Goal: Task Accomplishment & Management: Manage account settings

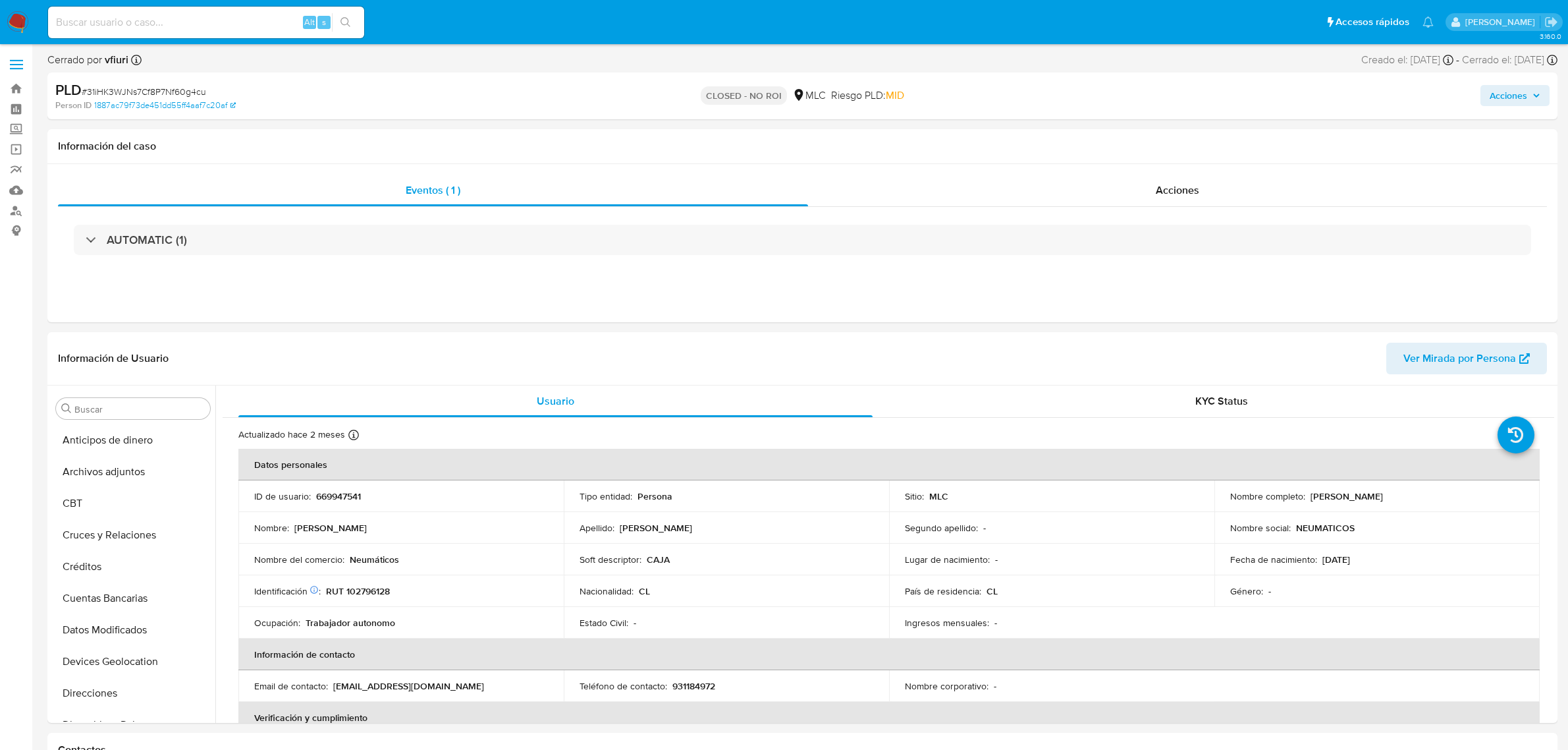
select select "10"
click at [340, 480] on th "Datos personales" at bounding box center [889, 464] width 1301 height 32
click at [340, 492] on p "669947541" at bounding box center [338, 496] width 44 height 12
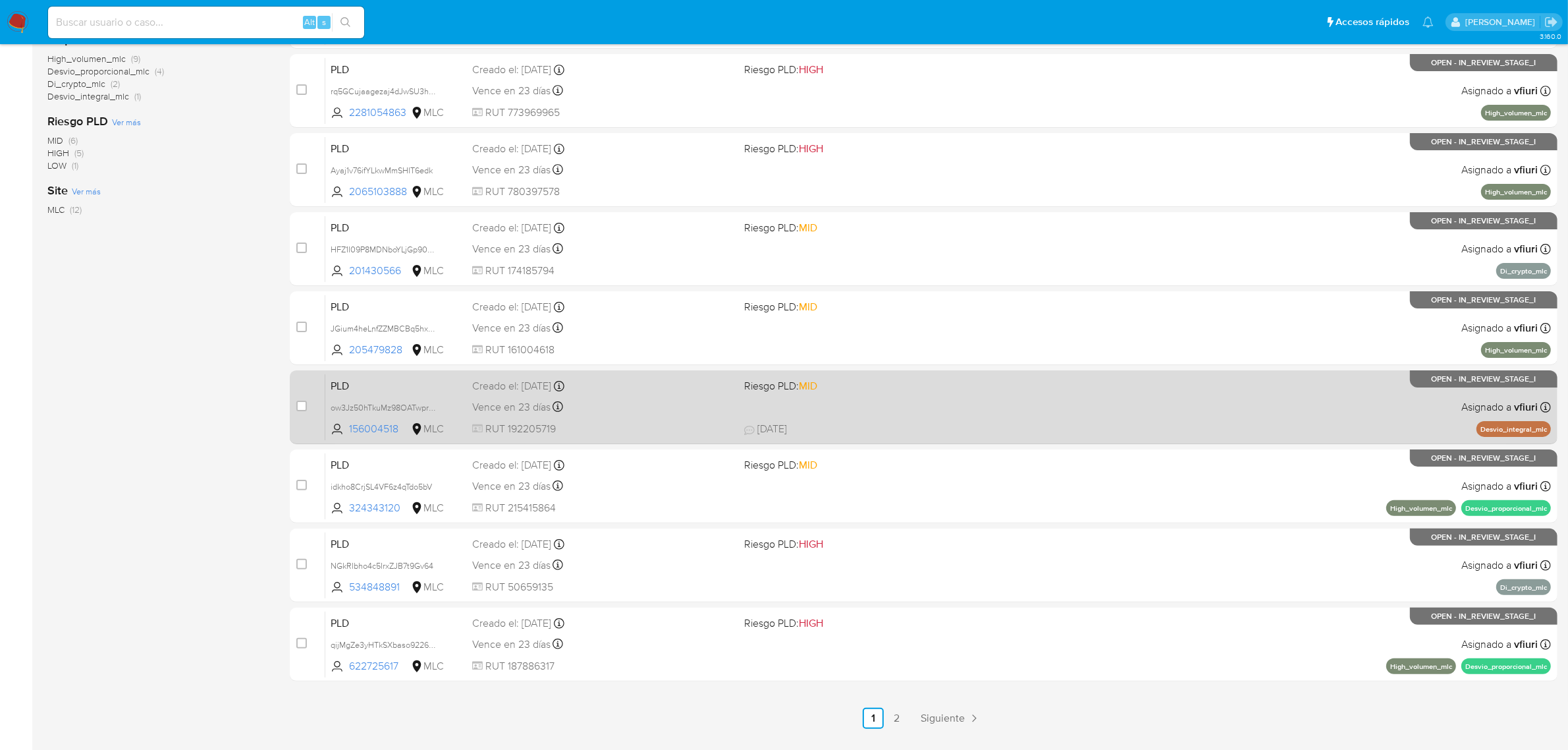
scroll to position [329, 0]
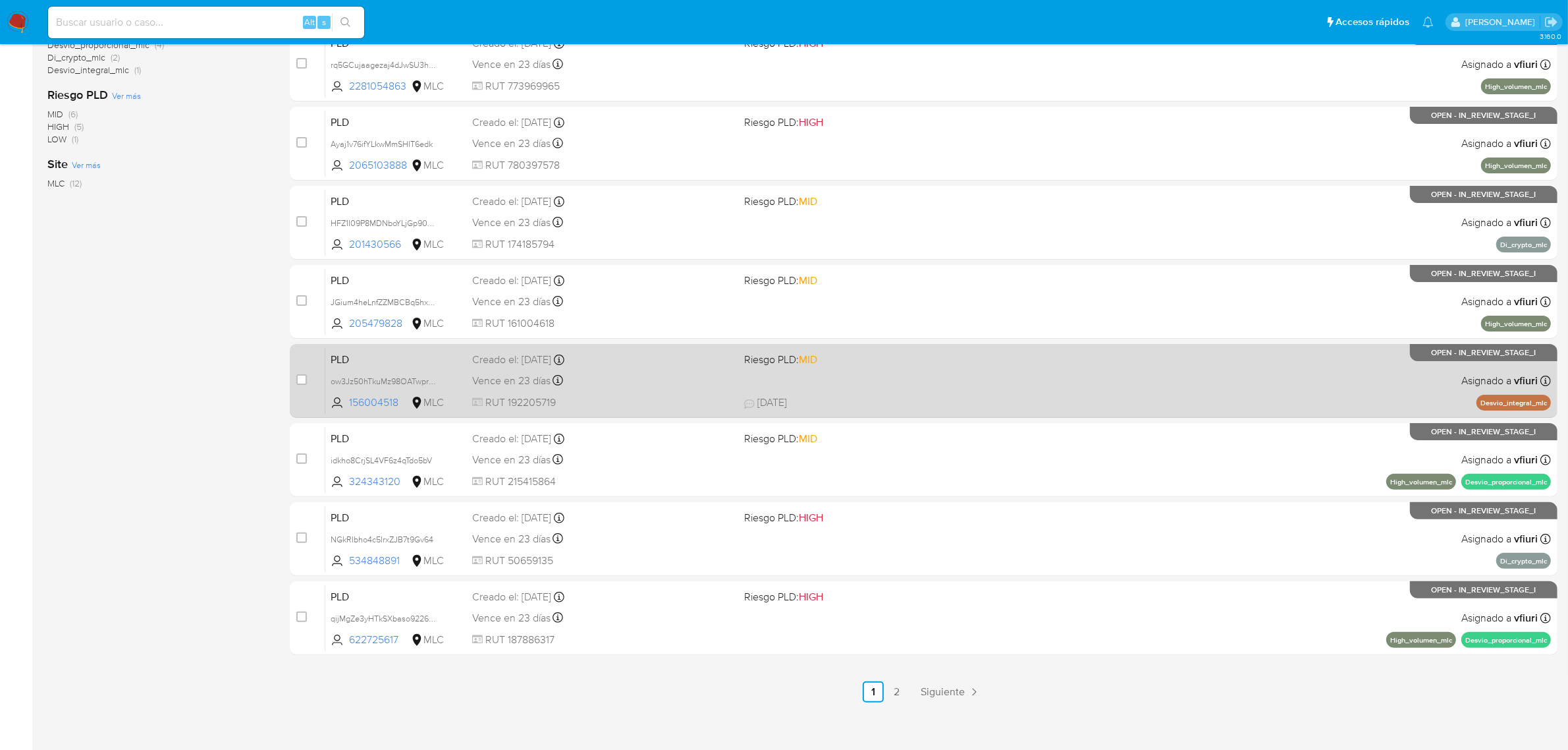
click at [866, 379] on span at bounding box center [876, 381] width 262 height 3
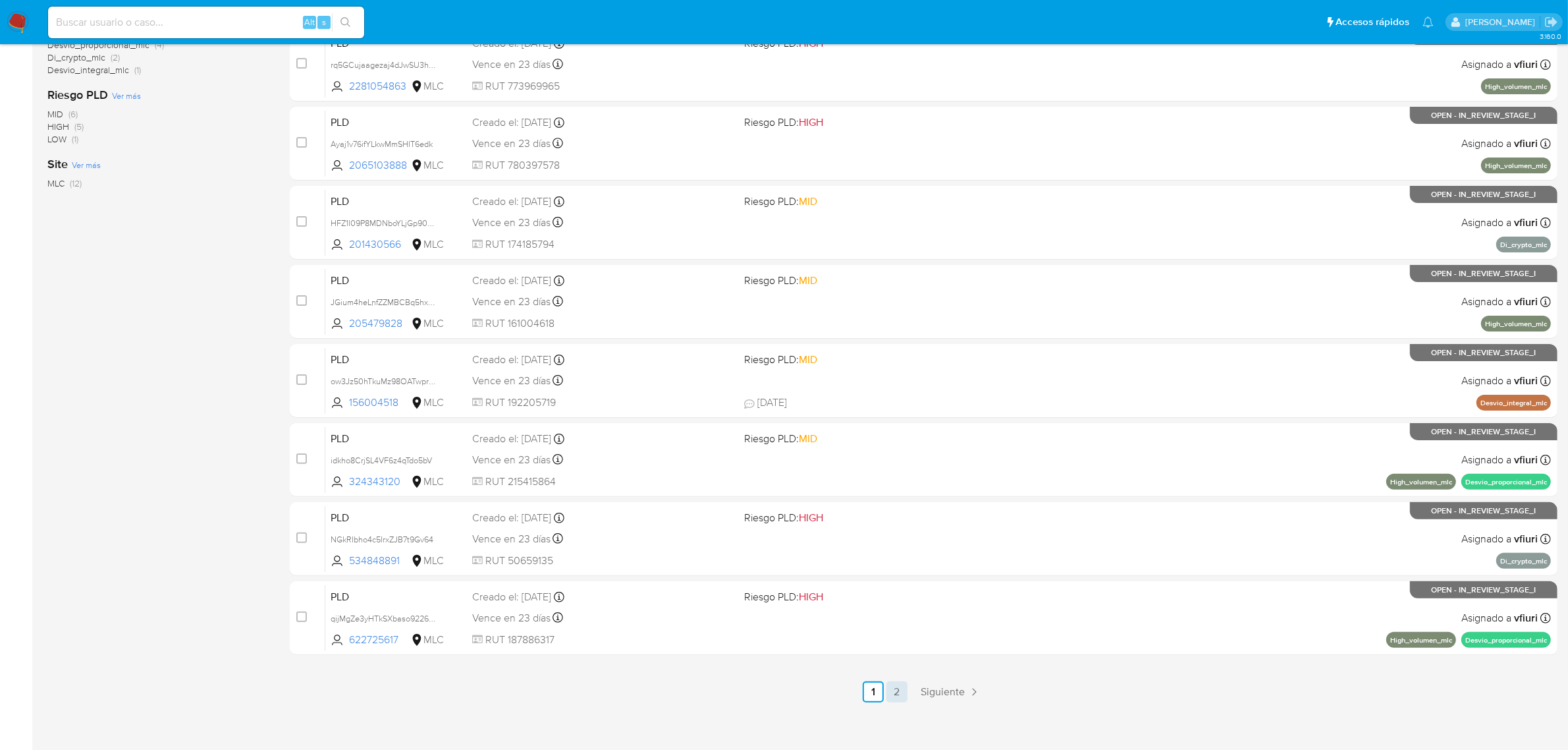
click at [890, 688] on link "2" at bounding box center [897, 692] width 21 height 21
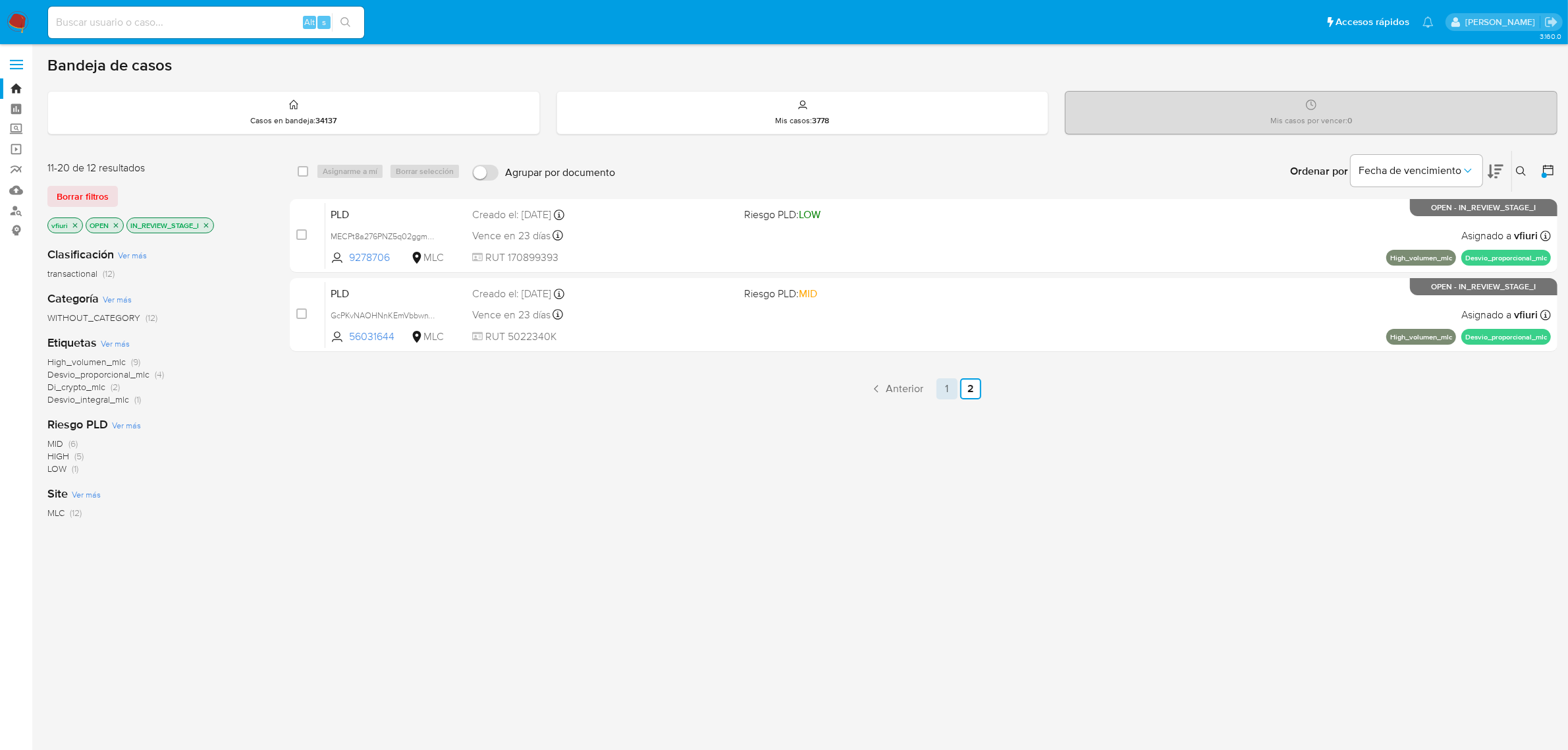
click at [947, 379] on link "1" at bounding box center [947, 389] width 21 height 21
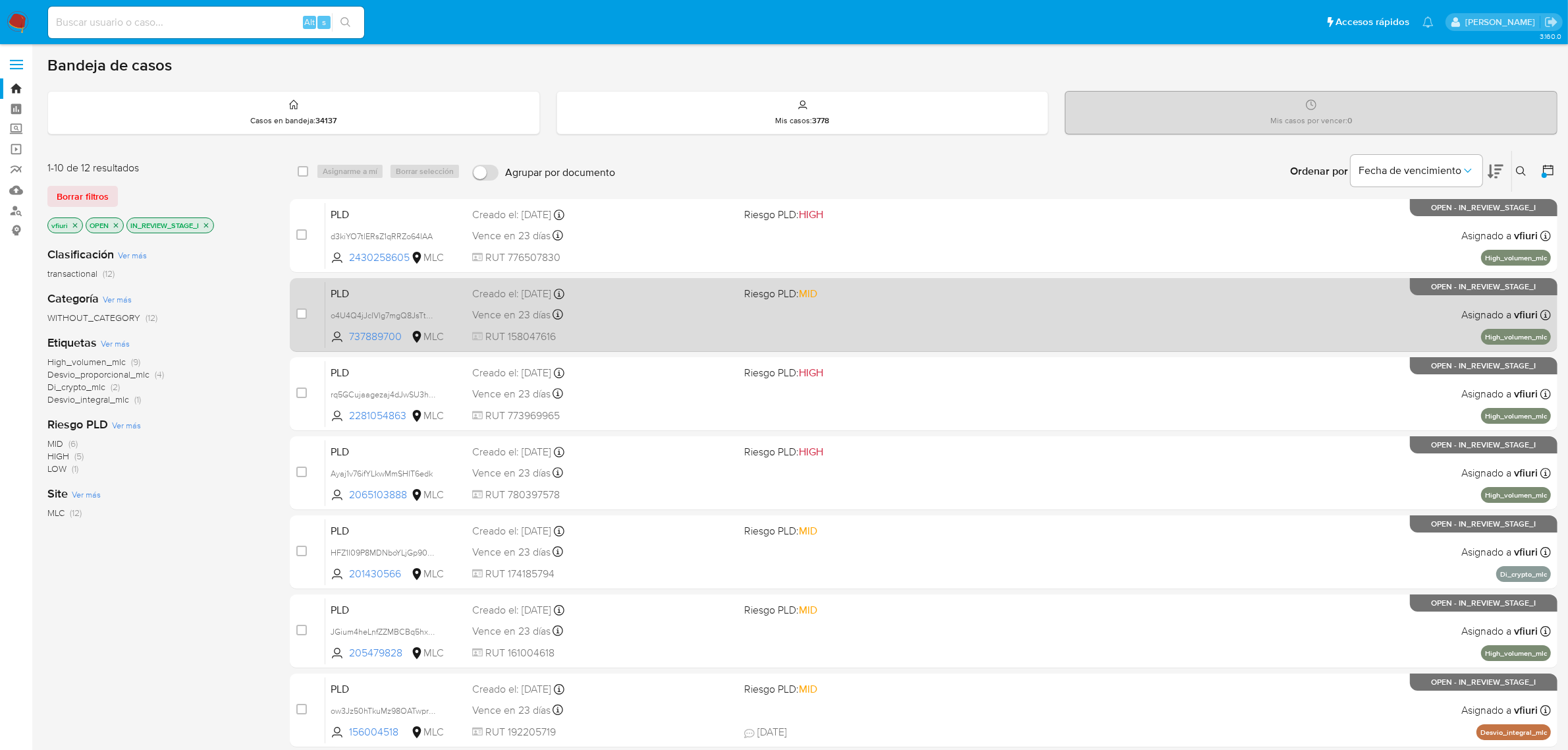
click at [924, 313] on span at bounding box center [876, 315] width 262 height 3
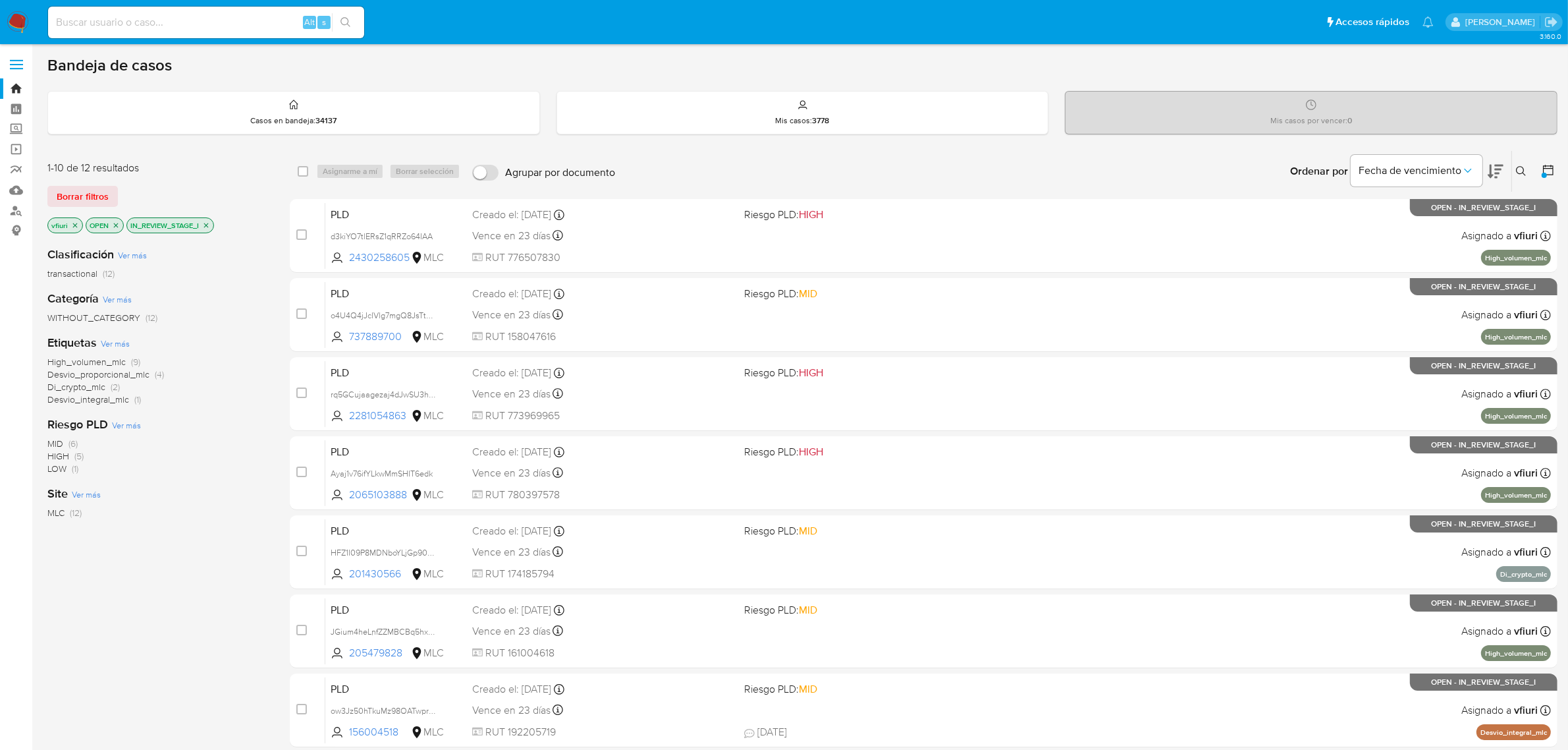
click at [1520, 172] on icon at bounding box center [1521, 171] width 10 height 10
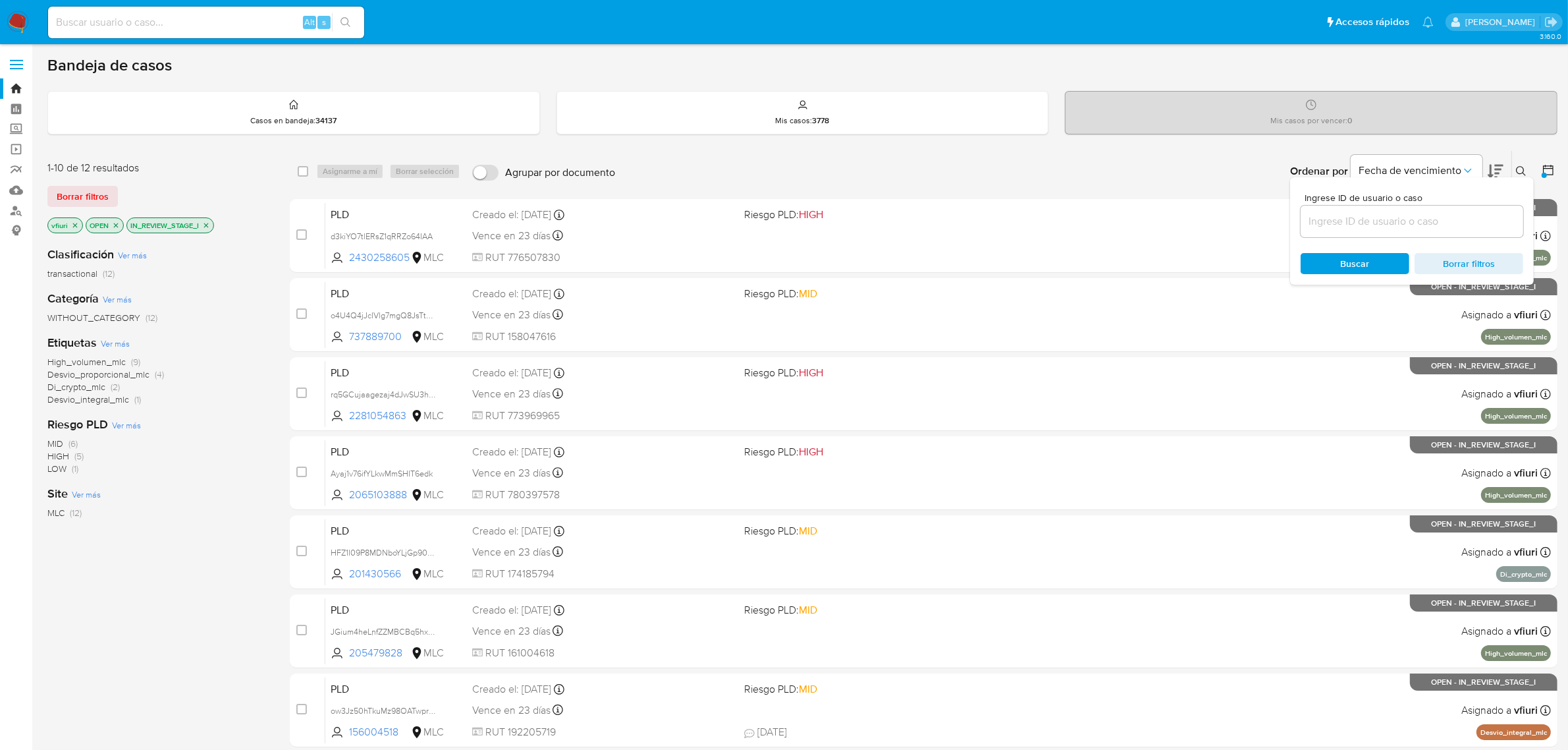
click at [1394, 216] on input at bounding box center [1412, 221] width 222 height 17
type input "737889700"
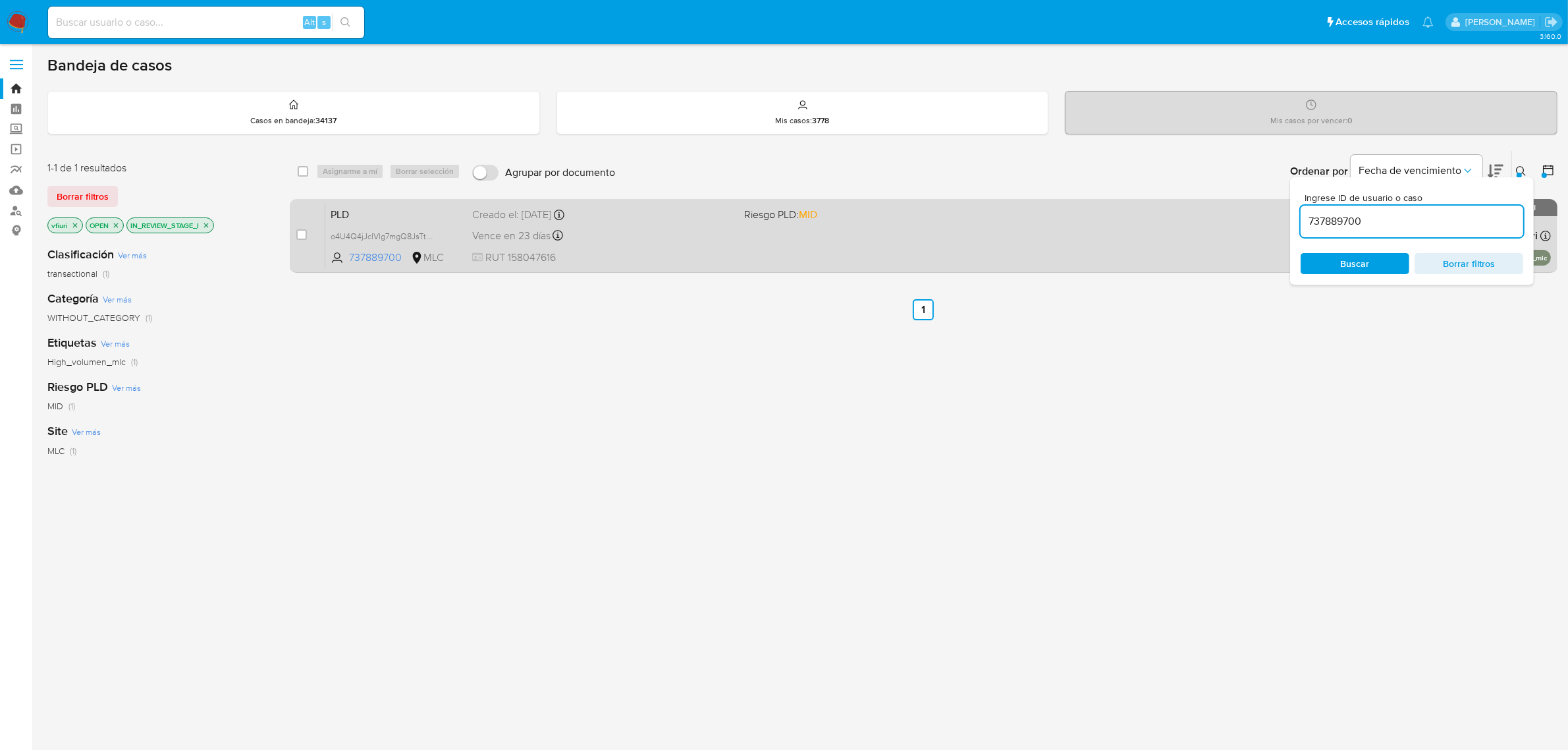
click at [650, 233] on div "Vence en 23 días Vence el 10/10/2025 16:10:08" at bounding box center [603, 236] width 262 height 18
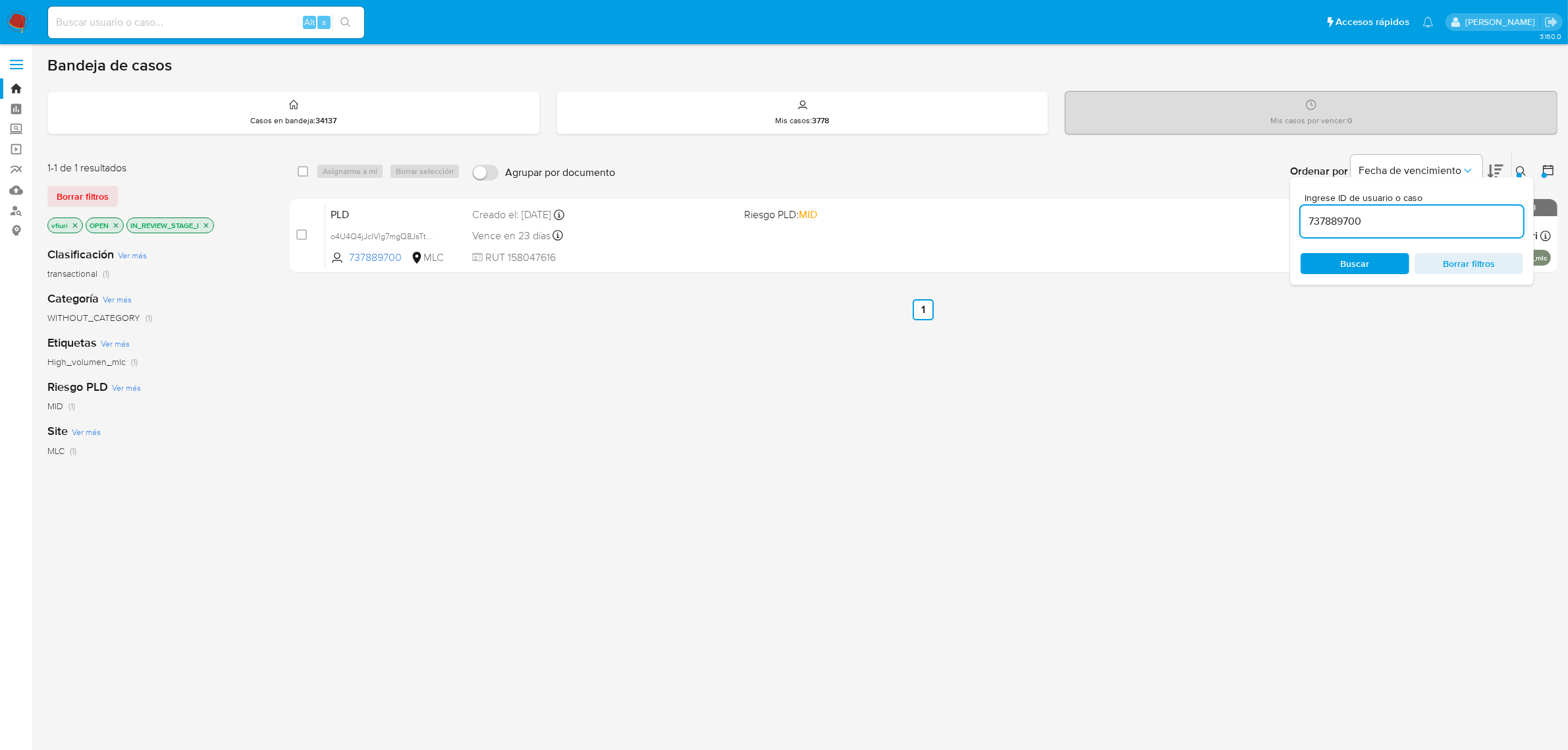
click at [1440, 264] on span "Borrar filtros" at bounding box center [1469, 263] width 90 height 19
click at [934, 570] on div "select-all-cases-checkbox Asignarme a mí Borrar selección Agrupar por documento…" at bounding box center [924, 449] width 1268 height 597
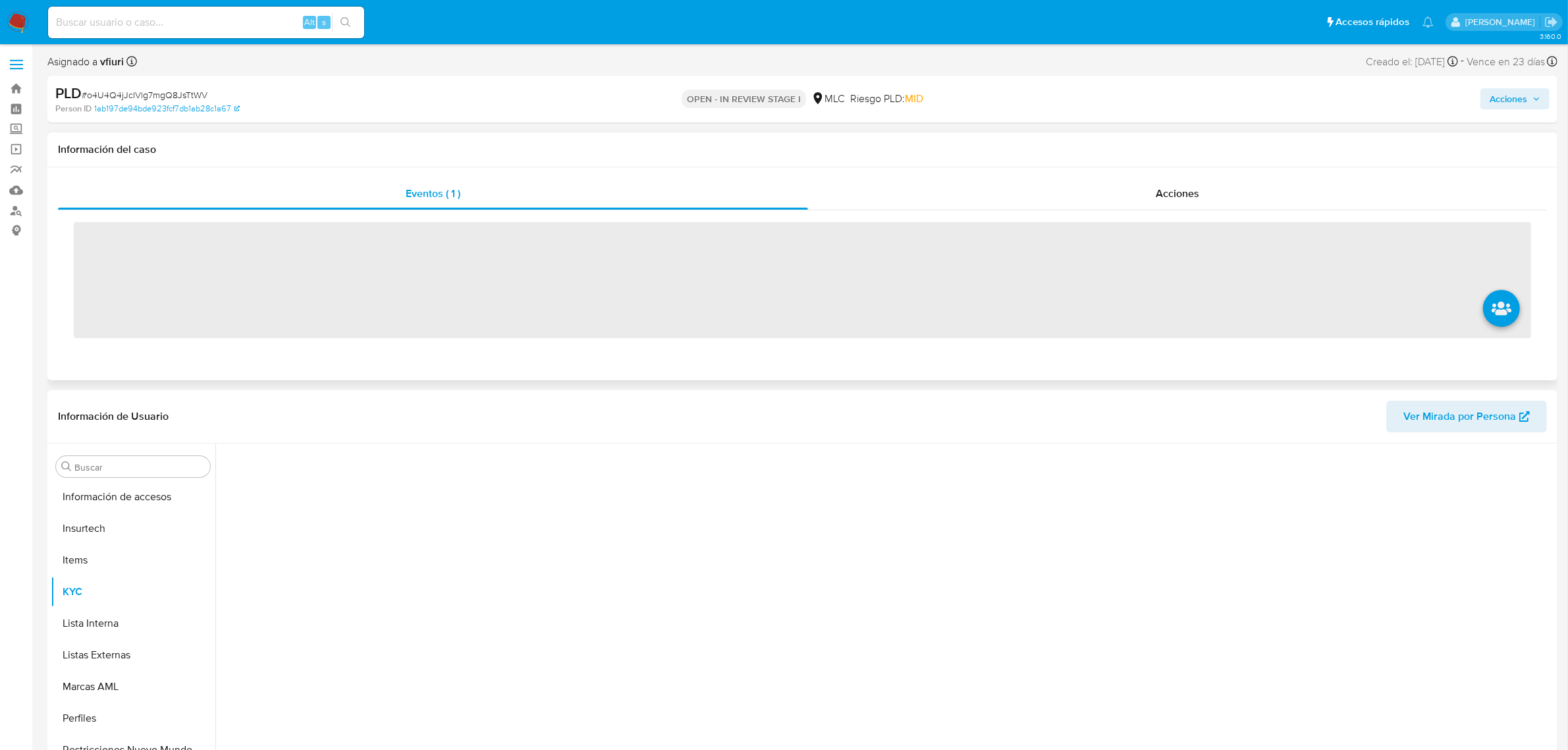
scroll to position [556, 0]
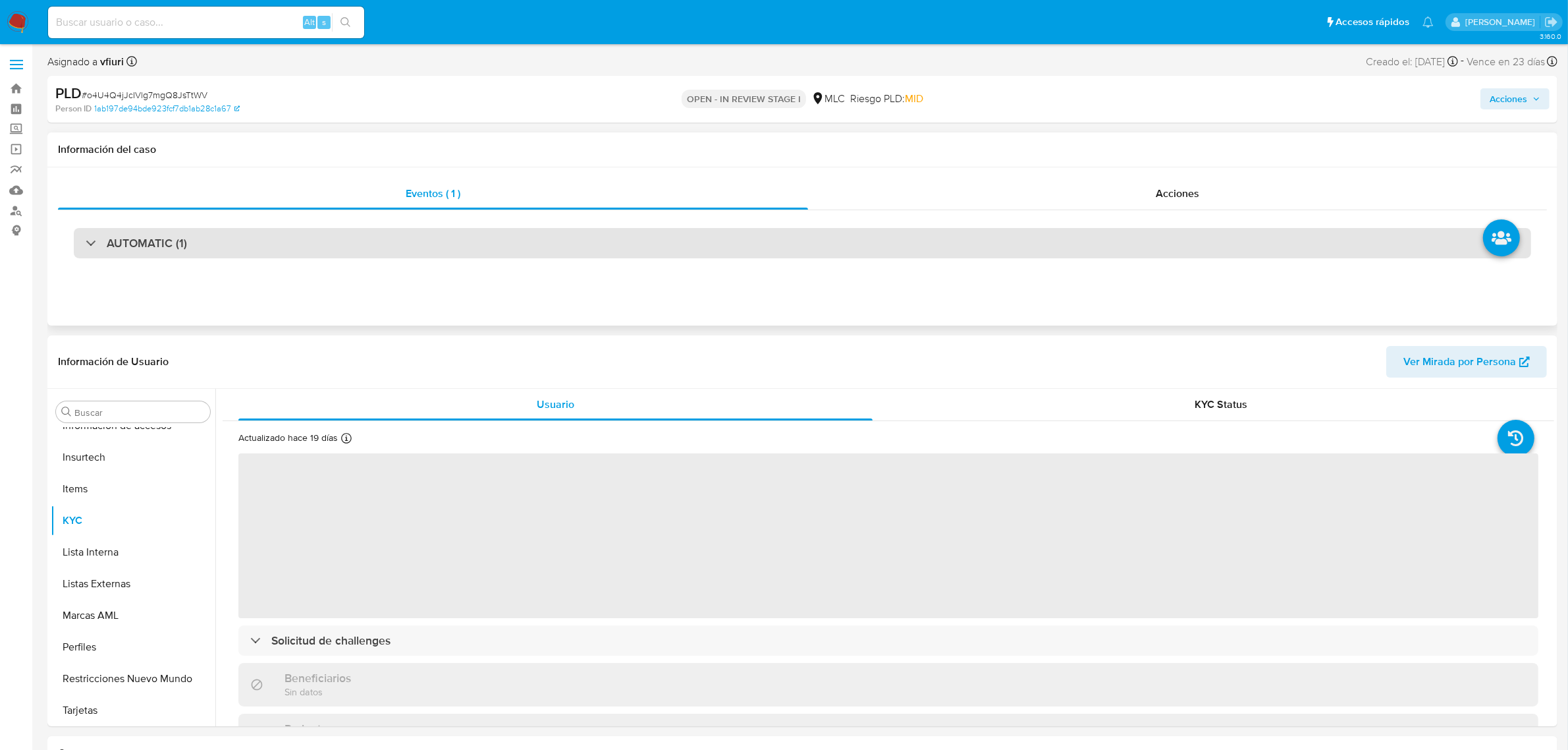
click at [456, 256] on div "AUTOMATIC (1)" at bounding box center [803, 243] width 1458 height 30
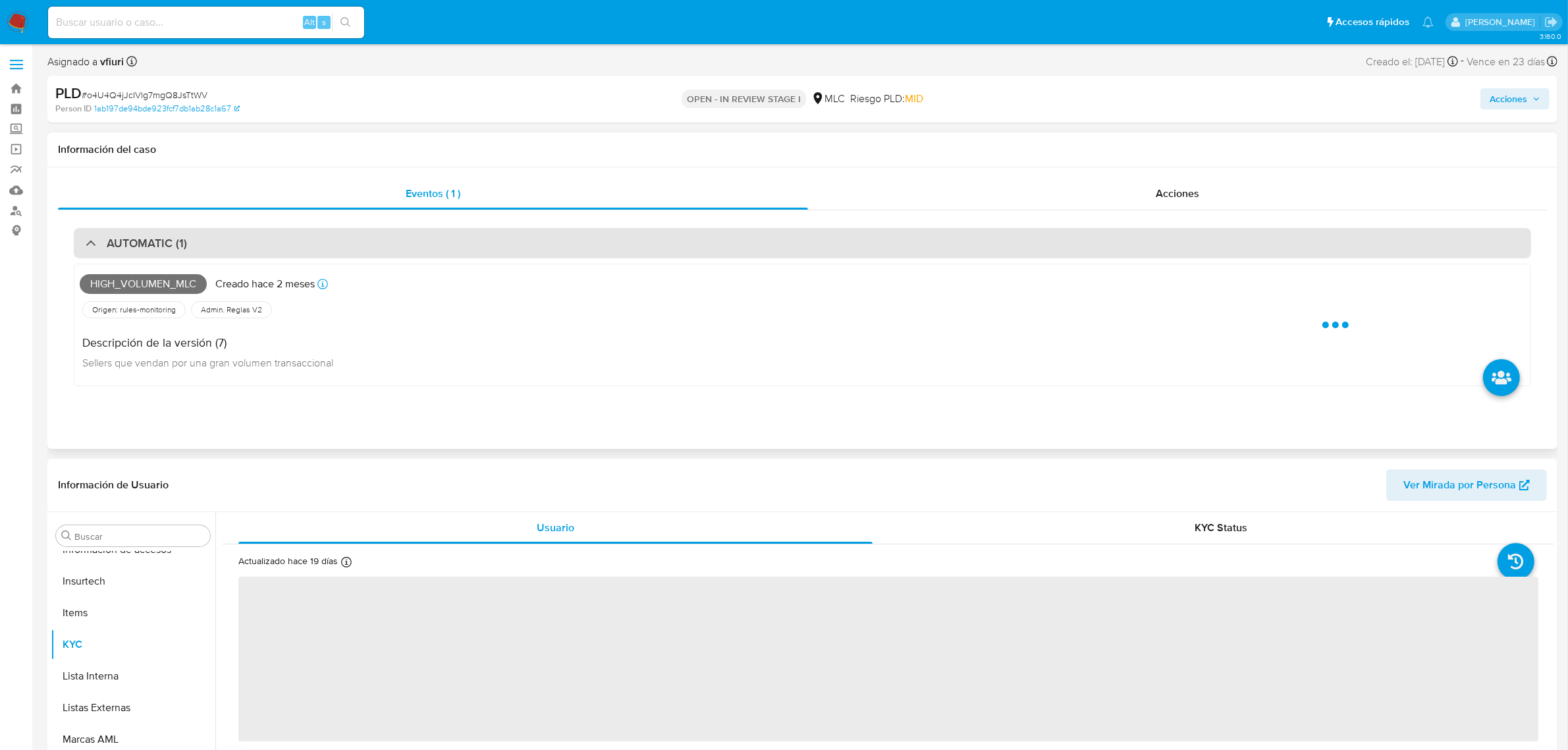
select select "10"
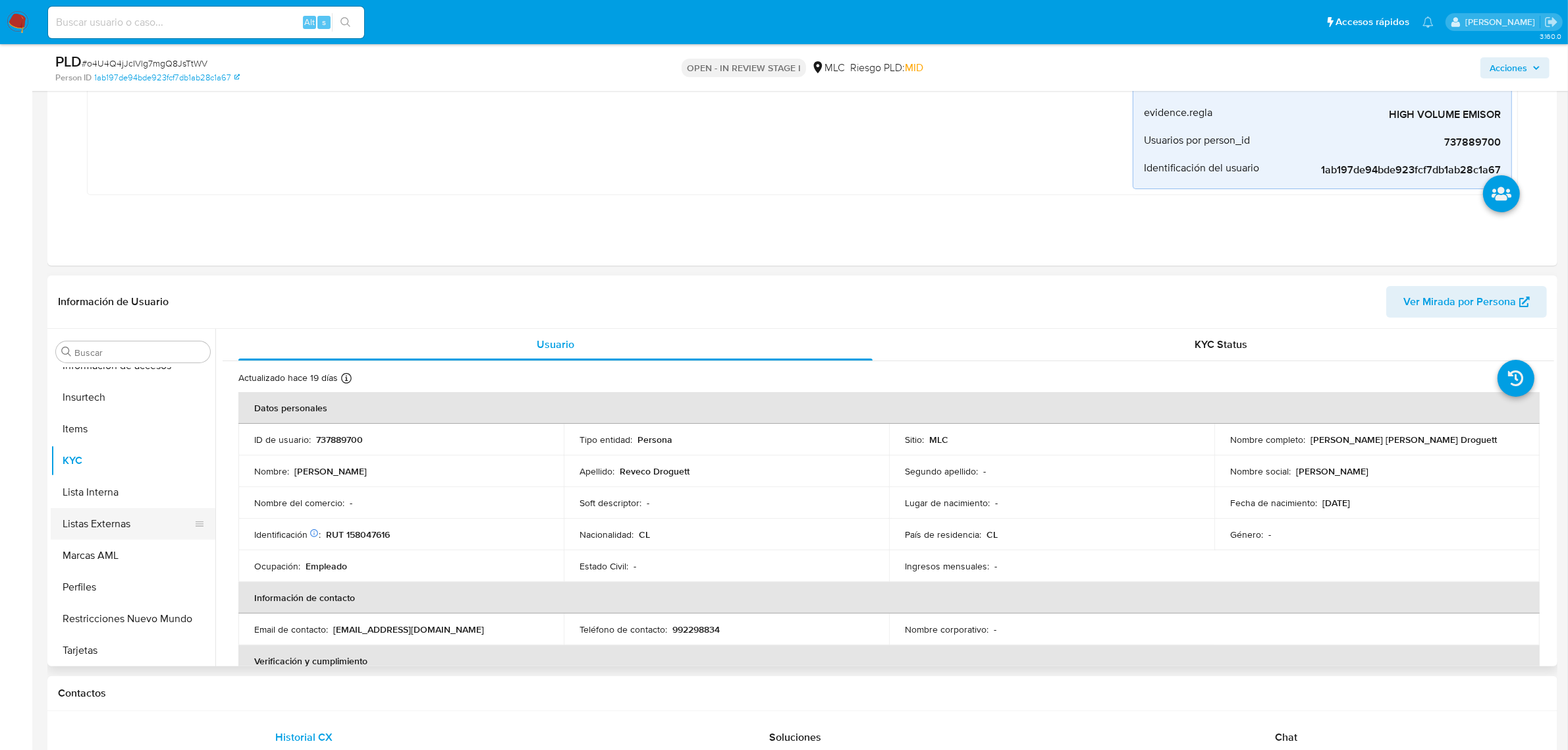
scroll to position [309, 0]
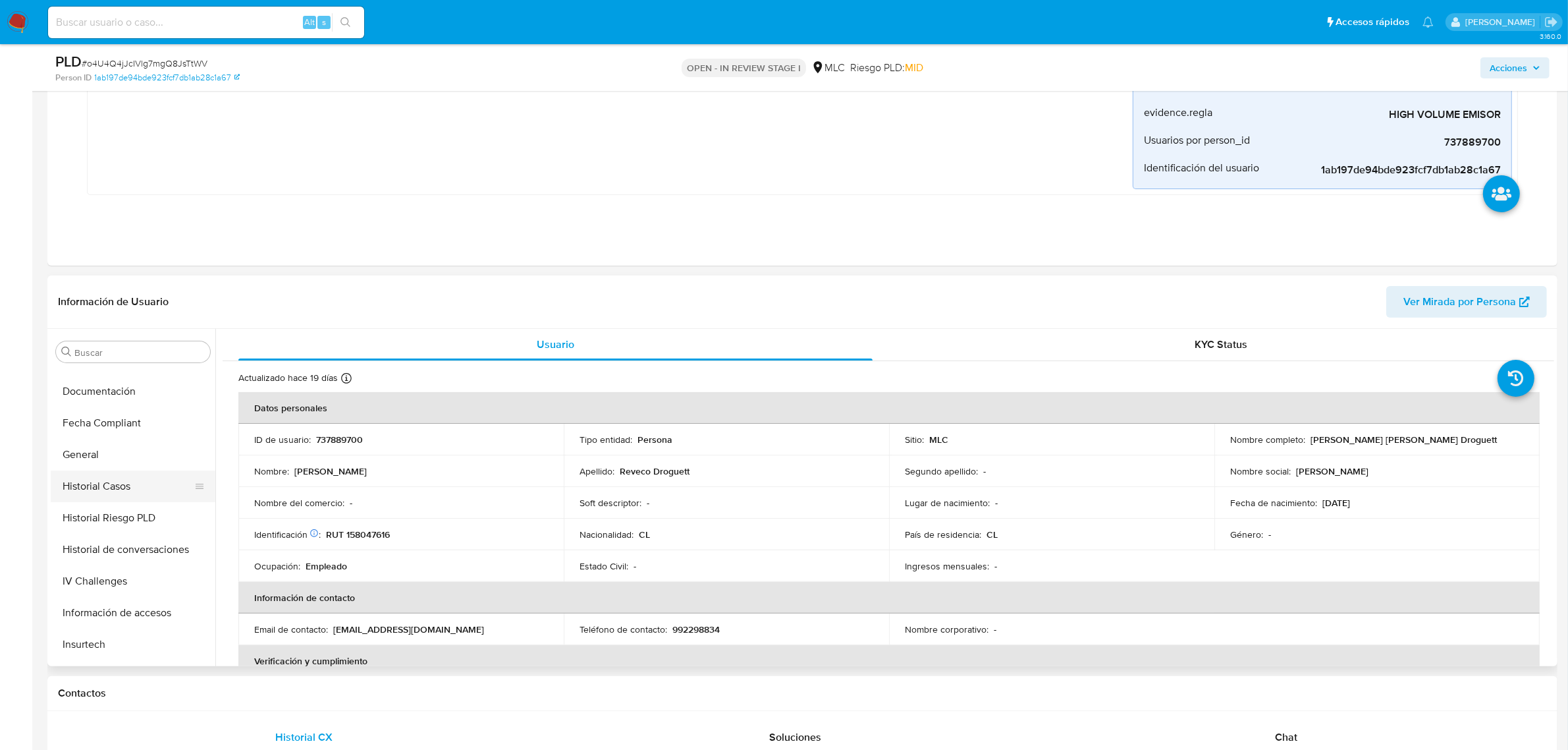
click at [130, 487] on button "Historial Casos" at bounding box center [128, 486] width 154 height 32
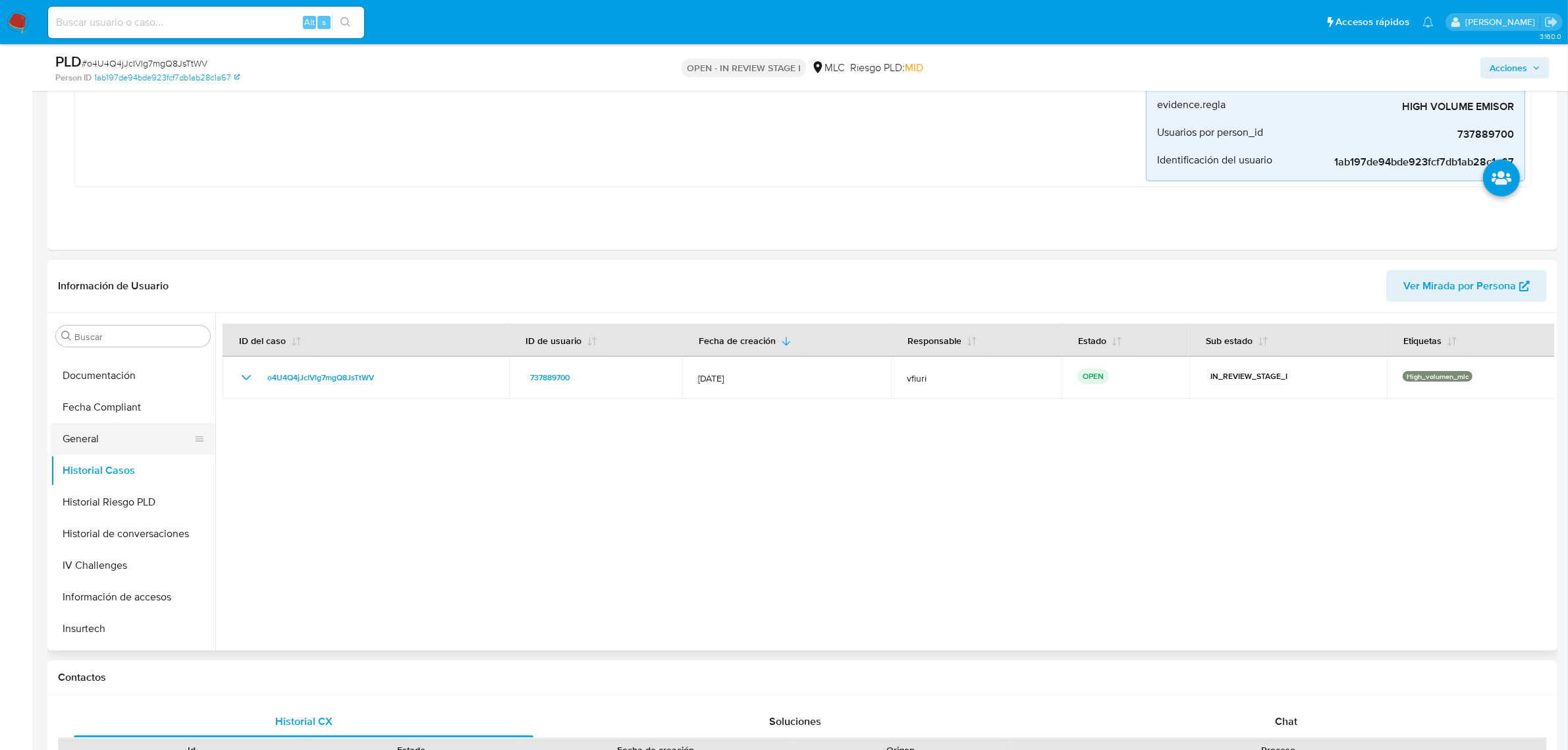
click at [158, 442] on button "General" at bounding box center [128, 438] width 154 height 32
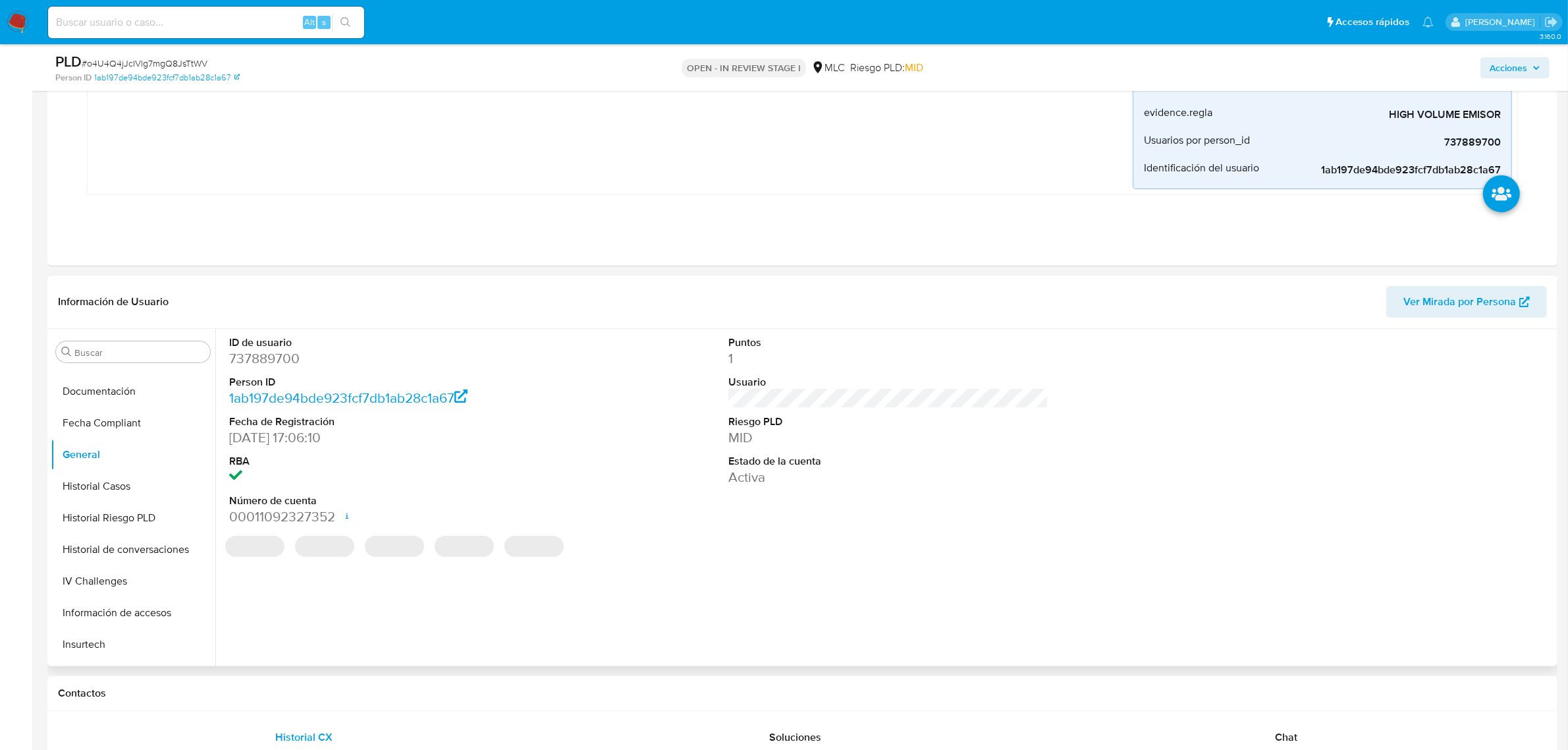
click at [278, 359] on dd "737889700" at bounding box center [389, 358] width 320 height 19
copy dd "737889700"
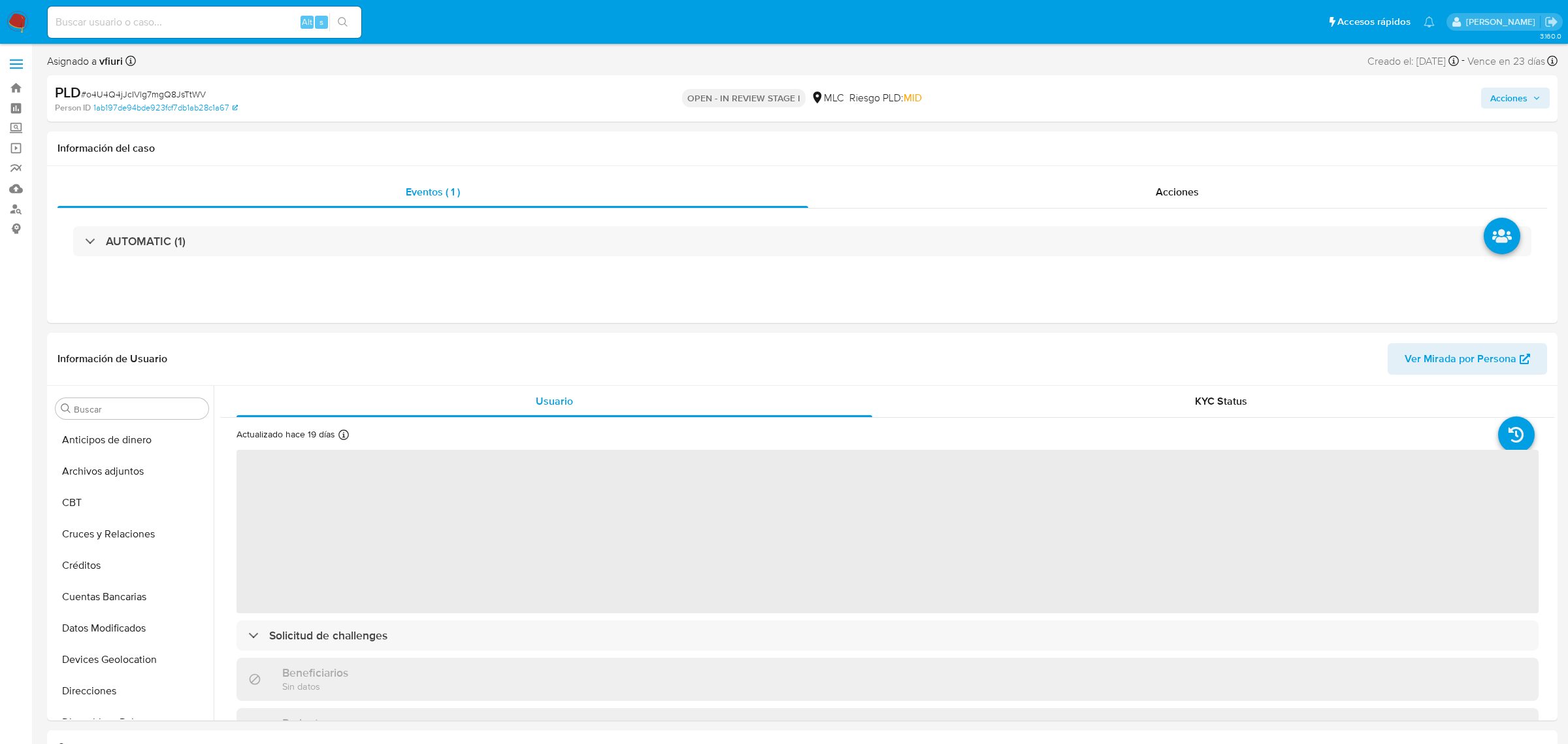
select select "10"
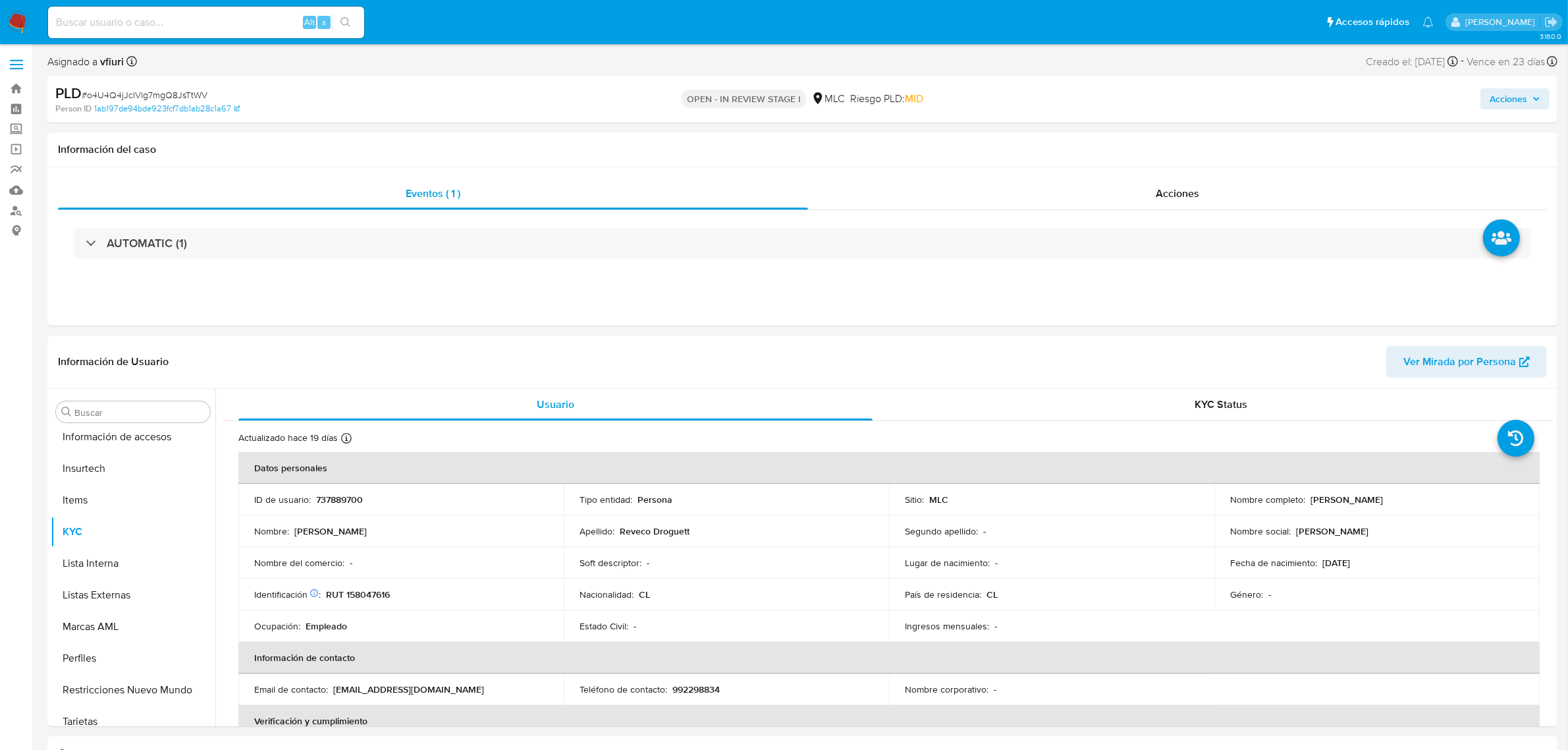
scroll to position [556, 0]
click at [345, 498] on p "737889700" at bounding box center [339, 499] width 47 height 12
copy p "737889700"
click at [168, 99] on span "# o4U4Q4jJcIVlg7mgQ8JsTtWV" at bounding box center [145, 95] width 126 height 13
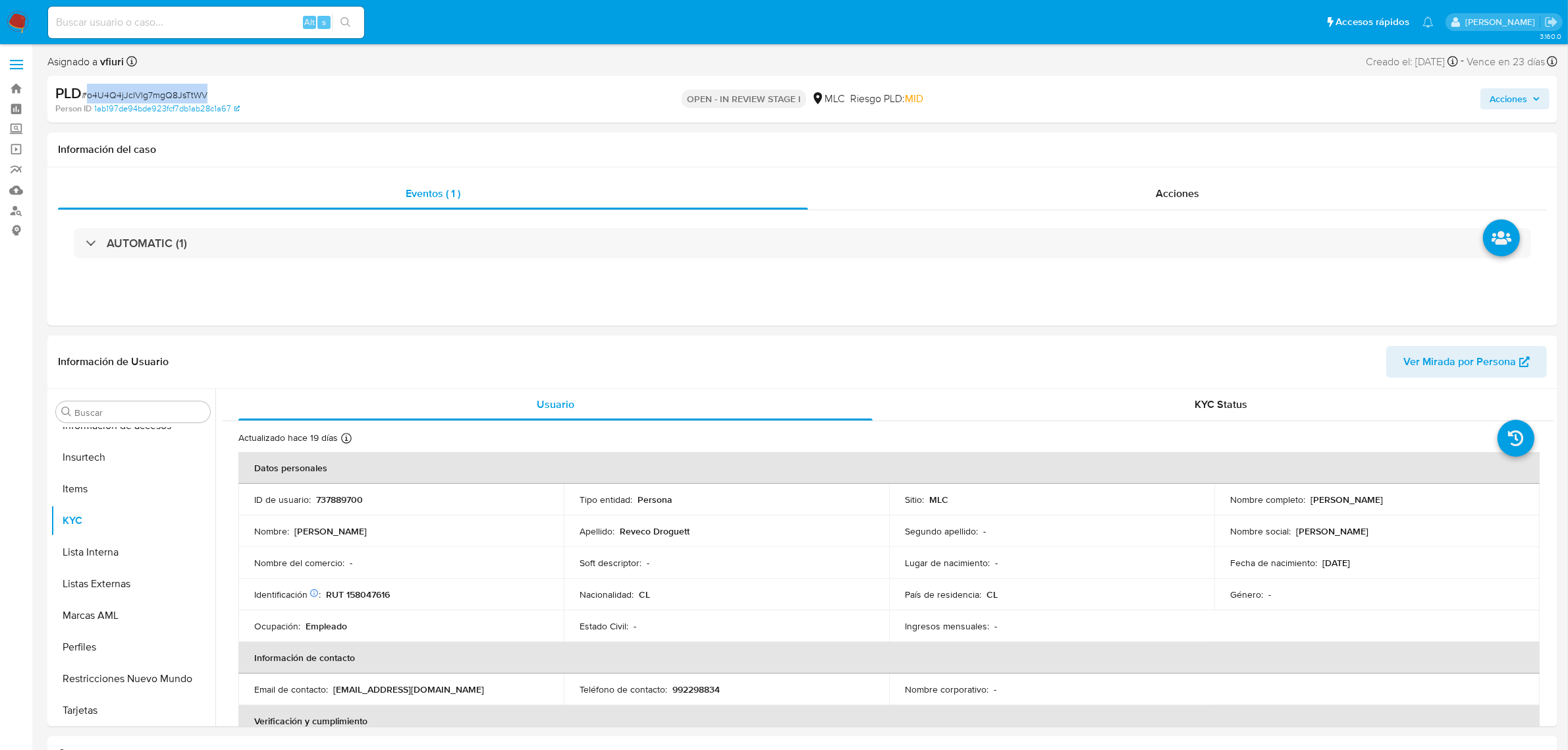
click at [168, 99] on span "# o4U4Q4jJcIVlg7mgQ8JsTtWV" at bounding box center [145, 95] width 126 height 13
copy span "o4U4Q4jJcIVlg7mgQ8JsTtWV"
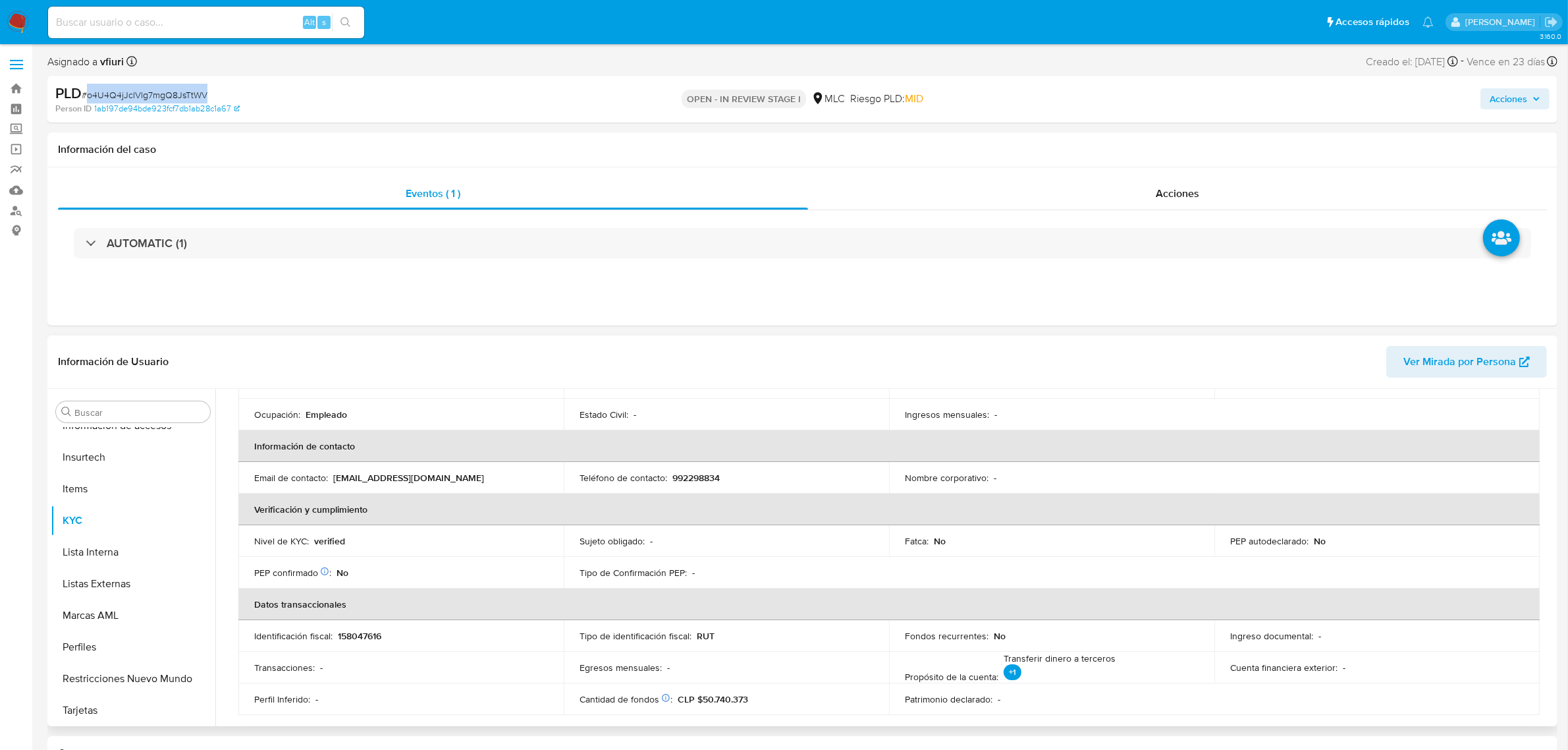
scroll to position [56, 0]
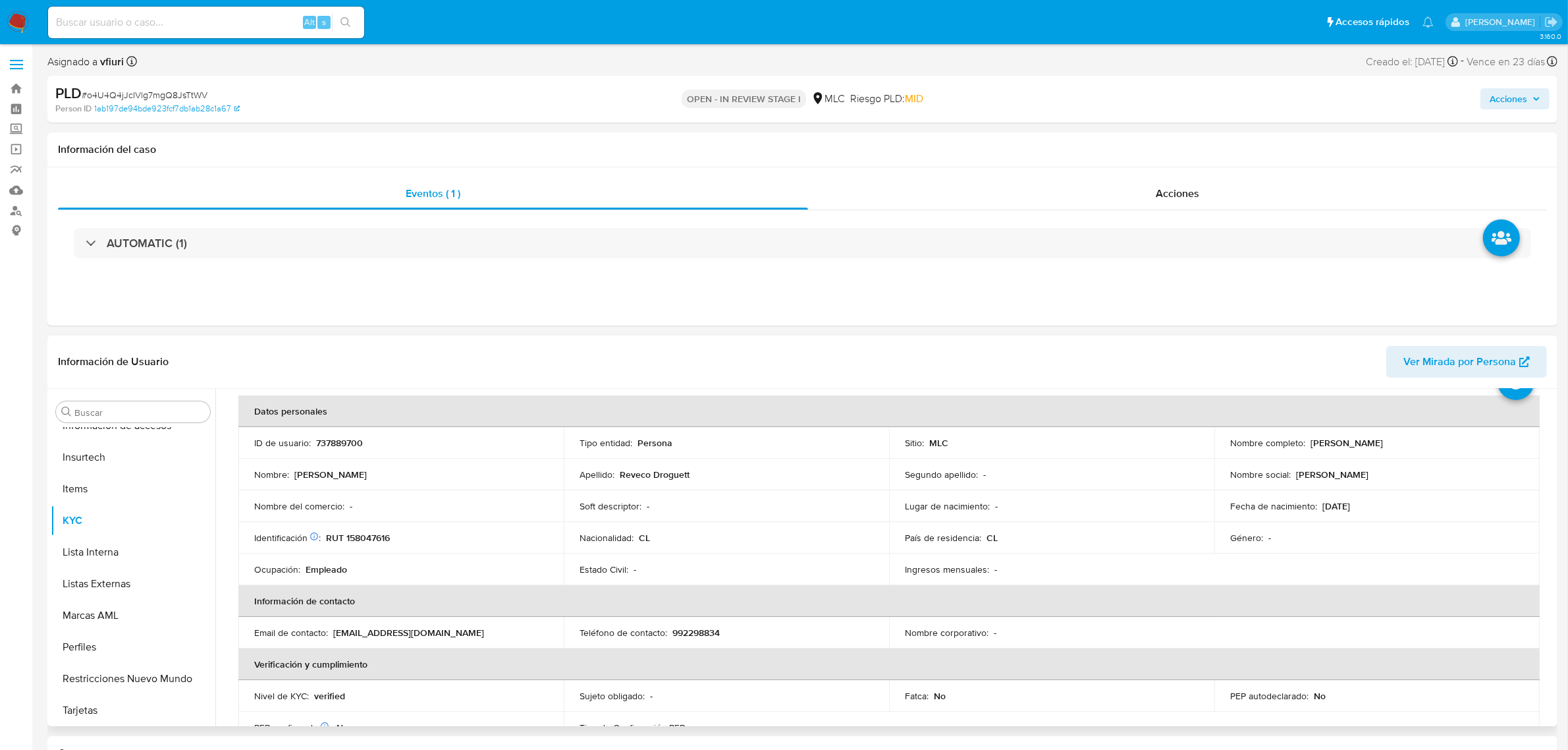
click at [365, 541] on p "RUT 158047616" at bounding box center [358, 538] width 64 height 12
copy p "158047616"
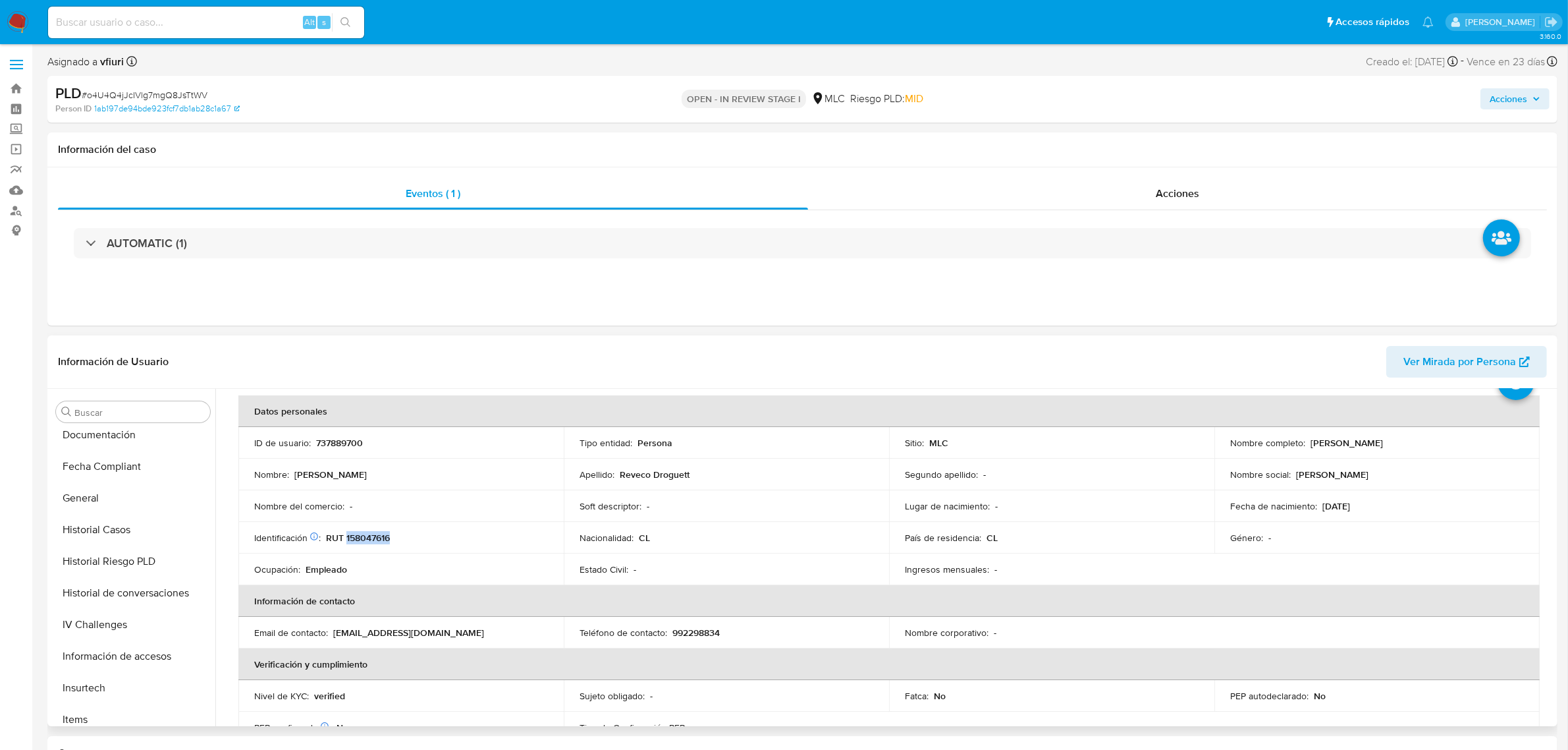
scroll to position [62, 0]
click at [117, 462] on button "Cruces y Relaciones" at bounding box center [128, 477] width 154 height 32
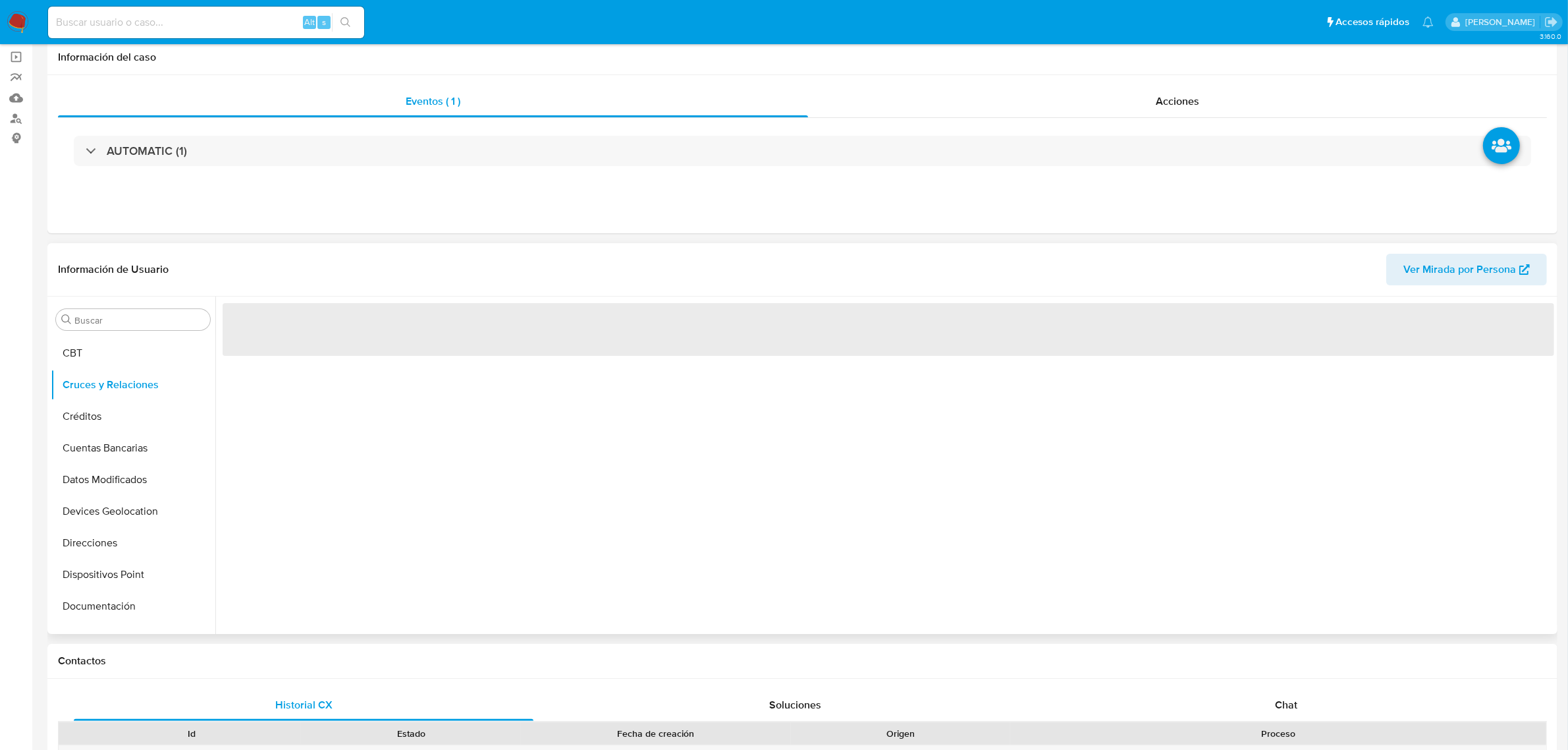
scroll to position [165, 0]
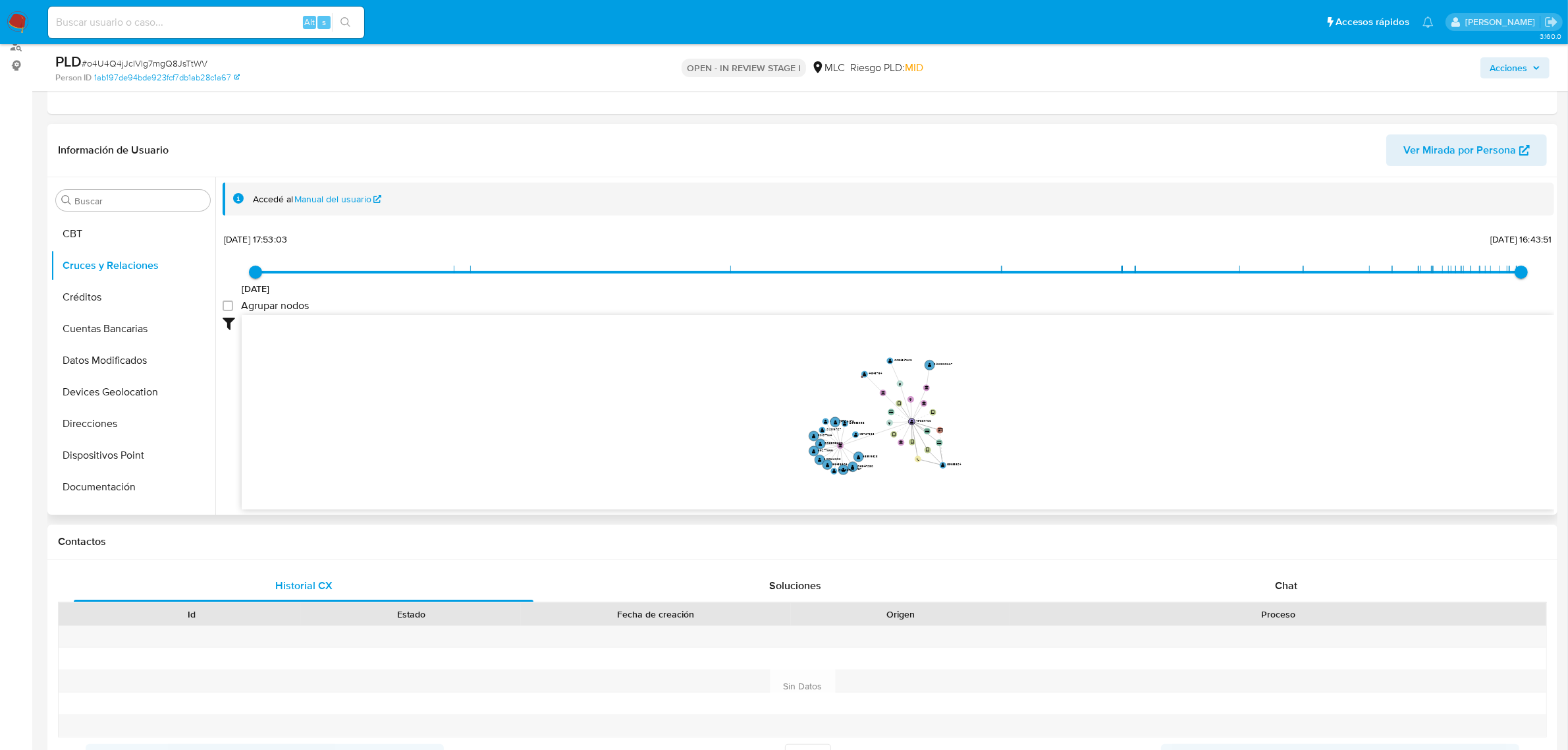
drag, startPoint x: 993, startPoint y: 422, endPoint x: 1002, endPoint y: 420, distance: 9.2
click at [996, 422] on icon "device-682115b050d4b1d6dc03d727  user-737889700  737889700 device-613d2c17088…" at bounding box center [898, 411] width 1313 height 191
drag, startPoint x: 1002, startPoint y: 417, endPoint x: 993, endPoint y: 391, distance: 27.5
click at [993, 391] on icon "device-682115b050d4b1d6dc03d727  user-737889700  737889700 device-613d2c17088…" at bounding box center [898, 411] width 1313 height 191
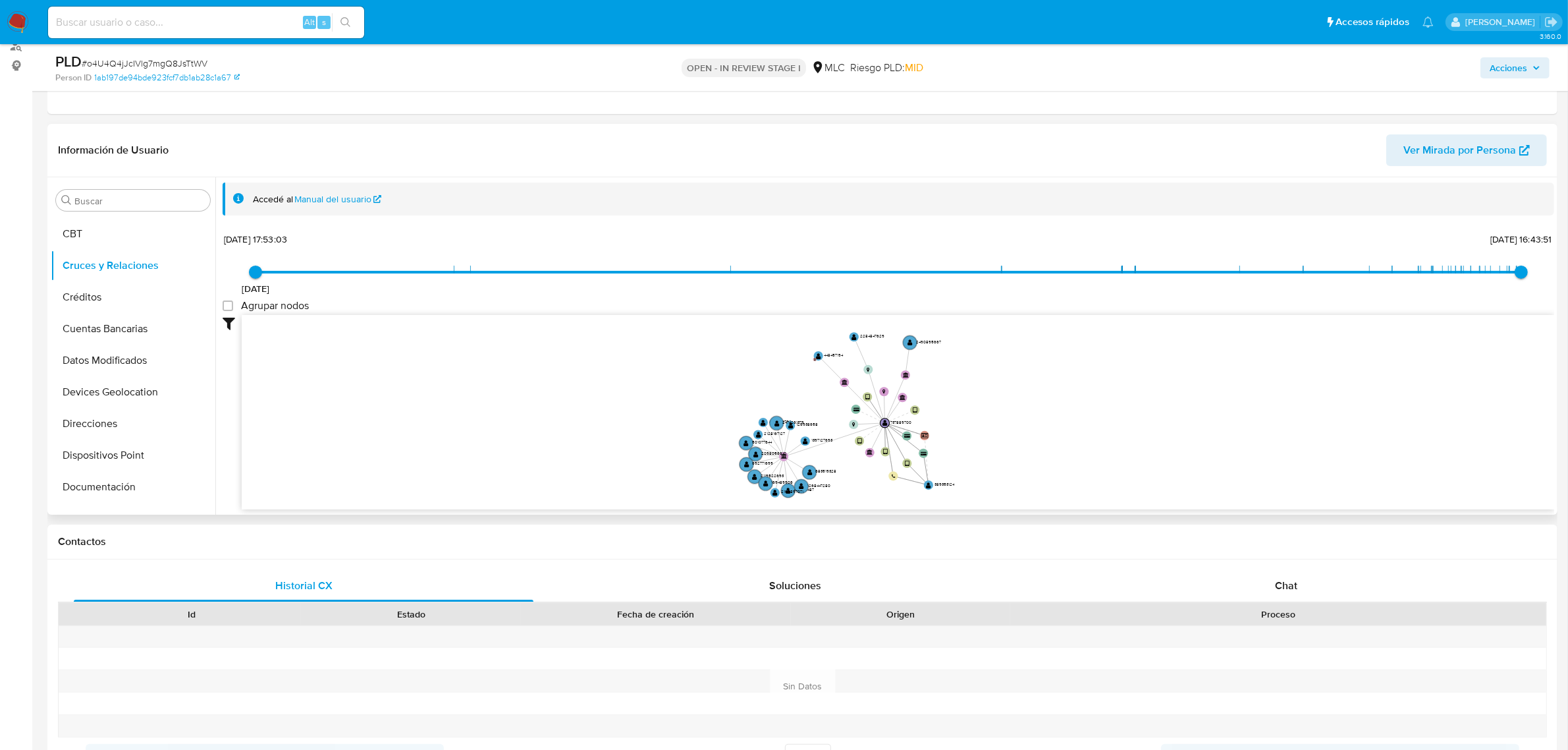
drag, startPoint x: 991, startPoint y: 401, endPoint x: 991, endPoint y: 410, distance: 9.0
click at [991, 410] on icon "device-682115b050d4b1d6dc03d727  user-737889700  737889700 device-613d2c17088…" at bounding box center [898, 411] width 1313 height 191
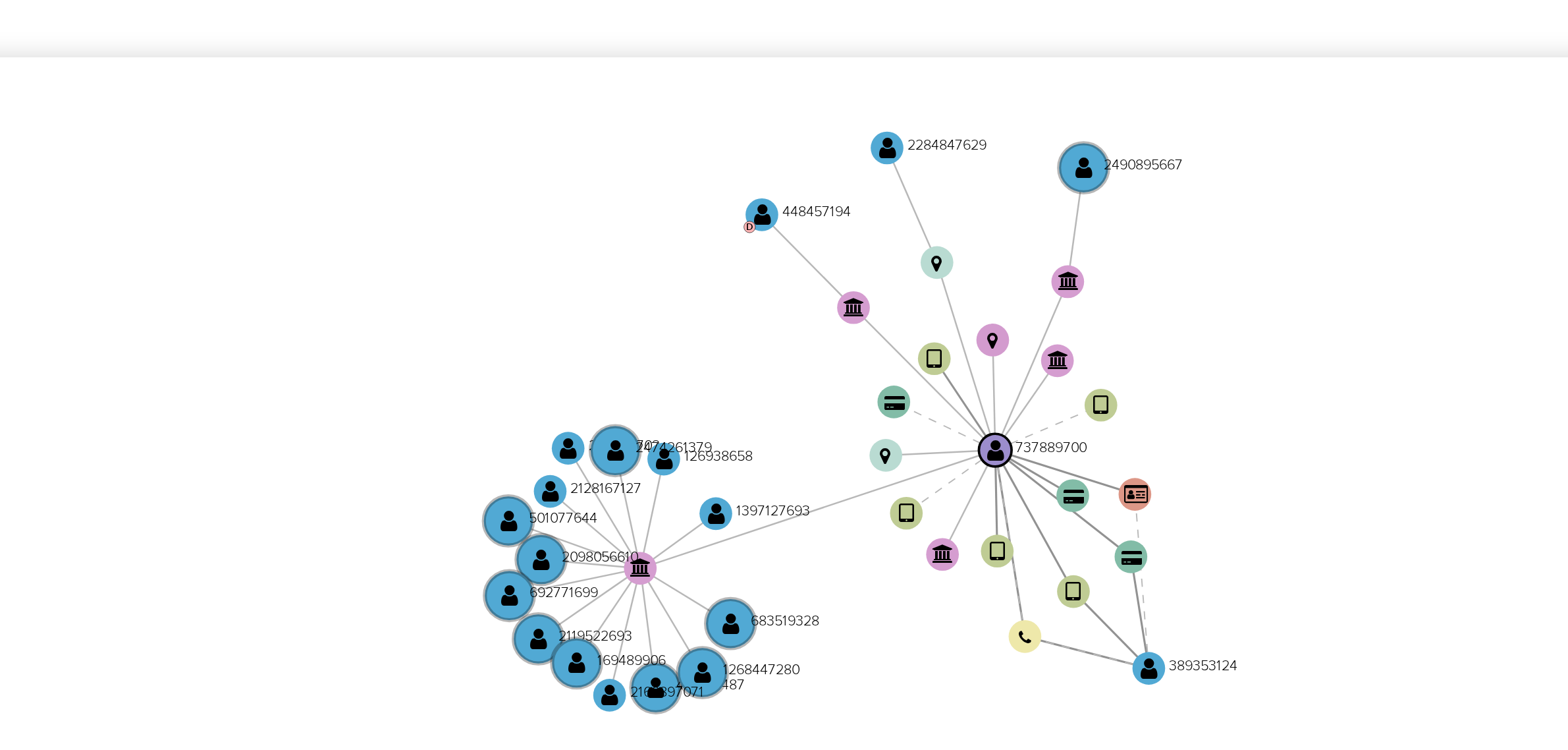
drag, startPoint x: 945, startPoint y: 392, endPoint x: 910, endPoint y: 377, distance: 38.1
click at [910, 377] on icon "device-682115b050d4b1d6dc03d727  user-737889700  737889700 device-613d2c17088…" at bounding box center [898, 411] width 1313 height 191
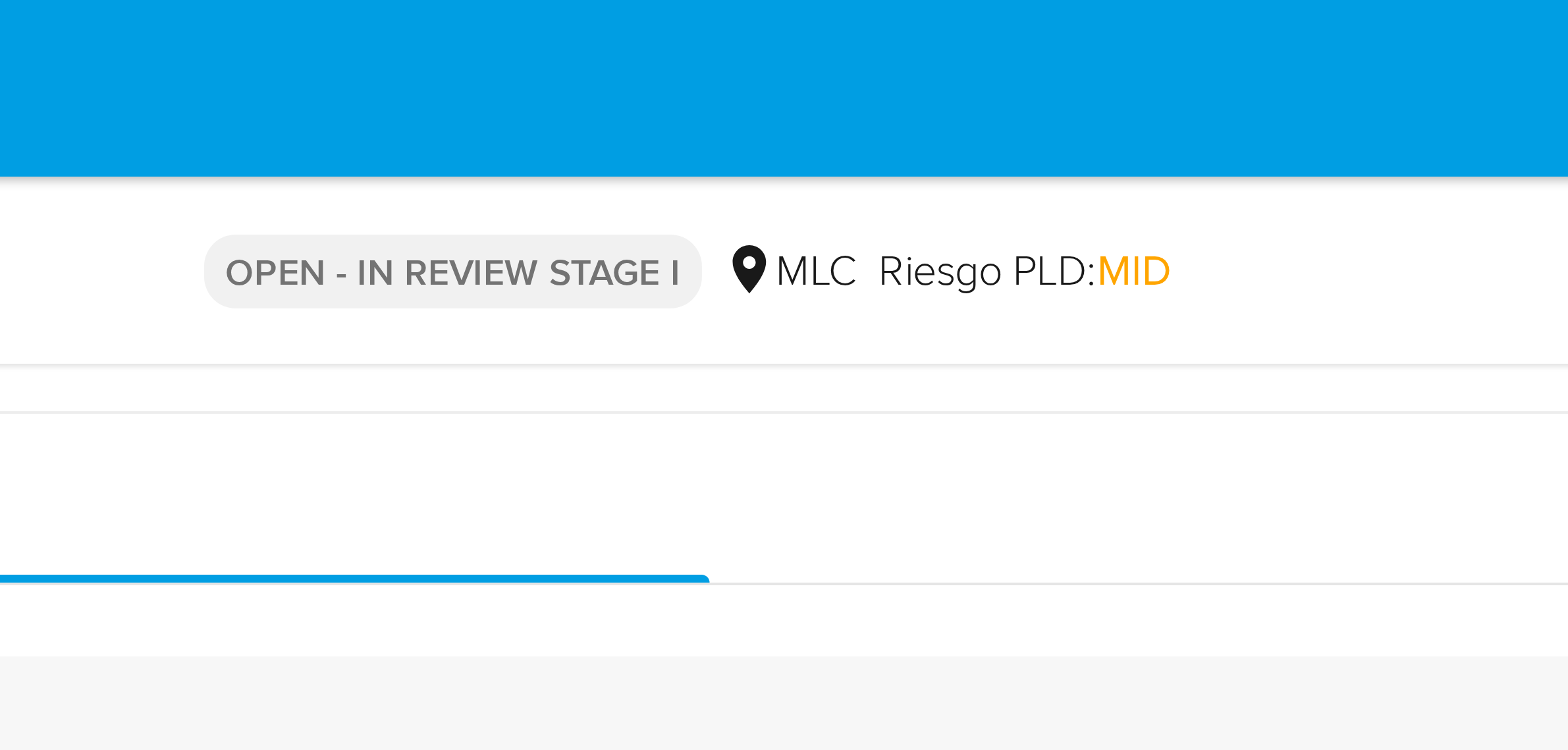
scroll to position [0, 0]
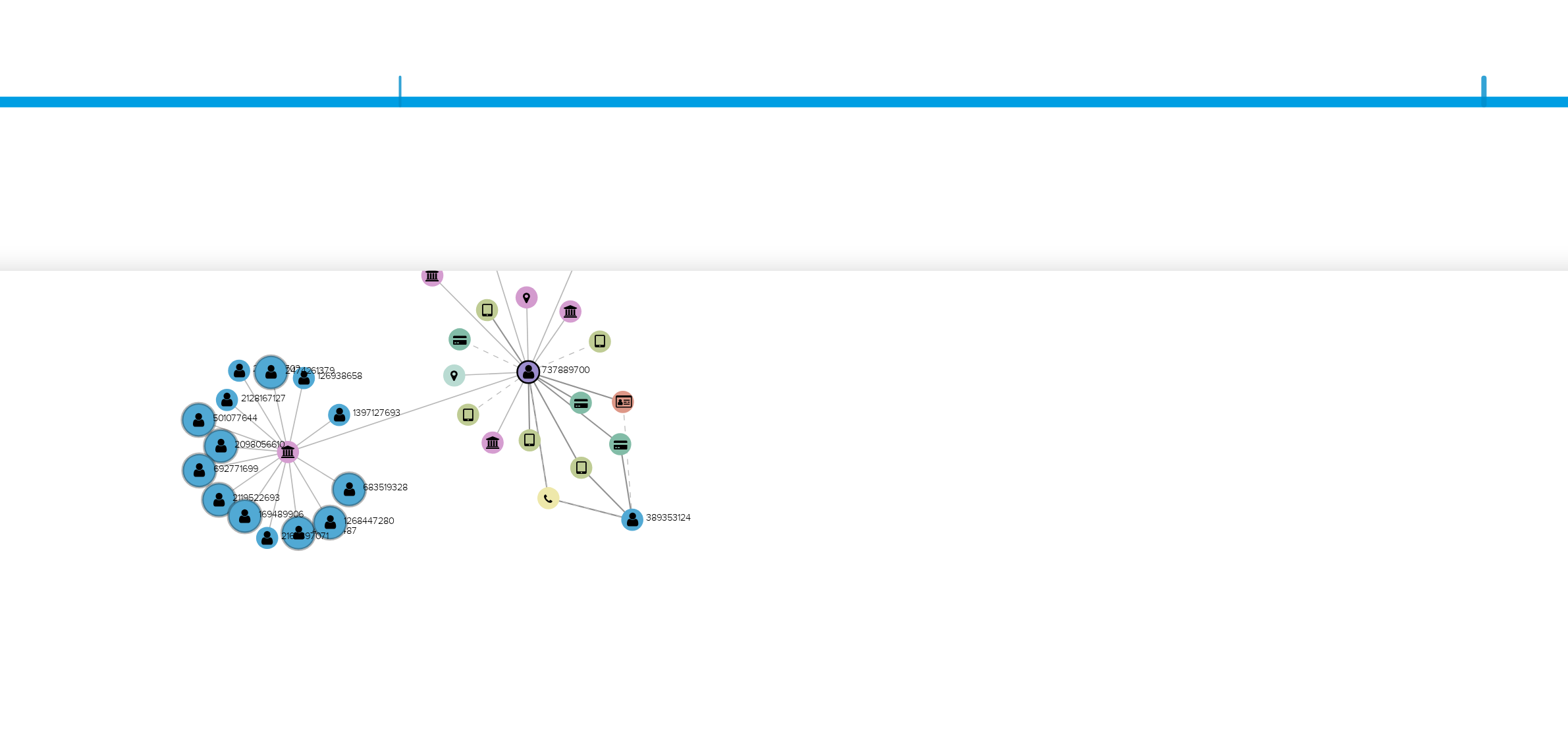
drag, startPoint x: 1025, startPoint y: 358, endPoint x: 922, endPoint y: 522, distance: 193.7
click at [942, 539] on icon "device-682115b050d4b1d6dc03d727  user-737889700  737889700 device-613d2c17088…" at bounding box center [898, 622] width 1313 height 191
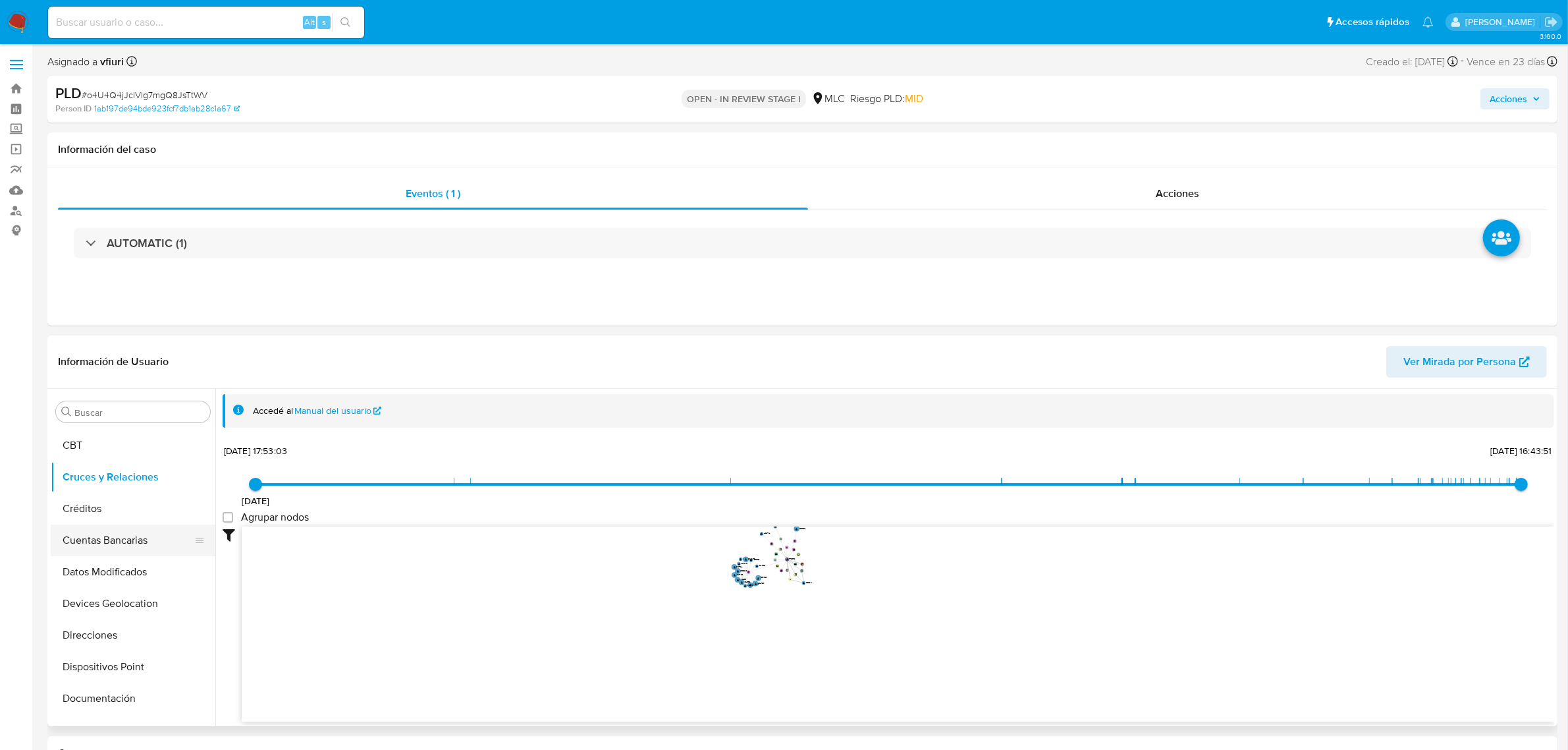
scroll to position [556, 0]
click at [105, 532] on button "KYC" at bounding box center [128, 521] width 154 height 32
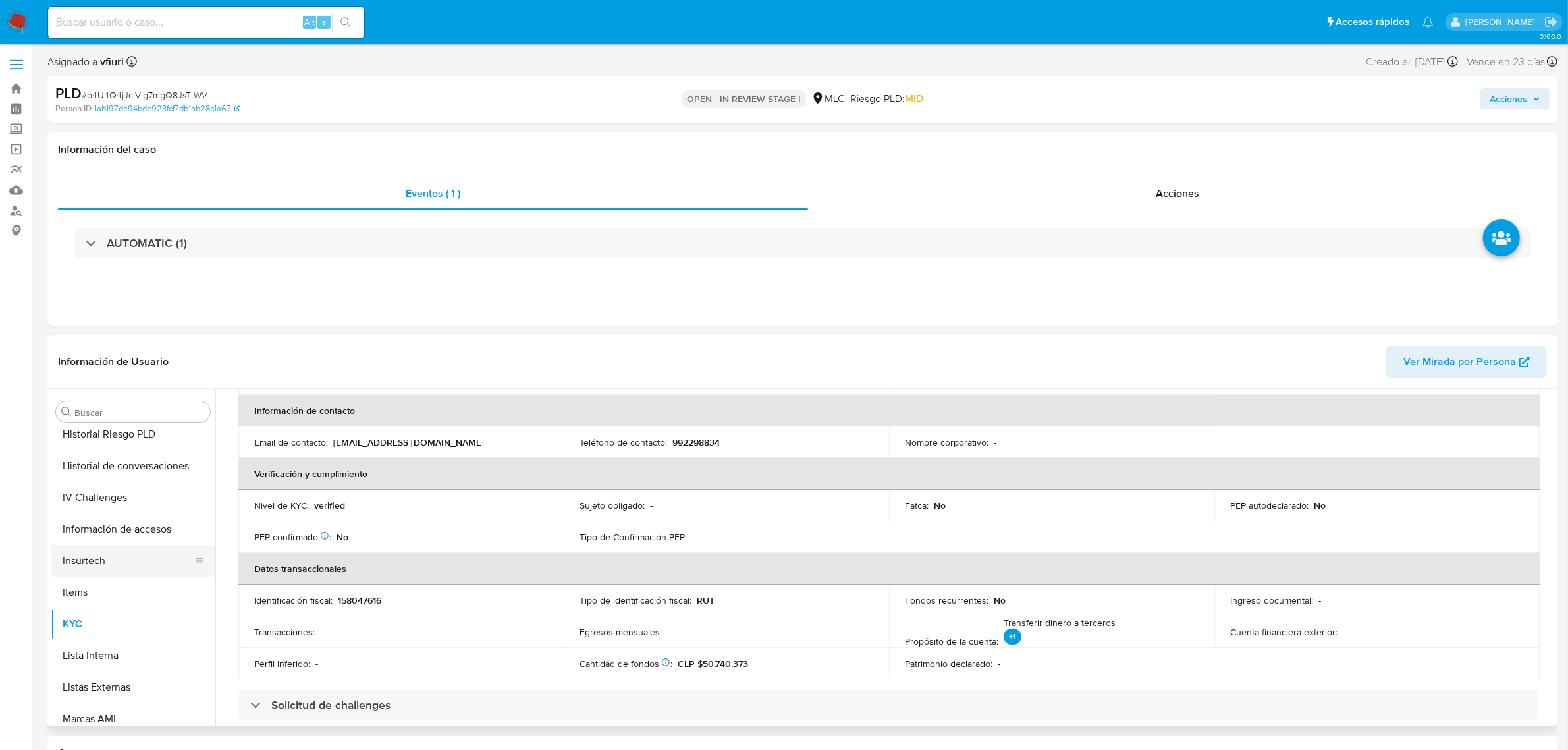
scroll to position [226, 0]
click at [93, 542] on button "Documentación" at bounding box center [128, 533] width 154 height 32
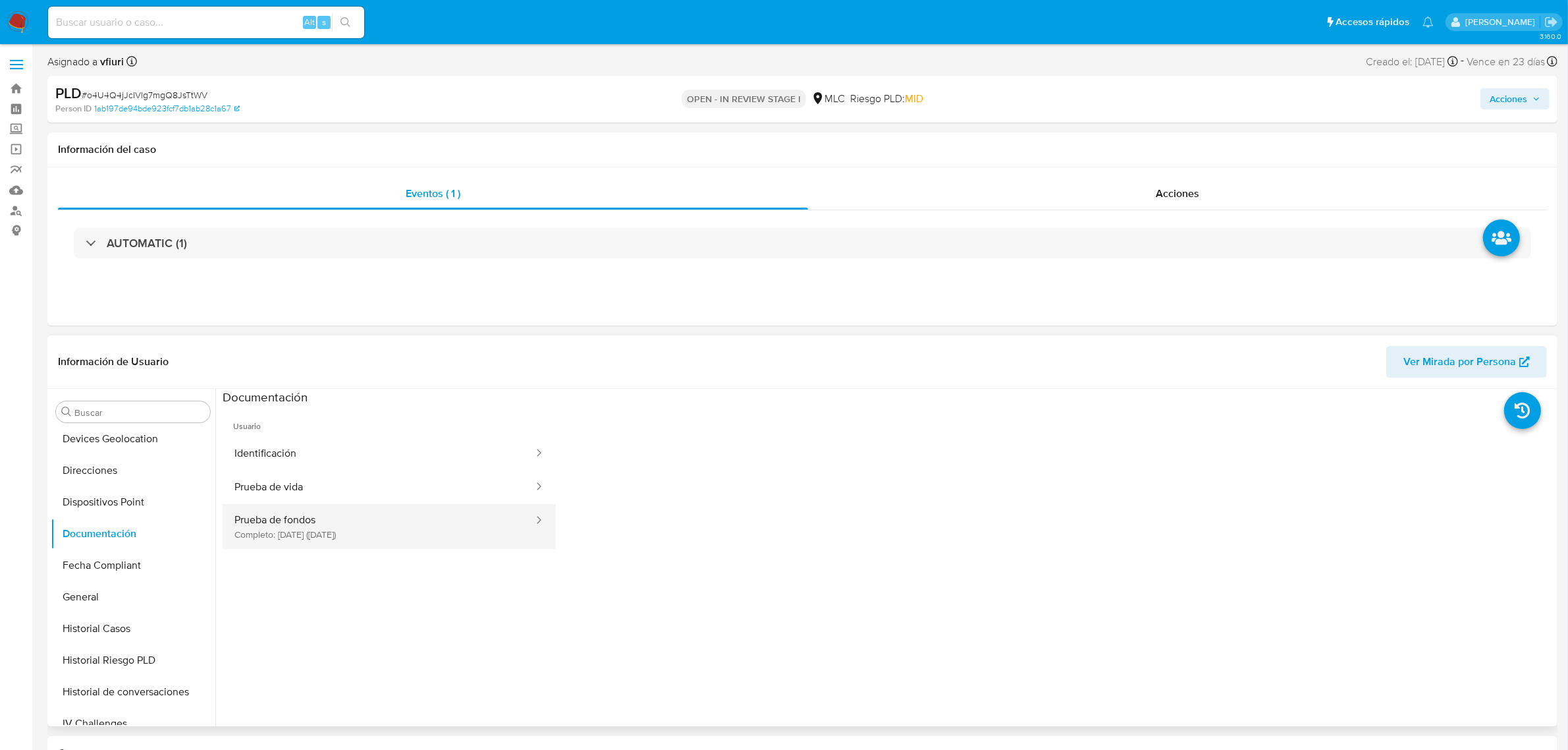
click at [318, 535] on button "Prueba de fondos Completo: 10/07/2025 (hace 2 meses)" at bounding box center [378, 527] width 312 height 45
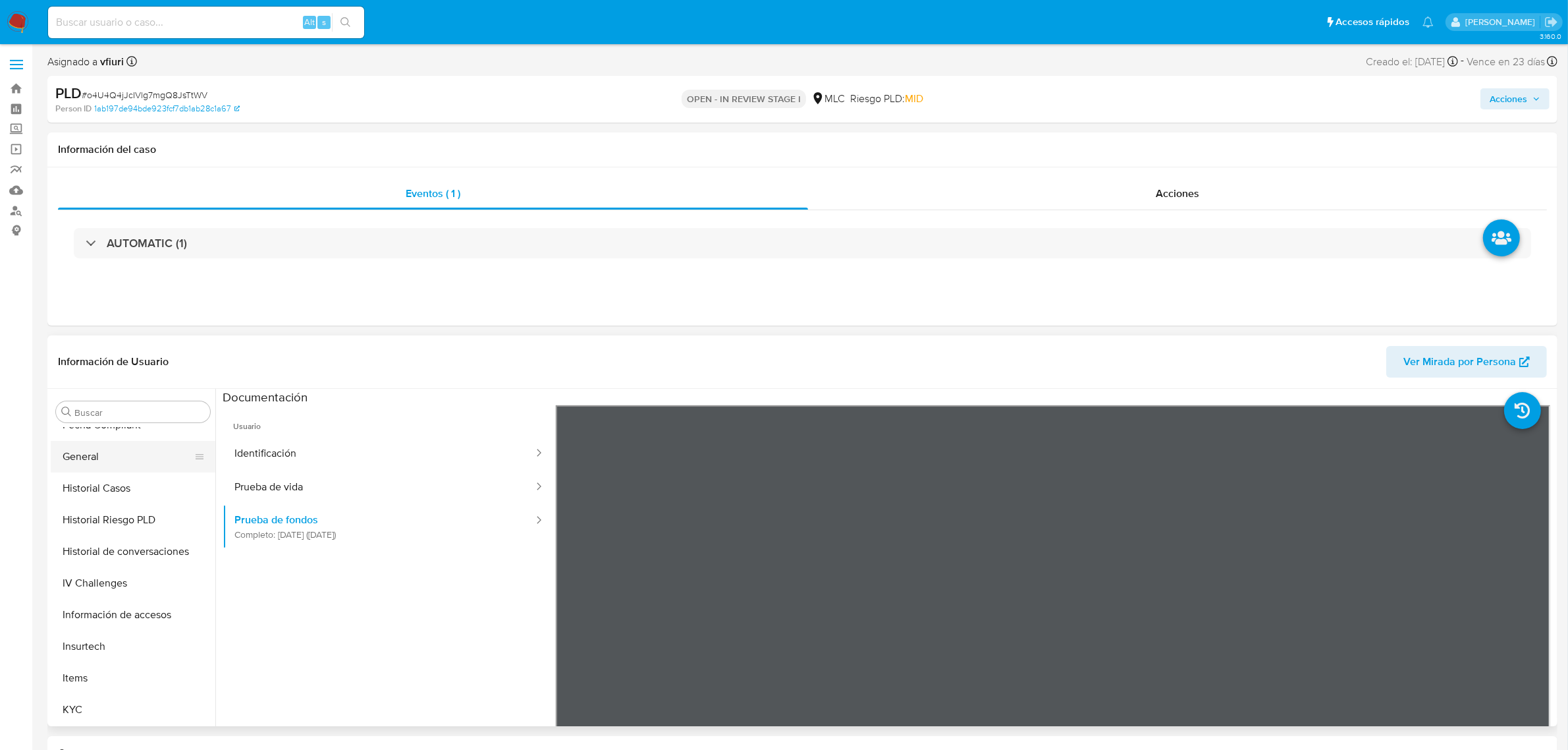
scroll to position [556, 0]
click at [82, 522] on button "KYC" at bounding box center [128, 521] width 154 height 32
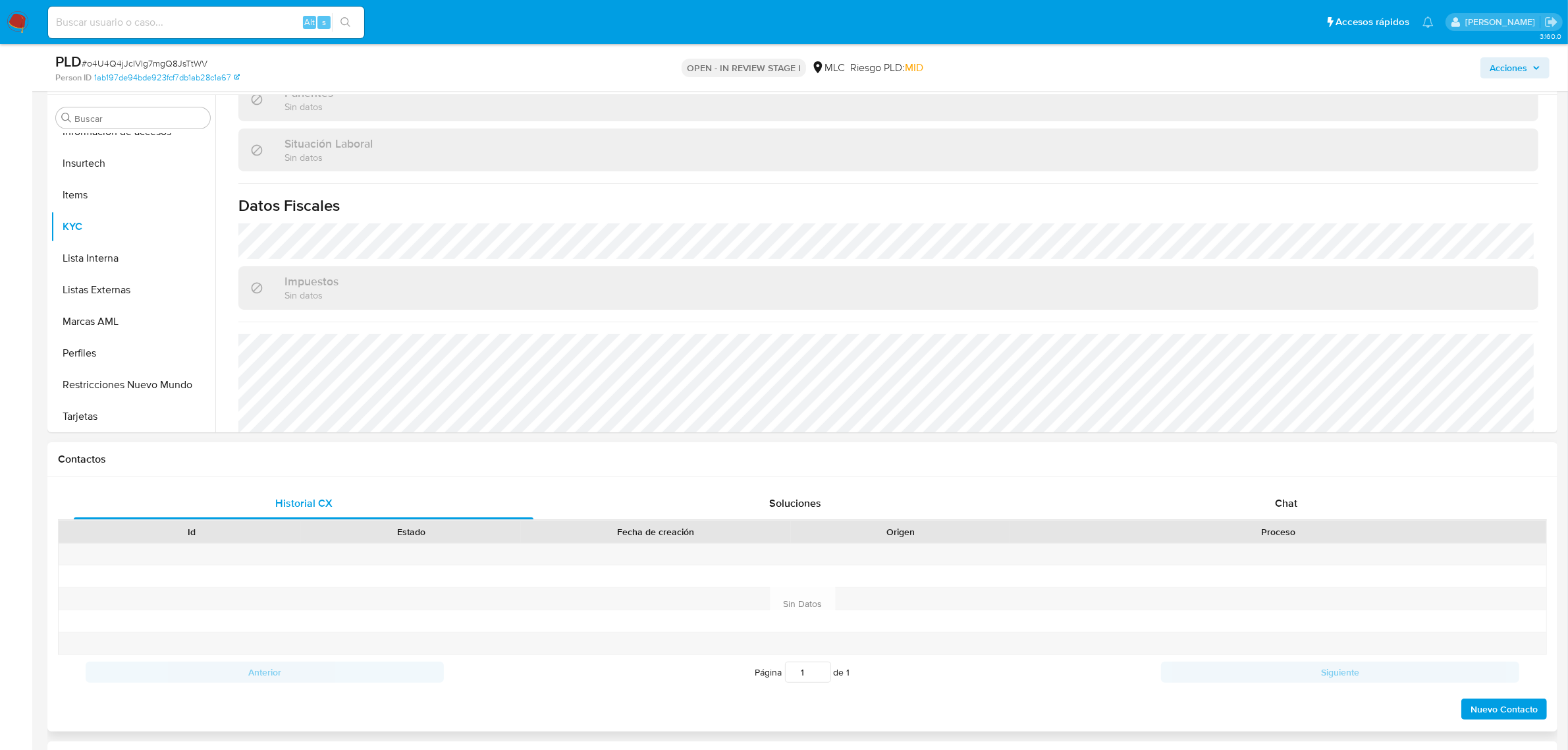
scroll to position [714, 0]
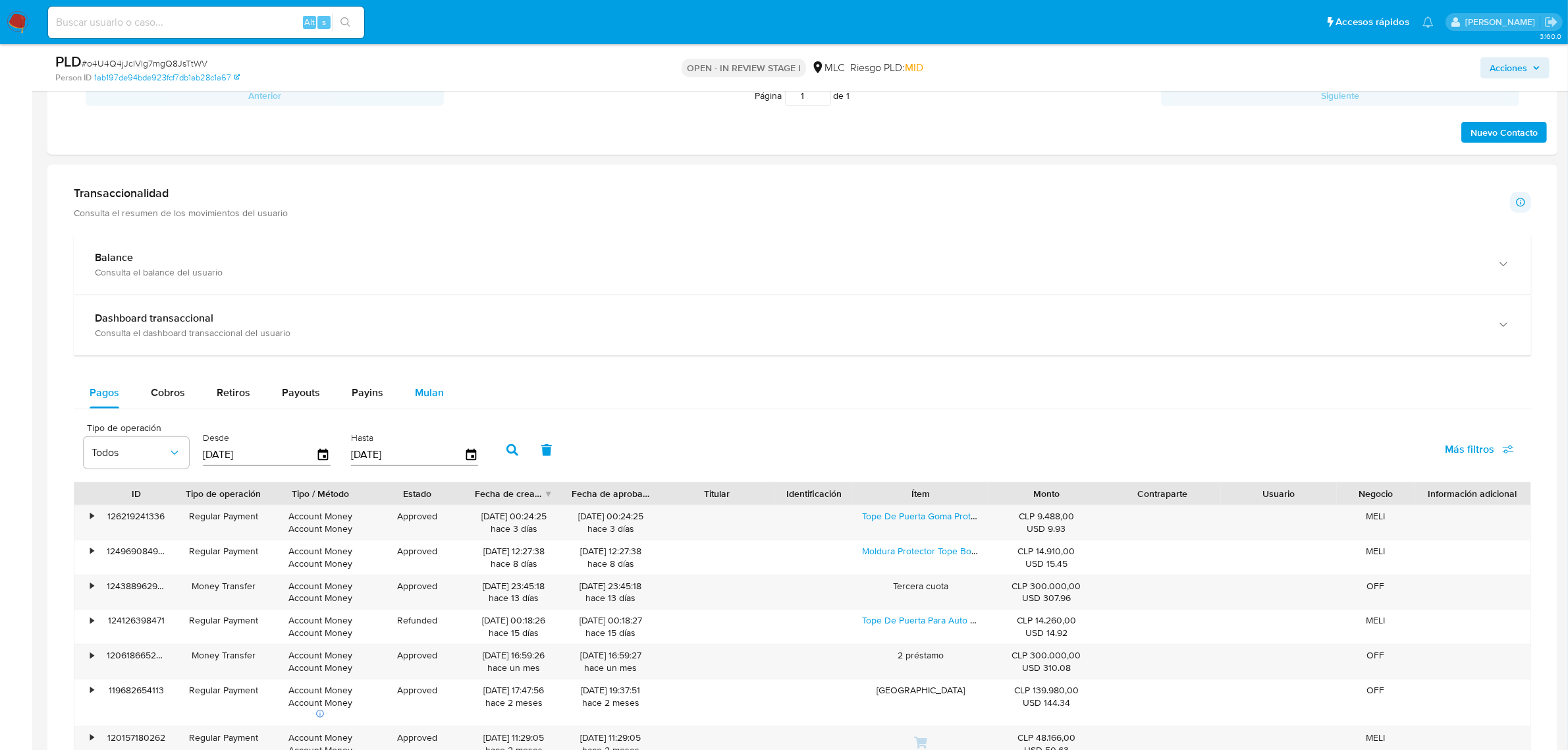
click at [423, 403] on div "Mulan" at bounding box center [429, 392] width 29 height 32
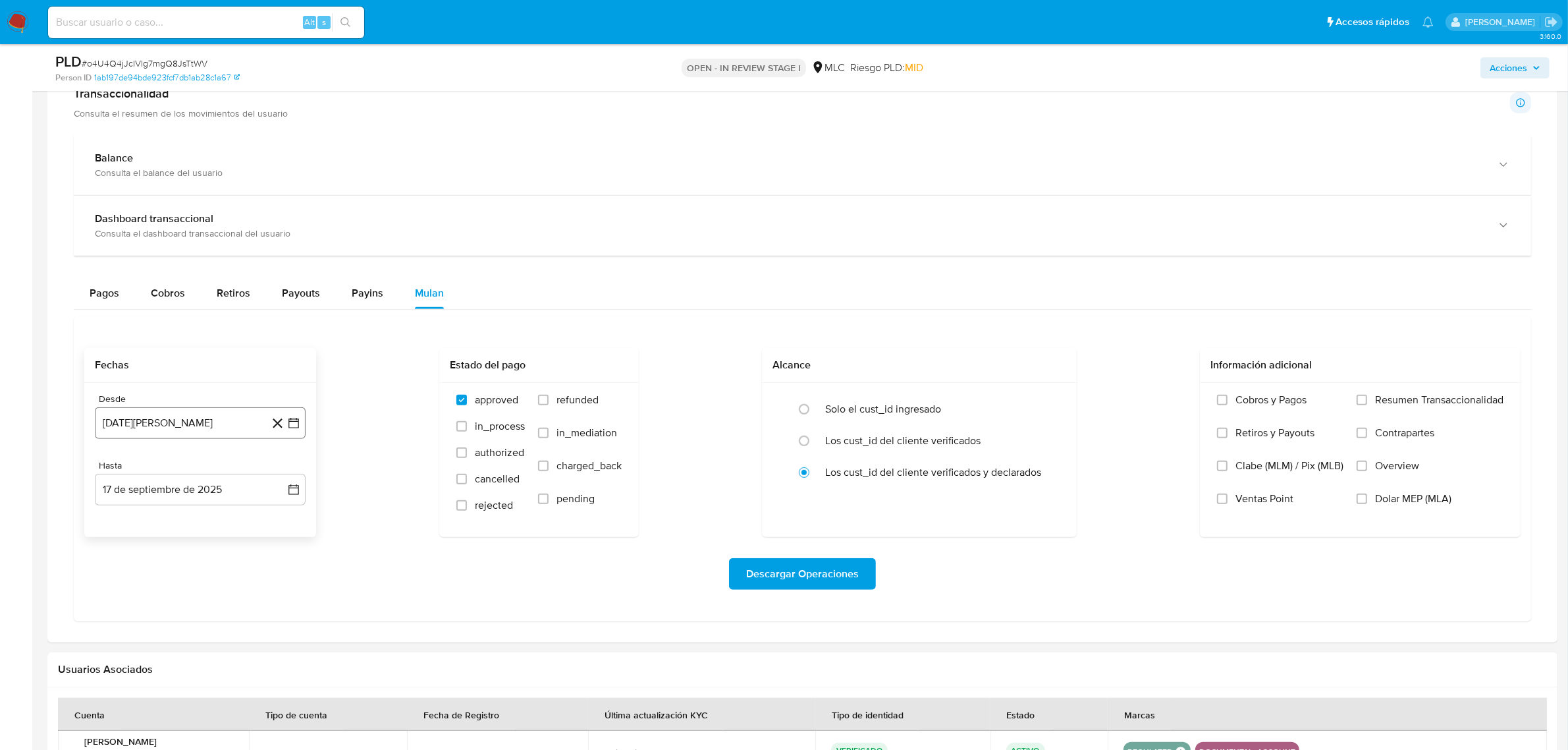
scroll to position [989, 0]
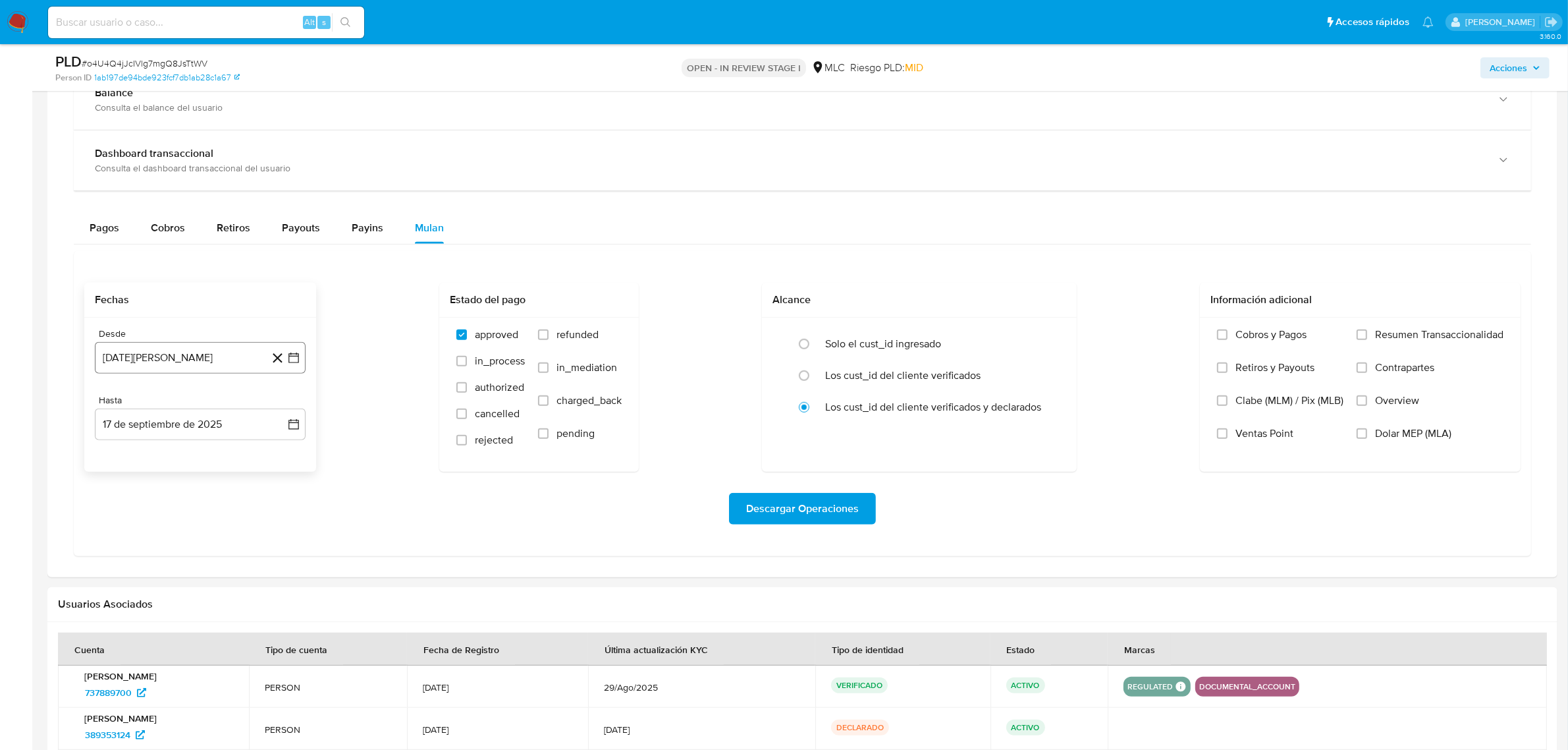
click at [298, 361] on icon "button" at bounding box center [294, 358] width 10 height 10
click at [285, 409] on icon "Mes siguiente" at bounding box center [282, 405] width 16 height 16
click at [156, 513] on button "10" at bounding box center [148, 507] width 21 height 21
click at [300, 428] on button "17 de septiembre de 2025" at bounding box center [200, 424] width 211 height 32
click at [152, 552] on button "9" at bounding box center [148, 547] width 21 height 21
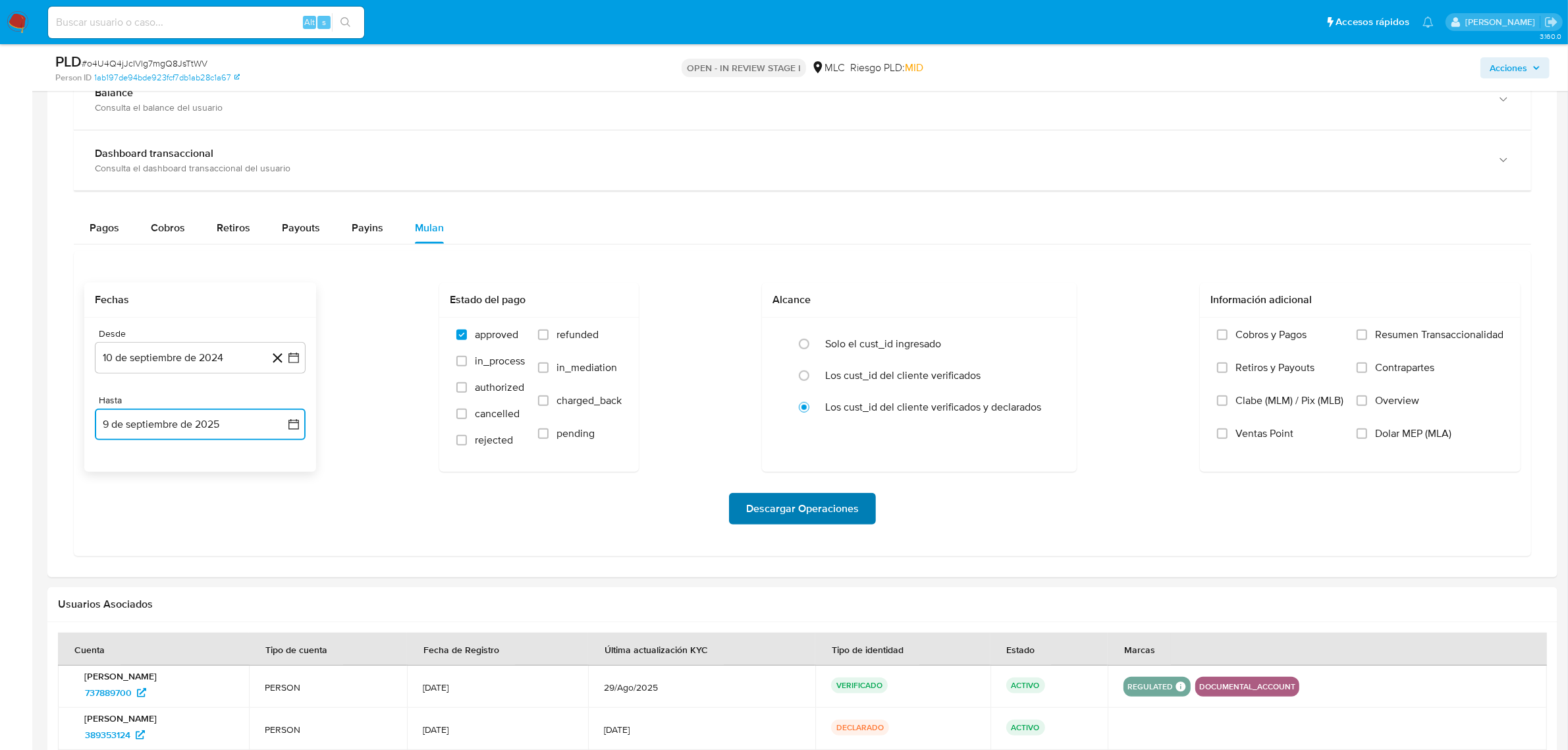
click at [801, 511] on span "Descargar Operaciones" at bounding box center [803, 508] width 113 height 29
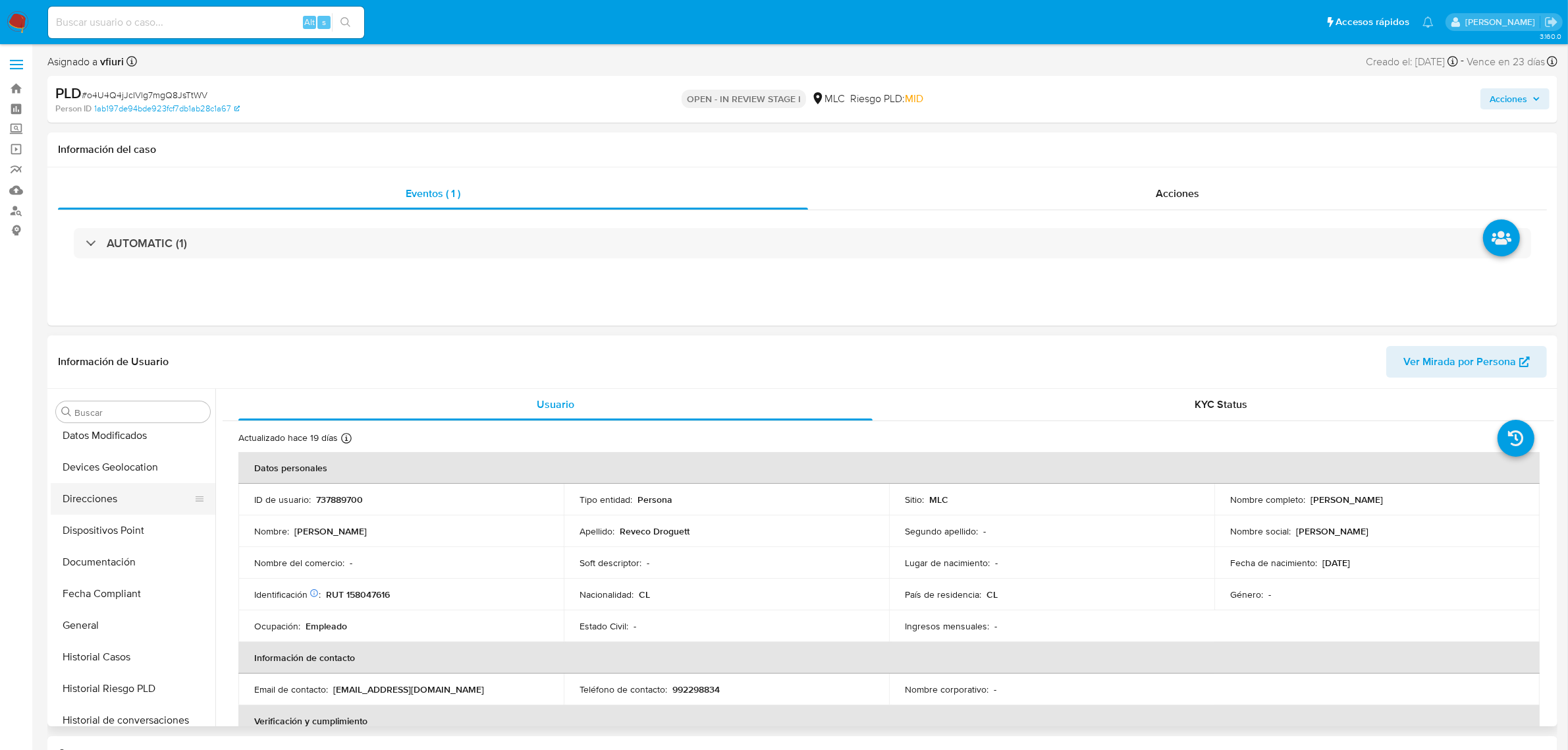
scroll to position [226, 0]
click at [121, 526] on button "Documentación" at bounding box center [128, 533] width 154 height 32
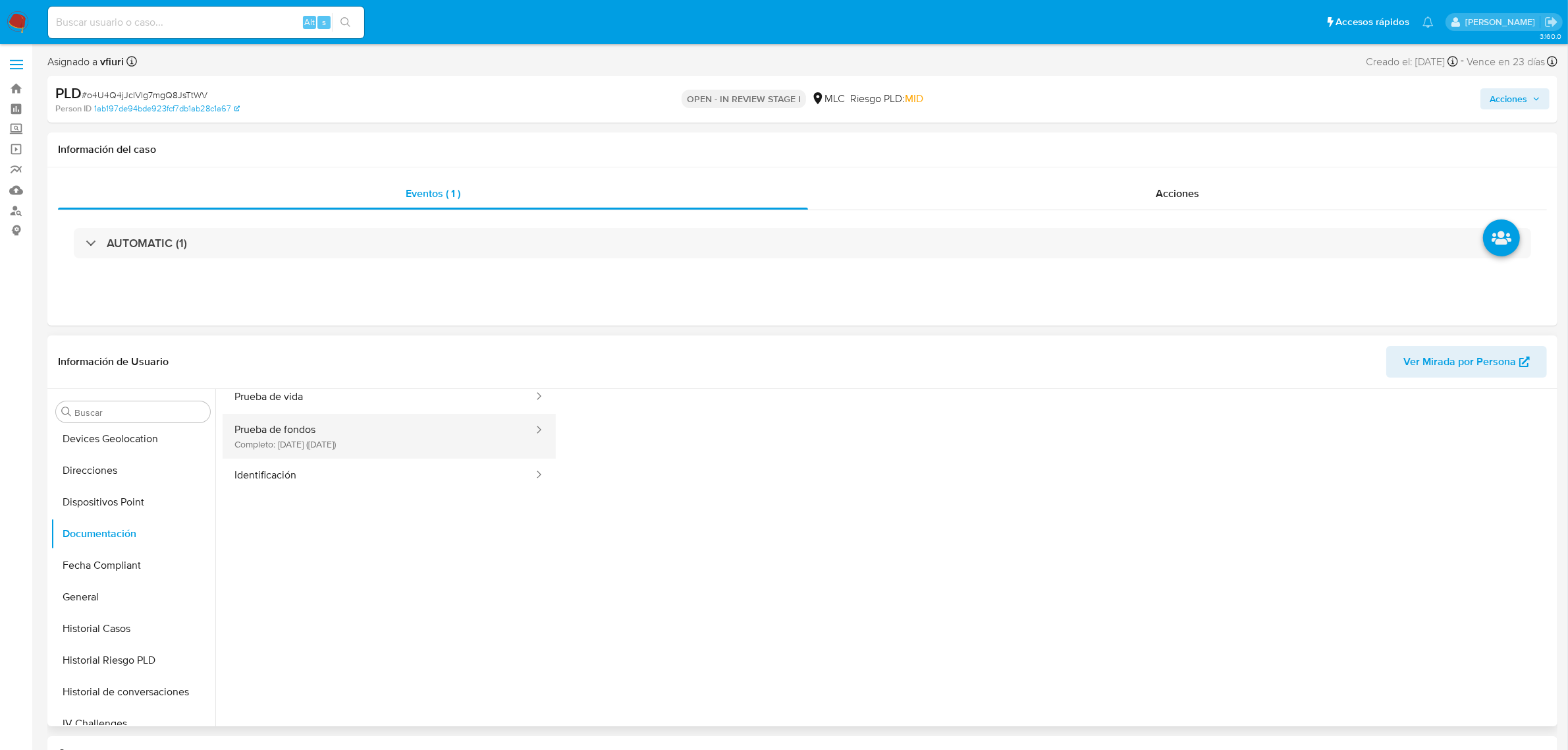
scroll to position [82, 0]
click at [405, 416] on button "Prueba de fondos Completo: 10/07/2025 (hace 2 meses)" at bounding box center [378, 410] width 312 height 45
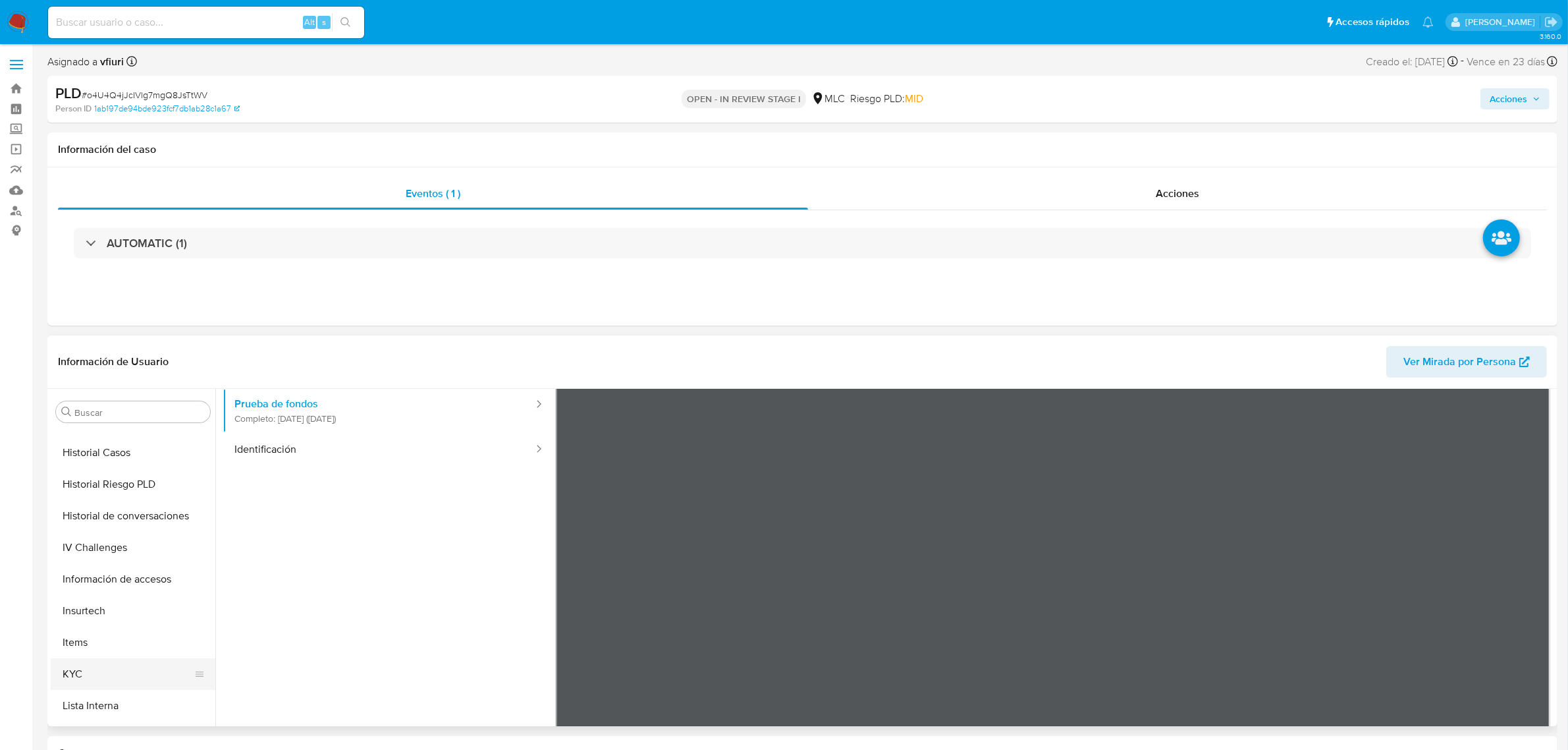
scroll to position [556, 0]
click at [91, 511] on button "KYC" at bounding box center [128, 521] width 154 height 32
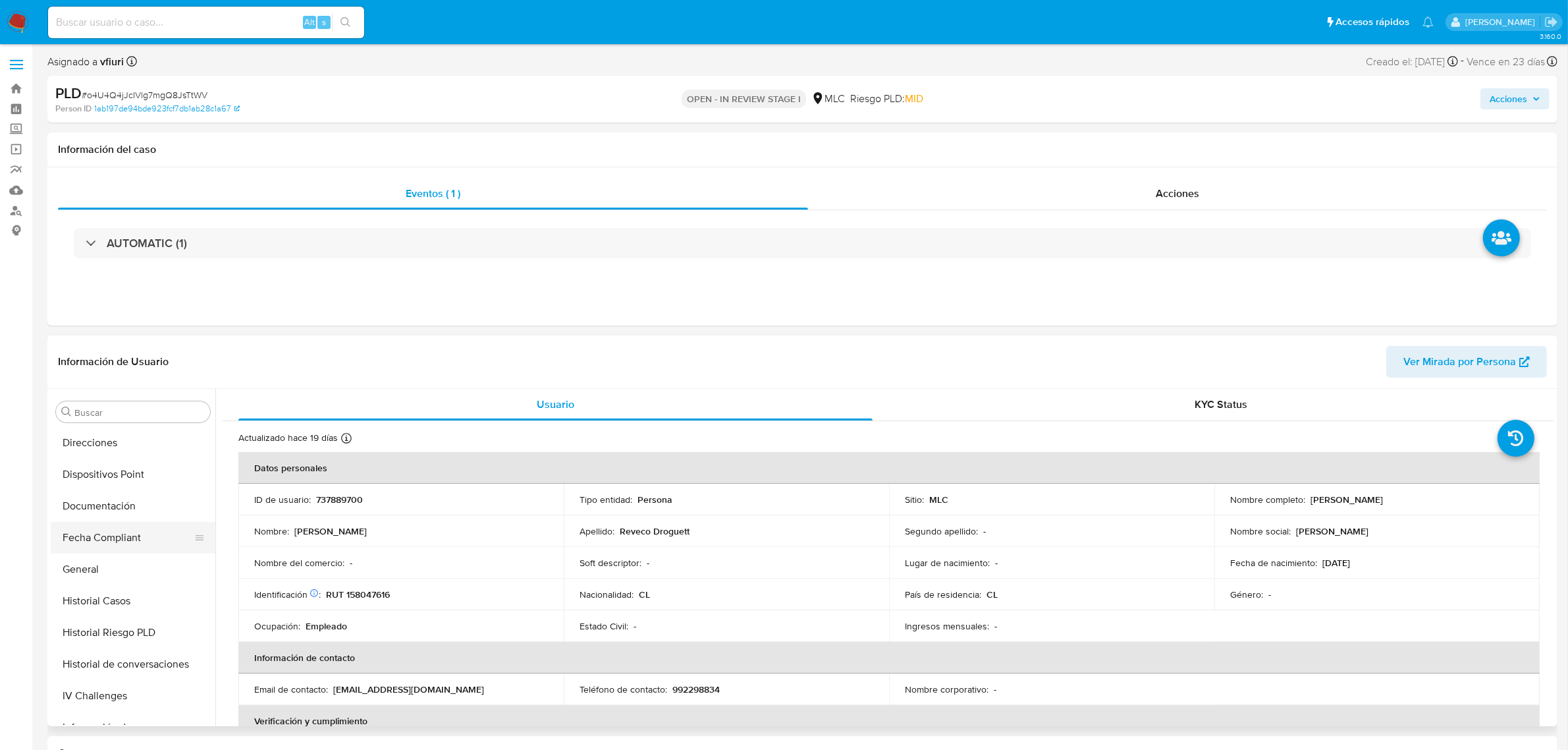
scroll to position [226, 0]
click at [99, 526] on button "Documentación" at bounding box center [128, 533] width 154 height 32
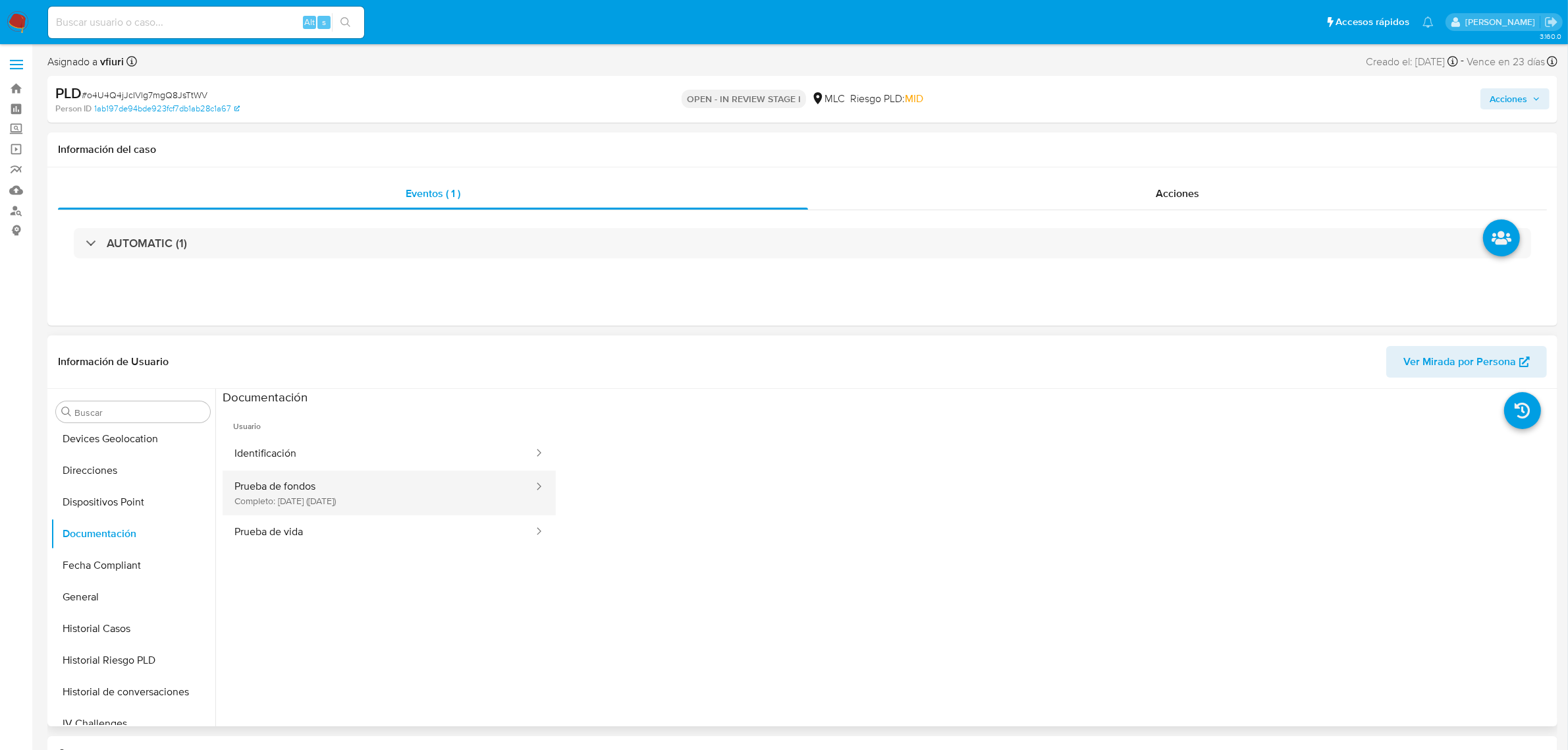
click at [292, 483] on button "Prueba de fondos Completo: 10/07/2025 (hace 2 meses)" at bounding box center [378, 493] width 312 height 45
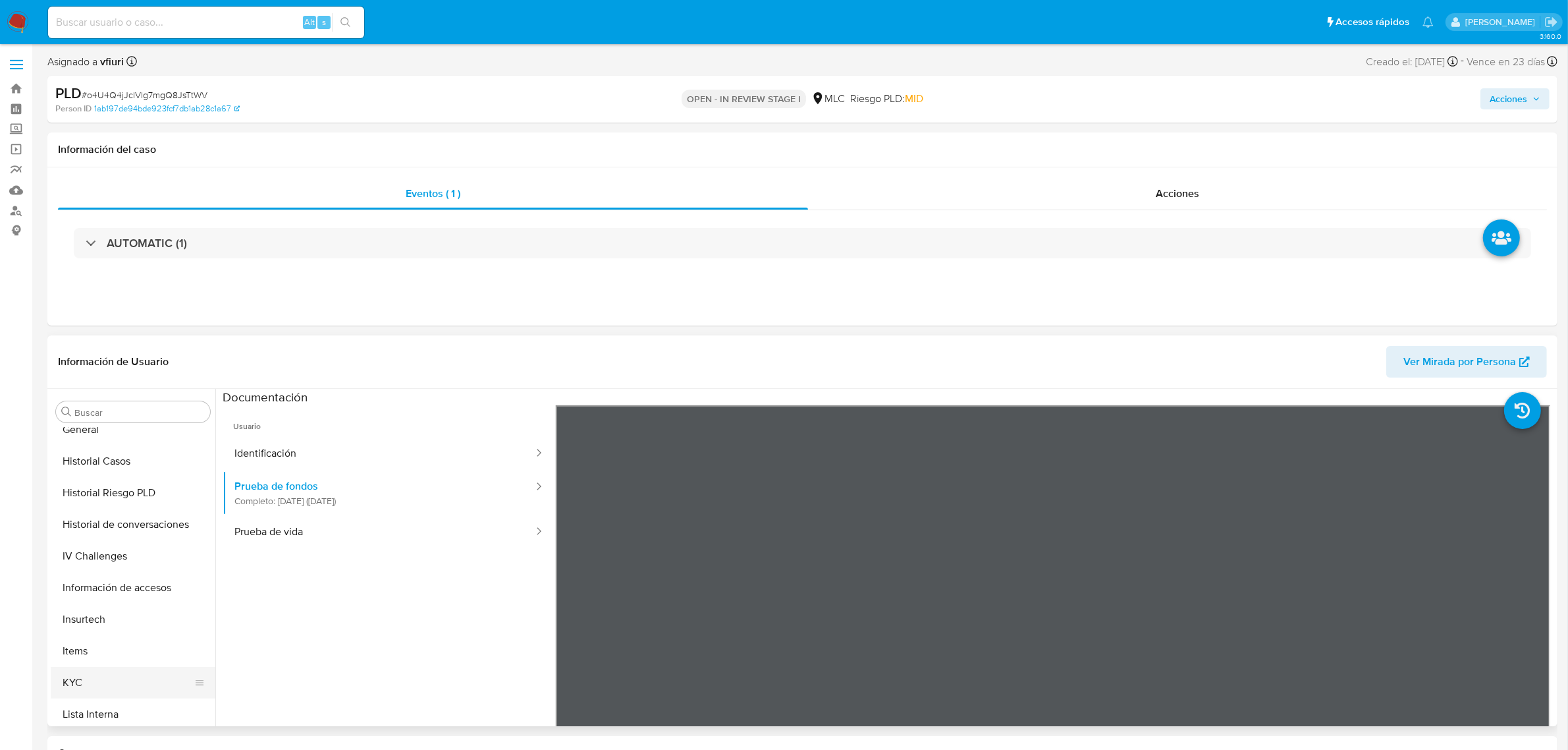
scroll to position [556, 0]
click at [114, 511] on button "KYC" at bounding box center [128, 521] width 154 height 32
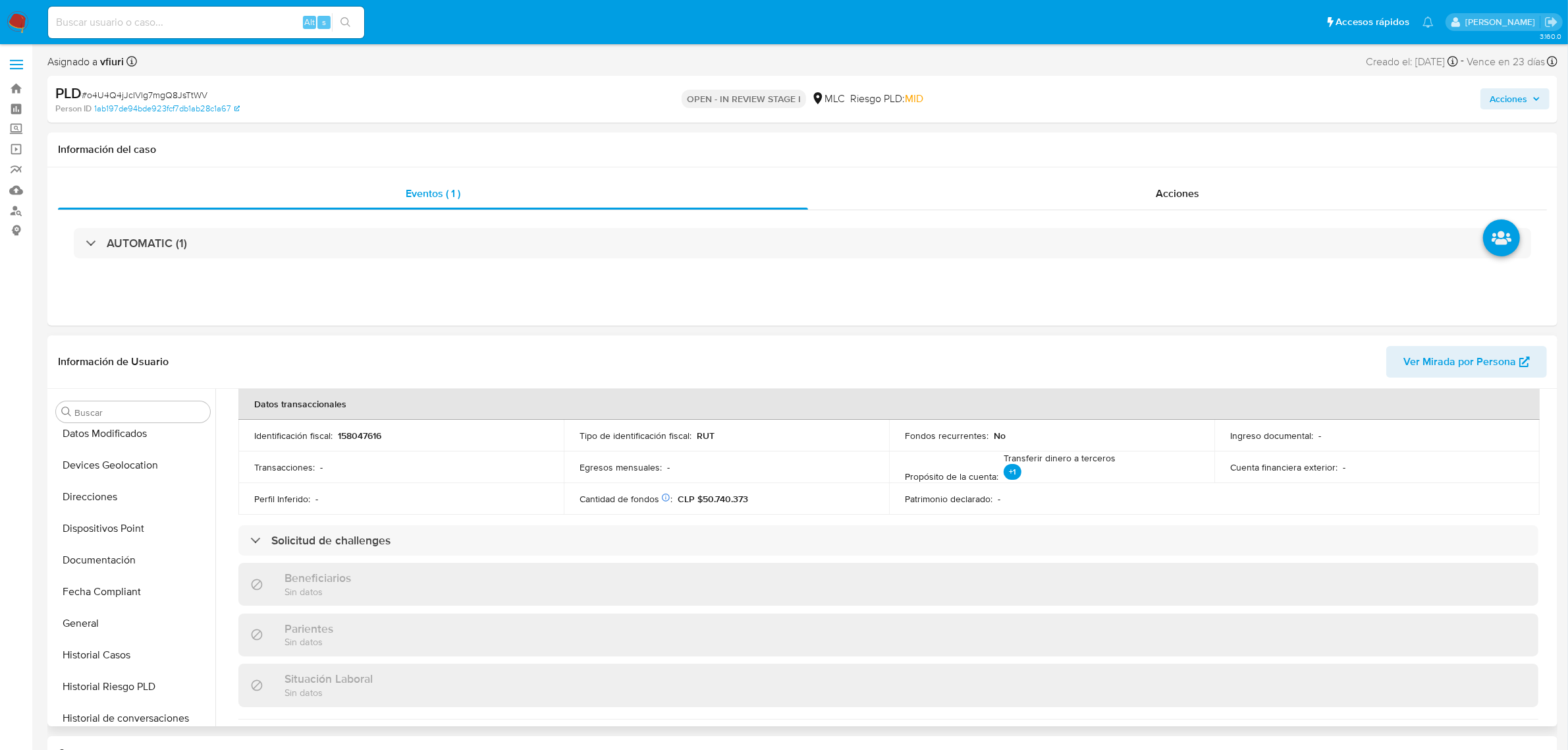
scroll to position [0, 0]
click at [92, 545] on button "Cruces y Relaciones" at bounding box center [128, 539] width 154 height 32
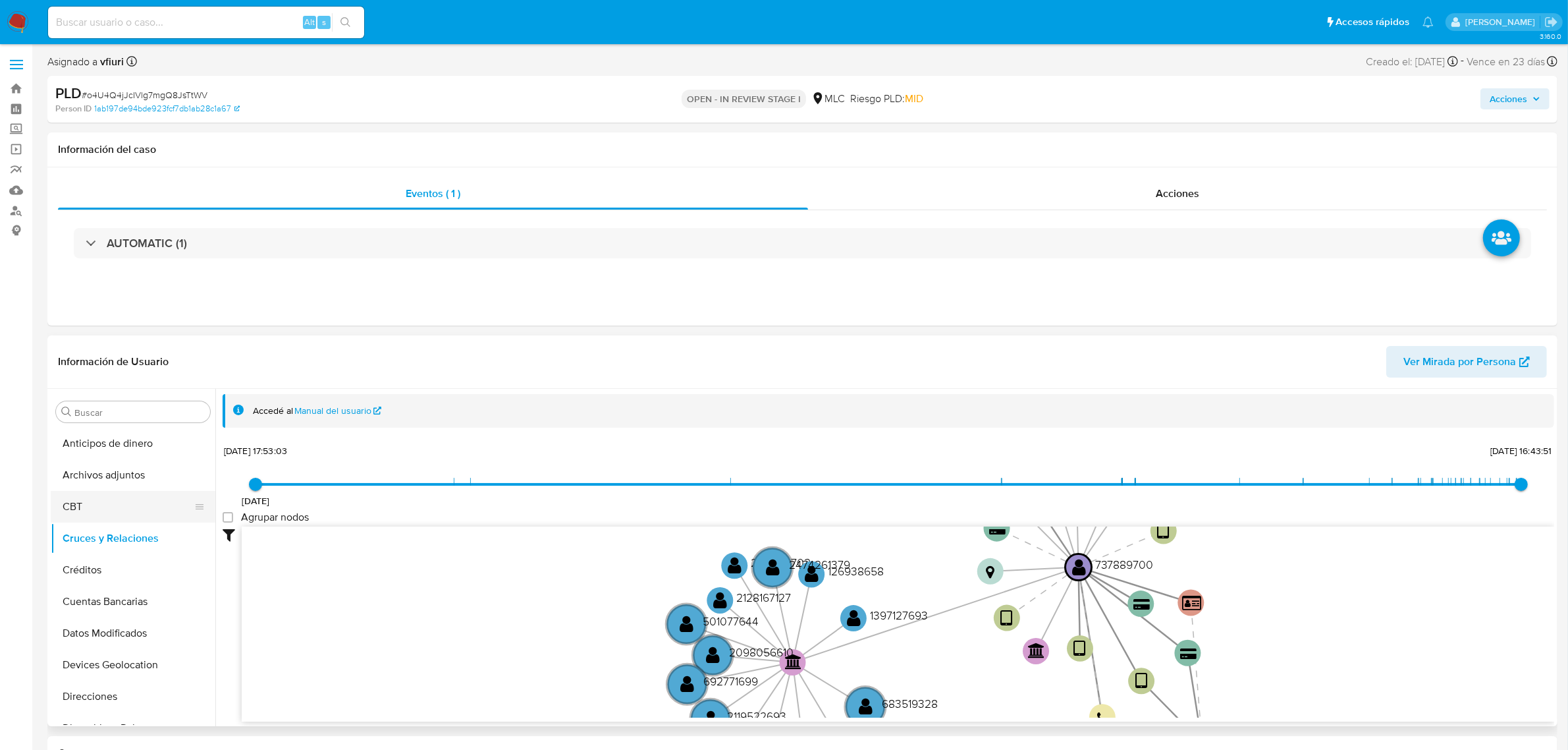
scroll to position [329, 0]
click at [115, 540] on button "Historial Casos" at bounding box center [128, 525] width 154 height 32
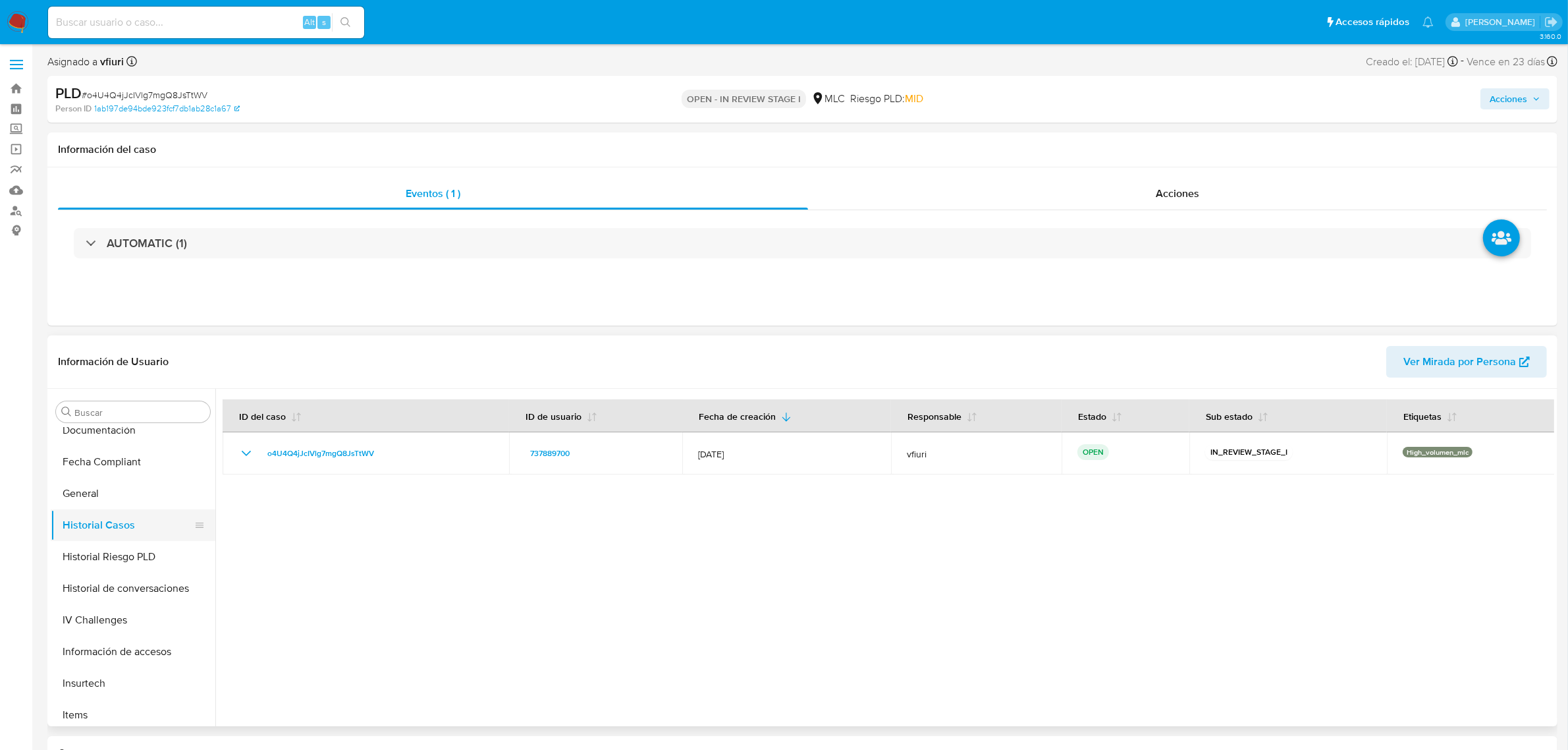
scroll to position [556, 0]
click at [123, 523] on button "KYC" at bounding box center [128, 521] width 154 height 32
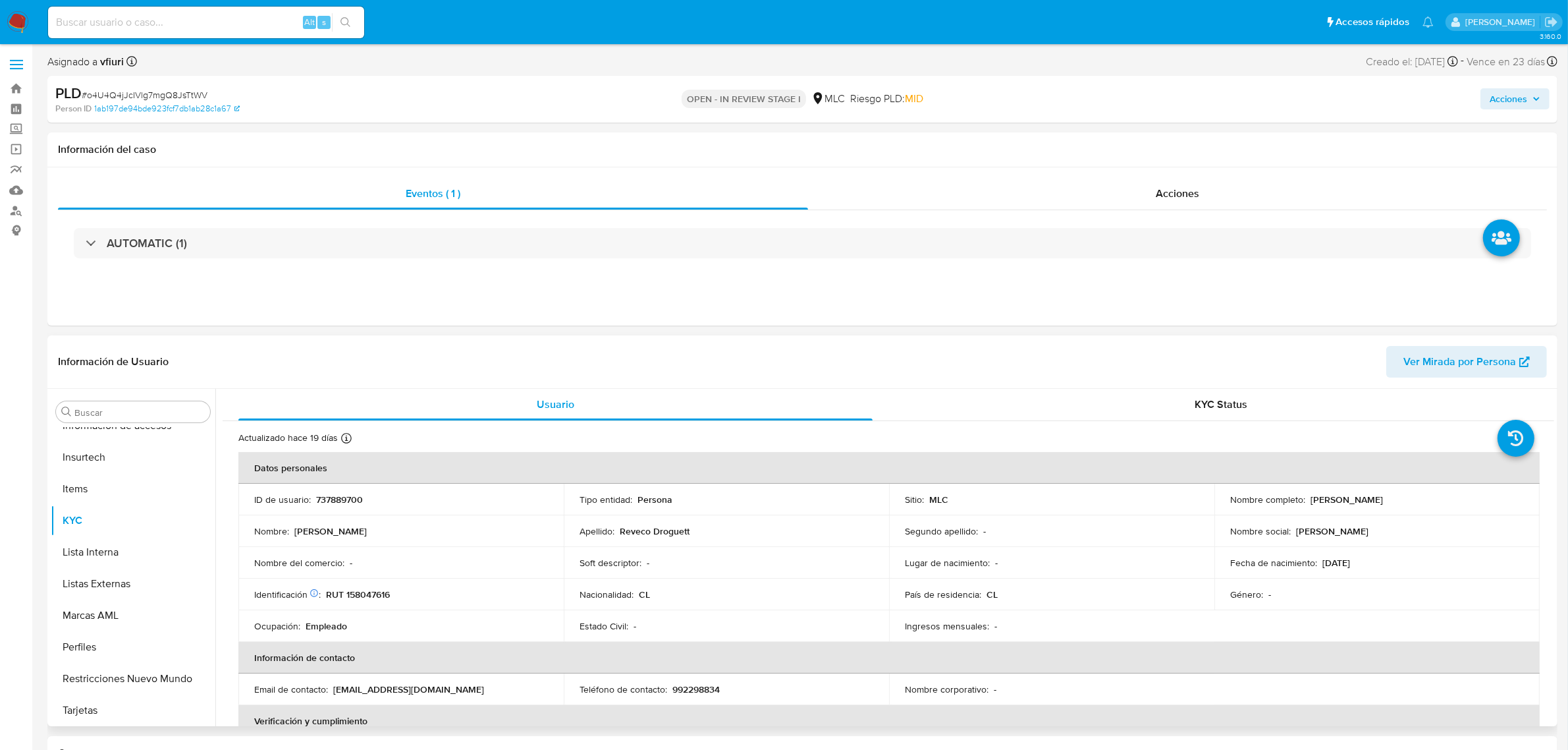
drag, startPoint x: 1309, startPoint y: 501, endPoint x: 1451, endPoint y: 499, distance: 142.0
click at [1451, 499] on div "Nombre completo : Alexis Eduardo Reveco Droguett" at bounding box center [1377, 499] width 294 height 12
copy p "Alexis Eduardo Reveco Droguett"
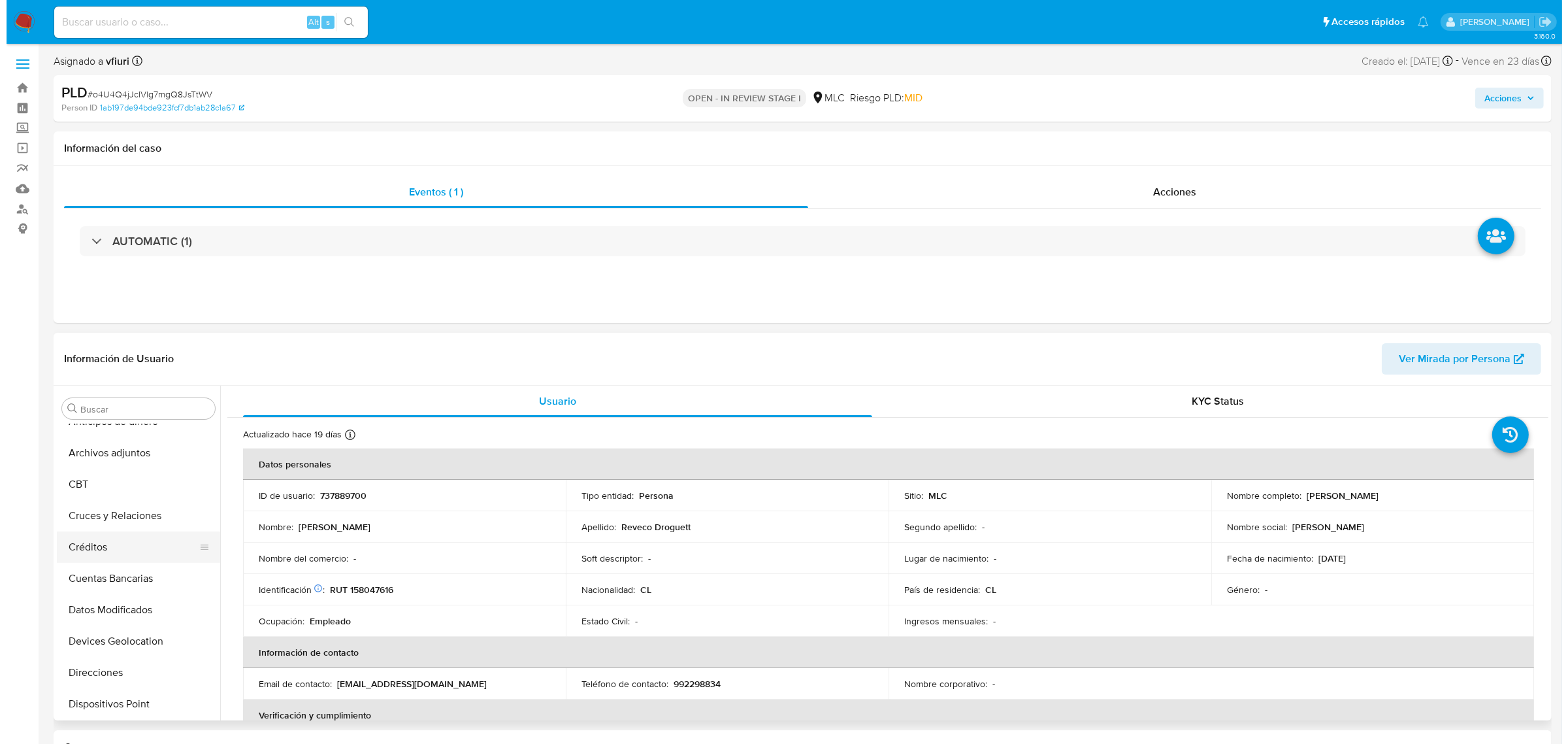
scroll to position [0, 0]
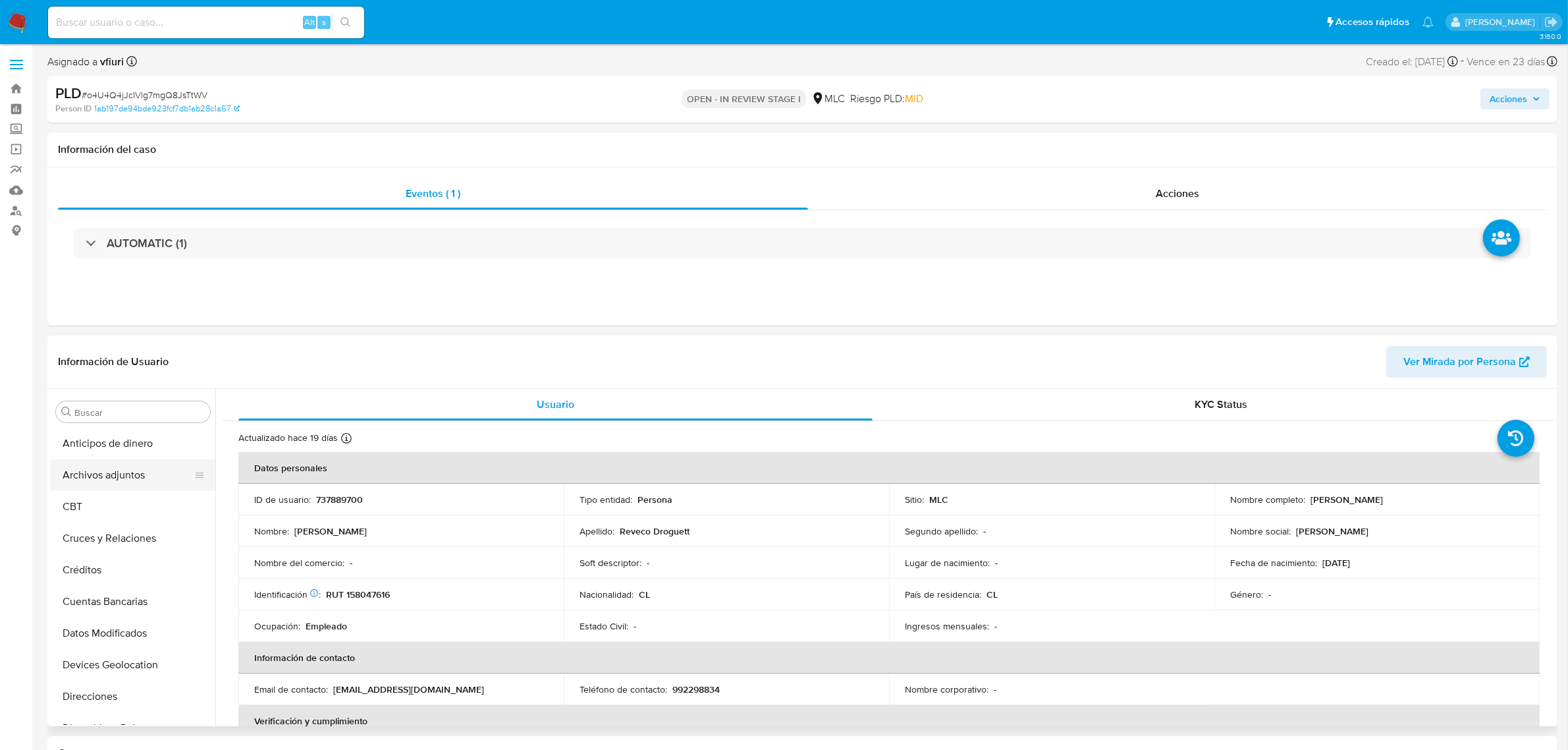
click at [103, 479] on button "Archivos adjuntos" at bounding box center [128, 475] width 154 height 32
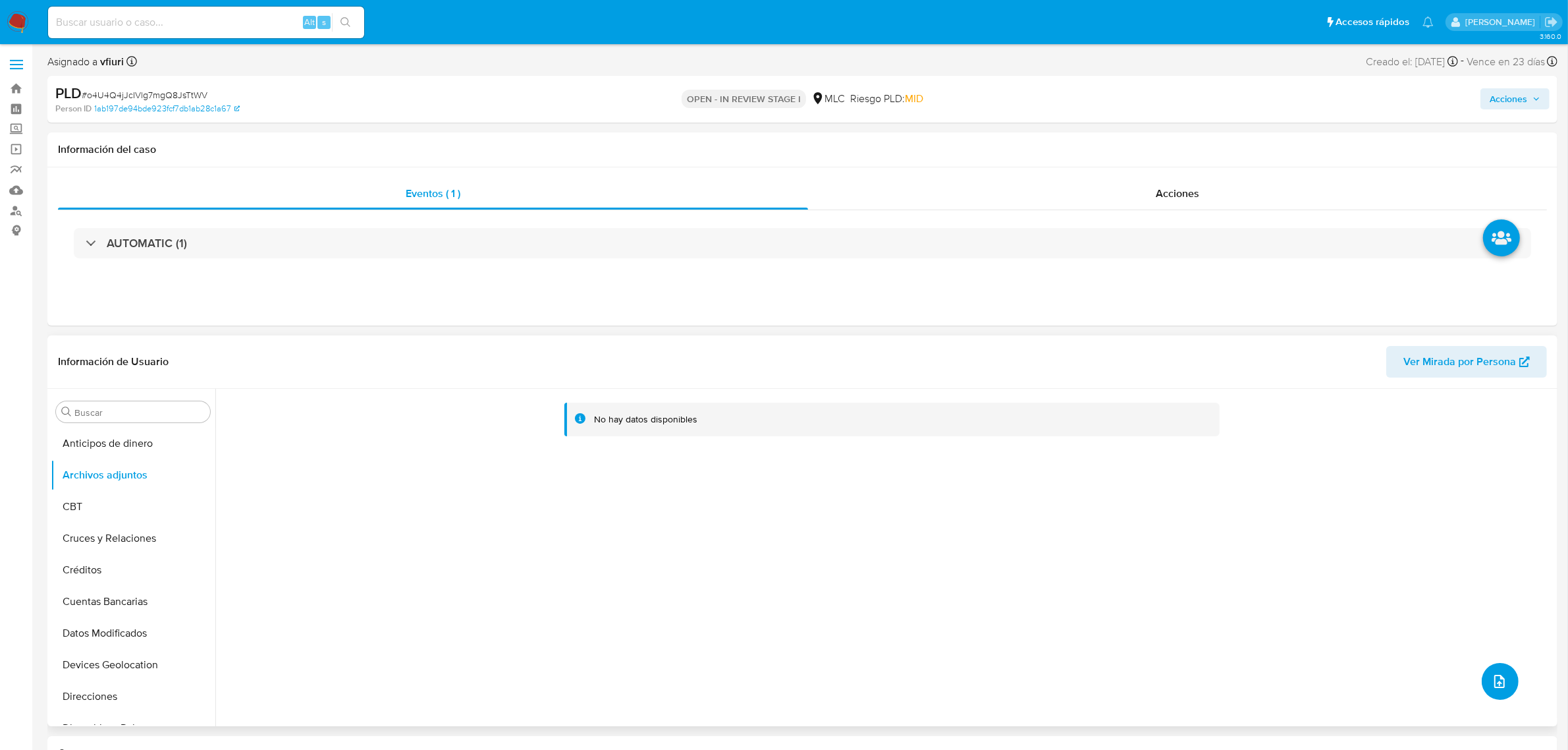
click at [1499, 684] on icon "upload-file" at bounding box center [1500, 682] width 10 height 13
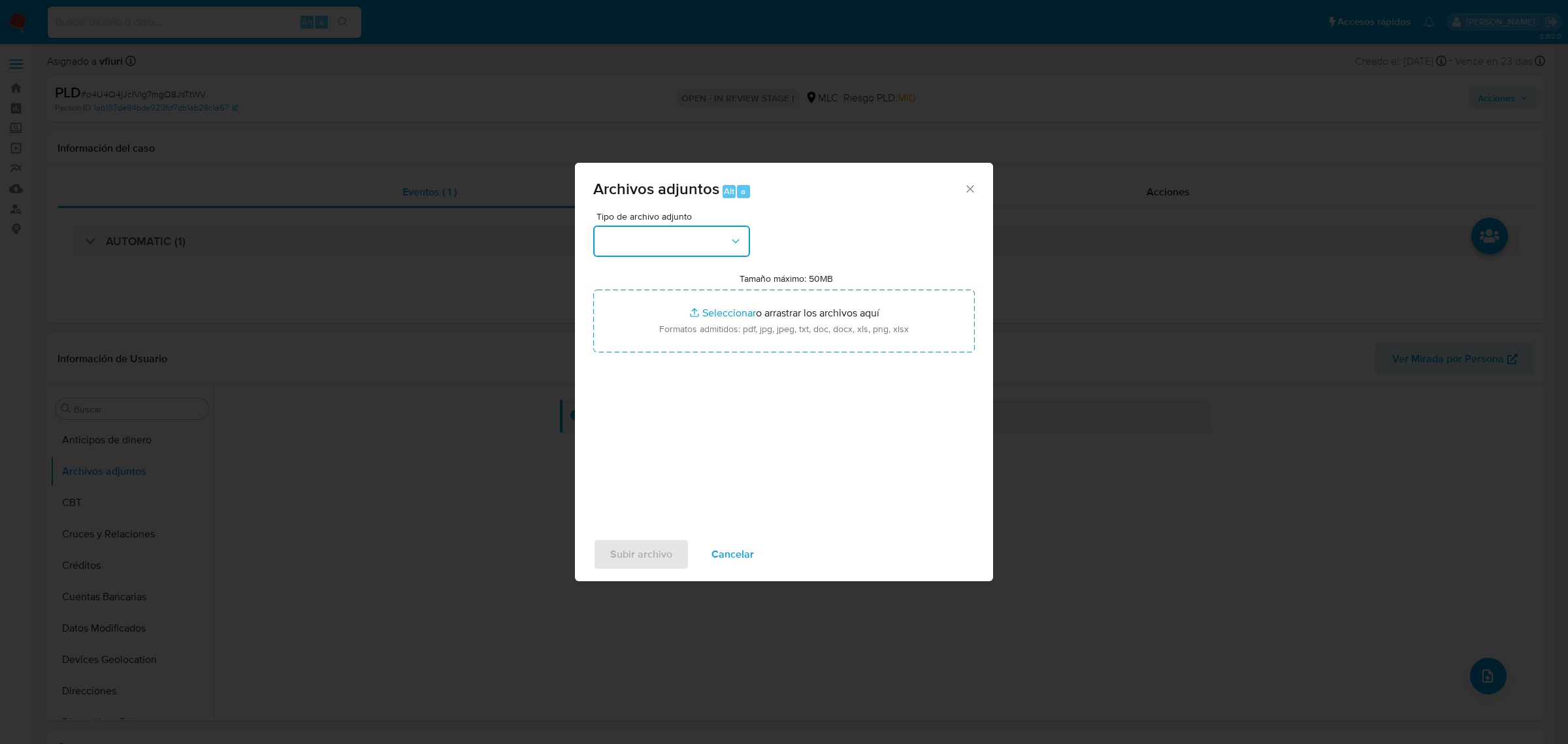
click at [654, 230] on button "button" at bounding box center [671, 241] width 157 height 32
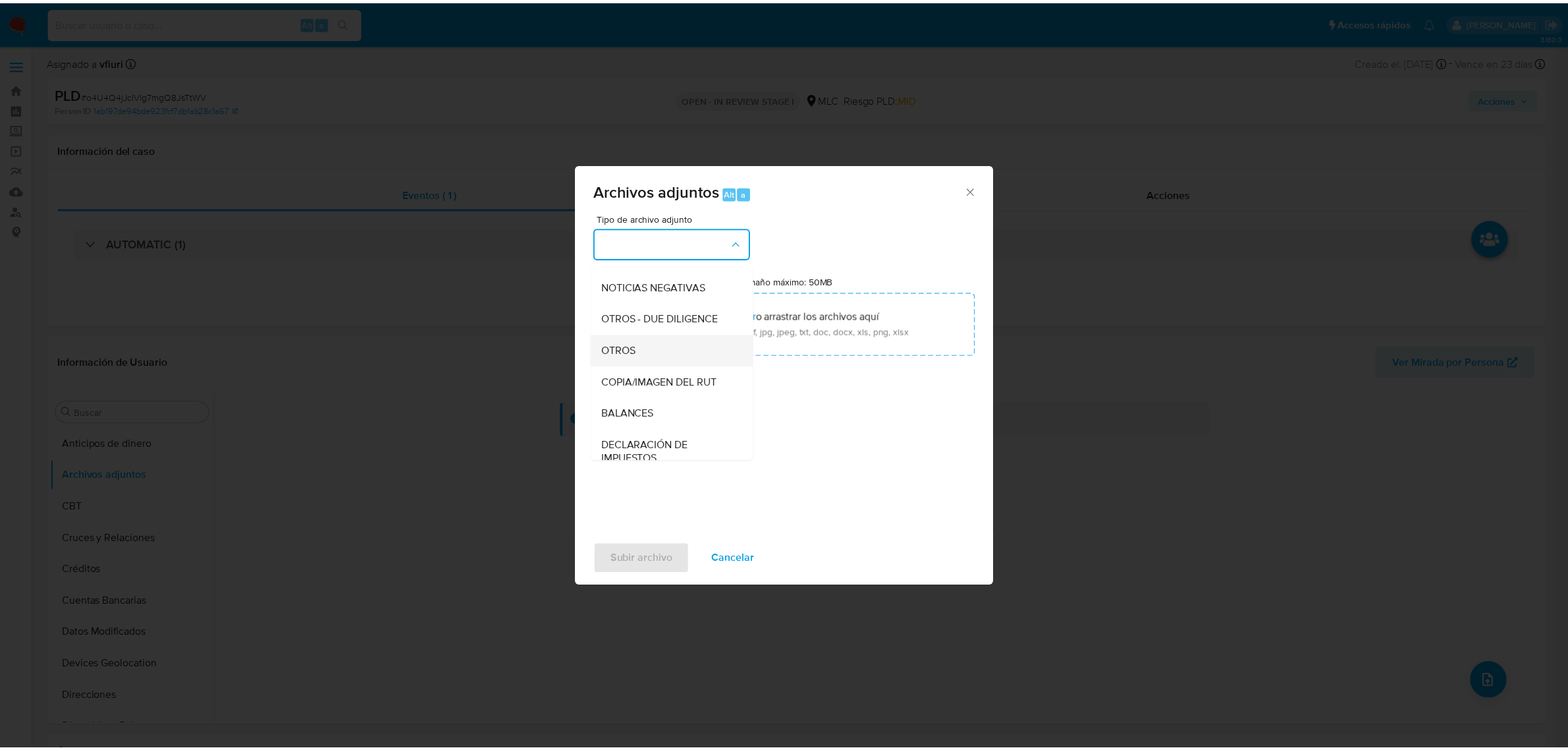
scroll to position [136, 0]
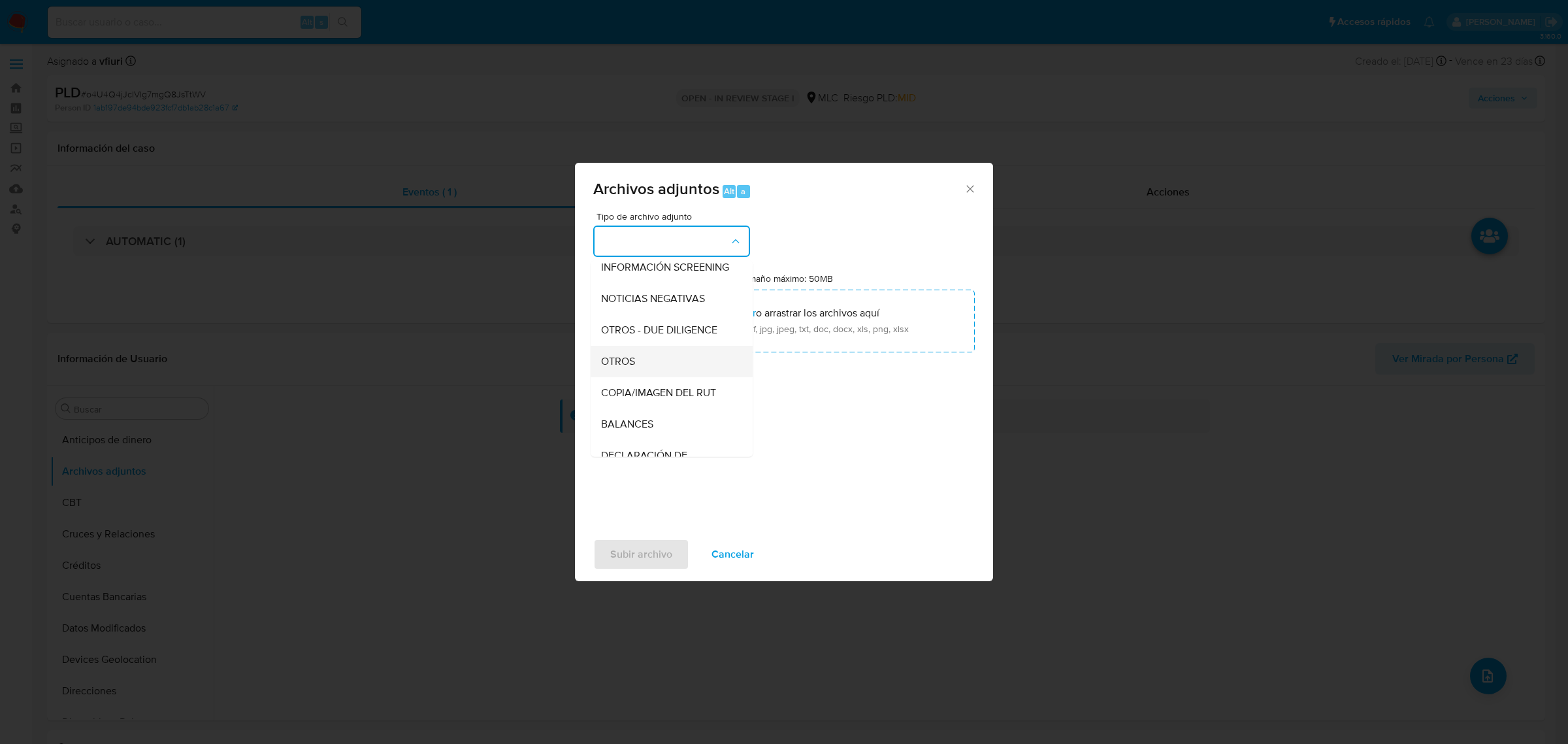
click at [639, 375] on div "OTROS" at bounding box center [667, 361] width 133 height 32
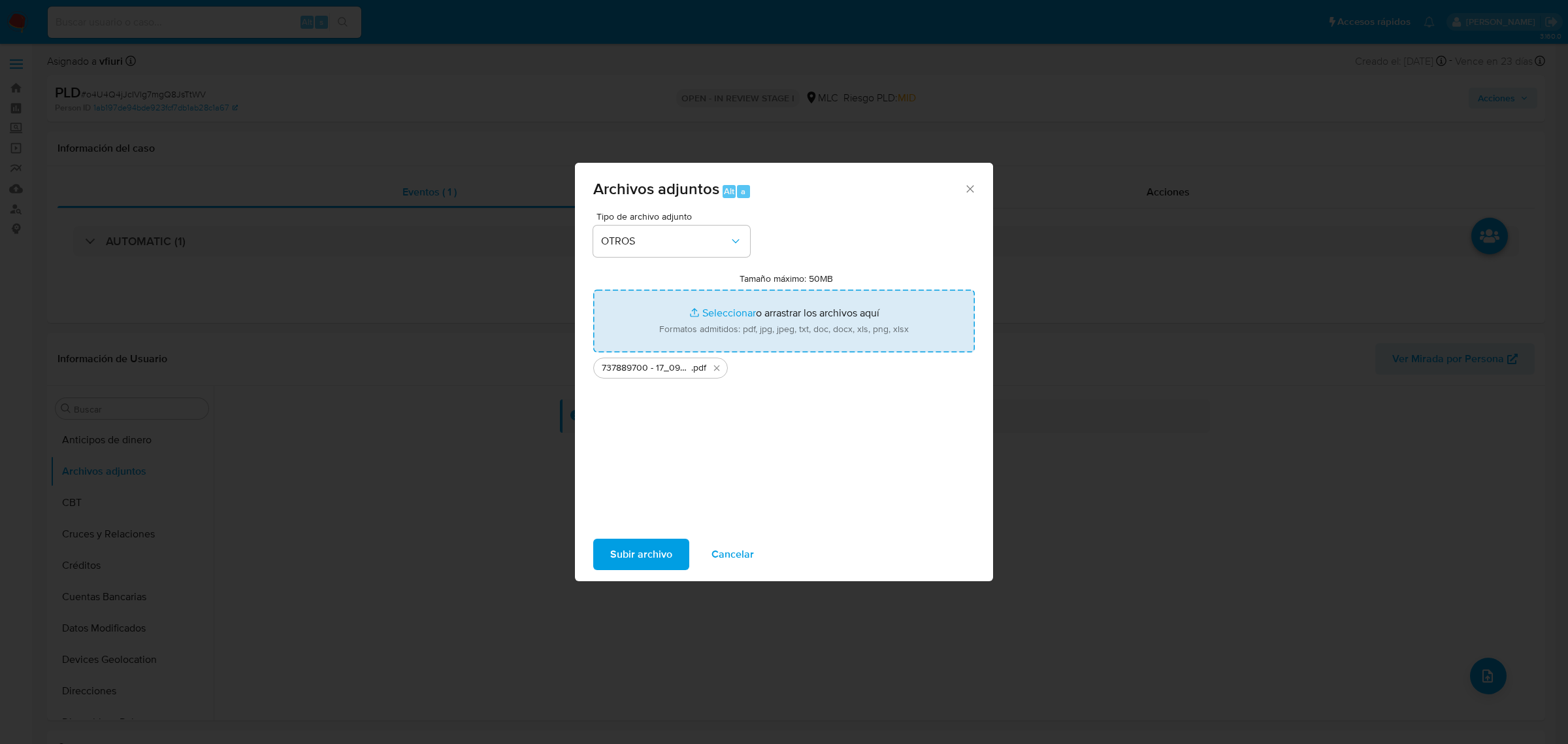
type input "C:\fakepath\Tabla 737889700.xlsx"
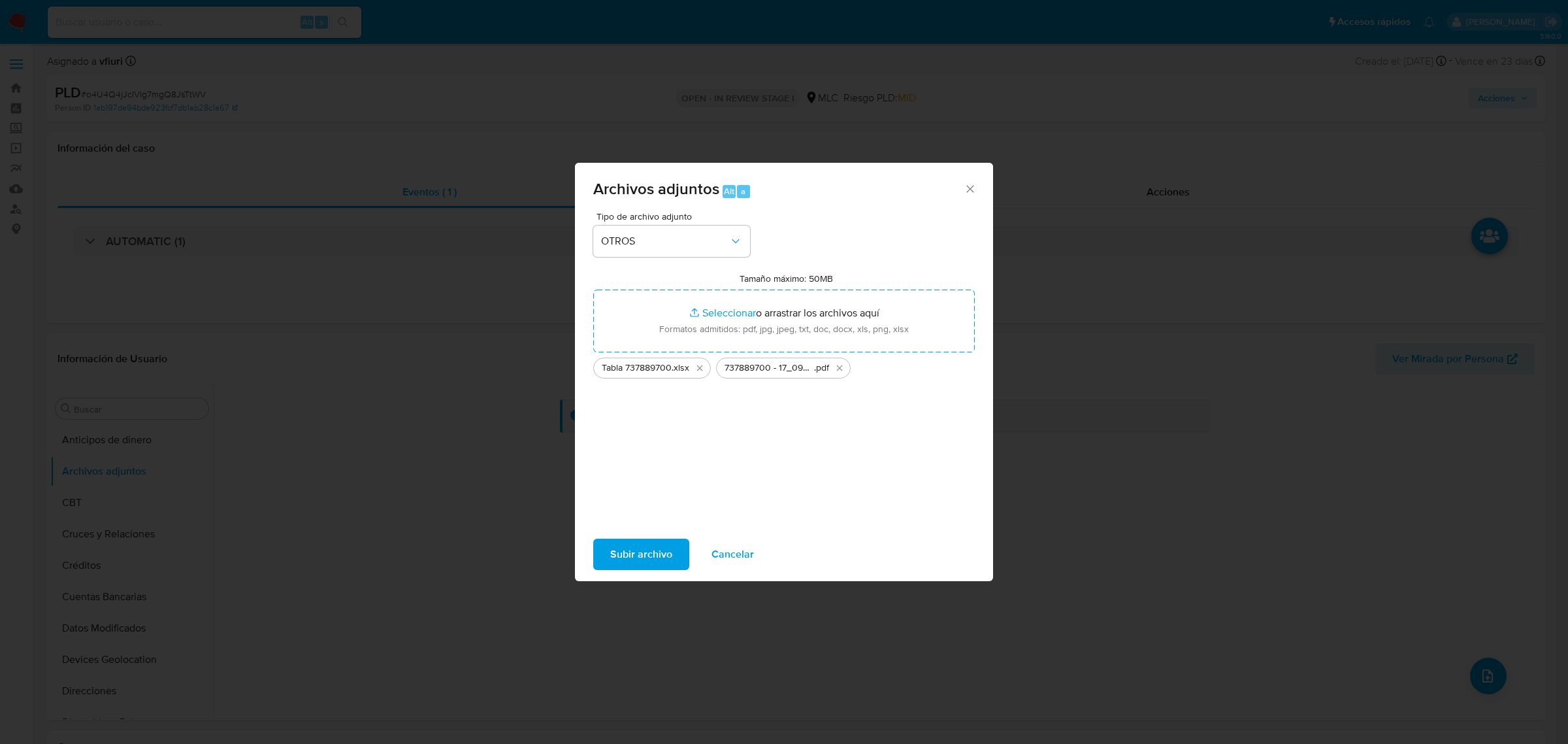
click at [647, 550] on span "Subir archivo" at bounding box center [641, 554] width 62 height 29
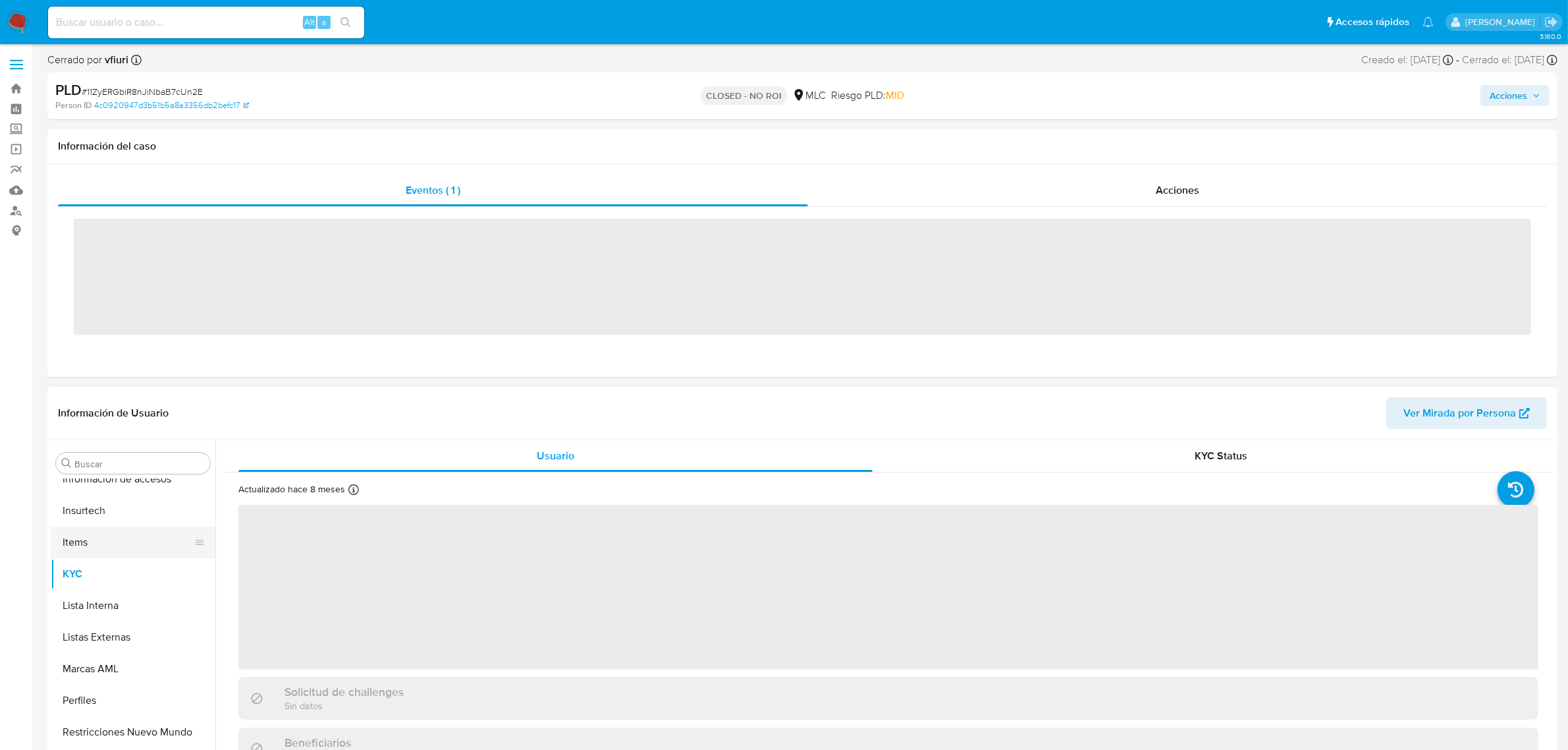
scroll to position [556, 0]
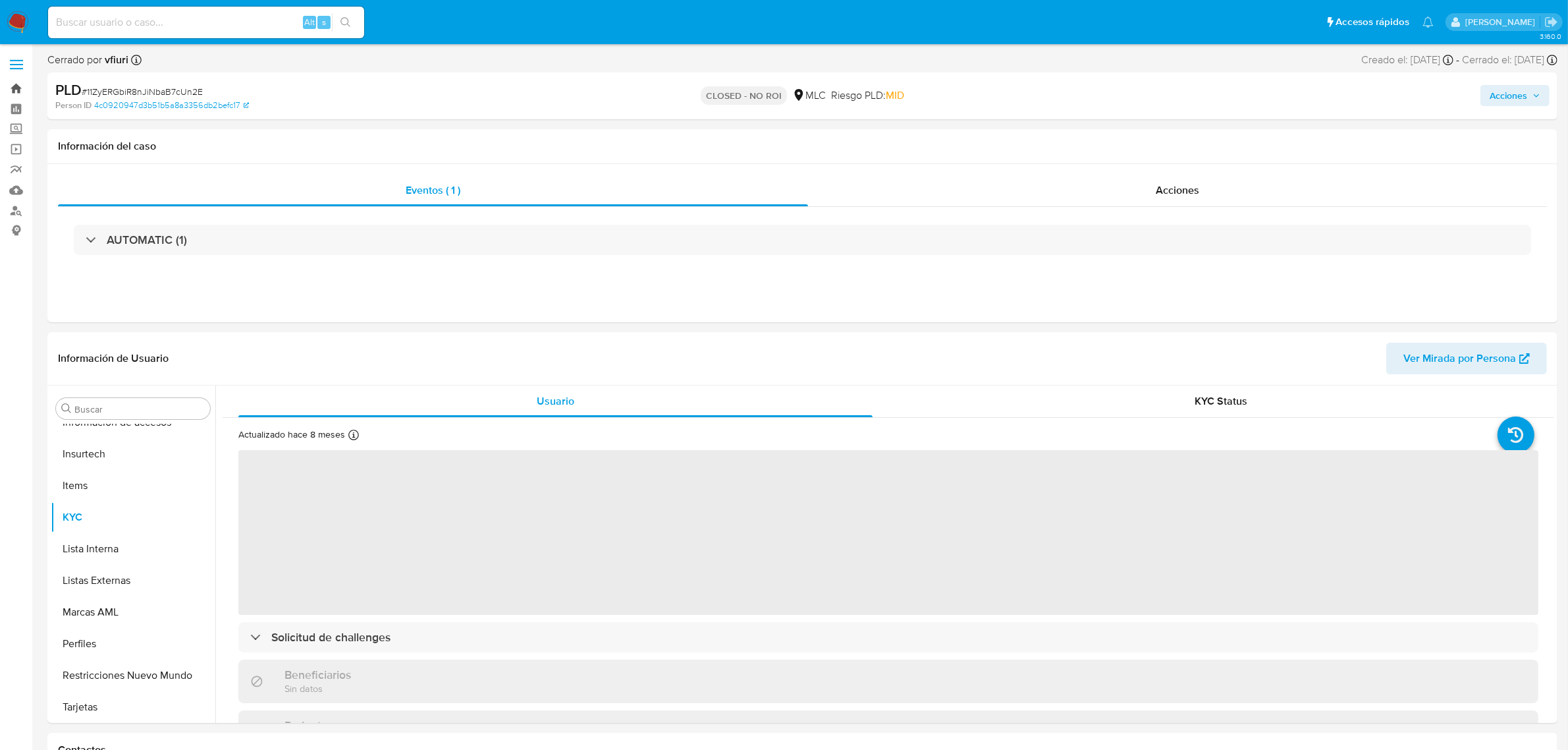
click at [10, 86] on link "Bandeja" at bounding box center [78, 89] width 156 height 21
select select "10"
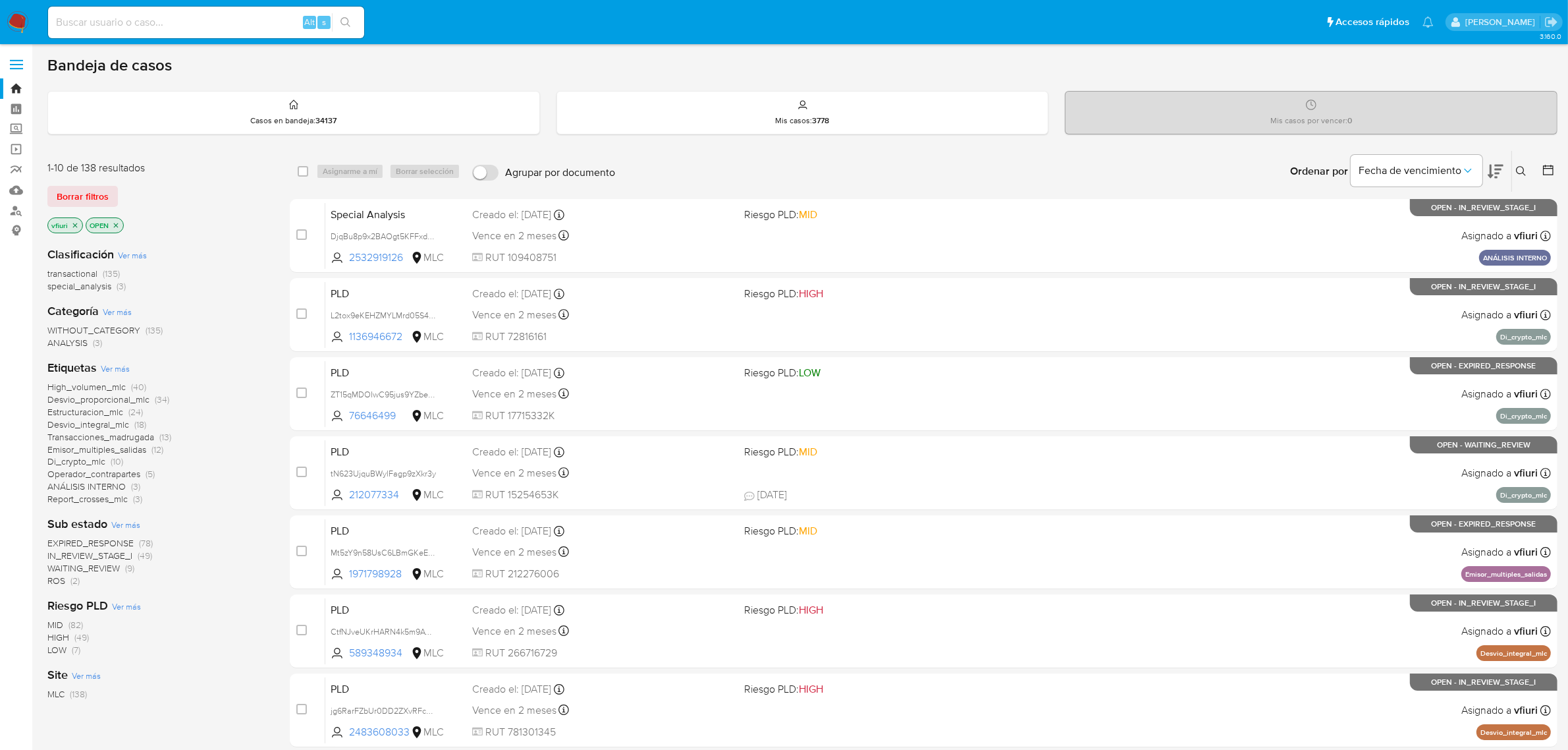
click at [1542, 168] on icon at bounding box center [1549, 170] width 13 height 13
click at [1546, 165] on icon at bounding box center [1549, 170] width 10 height 10
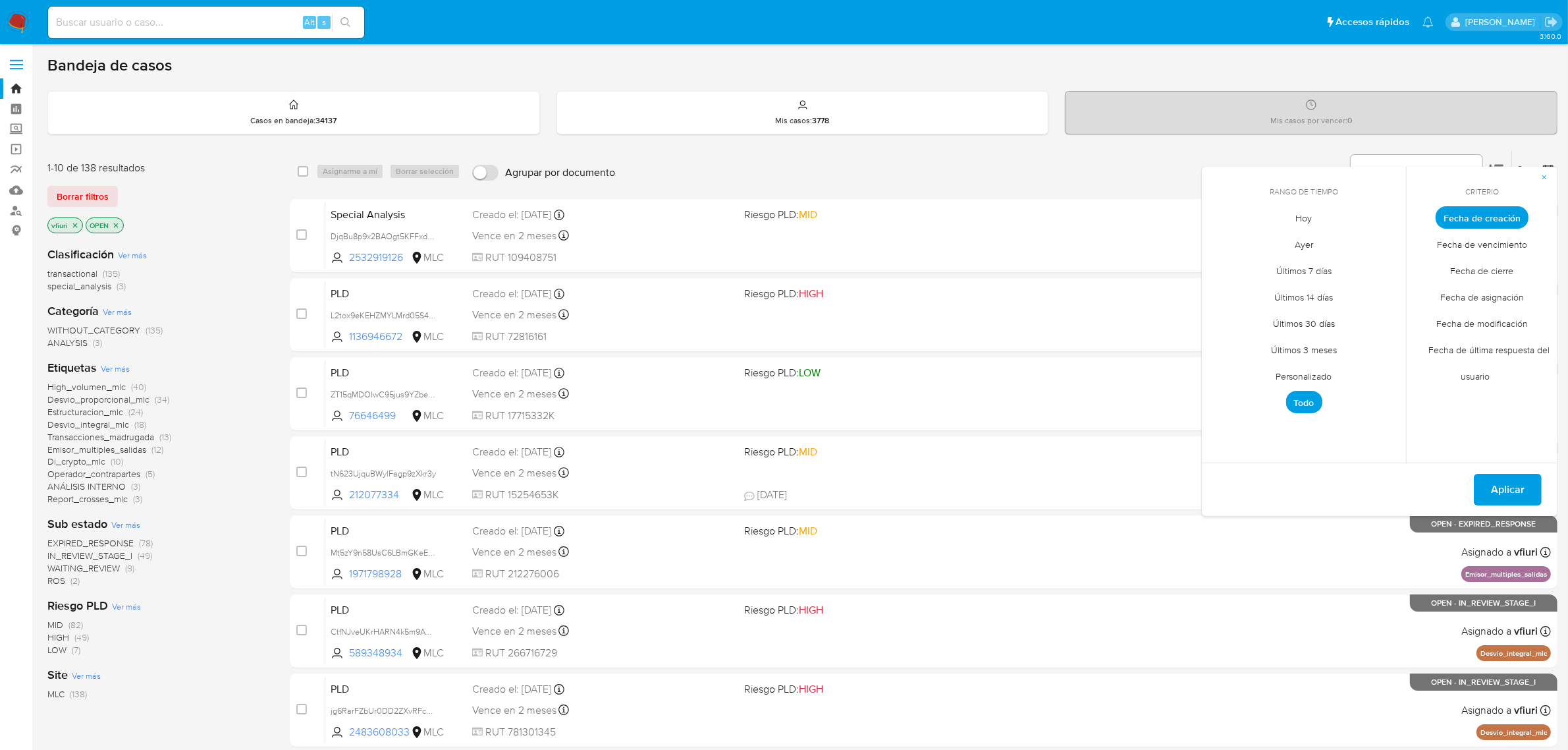
click at [1283, 372] on span "Personalizado" at bounding box center [1304, 377] width 84 height 27
click at [1223, 239] on icon "Mes anterior" at bounding box center [1222, 241] width 16 height 16
click at [1349, 315] on button "12" at bounding box center [1357, 317] width 21 height 21
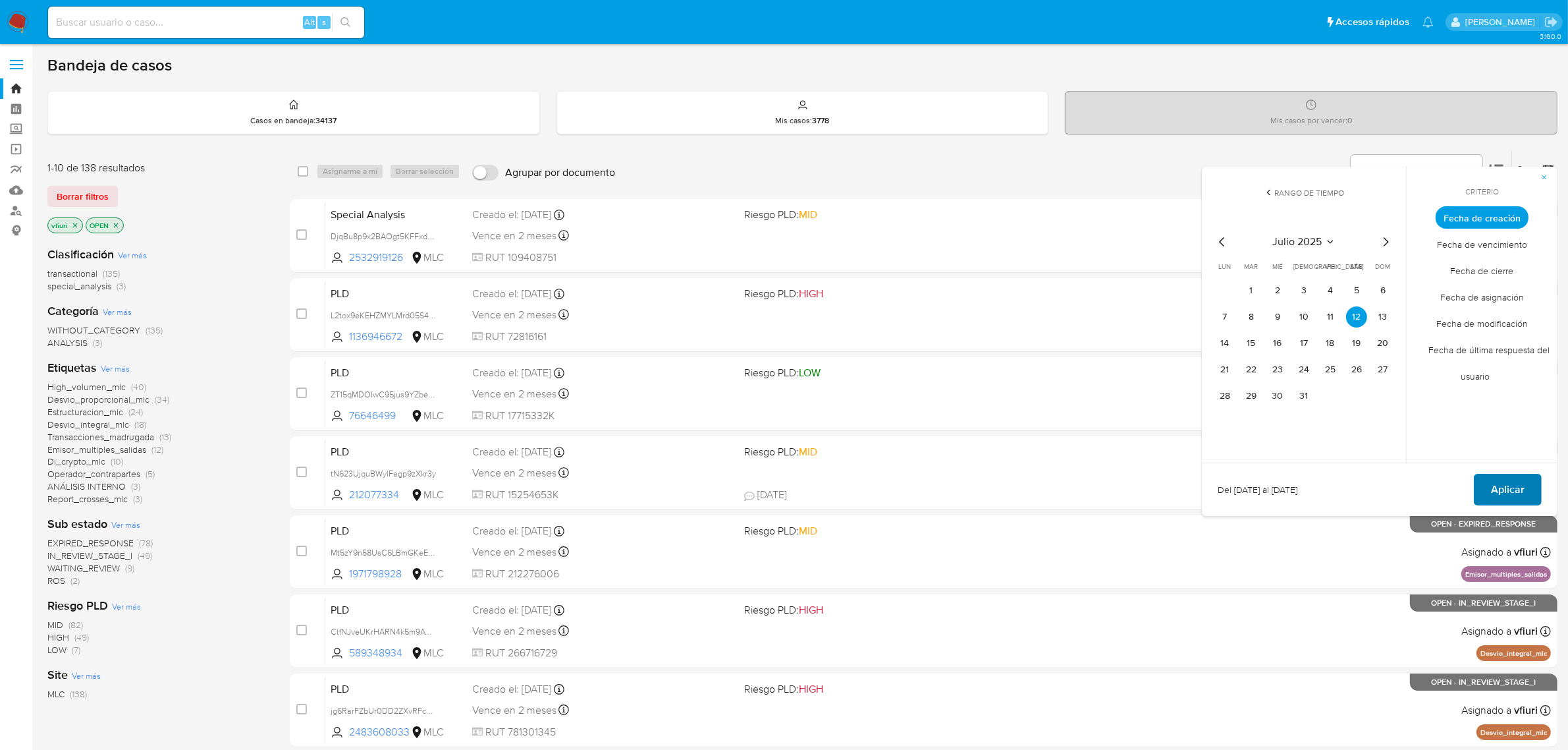
click at [1507, 490] on span "Aplicar" at bounding box center [1507, 490] width 33 height 29
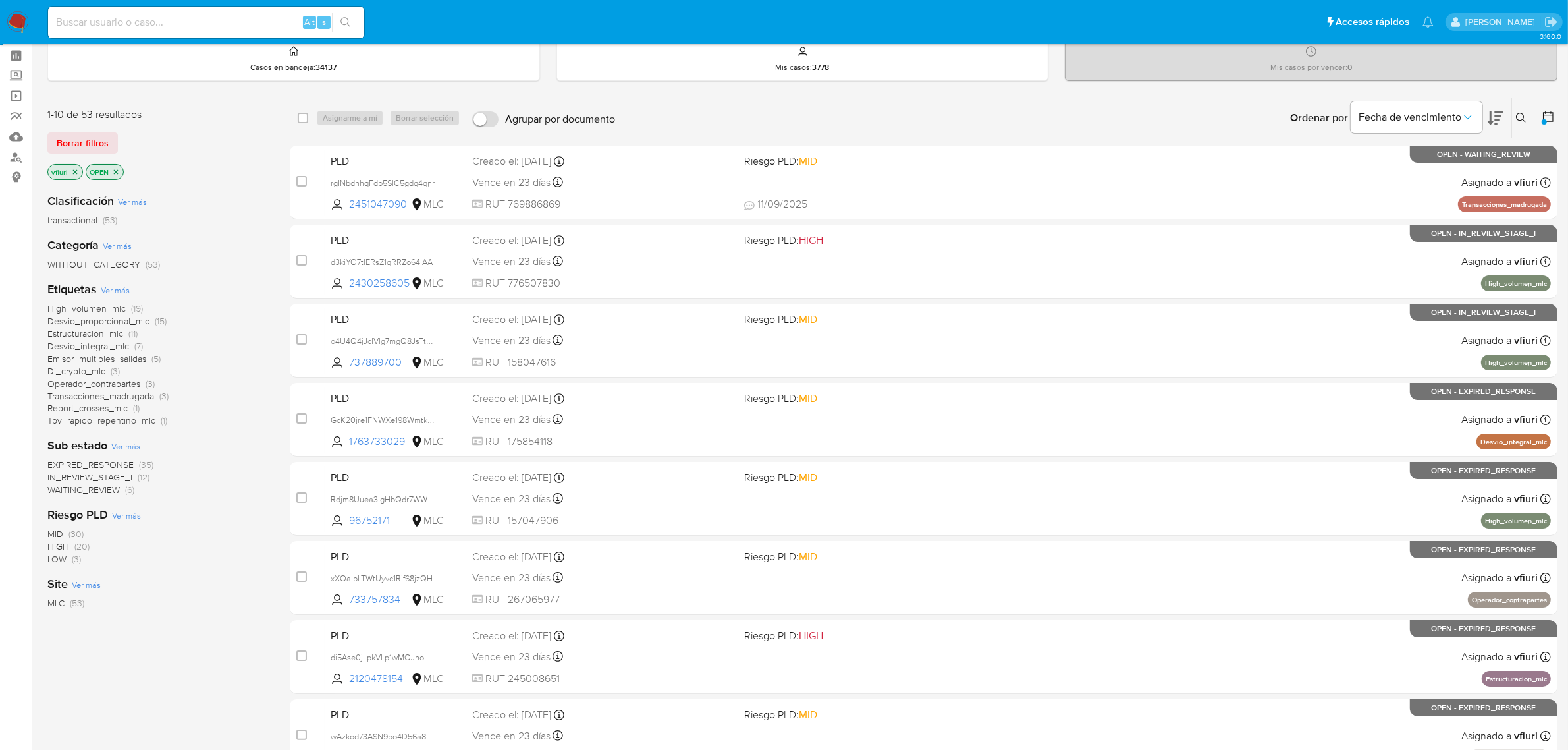
scroll to position [82, 0]
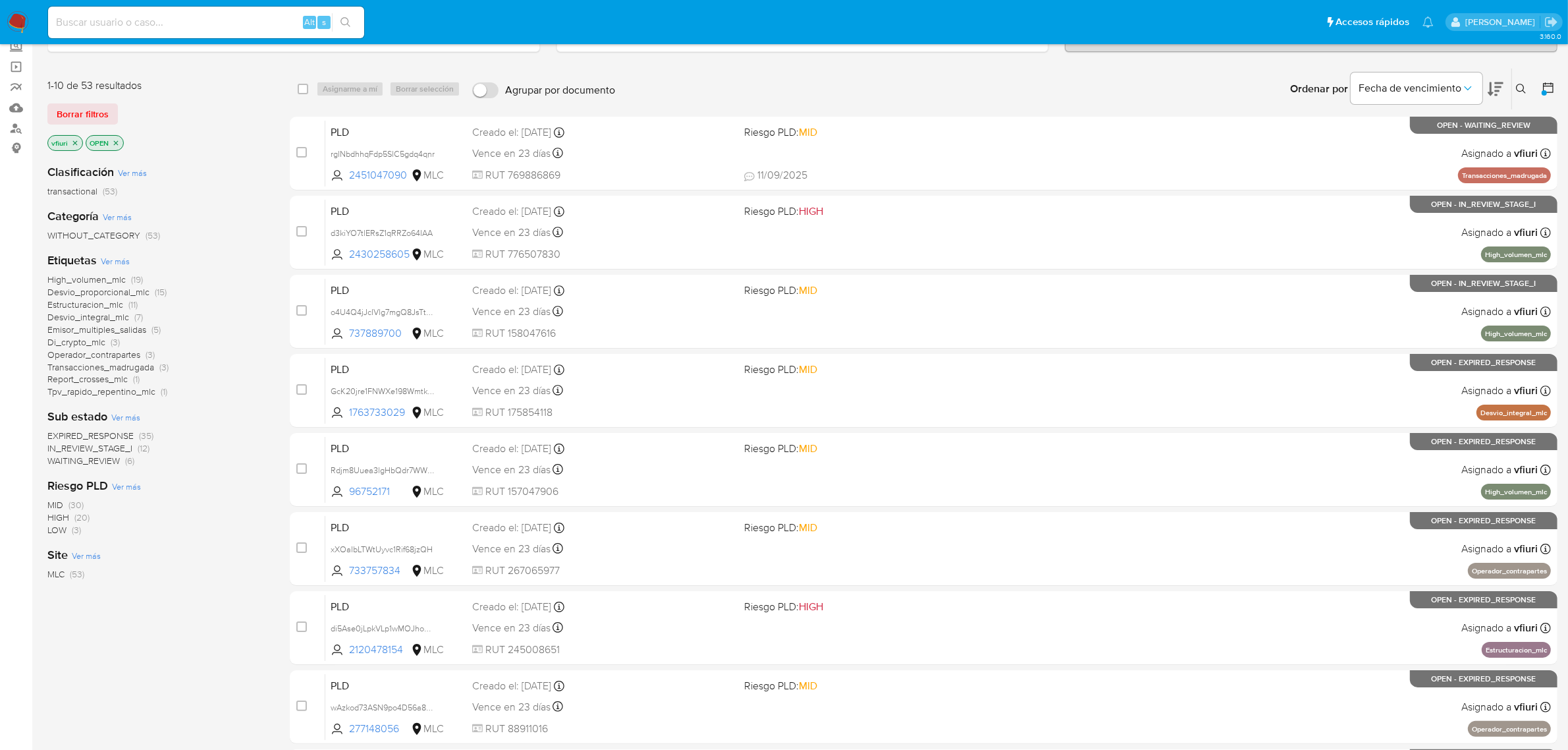
click at [127, 446] on span "IN_REVIEW_STAGE_I" at bounding box center [90, 448] width 85 height 13
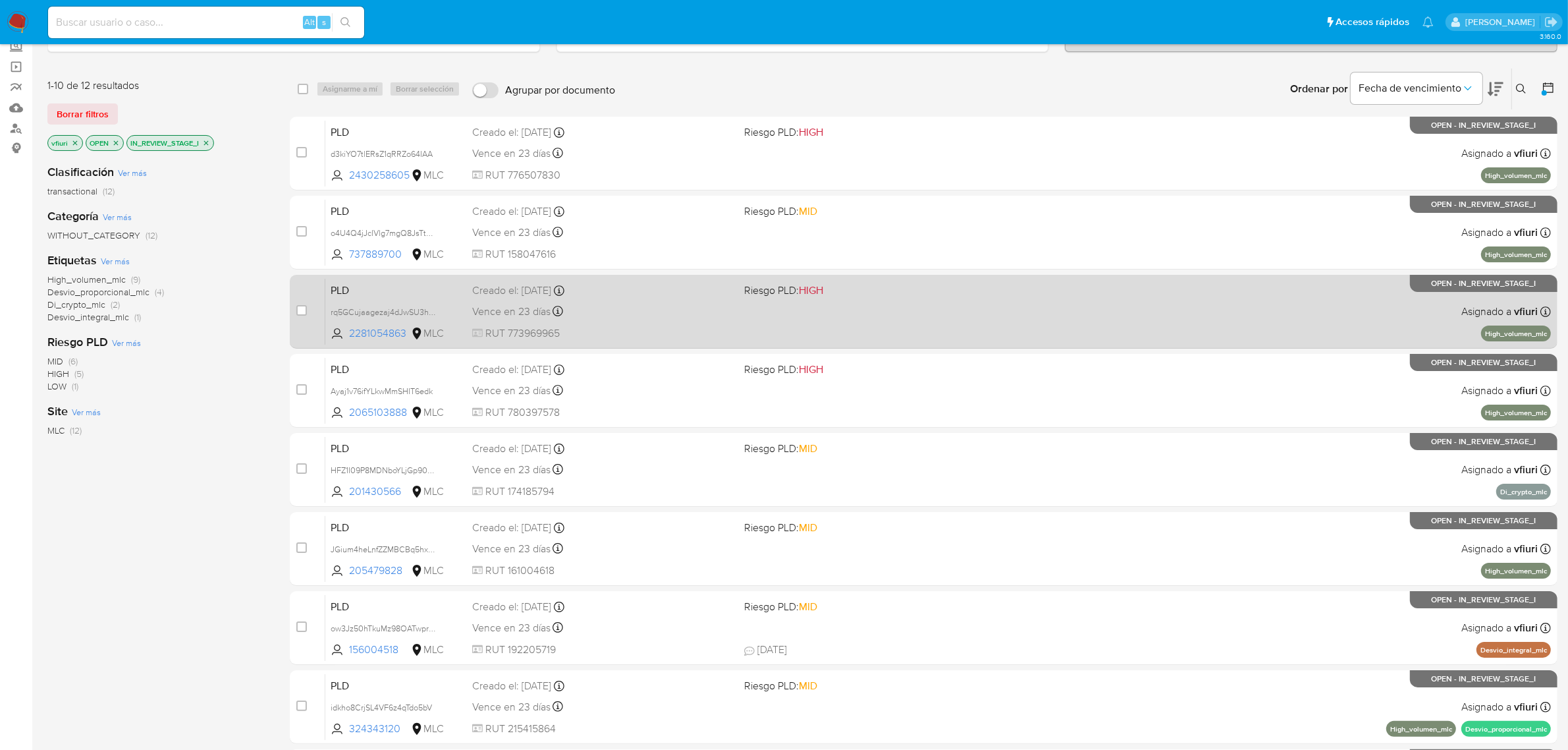
click at [619, 323] on div "PLD rq5GCujaagezaj4dJwSU3h5k 2281054863 MLC Riesgo PLD: HIGH Creado el: 12/07/2…" at bounding box center [938, 312] width 1225 height 67
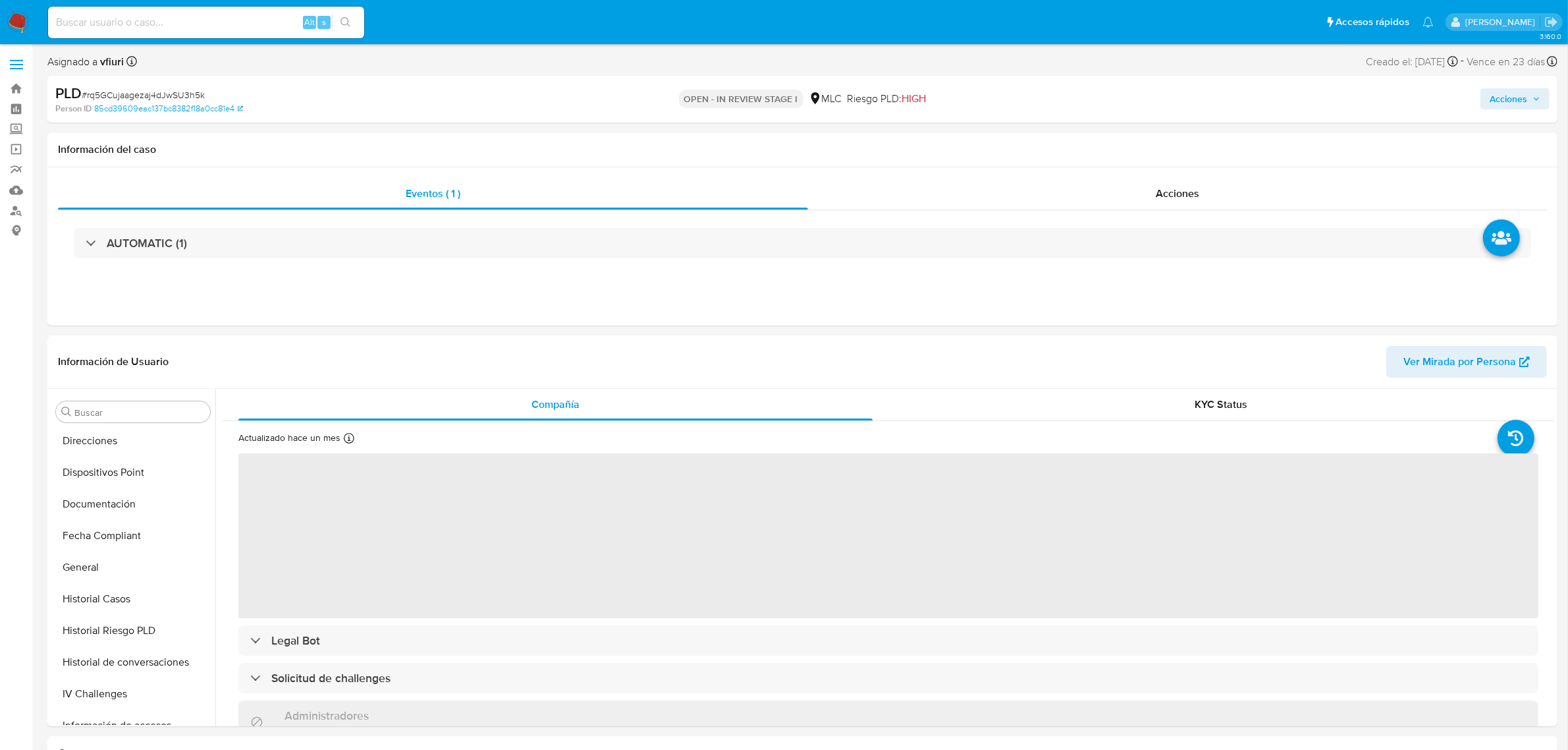
scroll to position [556, 0]
select select "10"
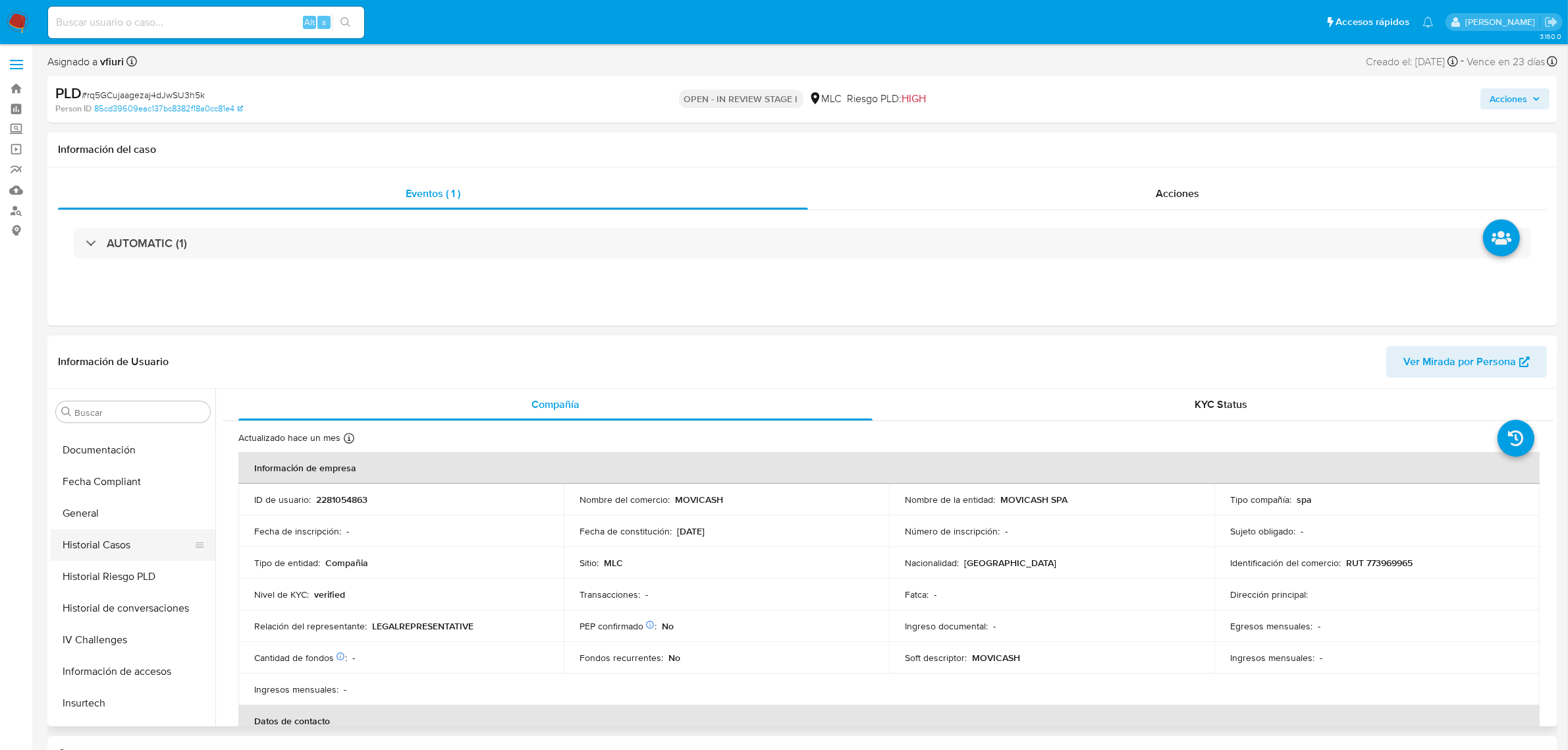
scroll to position [309, 0]
click at [110, 552] on button "Historial Casos" at bounding box center [128, 546] width 154 height 32
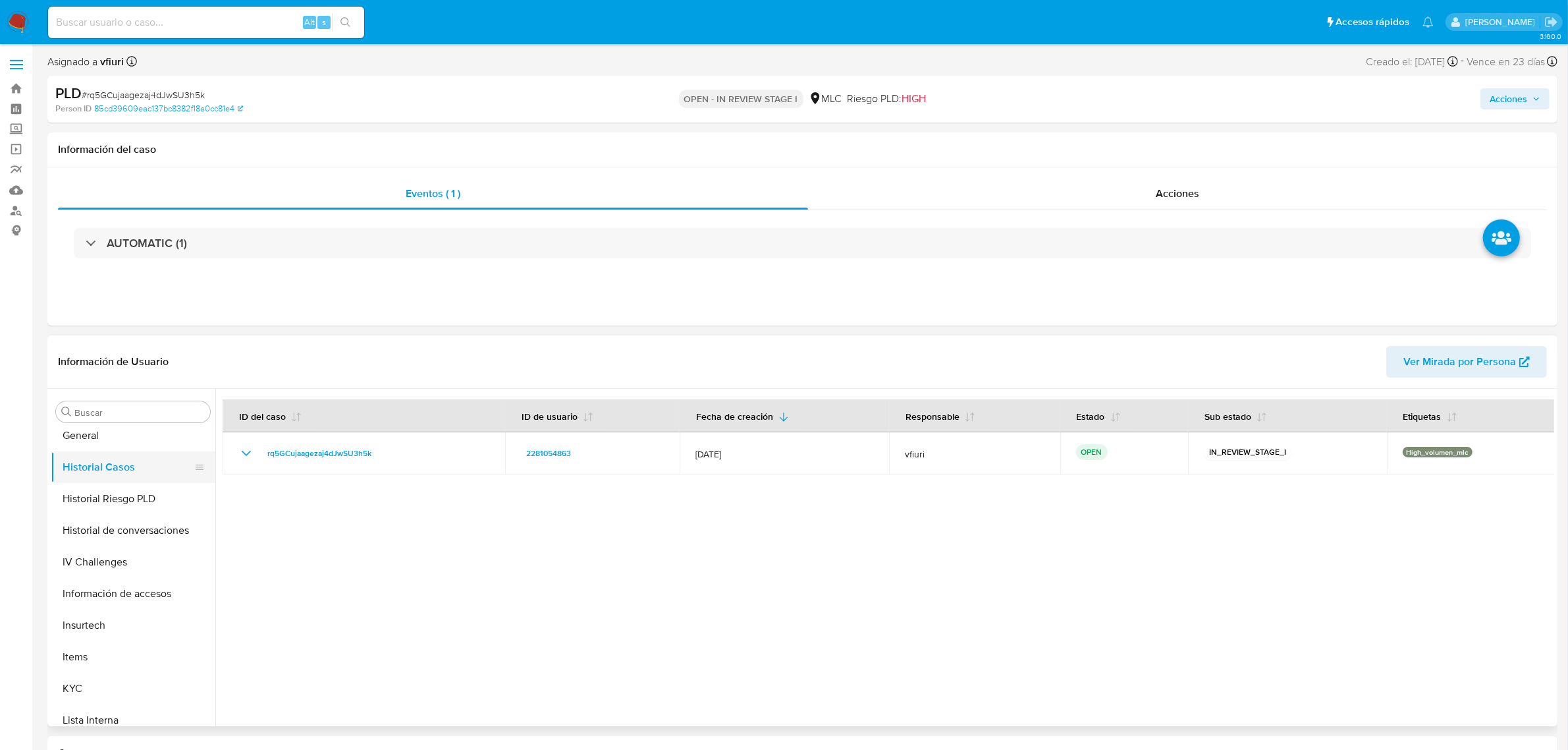
scroll to position [556, 0]
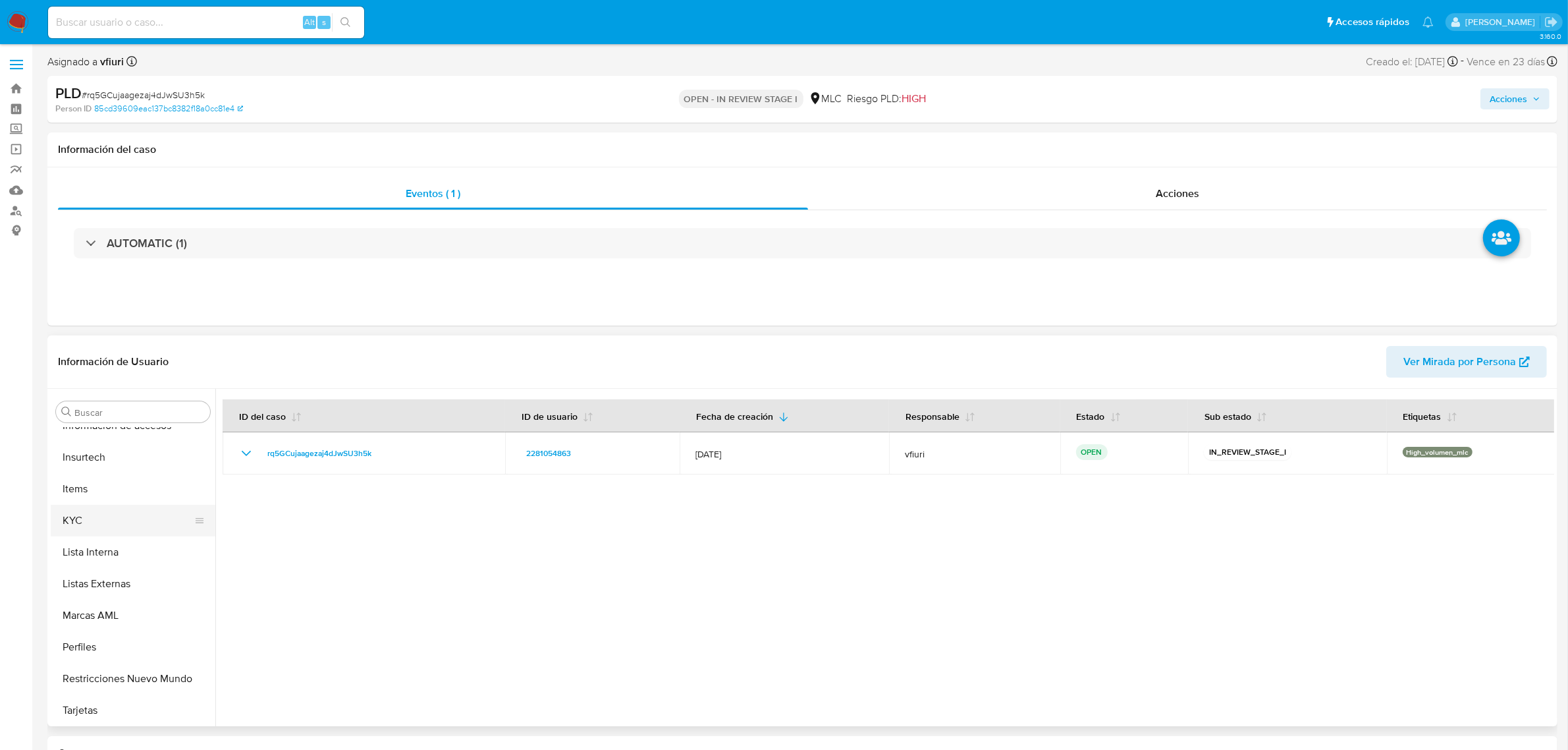
click at [97, 530] on button "KYC" at bounding box center [128, 521] width 154 height 32
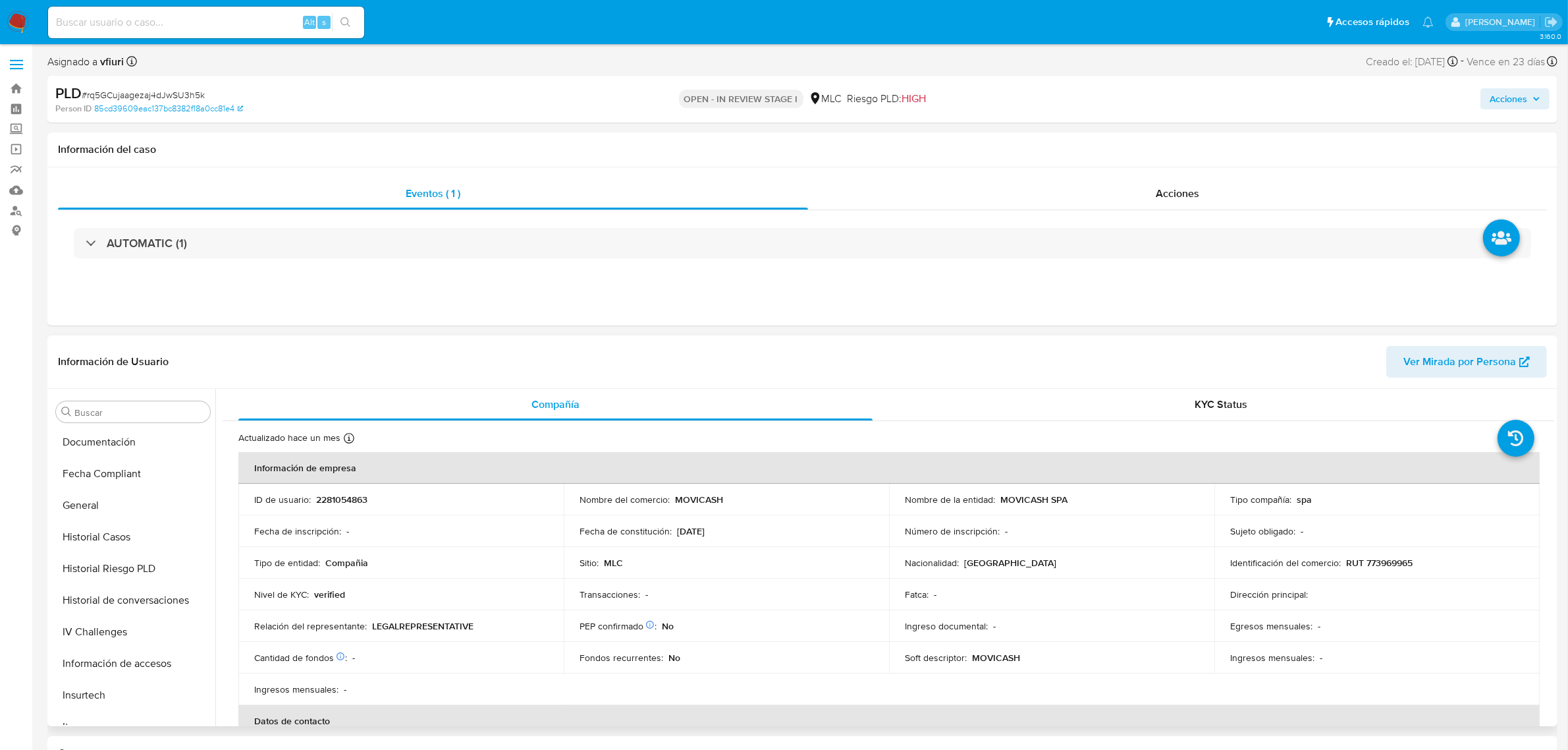
scroll to position [309, 0]
click at [94, 513] on button "General" at bounding box center [128, 515] width 154 height 32
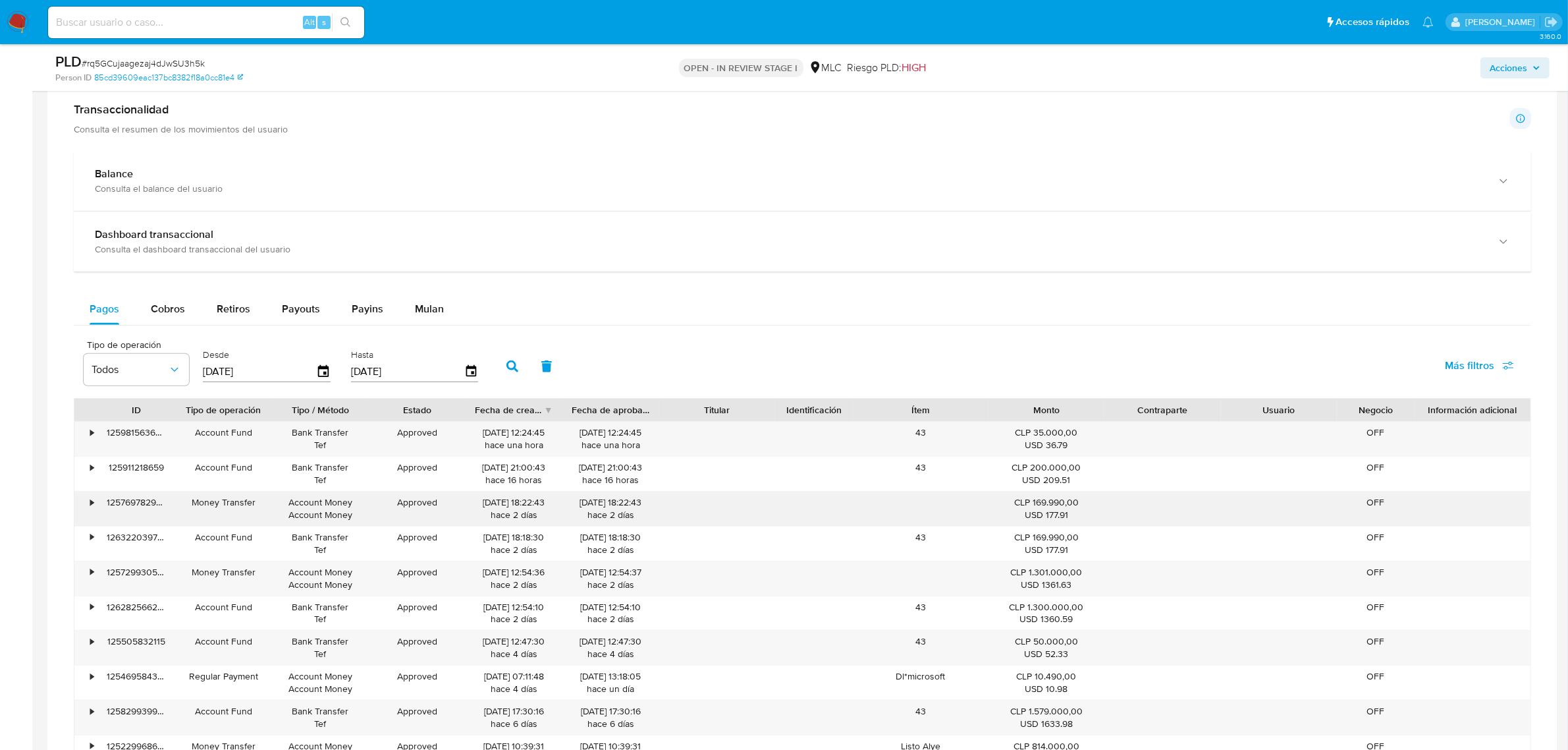
scroll to position [741, 0]
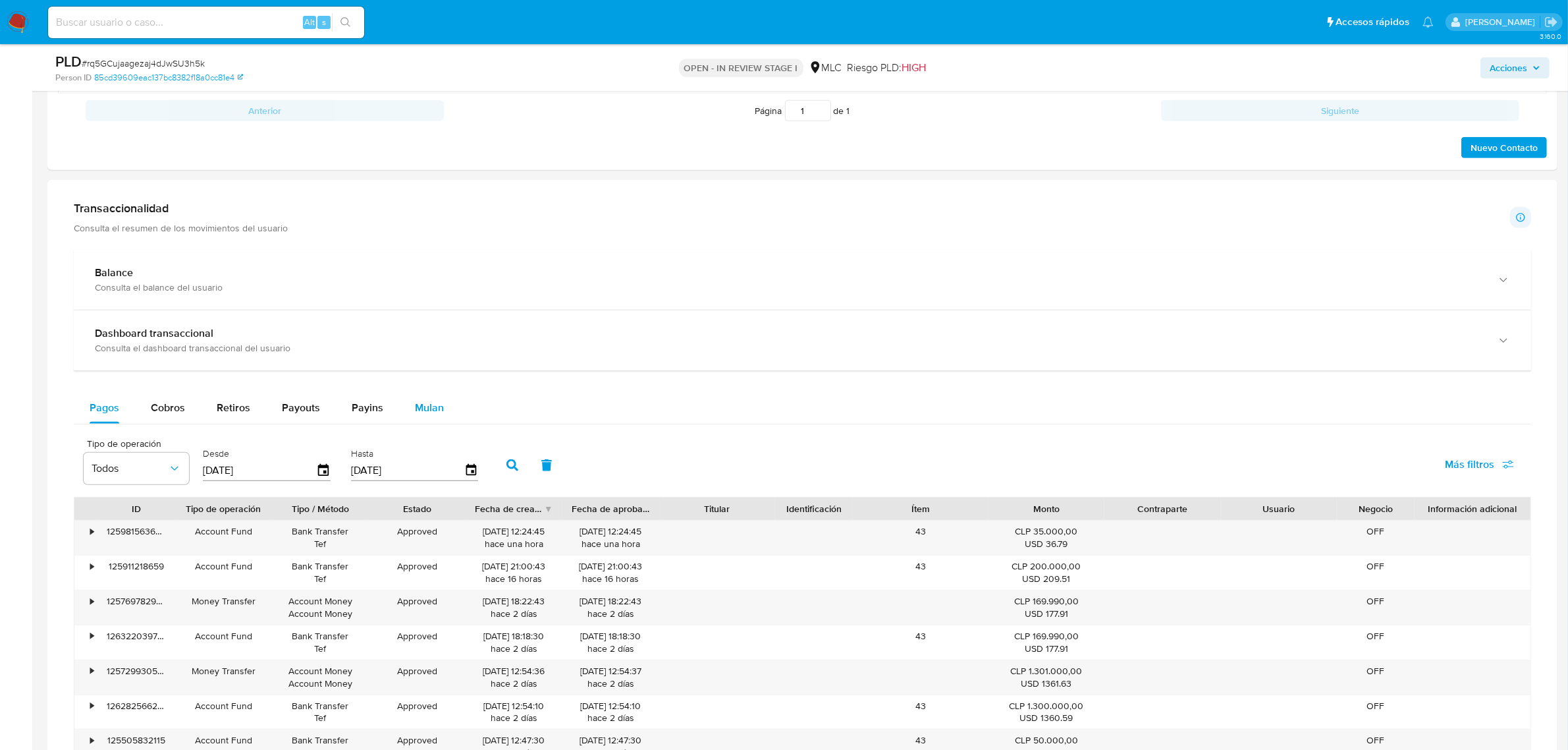
click at [407, 400] on button "Mulan" at bounding box center [429, 408] width 61 height 32
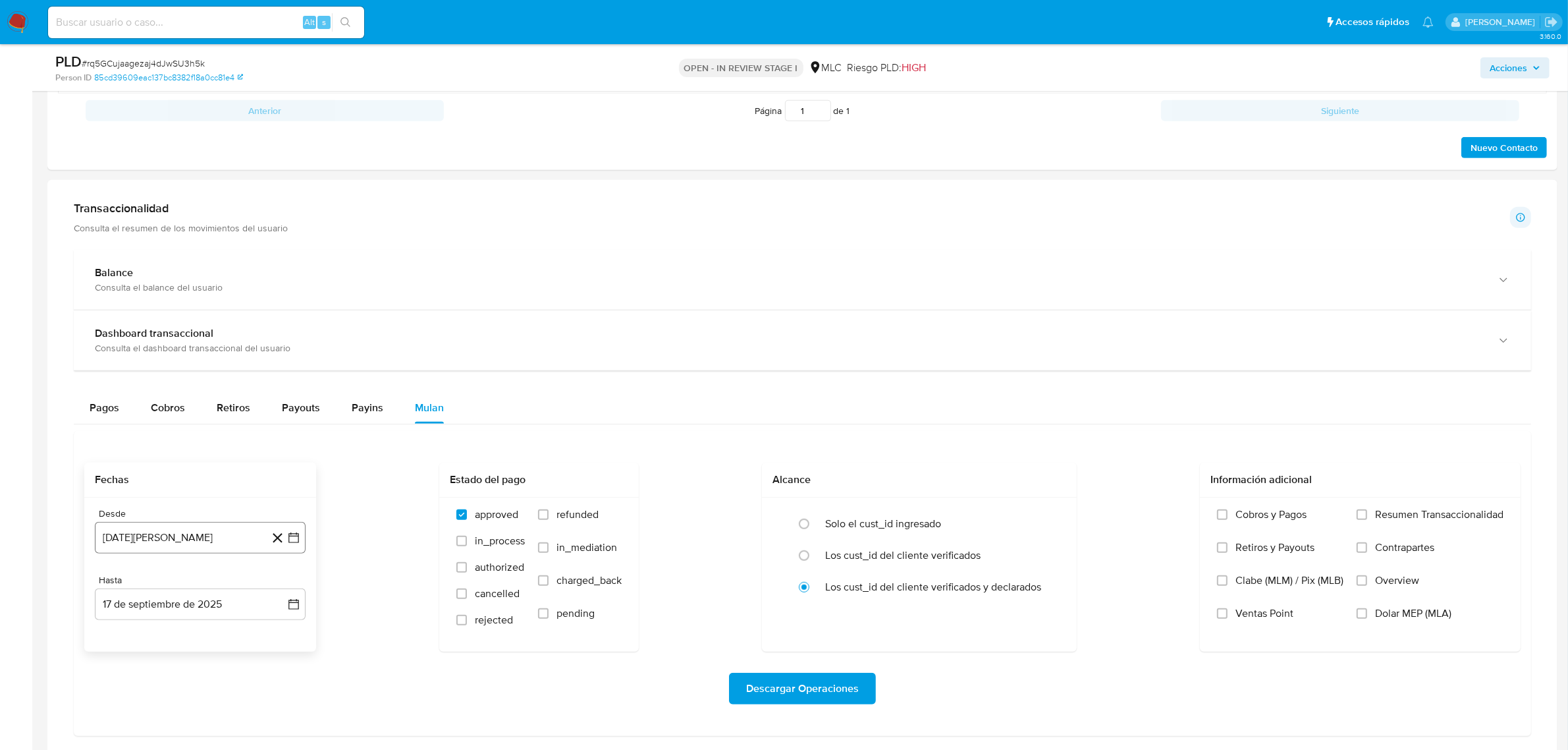
click at [300, 537] on icon "button" at bounding box center [294, 538] width 13 height 13
click at [285, 338] on icon "Mes siguiente" at bounding box center [282, 338] width 16 height 16
click at [152, 409] on button "10" at bounding box center [148, 413] width 21 height 21
click at [298, 599] on icon "button" at bounding box center [294, 605] width 13 height 13
click at [145, 481] on button "9" at bounding box center [148, 480] width 21 height 21
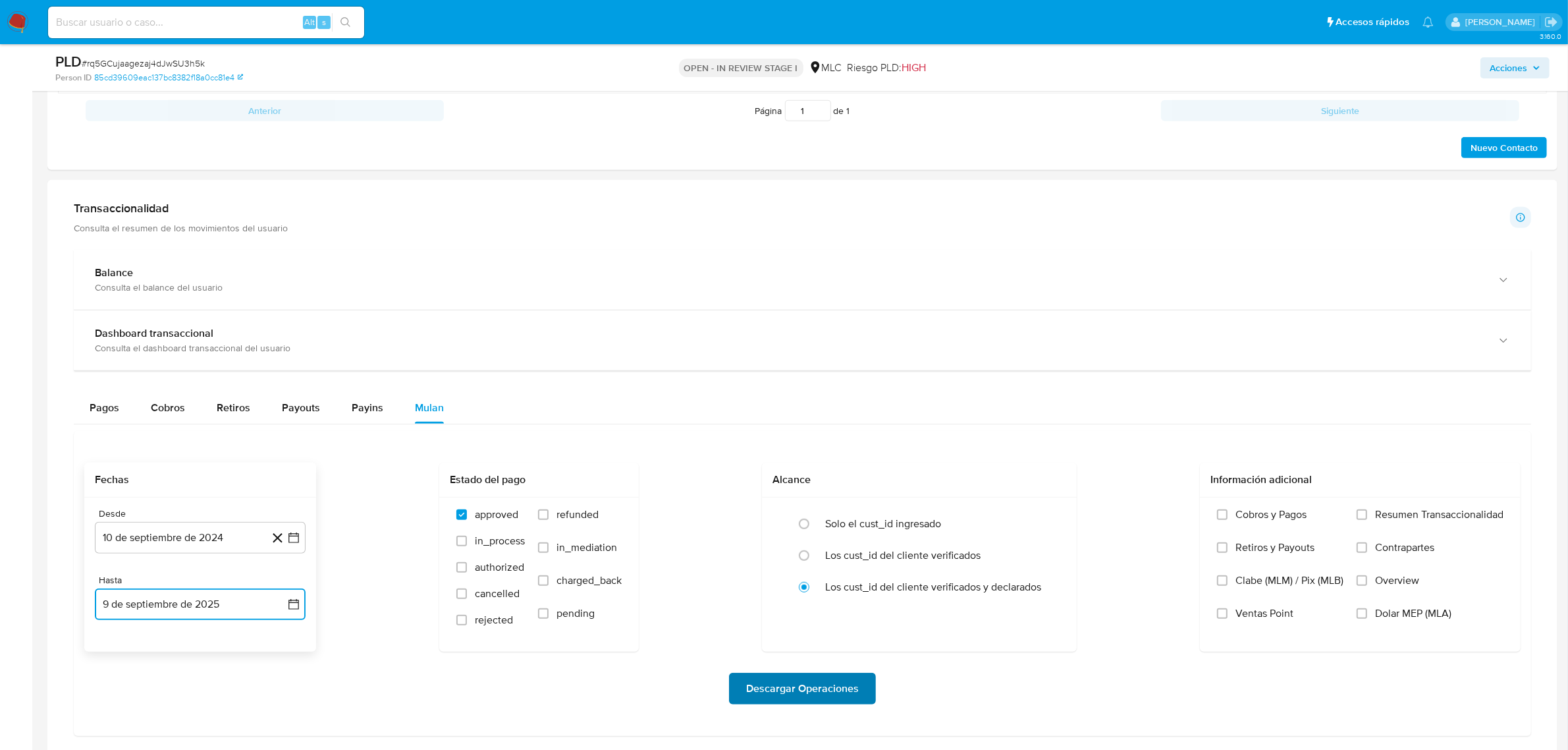
click at [771, 599] on span "Descargar Operaciones" at bounding box center [803, 688] width 113 height 29
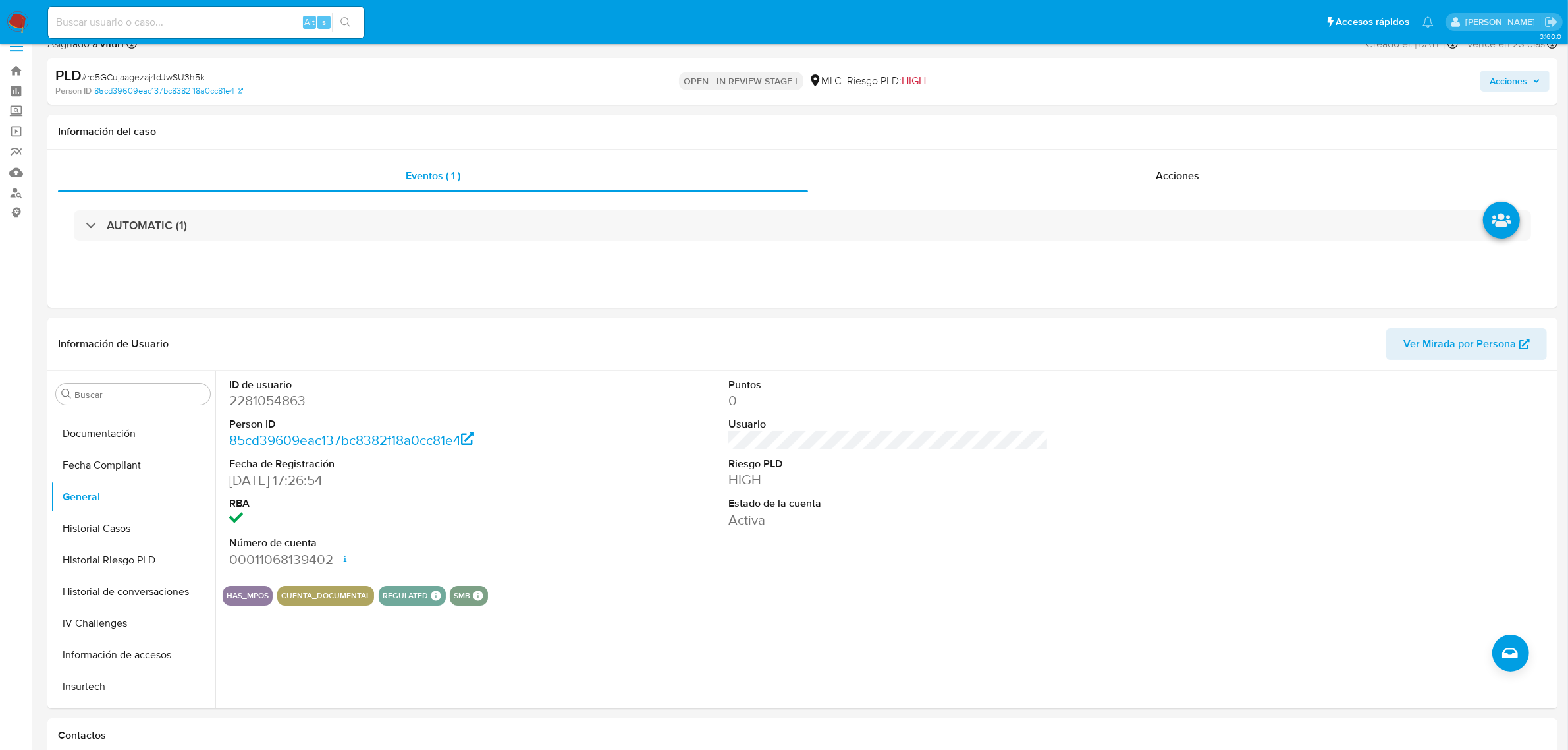
scroll to position [0, 0]
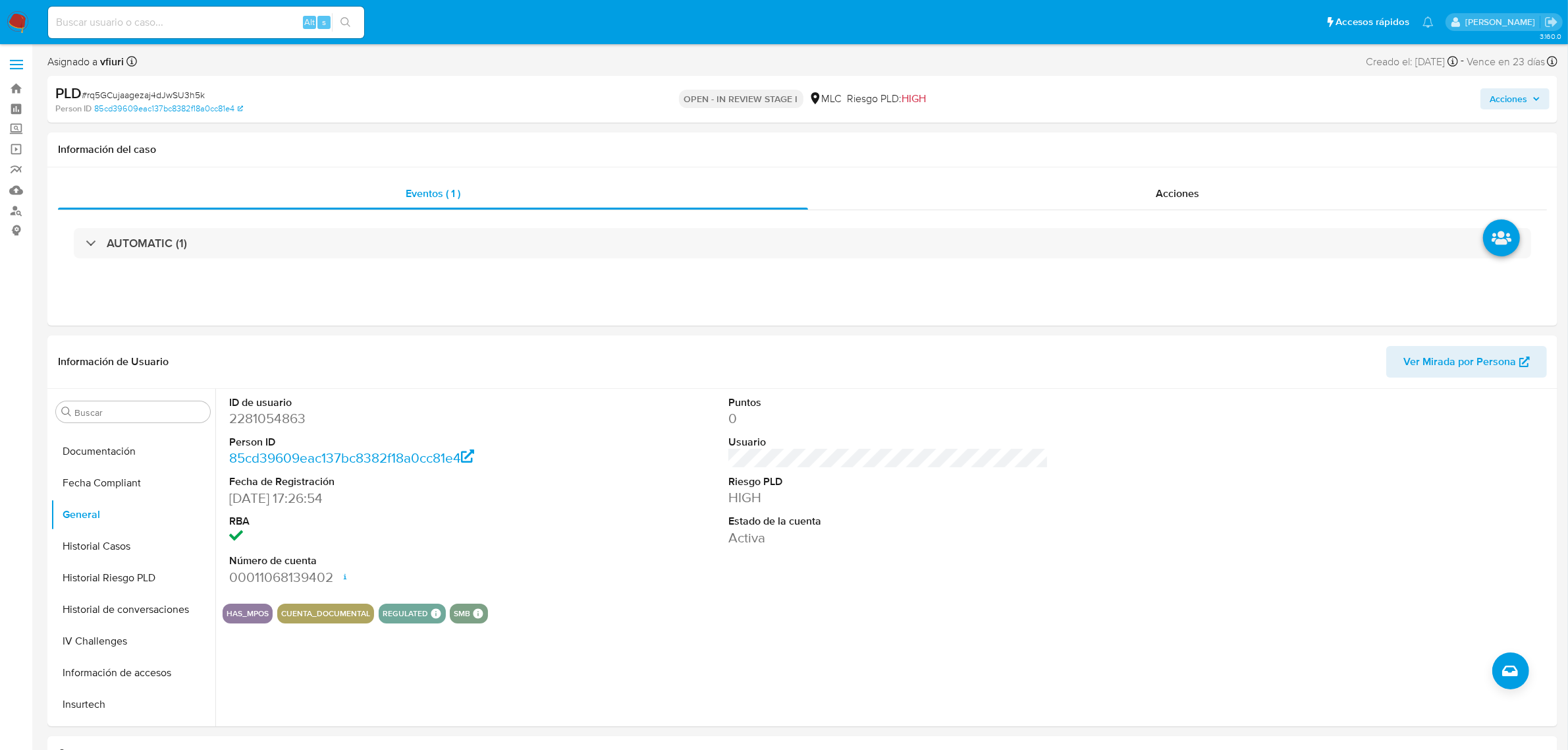
click at [294, 422] on dd "2281054863" at bounding box center [389, 418] width 320 height 19
copy dd "2281054863"
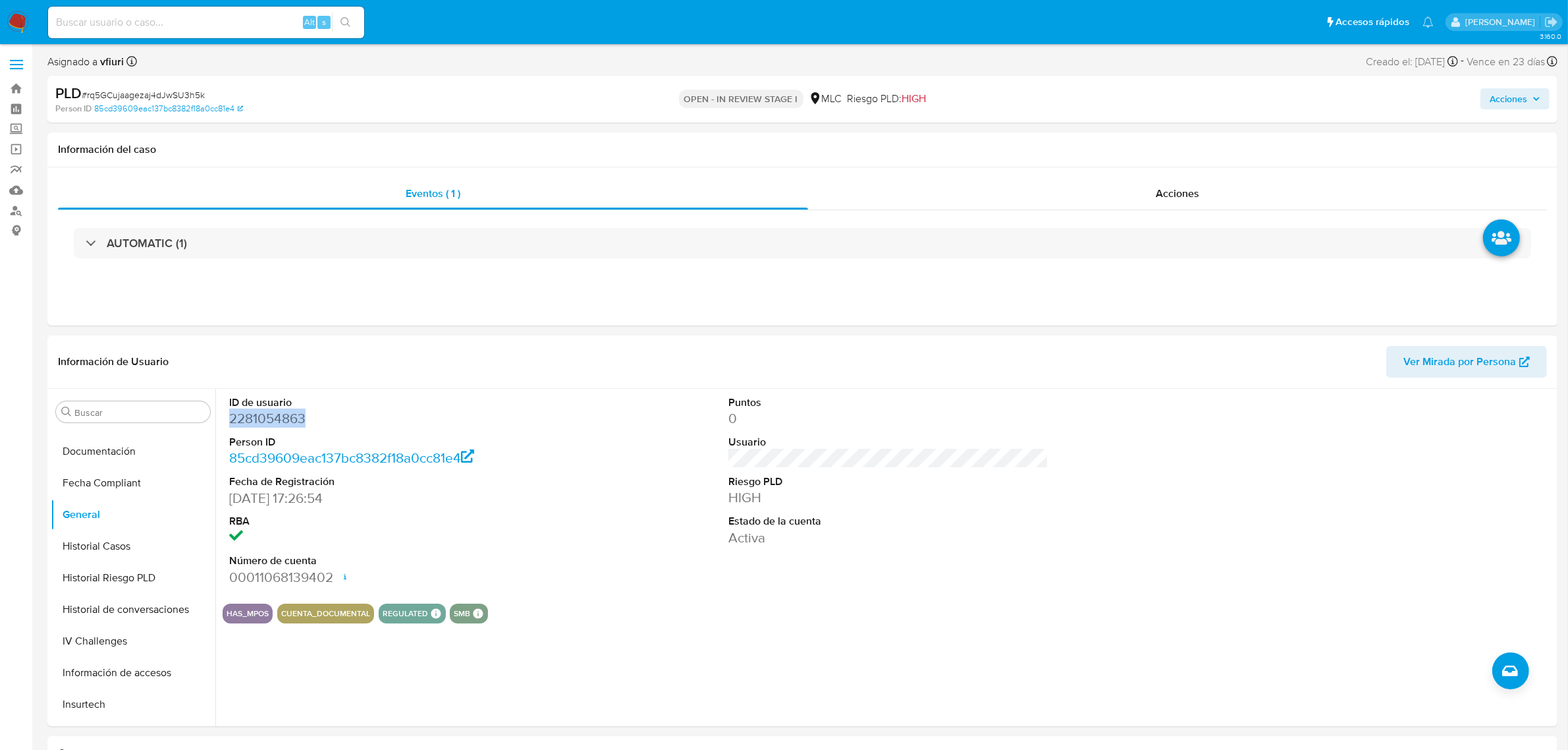
copy dd "2281054863"
click at [152, 94] on span "# rq5GCujaagezaj4dJwSU3h5k" at bounding box center [143, 95] width 123 height 13
copy span "rq5GCujaagezaj4dJwSU3h5k"
click at [133, 92] on span "# rq5GCujaagezaj4dJwSU3h5k" at bounding box center [143, 95] width 123 height 13
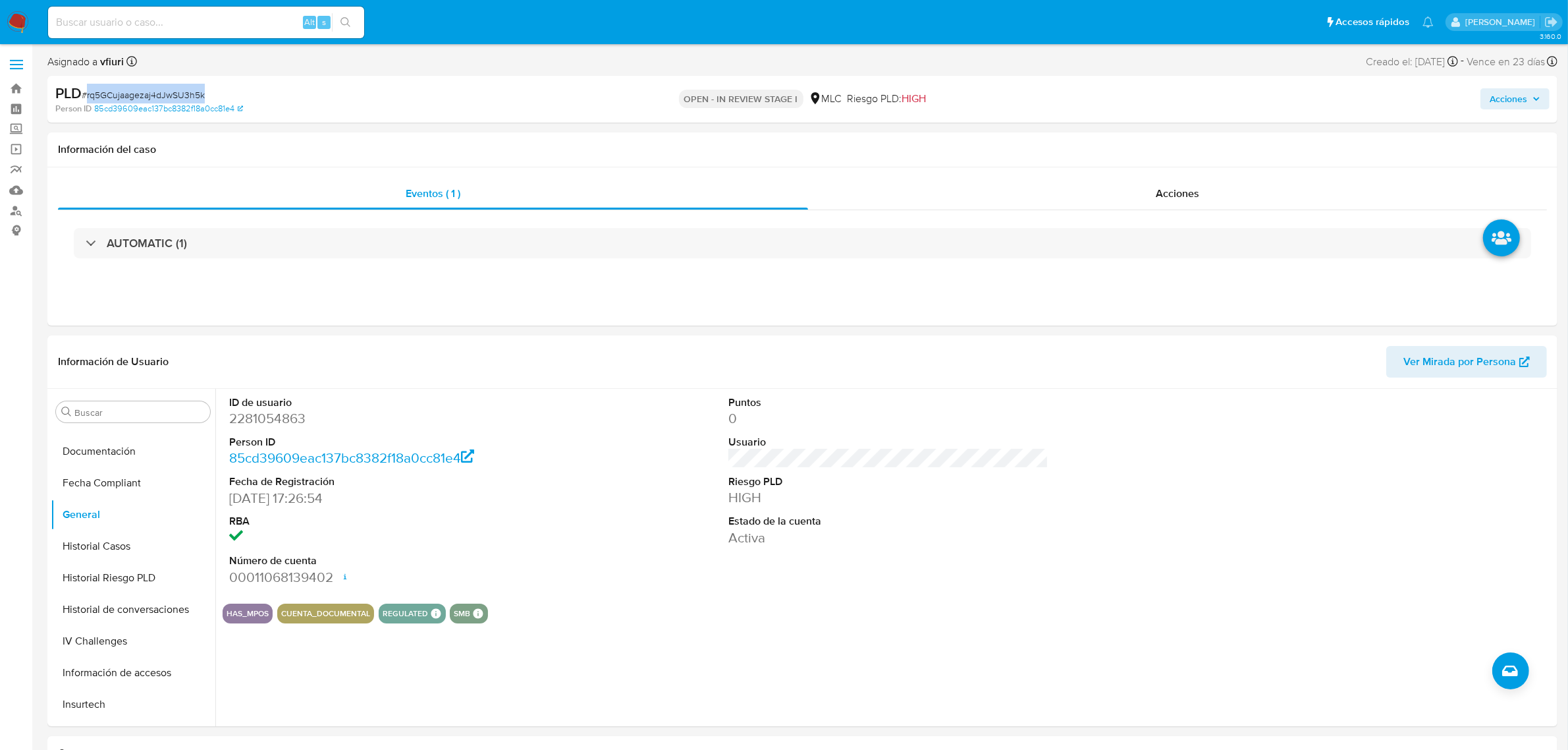
click at [133, 92] on span "# rq5GCujaagezaj4dJwSU3h5k" at bounding box center [143, 95] width 123 height 13
click at [127, 516] on button "KYC" at bounding box center [128, 521] width 154 height 32
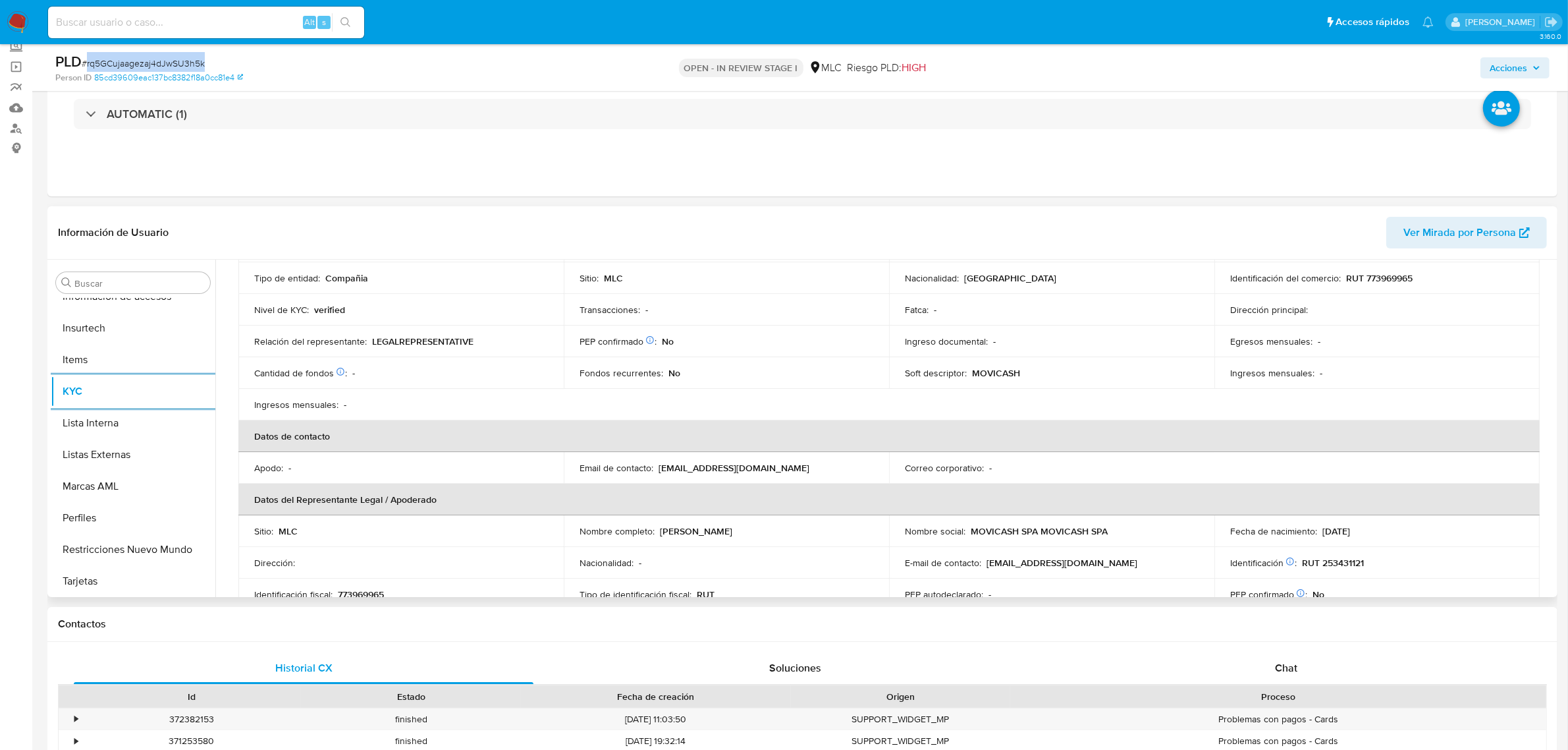
scroll to position [0, 0]
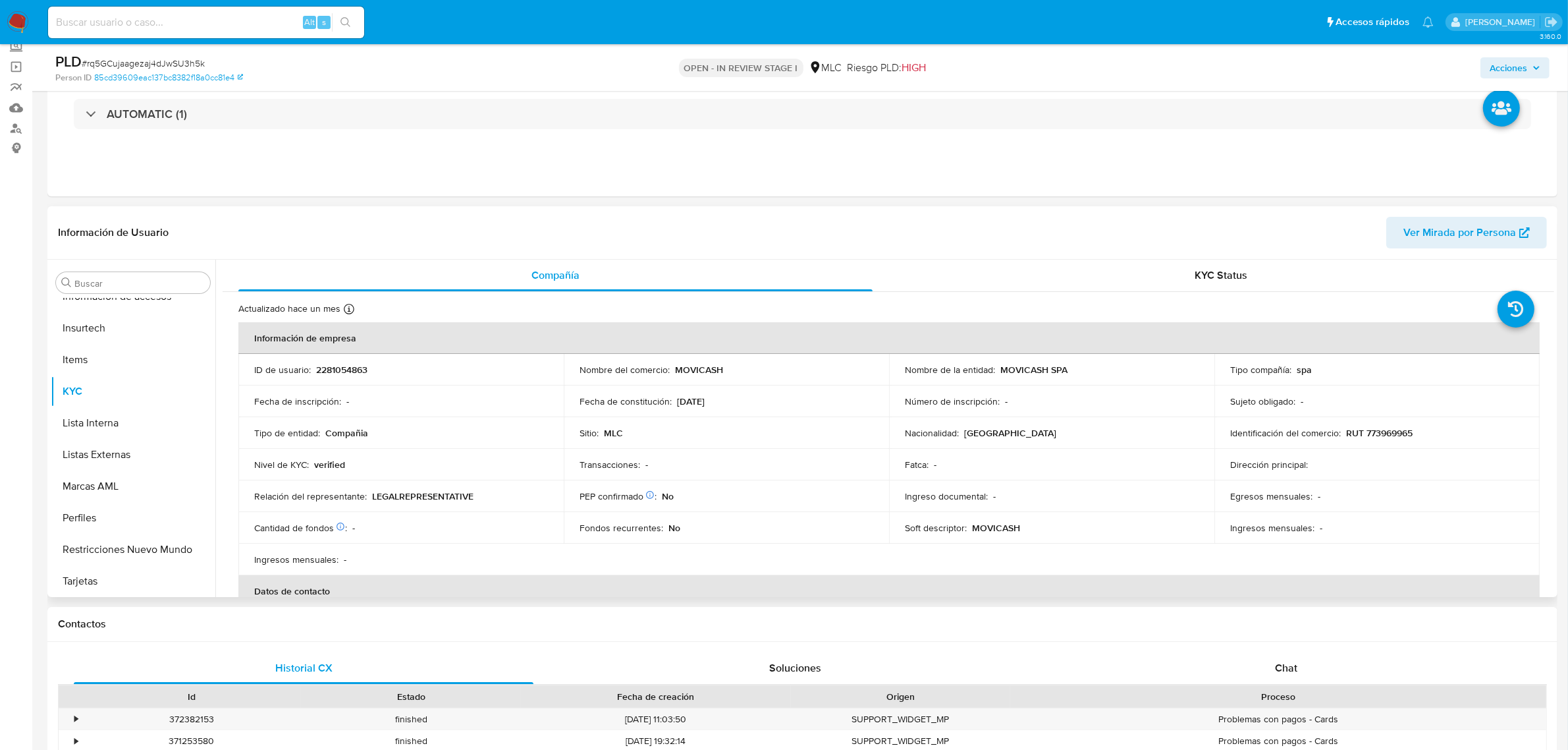
click at [1254, 432] on p "RUT 773969965" at bounding box center [1380, 433] width 67 height 12
copy p "773969965"
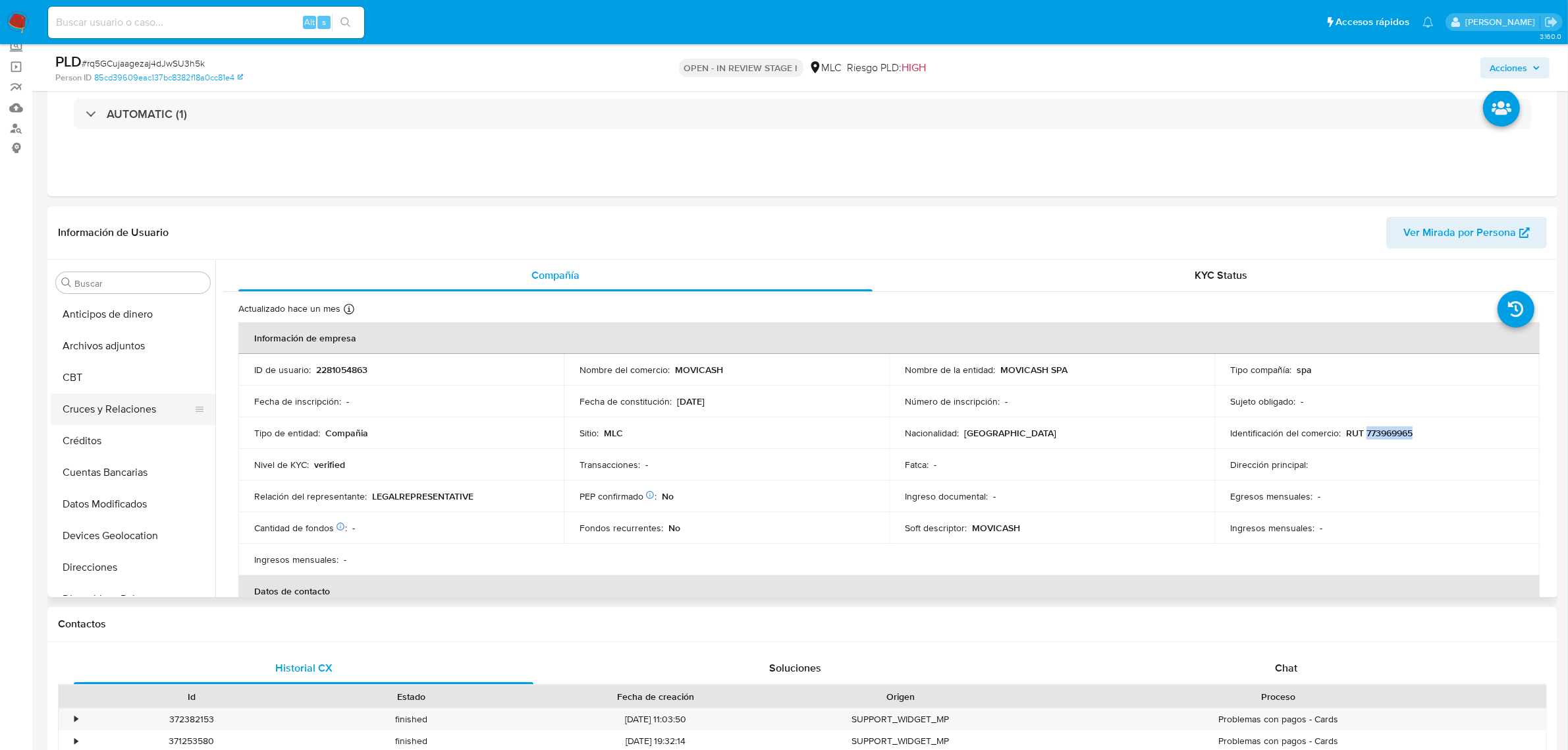
click at [113, 407] on button "Cruces y Relaciones" at bounding box center [128, 409] width 154 height 32
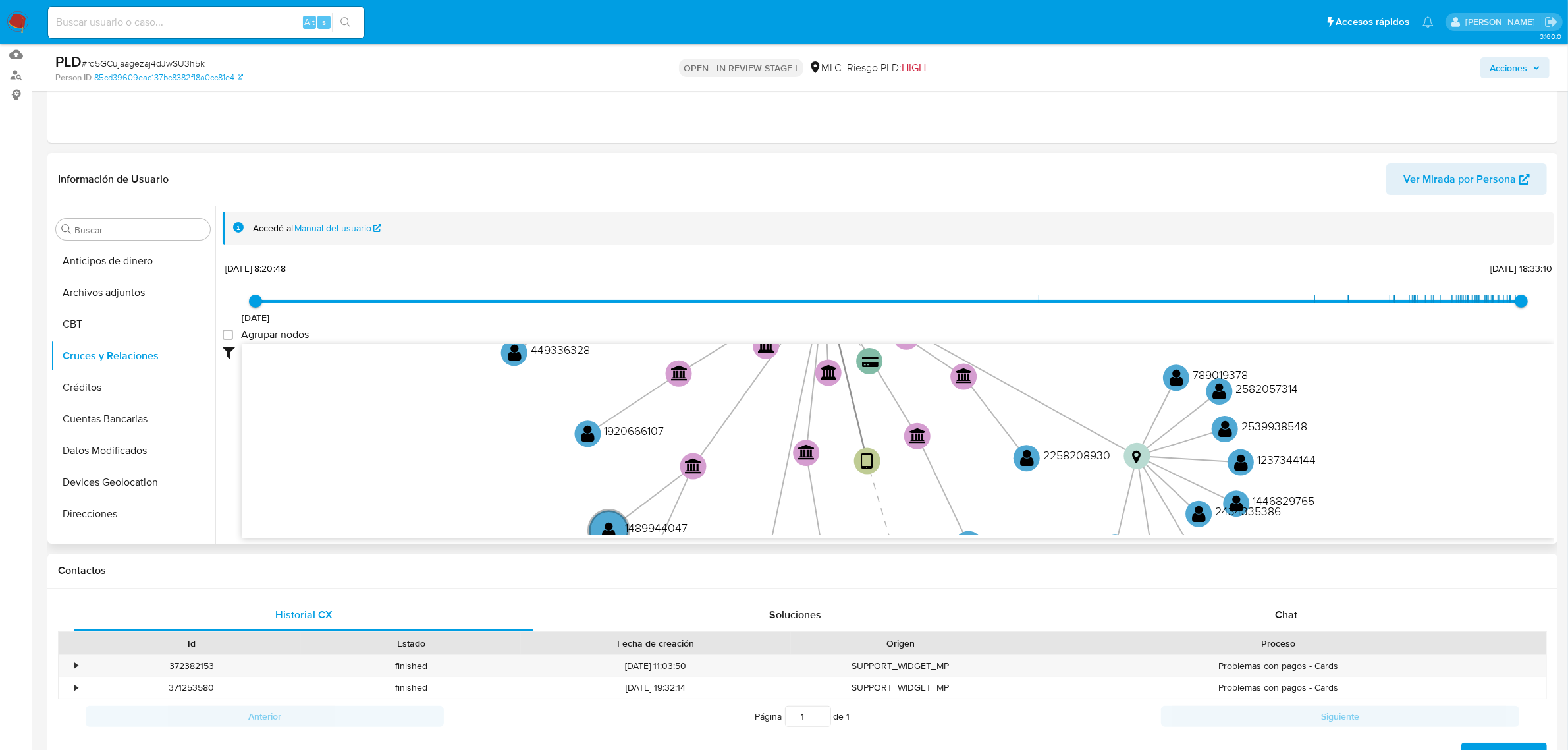
scroll to position [165, 0]
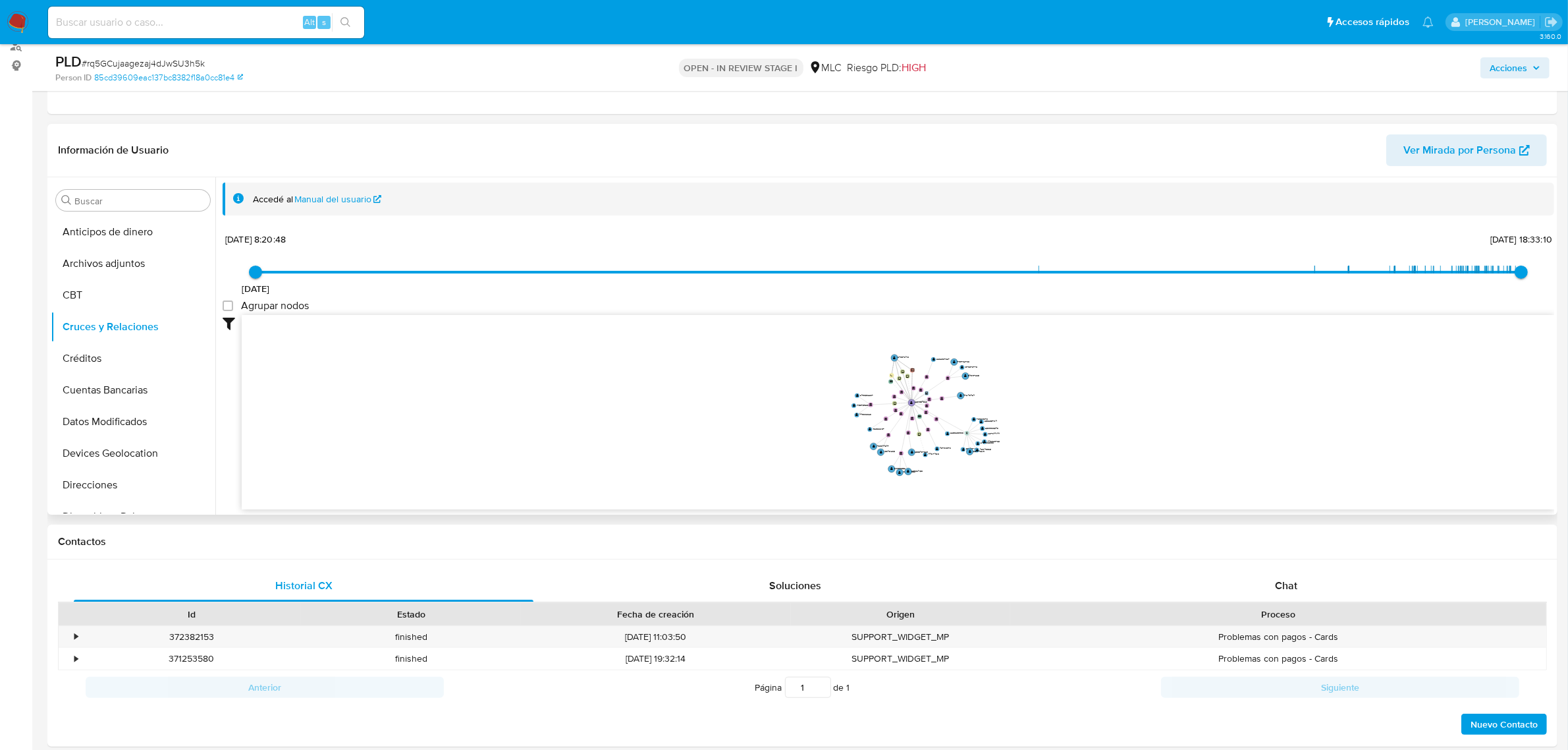
drag, startPoint x: 1052, startPoint y: 420, endPoint x: 1048, endPoint y: 436, distance: 16.5
click at [1048, 436] on icon "device-660c69e285d09b3355fb266a  user-2281054863  2281054863 user-279076410 …" at bounding box center [898, 411] width 1313 height 191
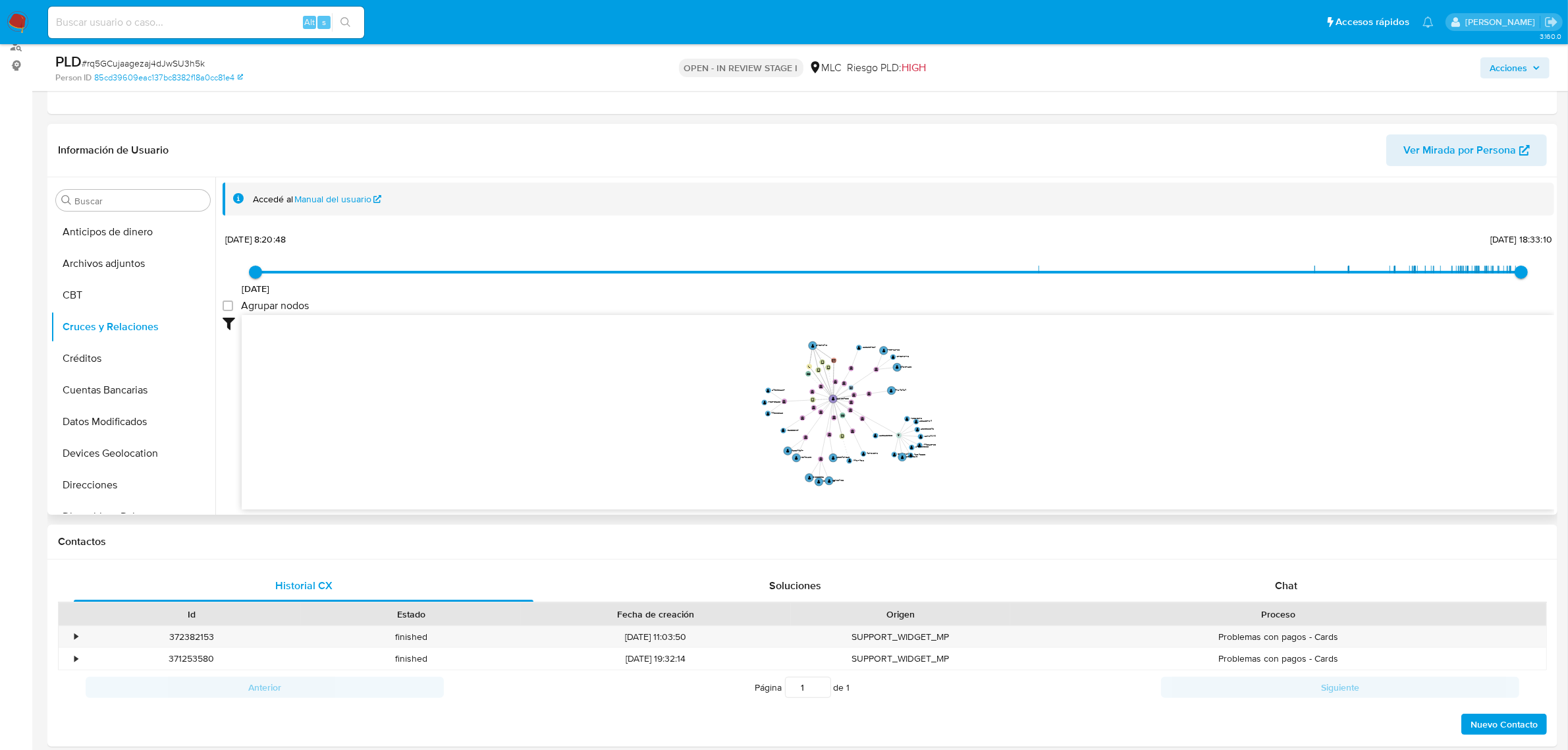
drag, startPoint x: 1046, startPoint y: 437, endPoint x: 992, endPoint y: 440, distance: 54.1
click at [992, 440] on icon "device-660c69e285d09b3355fb266a  user-2281054863  2281054863 user-279076410 …" at bounding box center [898, 411] width 1313 height 191
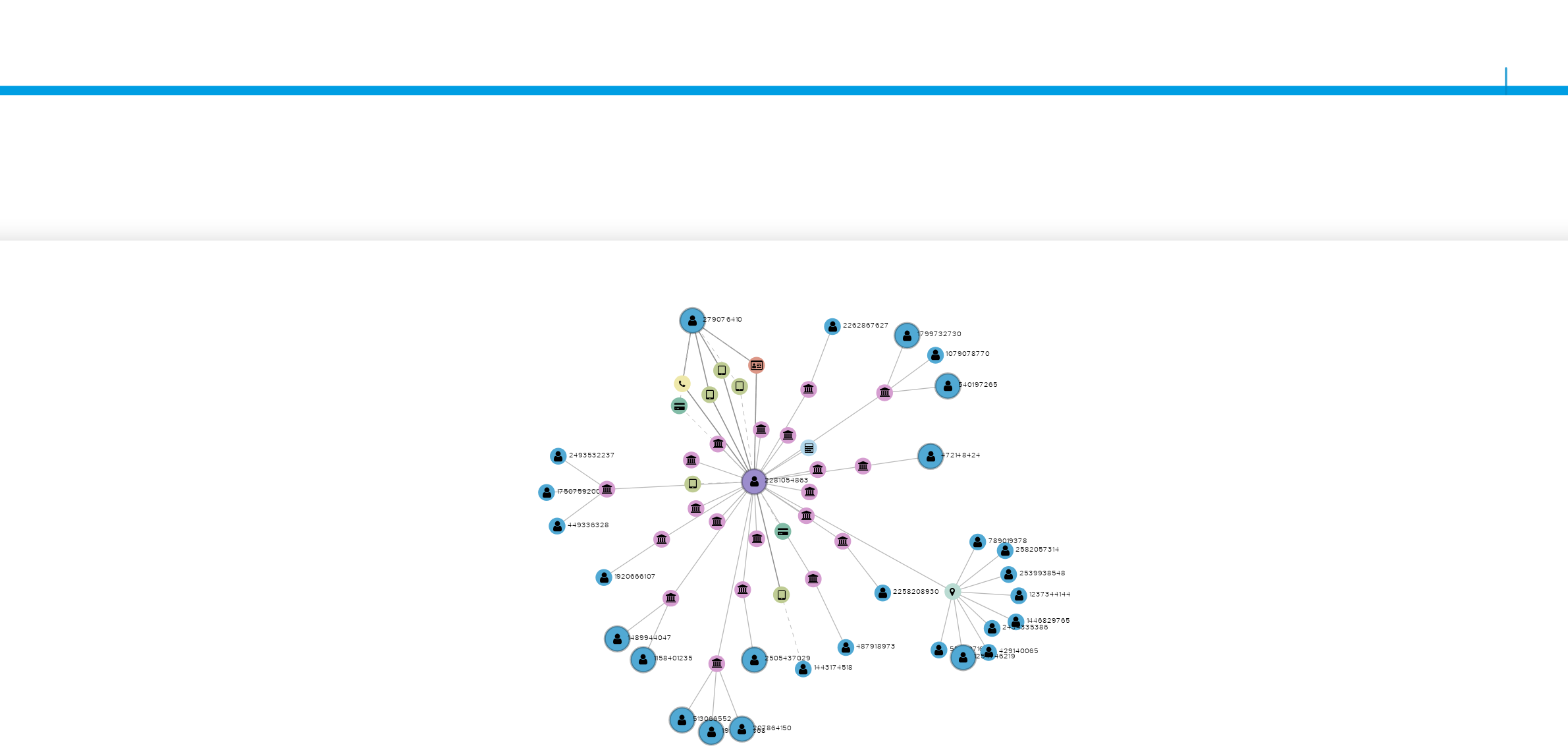
drag, startPoint x: 761, startPoint y: 355, endPoint x: 763, endPoint y: 343, distance: 12.2
click at [763, 343] on icon "device-660c69e285d09b3355fb266a  user-2281054863  2281054863 user-279076410 …" at bounding box center [898, 411] width 1313 height 191
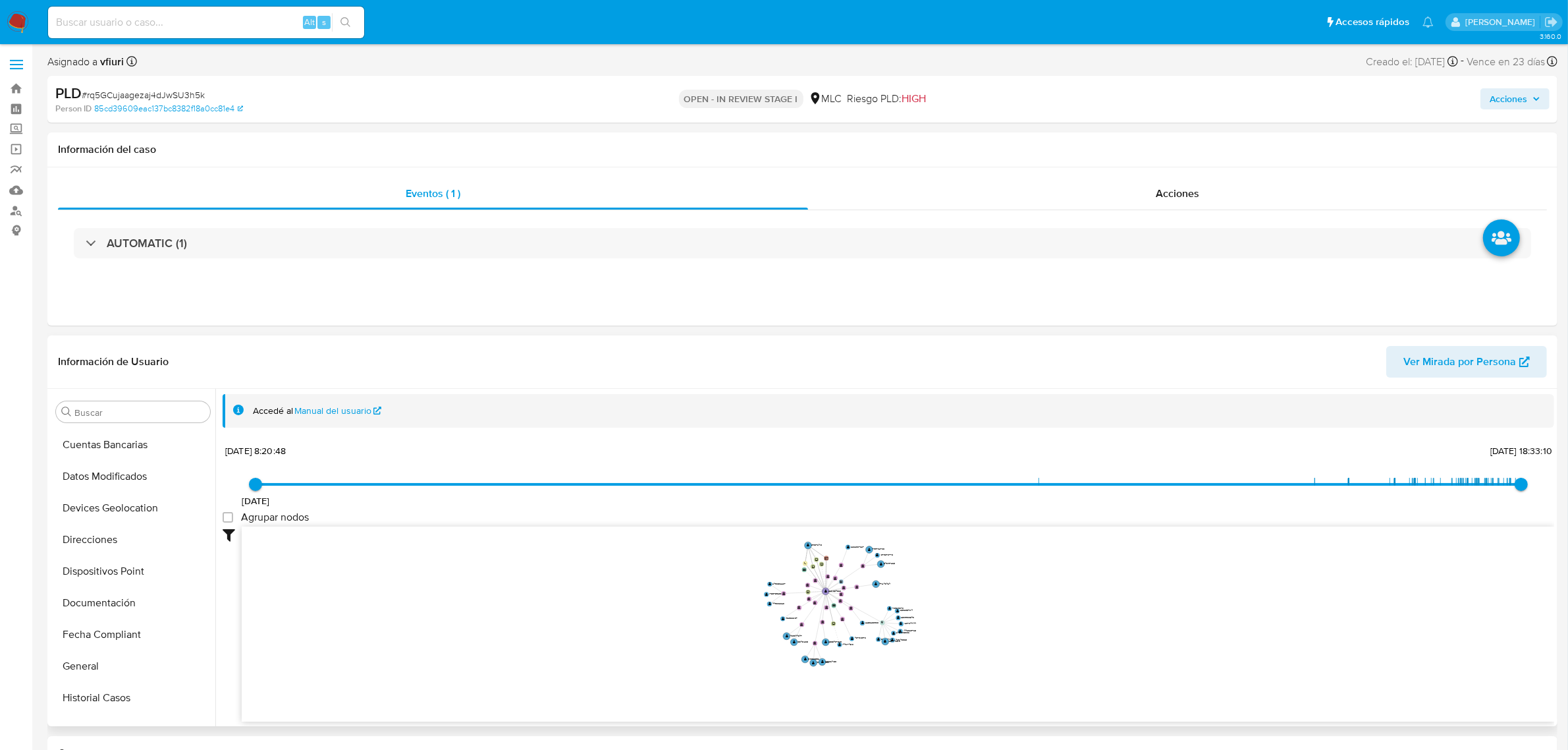
scroll to position [494, 0]
click at [110, 587] on button "KYC" at bounding box center [128, 582] width 154 height 32
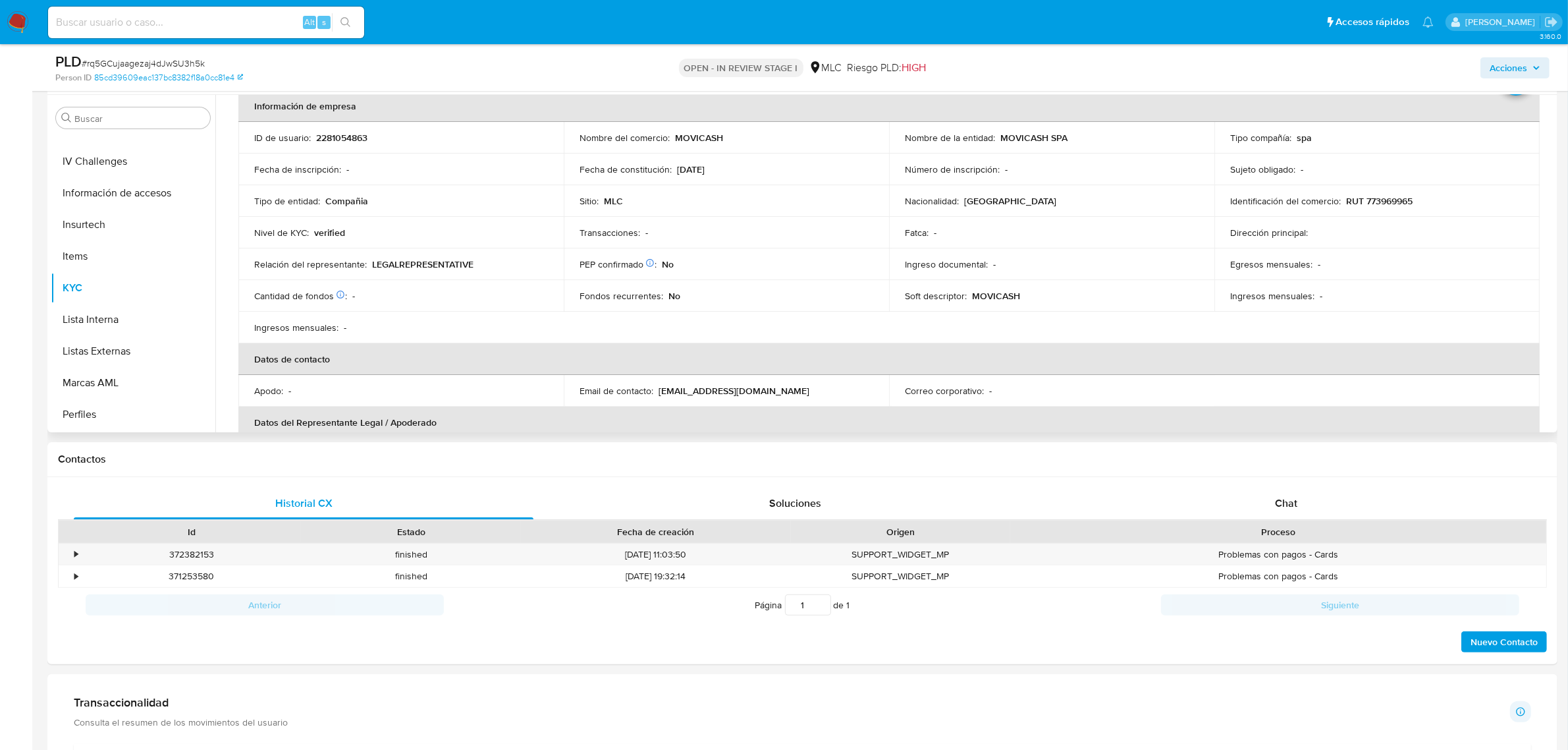
scroll to position [0, 0]
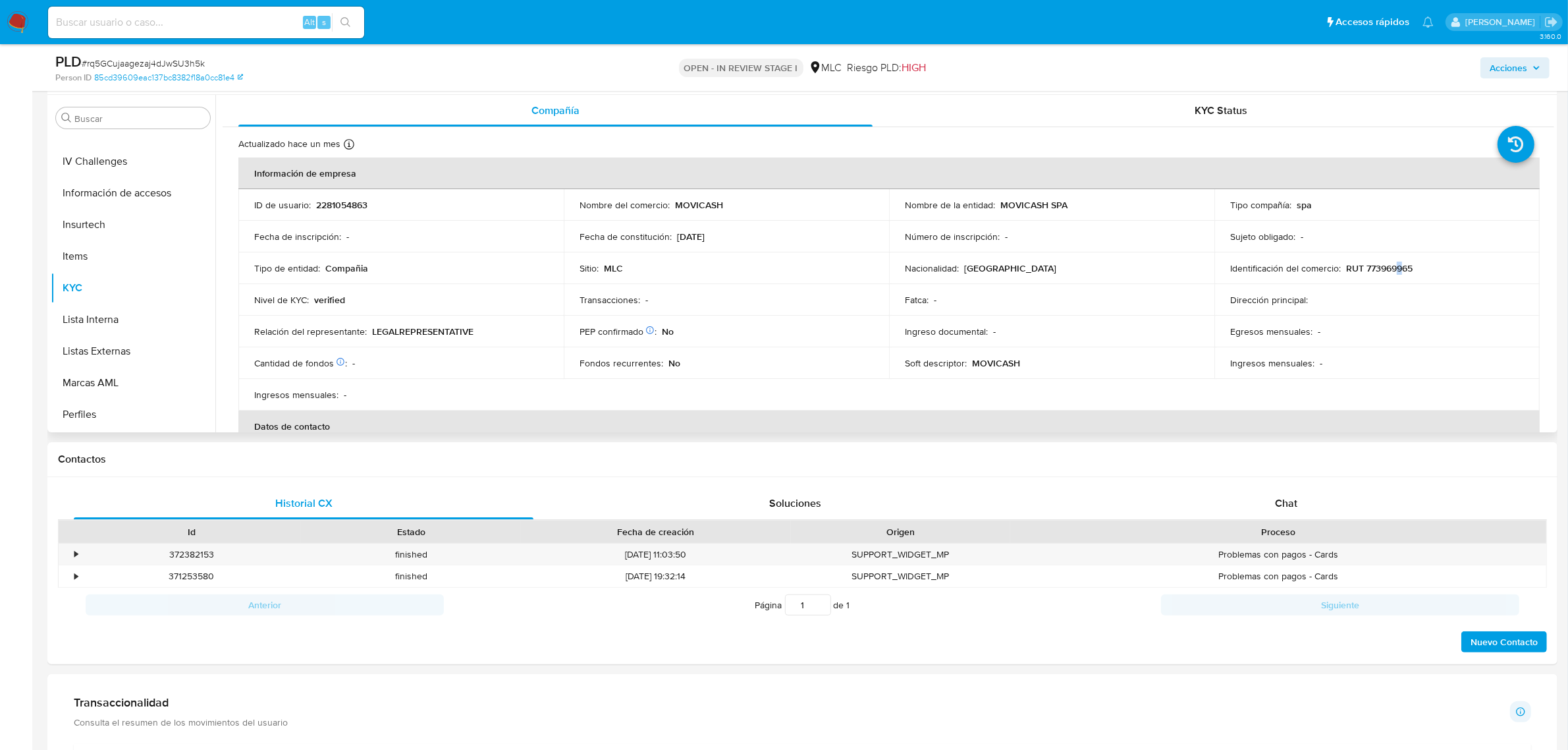
click at [1254, 269] on p "RUT 773969965" at bounding box center [1380, 269] width 67 height 12
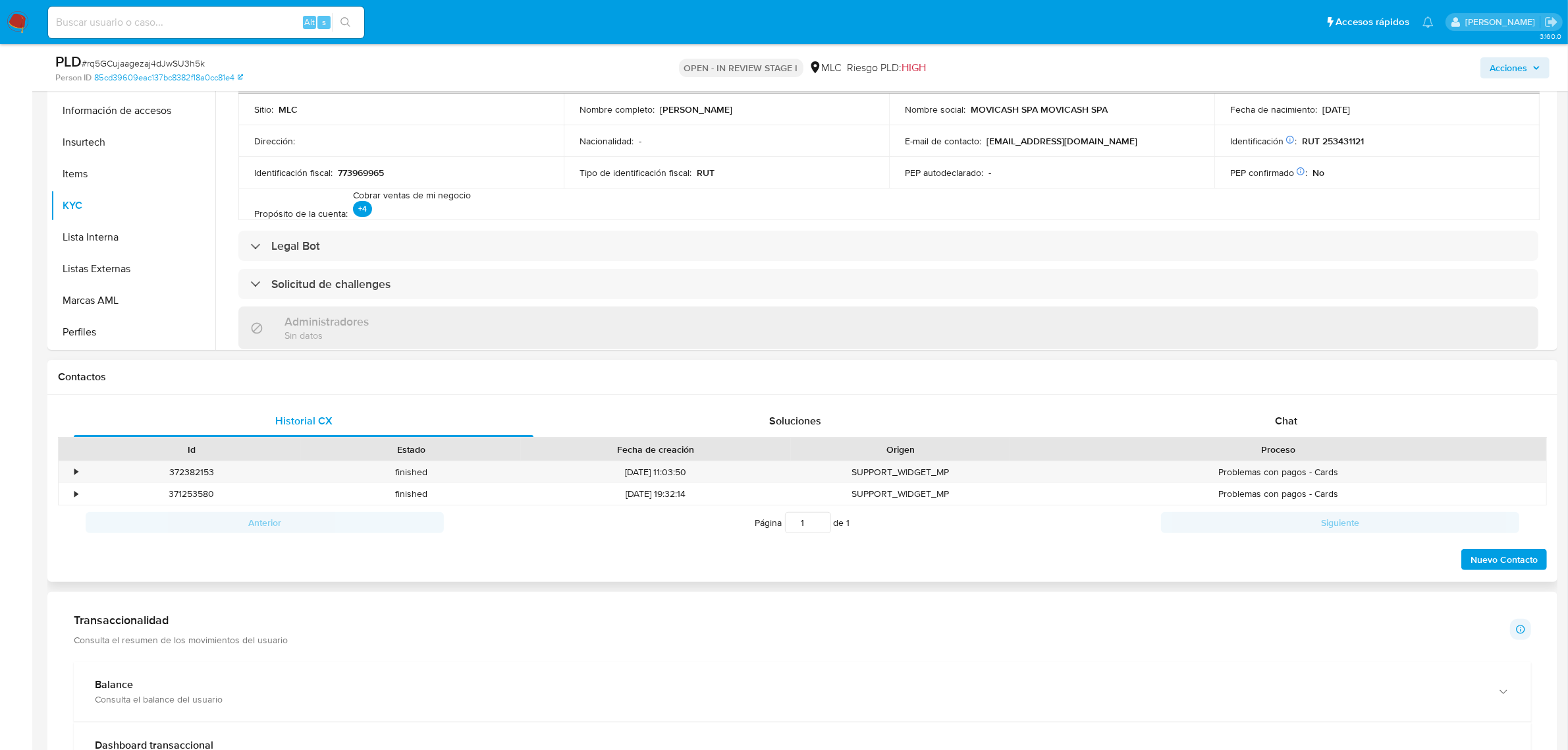
scroll to position [165, 0]
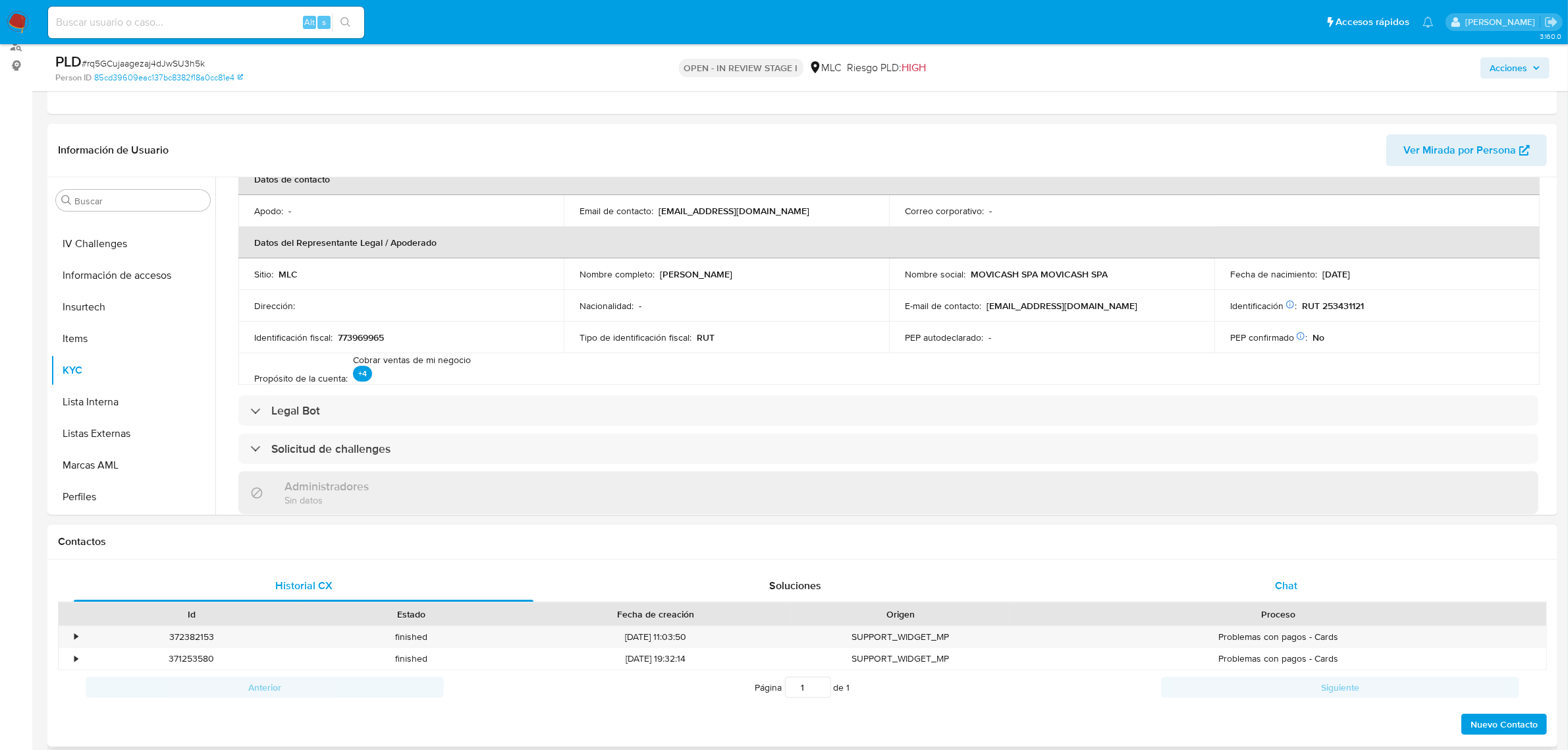
click at [1254, 582] on div "Chat" at bounding box center [1286, 585] width 460 height 32
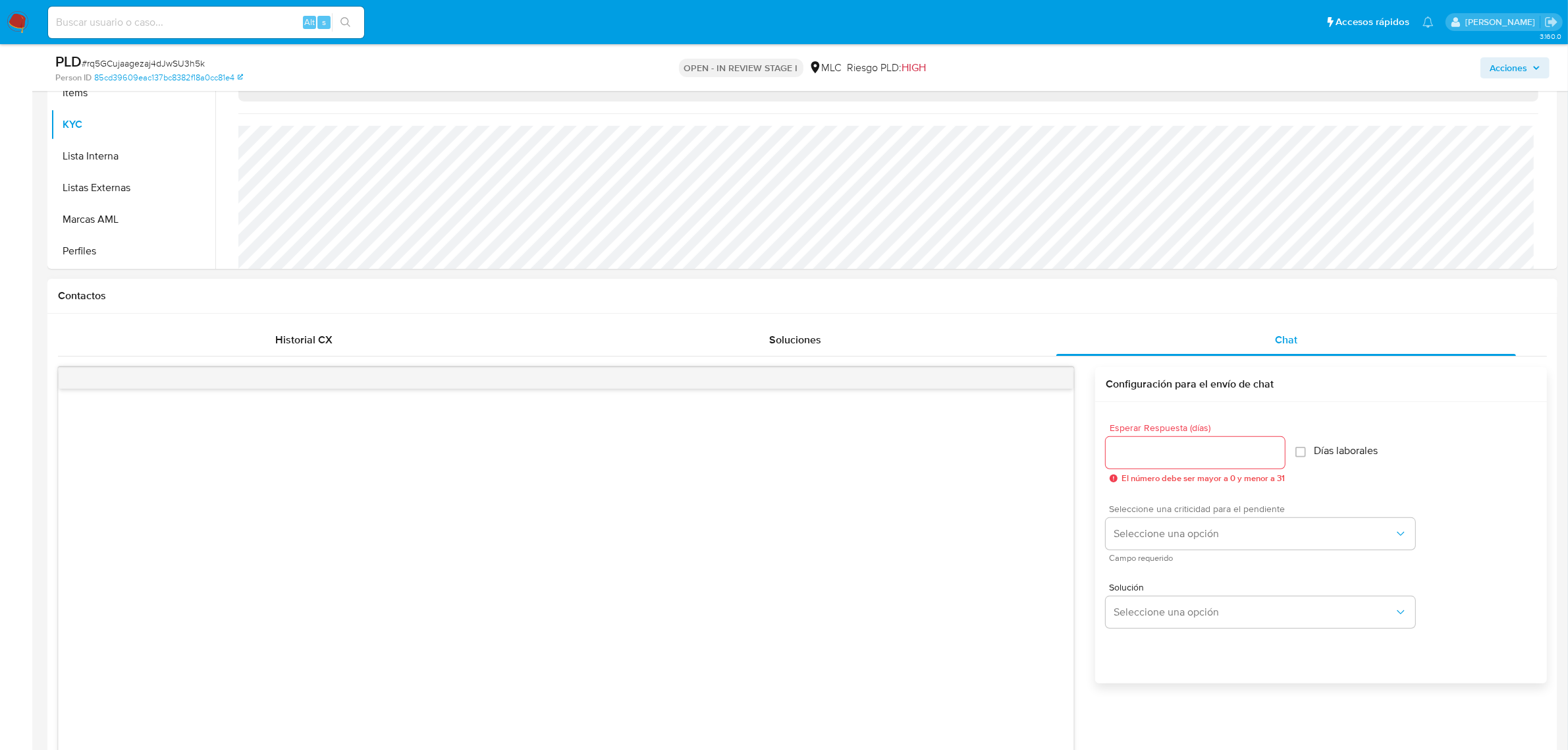
scroll to position [412, 0]
click at [1147, 459] on input "Esperar Respuesta (días)" at bounding box center [1196, 451] width 179 height 17
type input "2"
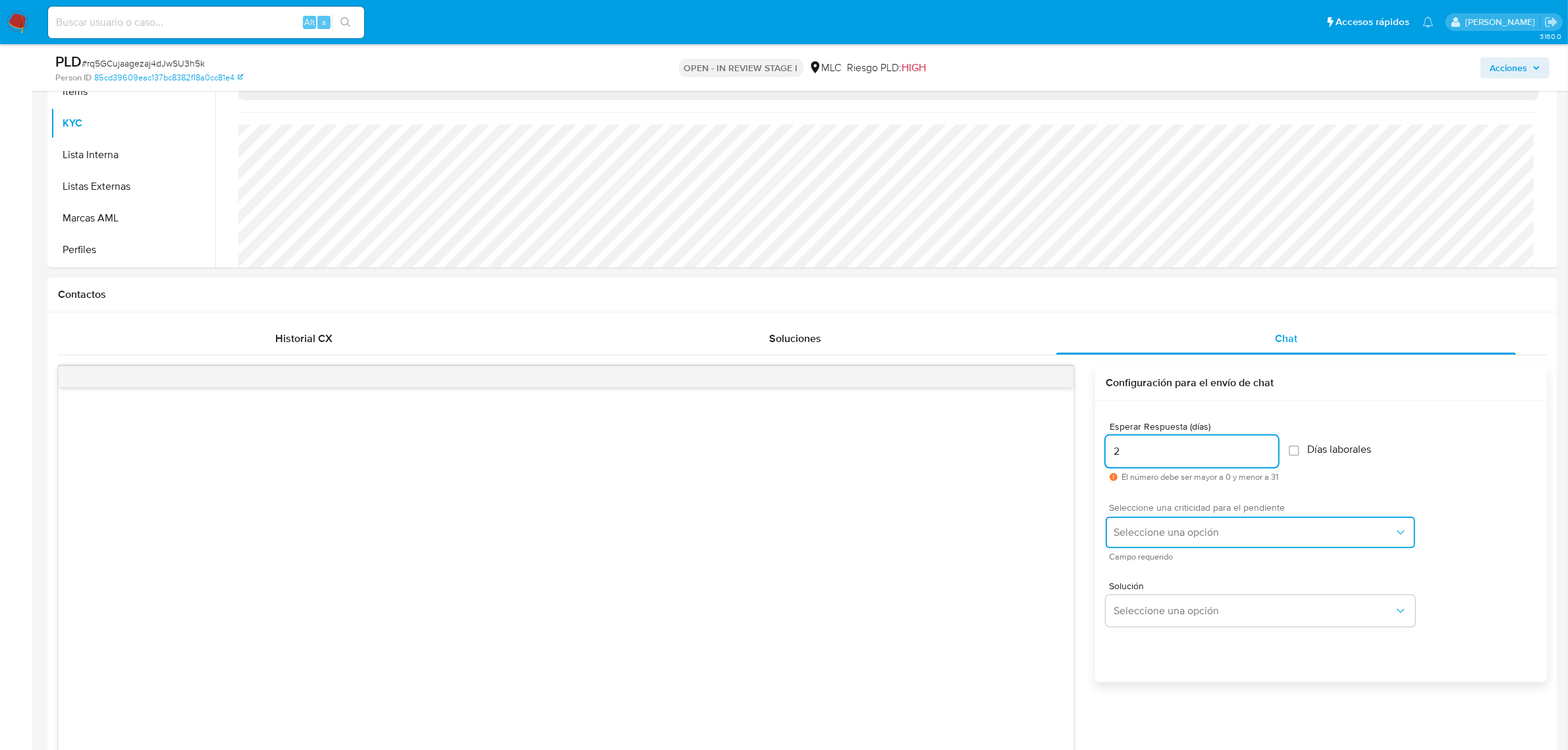
click at [1131, 538] on span "Seleccione una opción" at bounding box center [1254, 533] width 280 height 13
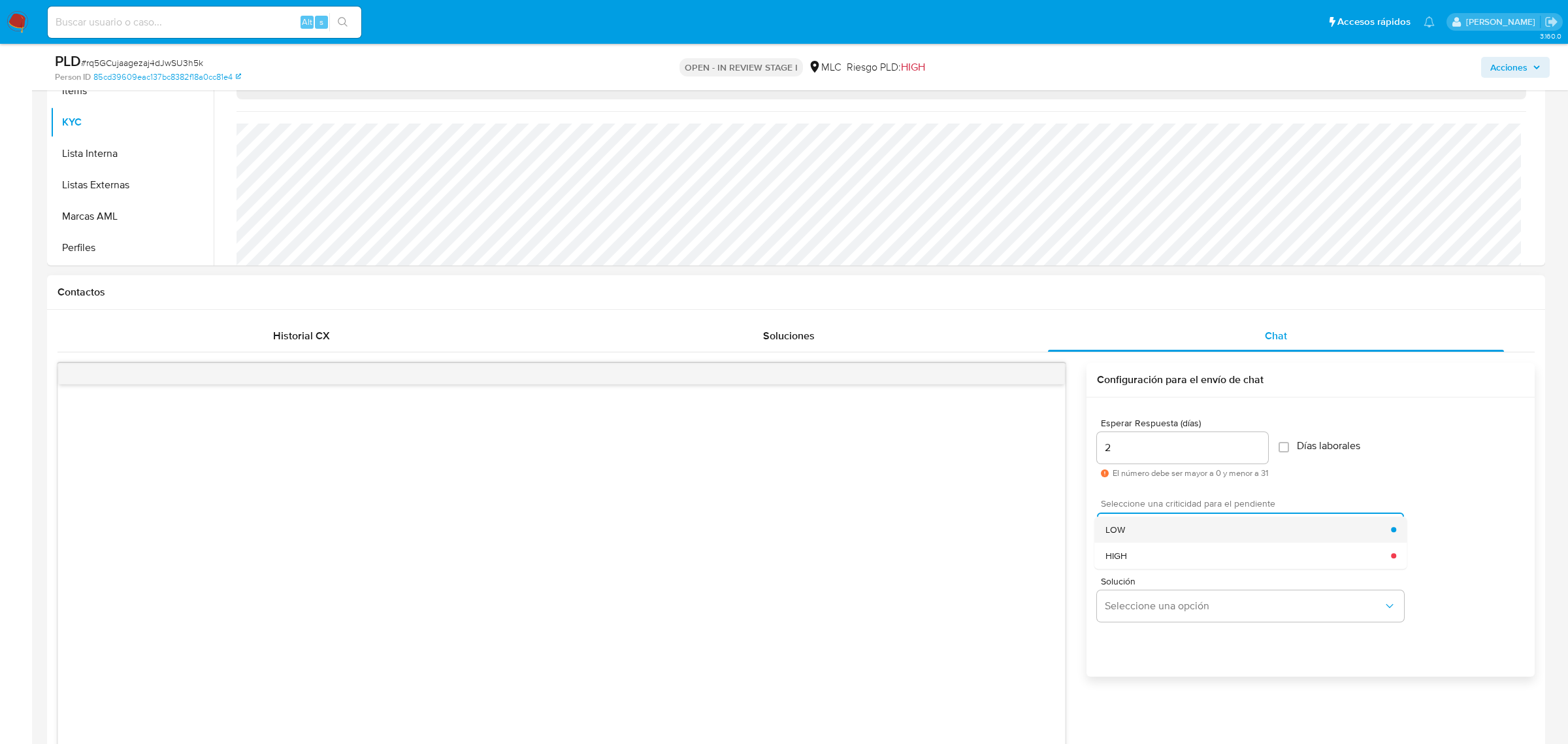
click at [1124, 534] on span "LOW" at bounding box center [1115, 530] width 20 height 12
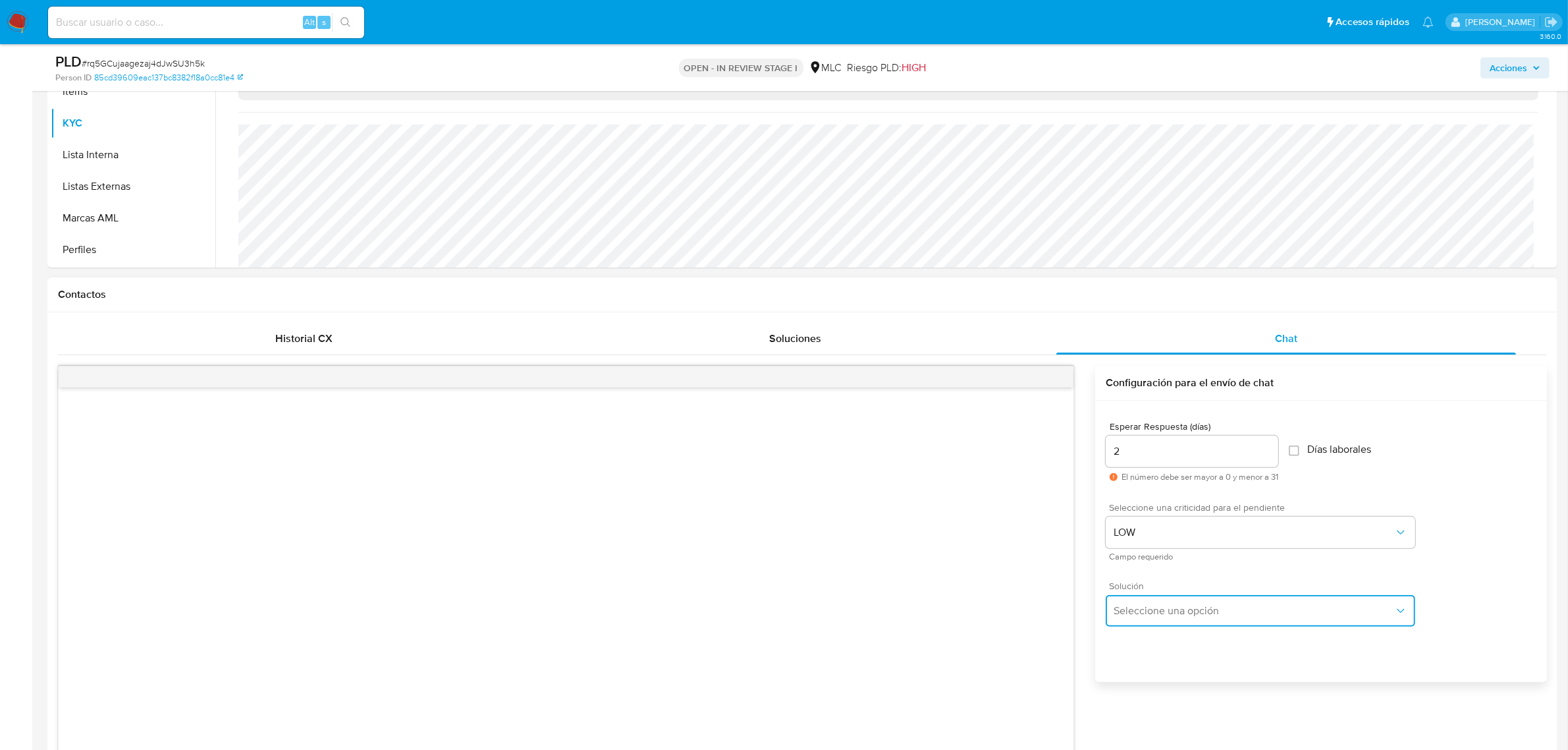
click at [1144, 599] on span "Seleccione una opción" at bounding box center [1254, 611] width 280 height 13
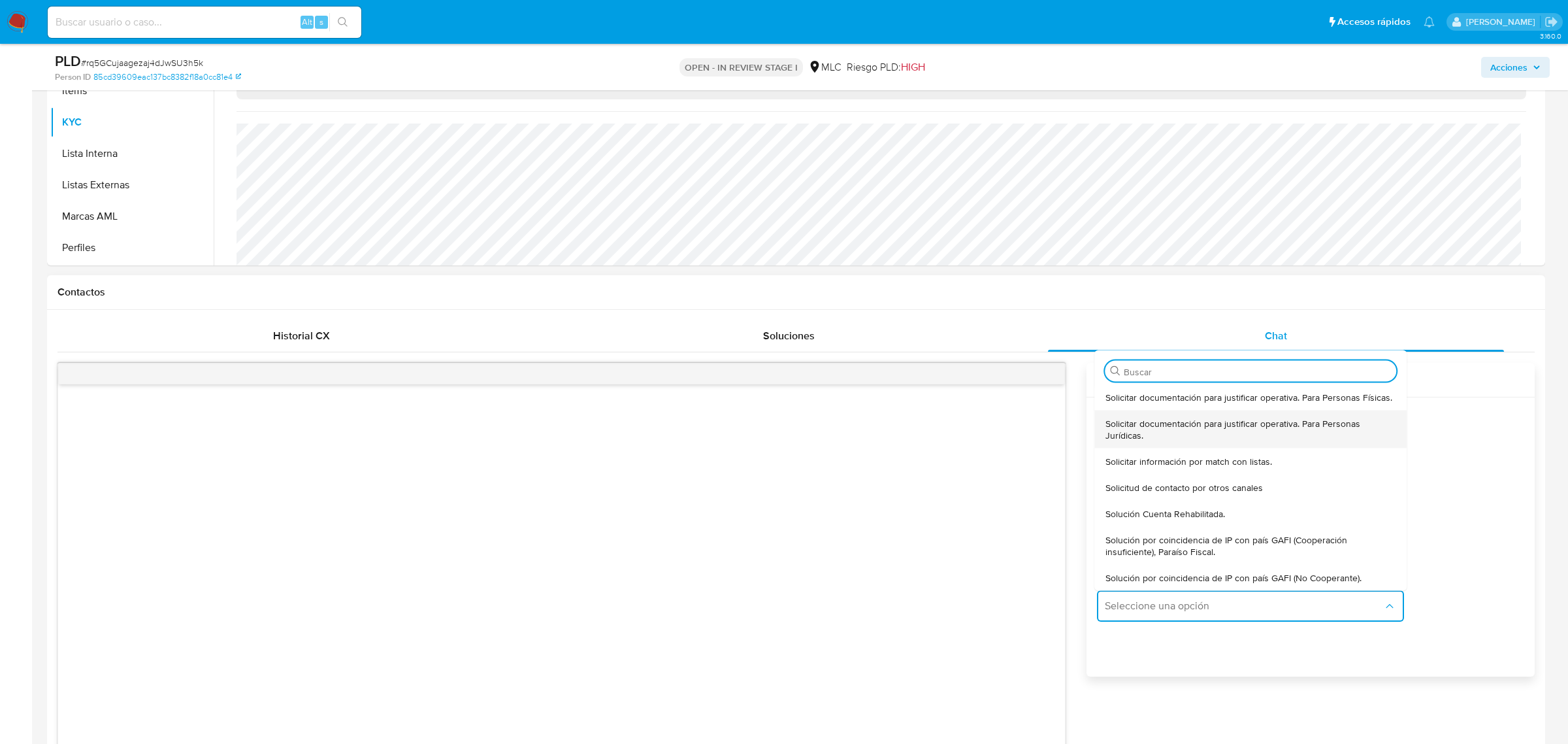
click at [1141, 433] on span "Solicitar documentación para justificar operativa. Para Personas Jurídicas." at bounding box center [1251, 429] width 291 height 24
type textarea "Hola ,Te contactamos dado que tu cuenta fue suspendida para una verificación de…"
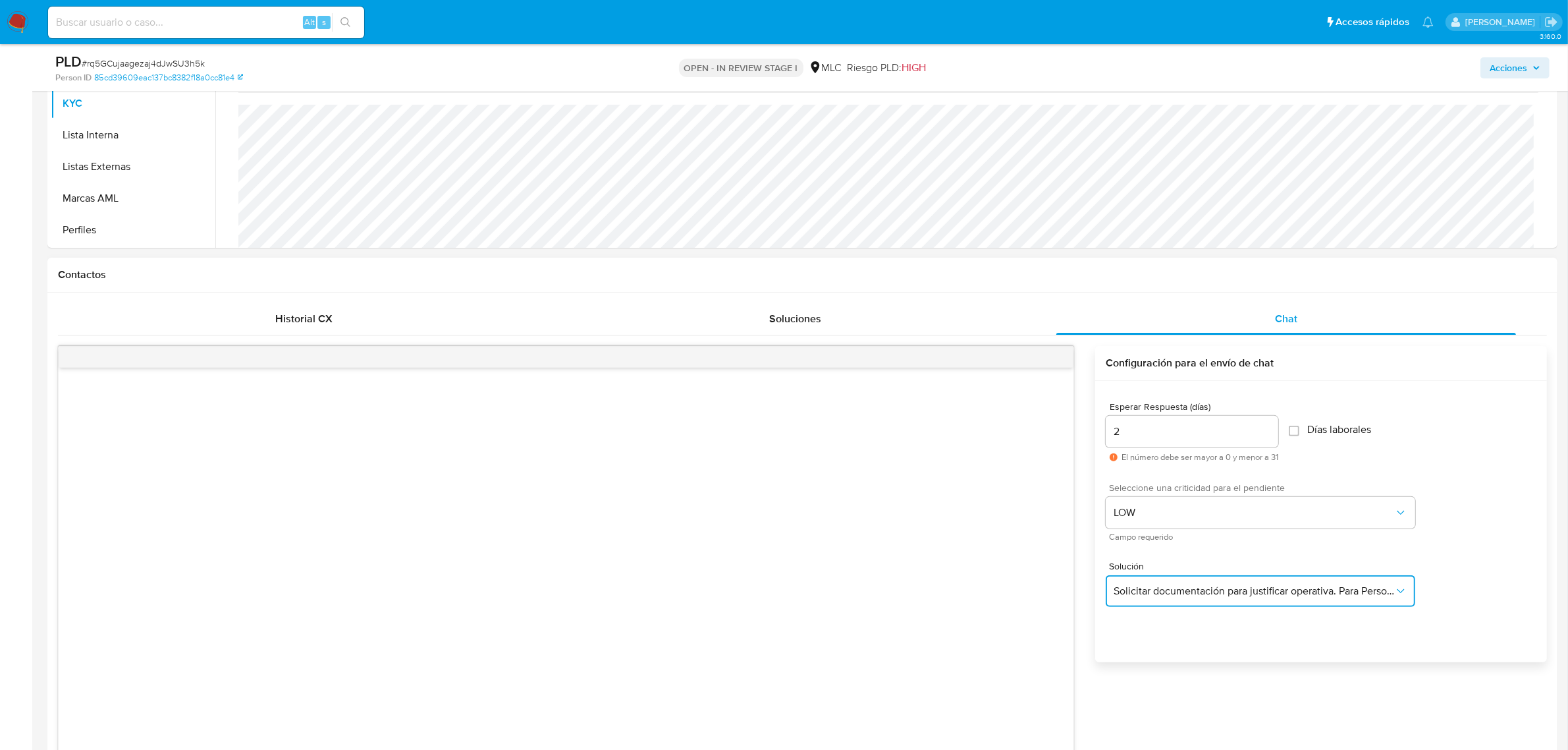
scroll to position [824, 0]
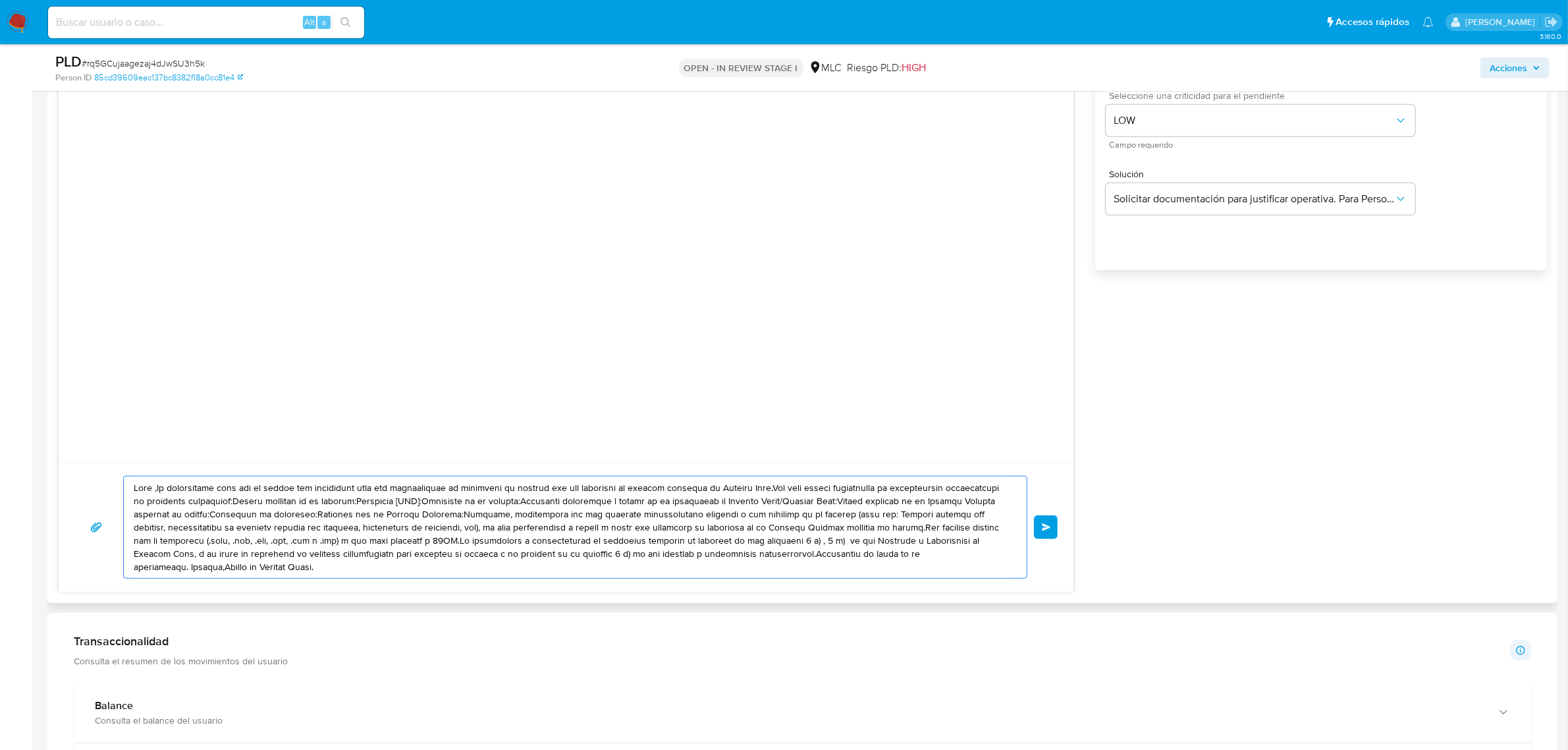
drag, startPoint x: 239, startPoint y: 565, endPoint x: 70, endPoint y: 453, distance: 202.7
click at [70, 453] on div "Enviar" at bounding box center [566, 273] width 1016 height 639
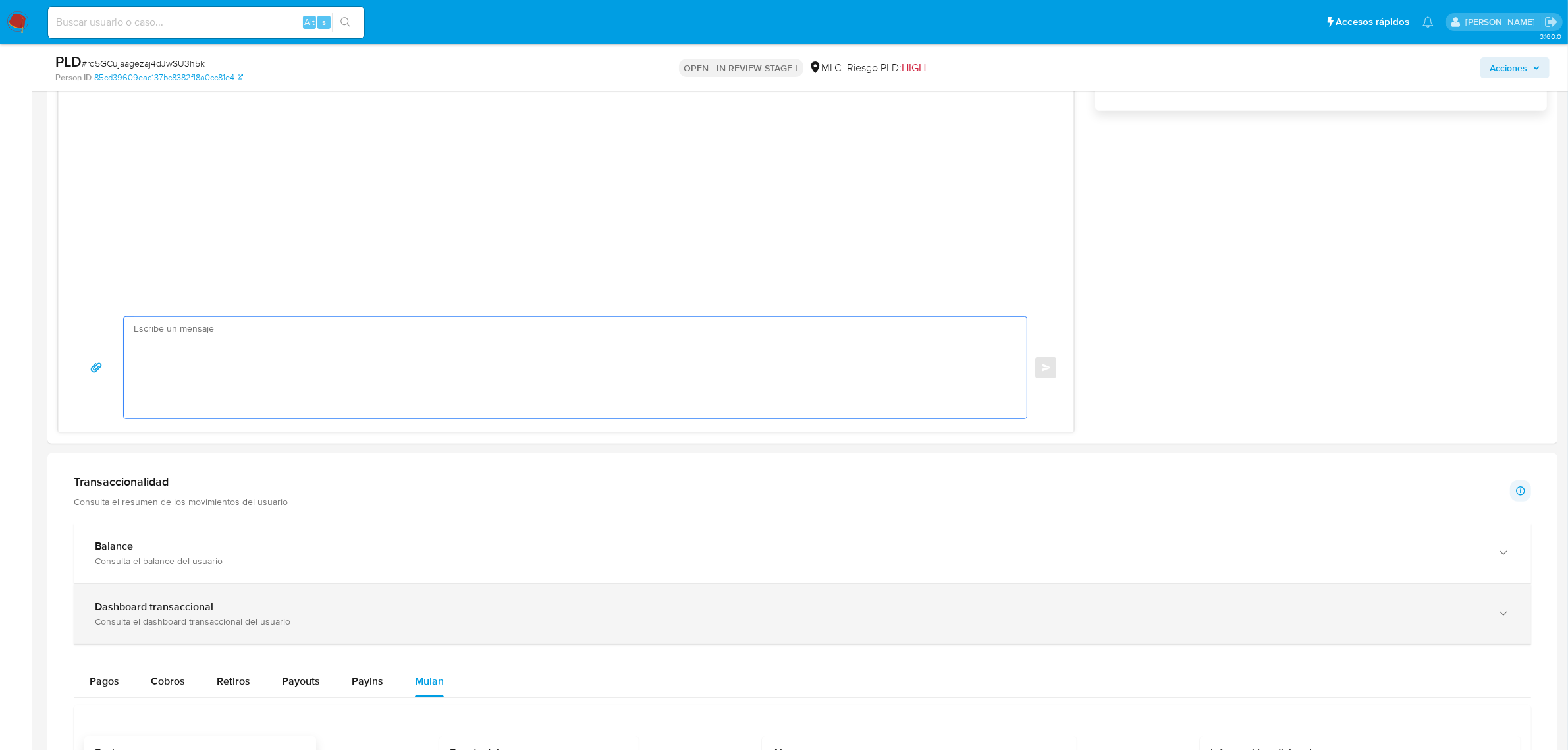
scroll to position [1071, 0]
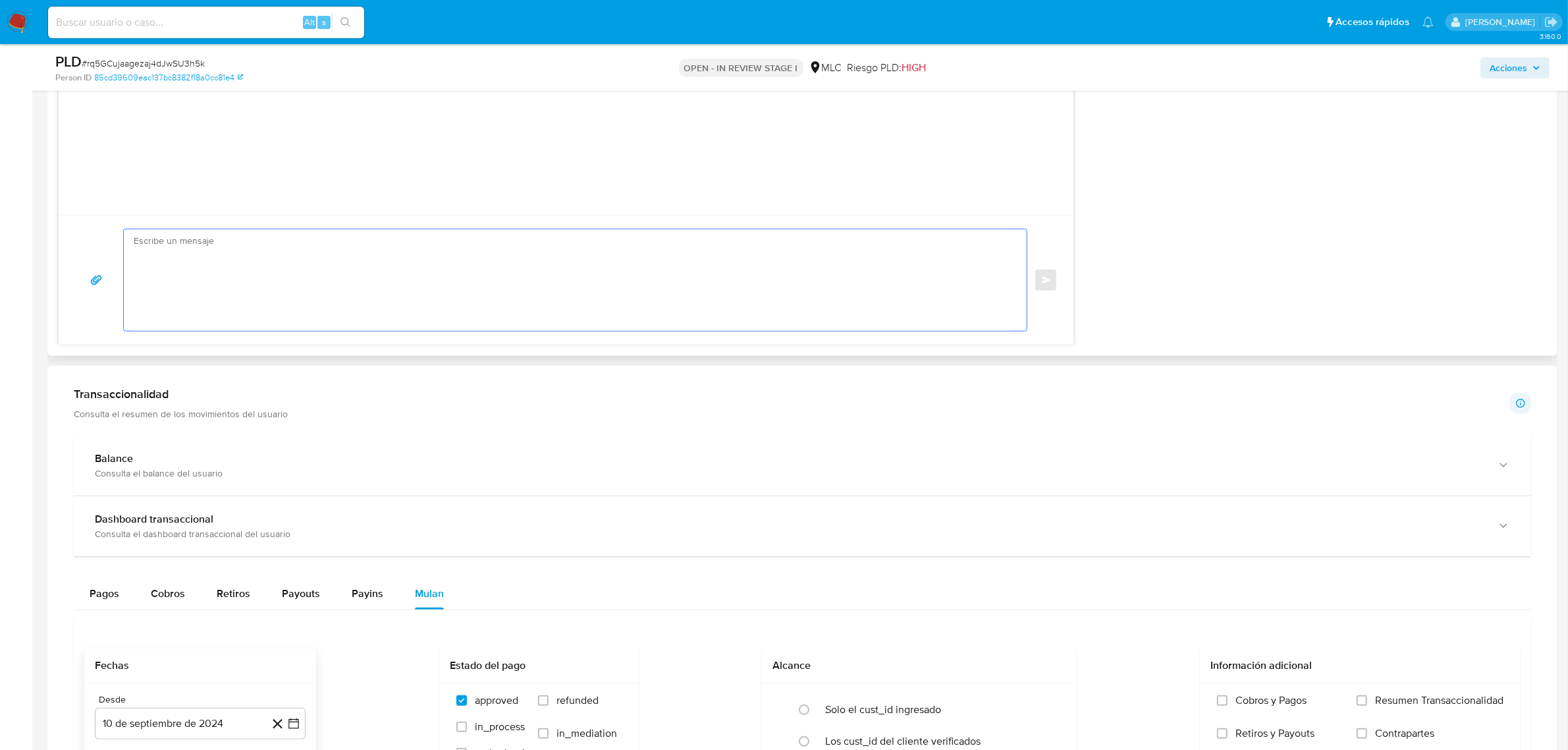
paste textarea "Hola XXX, Te contactamos desde el Equipo de Mercado Pago para verificar tus dat…"
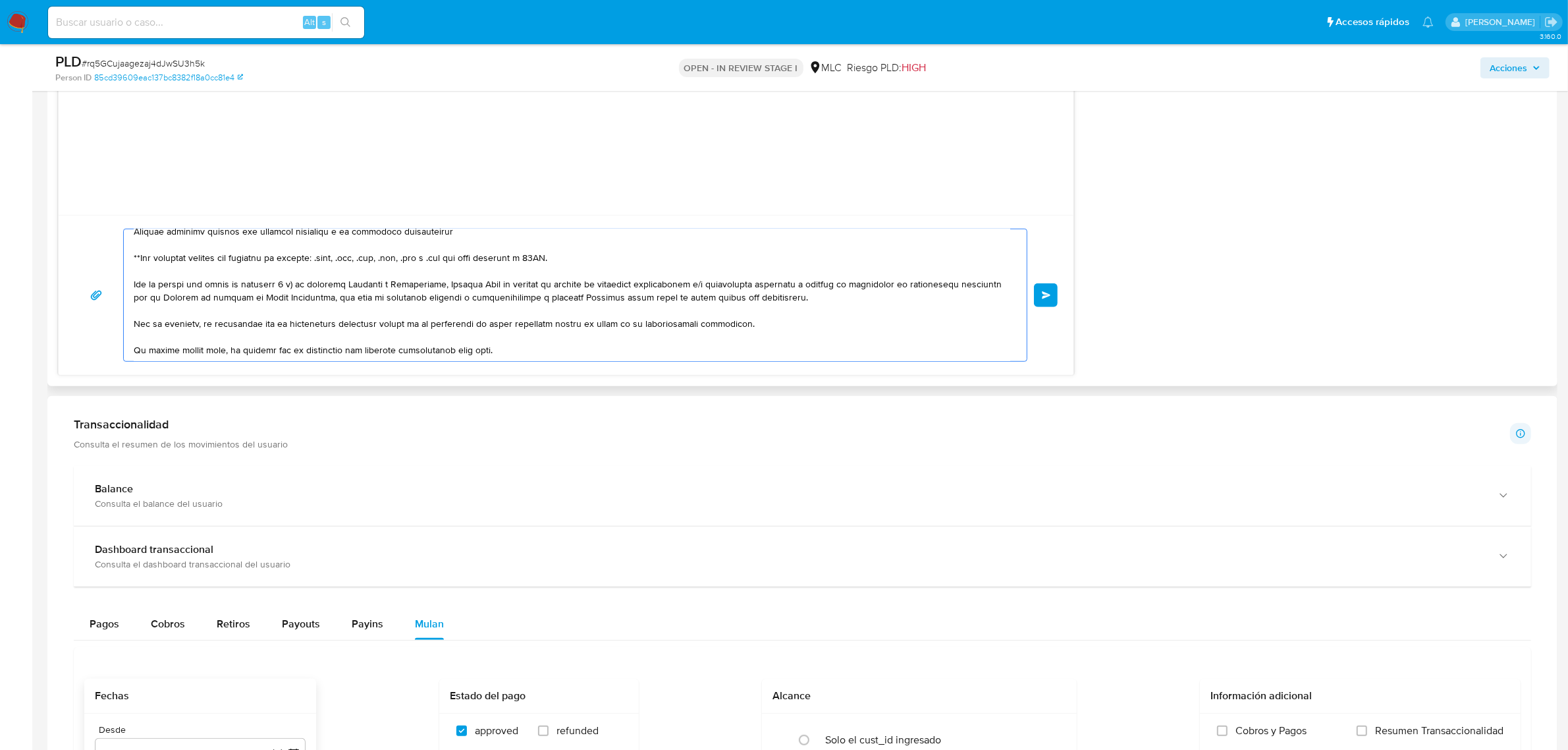
scroll to position [0, 0]
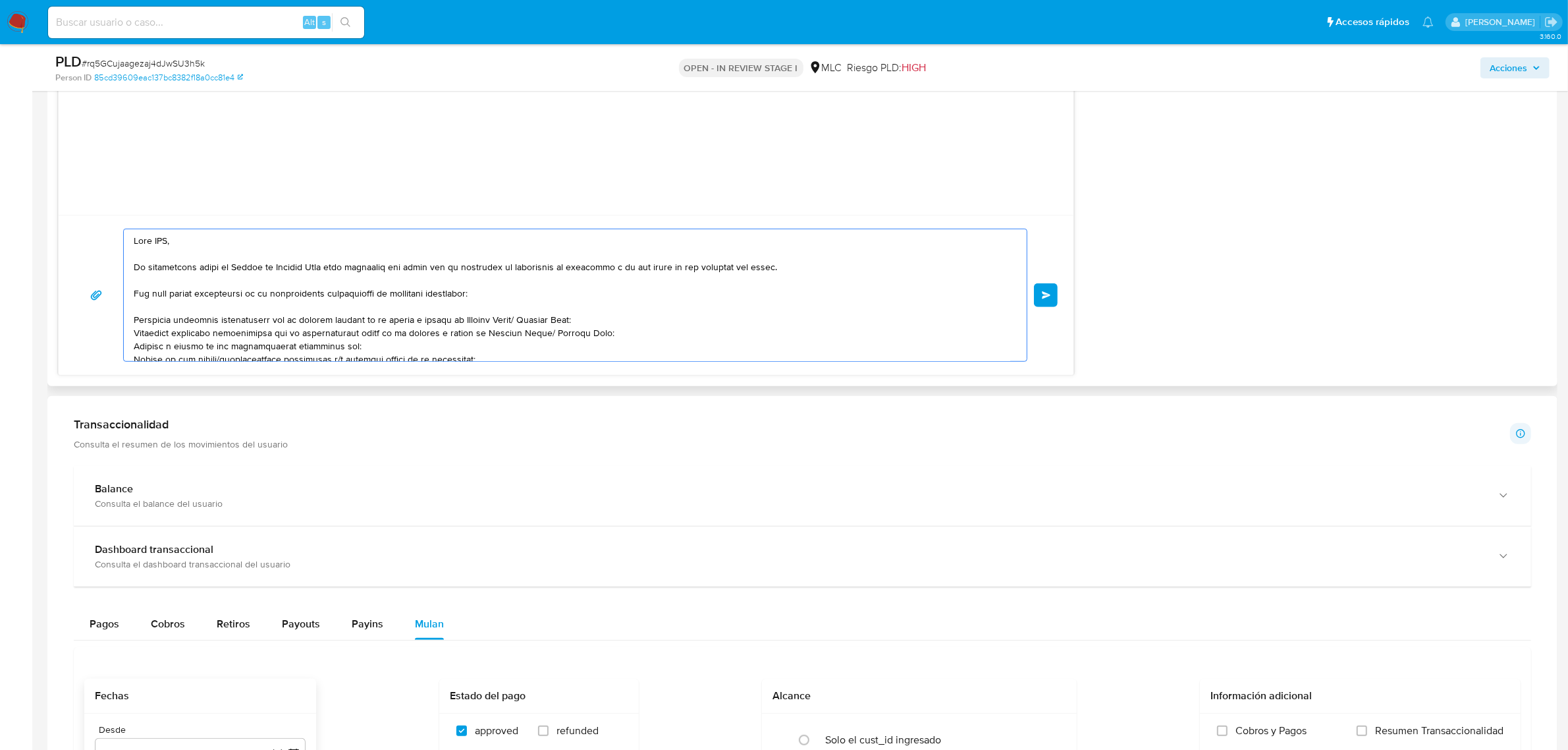
click at [160, 246] on textarea at bounding box center [572, 295] width 876 height 132
click at [584, 303] on textarea at bounding box center [572, 295] width 876 height 132
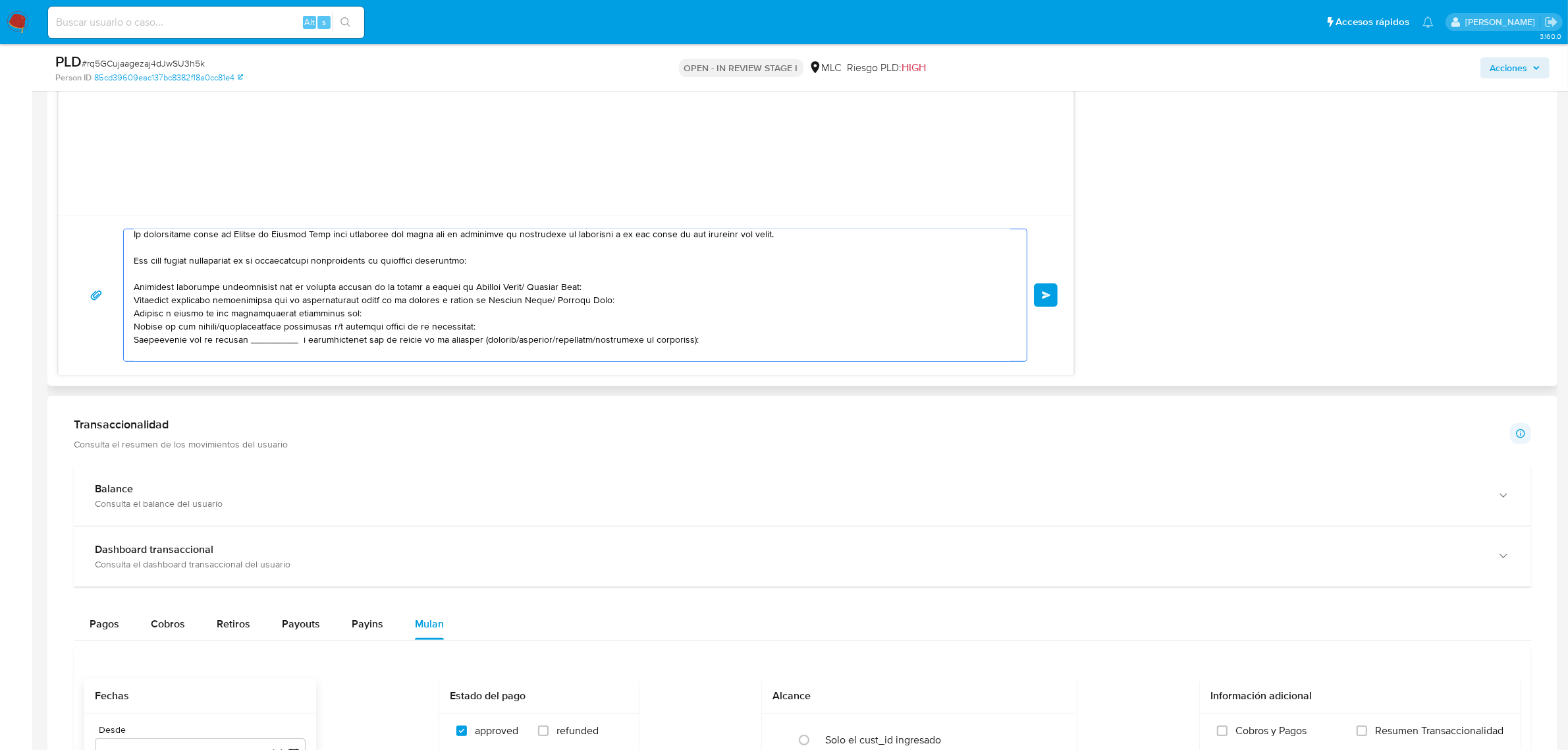
drag, startPoint x: 526, startPoint y: 286, endPoint x: 461, endPoint y: 284, distance: 65.0
click at [461, 284] on textarea at bounding box center [572, 295] width 876 height 132
drag, startPoint x: 345, startPoint y: 314, endPoint x: 127, endPoint y: 298, distance: 218.6
click at [127, 298] on div at bounding box center [572, 295] width 896 height 132
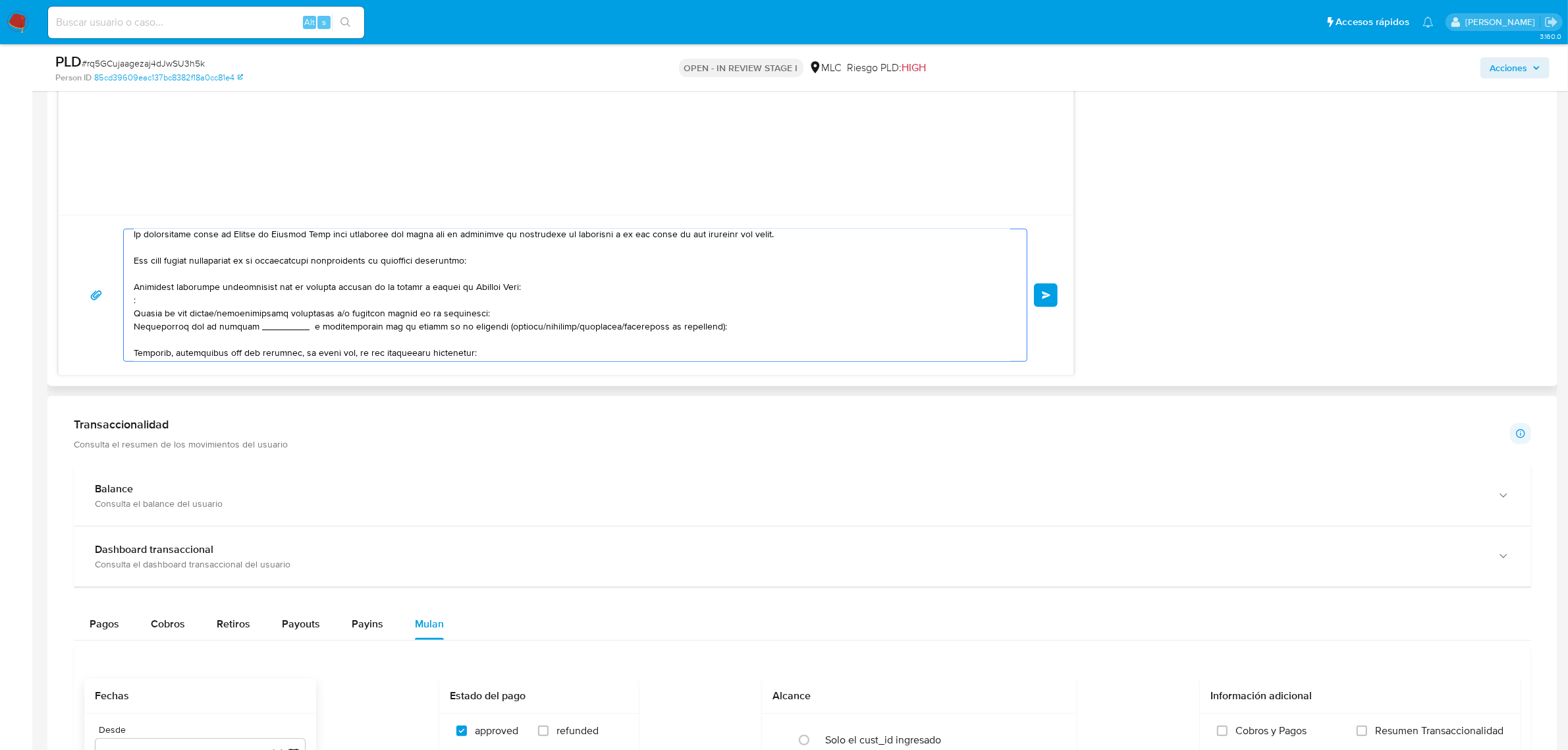
click at [337, 315] on textarea at bounding box center [572, 295] width 876 height 132
click at [340, 318] on textarea at bounding box center [572, 295] width 876 height 132
click at [537, 314] on textarea at bounding box center [572, 295] width 876 height 132
drag, startPoint x: 133, startPoint y: 328, endPoint x: 701, endPoint y: 328, distance: 568.0
click at [701, 328] on textarea at bounding box center [572, 295] width 876 height 132
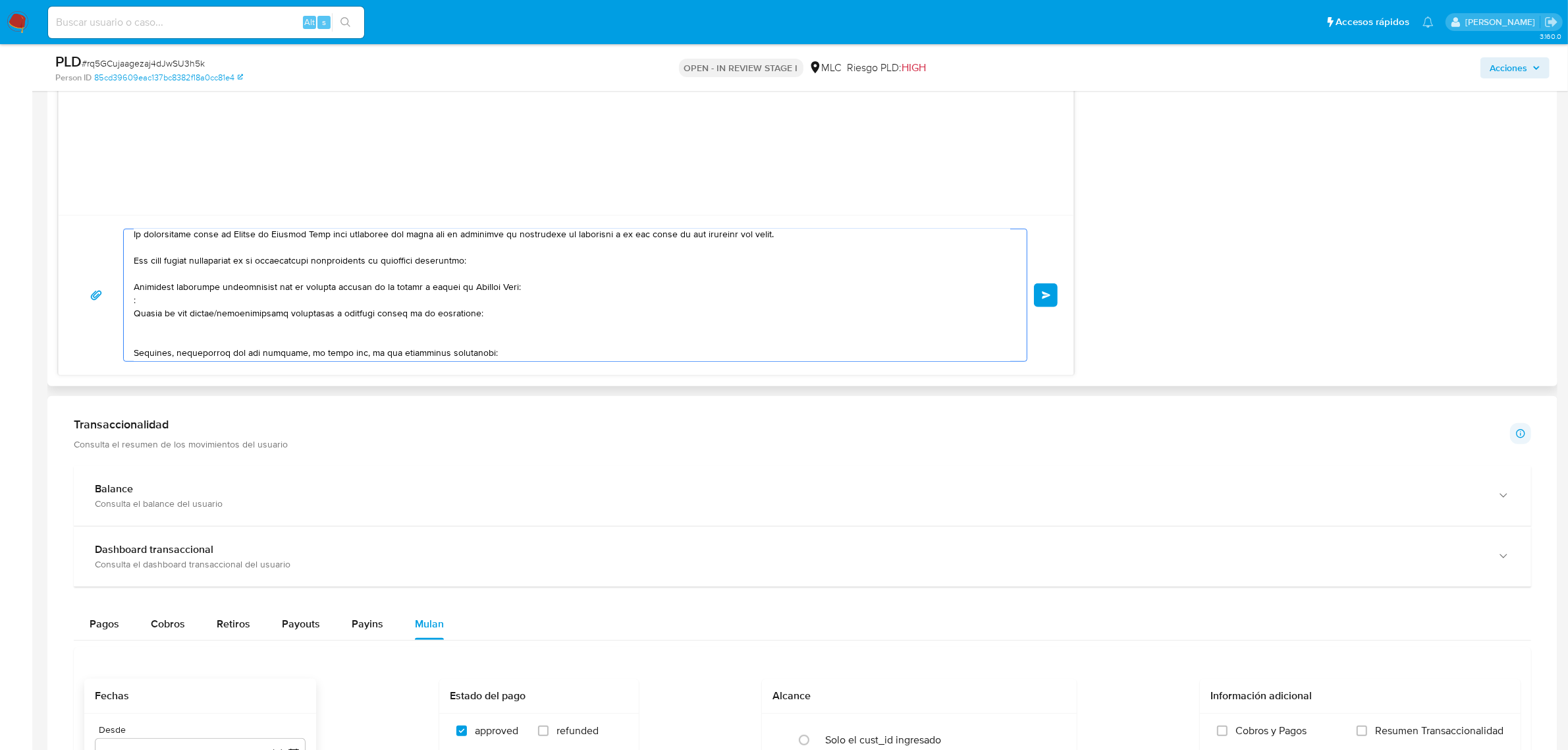
click at [158, 303] on textarea at bounding box center [572, 295] width 876 height 132
click at [133, 343] on textarea at bounding box center [572, 295] width 876 height 132
click at [135, 303] on textarea at bounding box center [572, 295] width 876 height 132
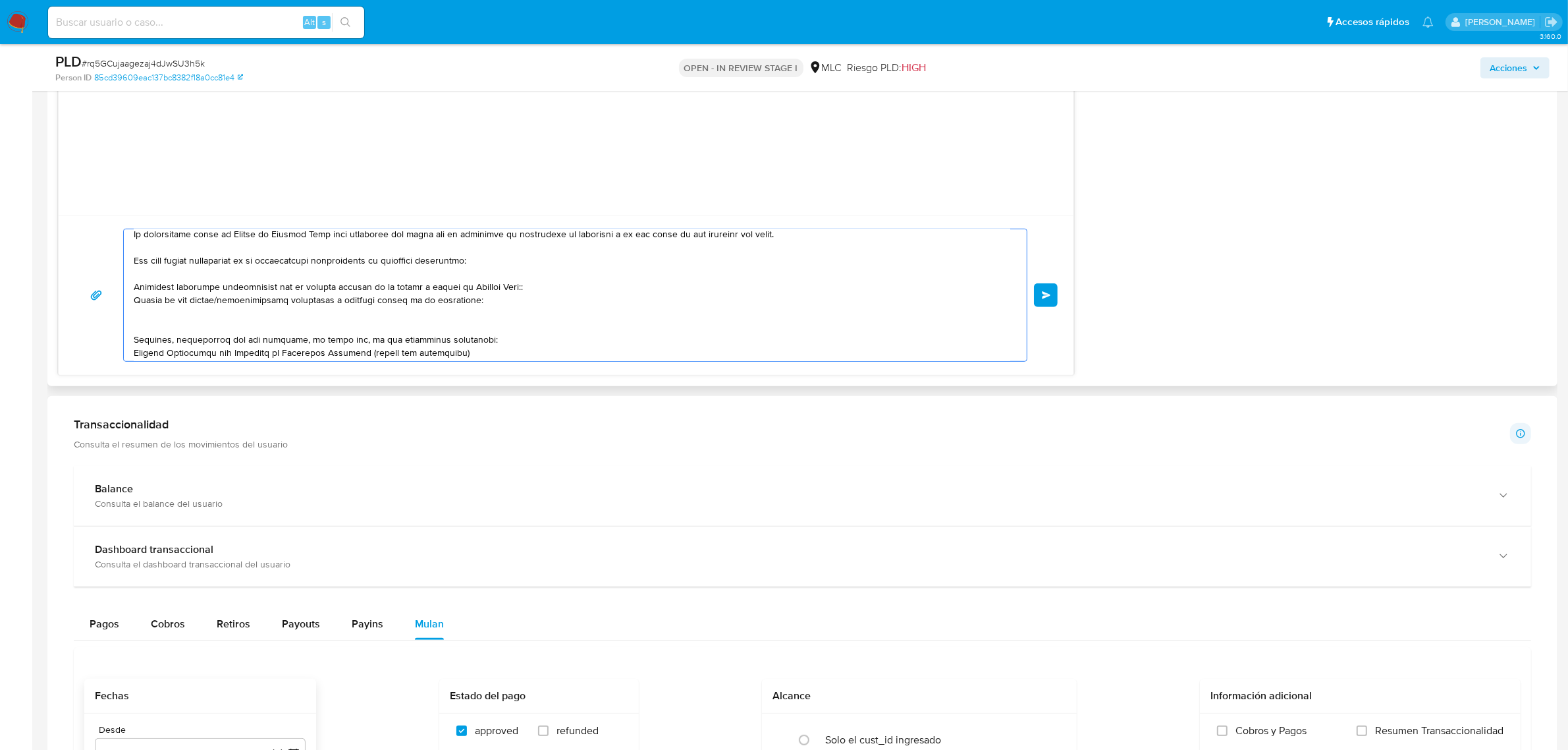
click at [135, 338] on textarea at bounding box center [572, 295] width 876 height 132
click at [135, 306] on textarea at bounding box center [572, 295] width 876 height 132
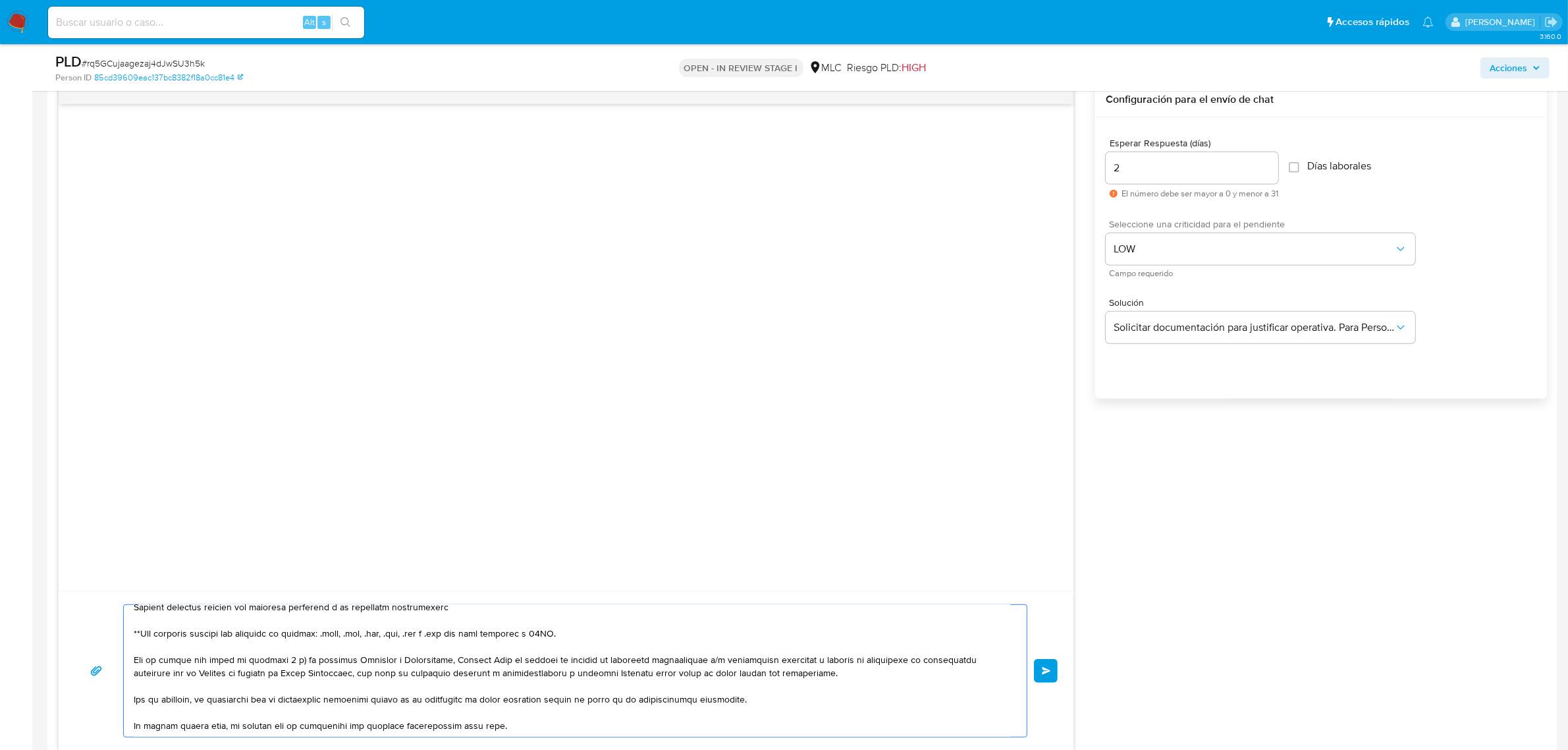
scroll to position [907, 0]
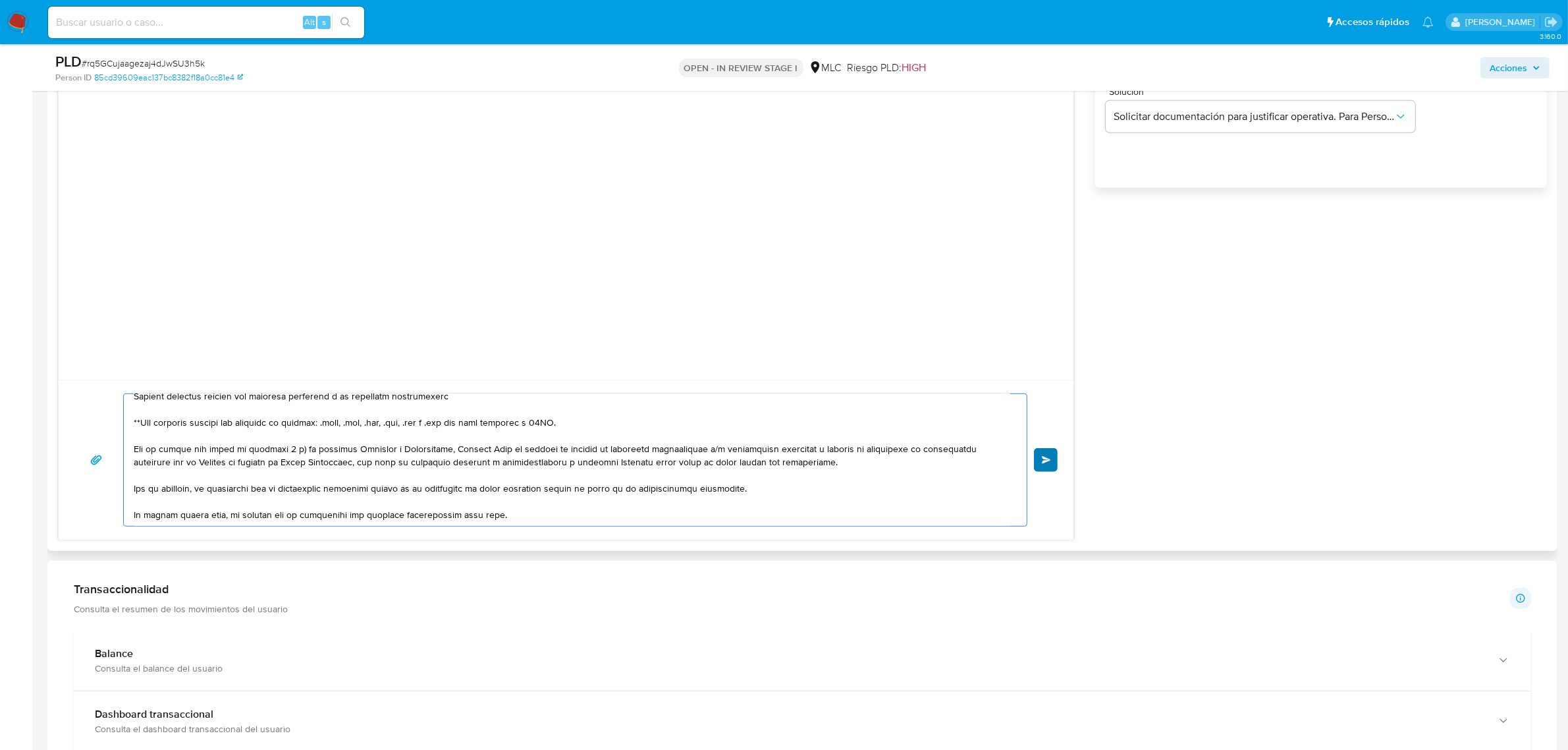
type textarea "Hola , Te contactamos desde el Equipo de Mercado Pago para verificar tus datos …"
click at [1045, 457] on span "Enviar" at bounding box center [1046, 460] width 9 height 8
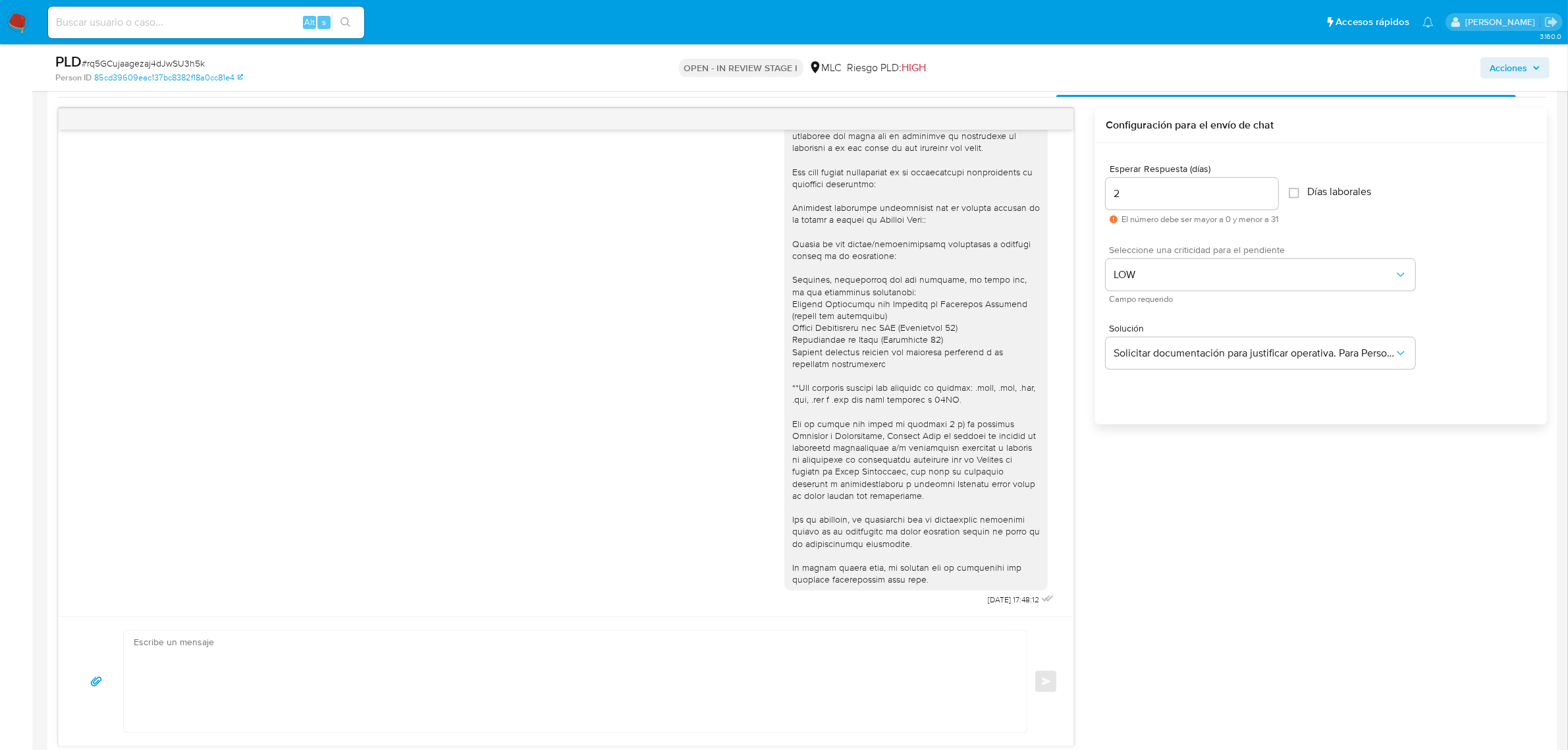
scroll to position [412, 0]
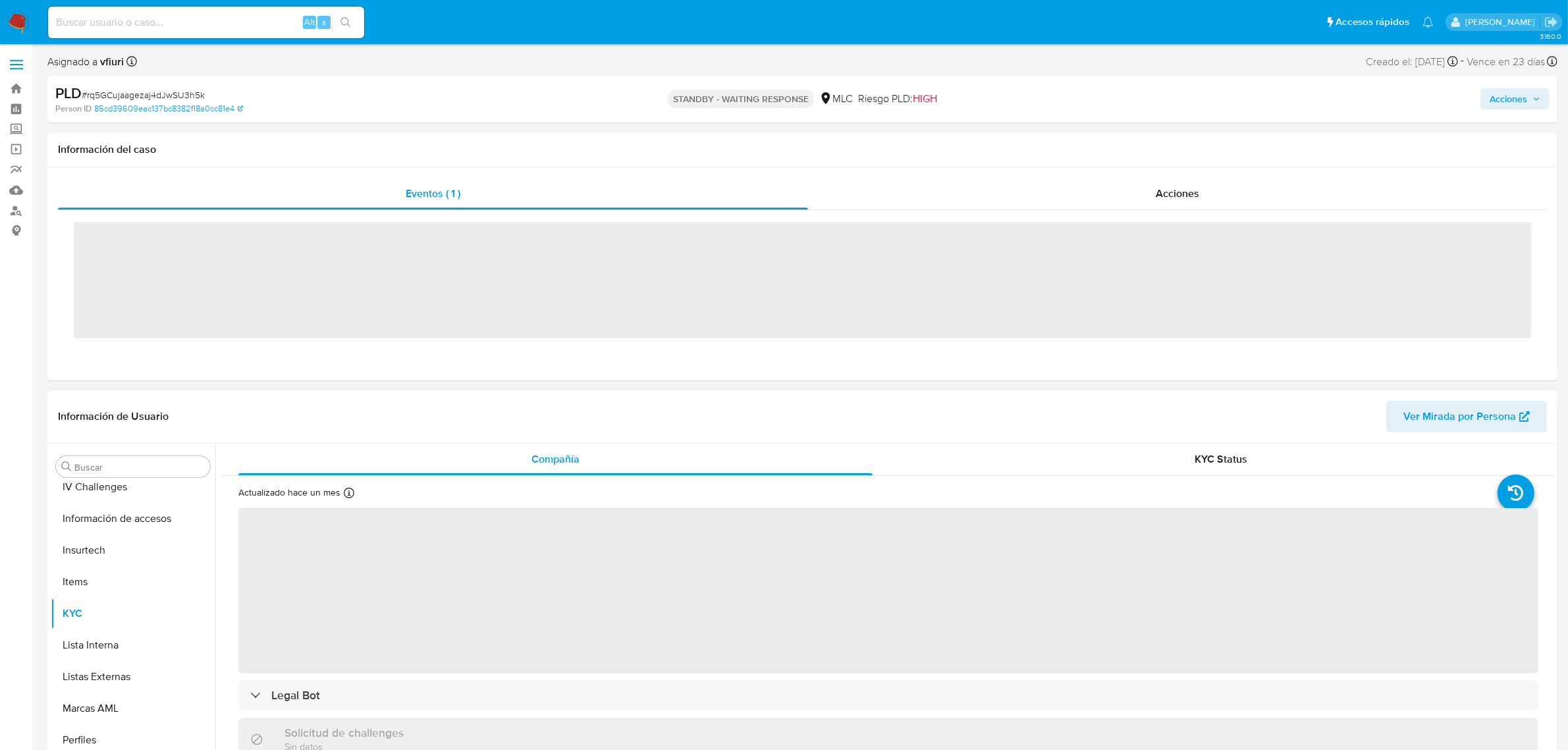
scroll to position [556, 0]
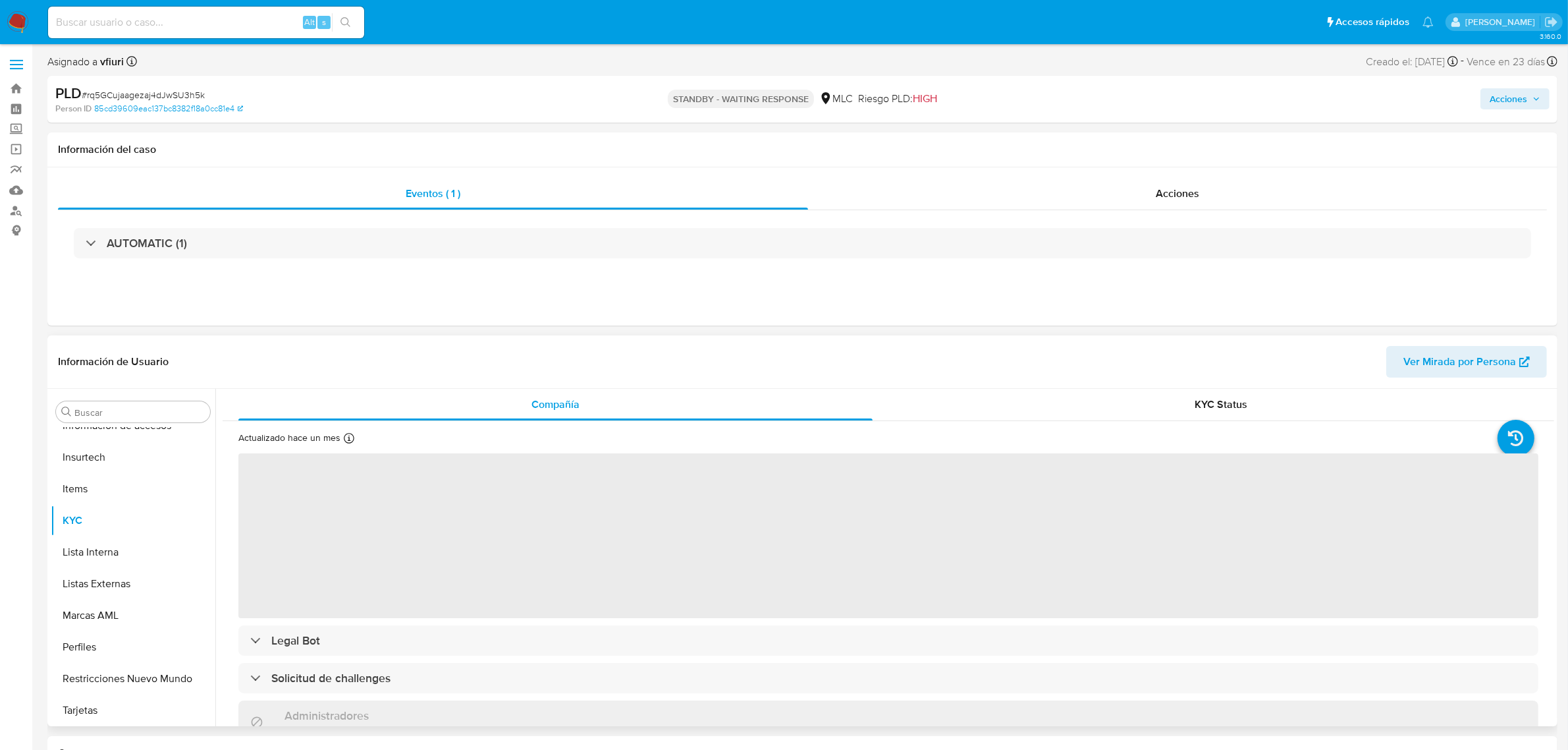
select select "10"
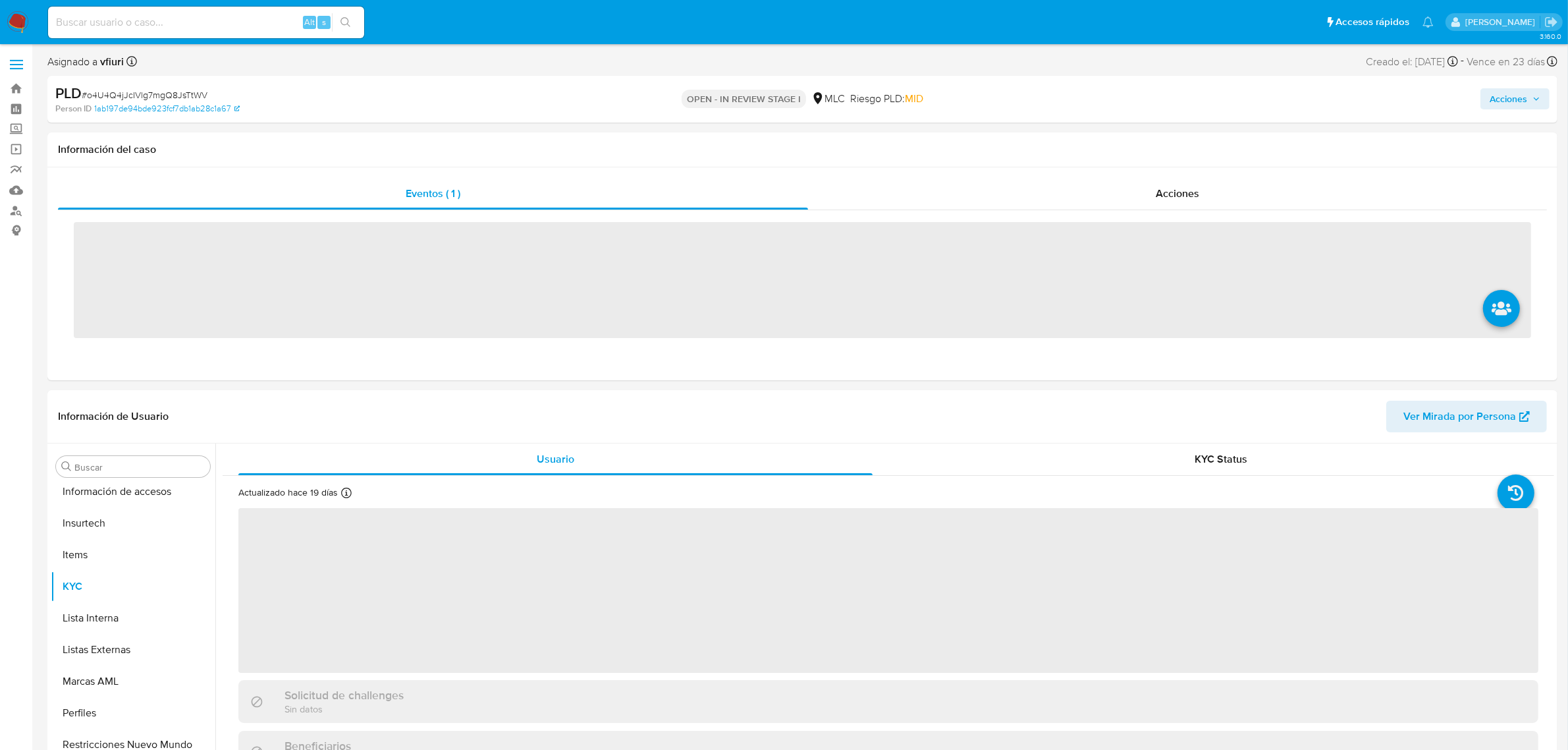
scroll to position [556, 0]
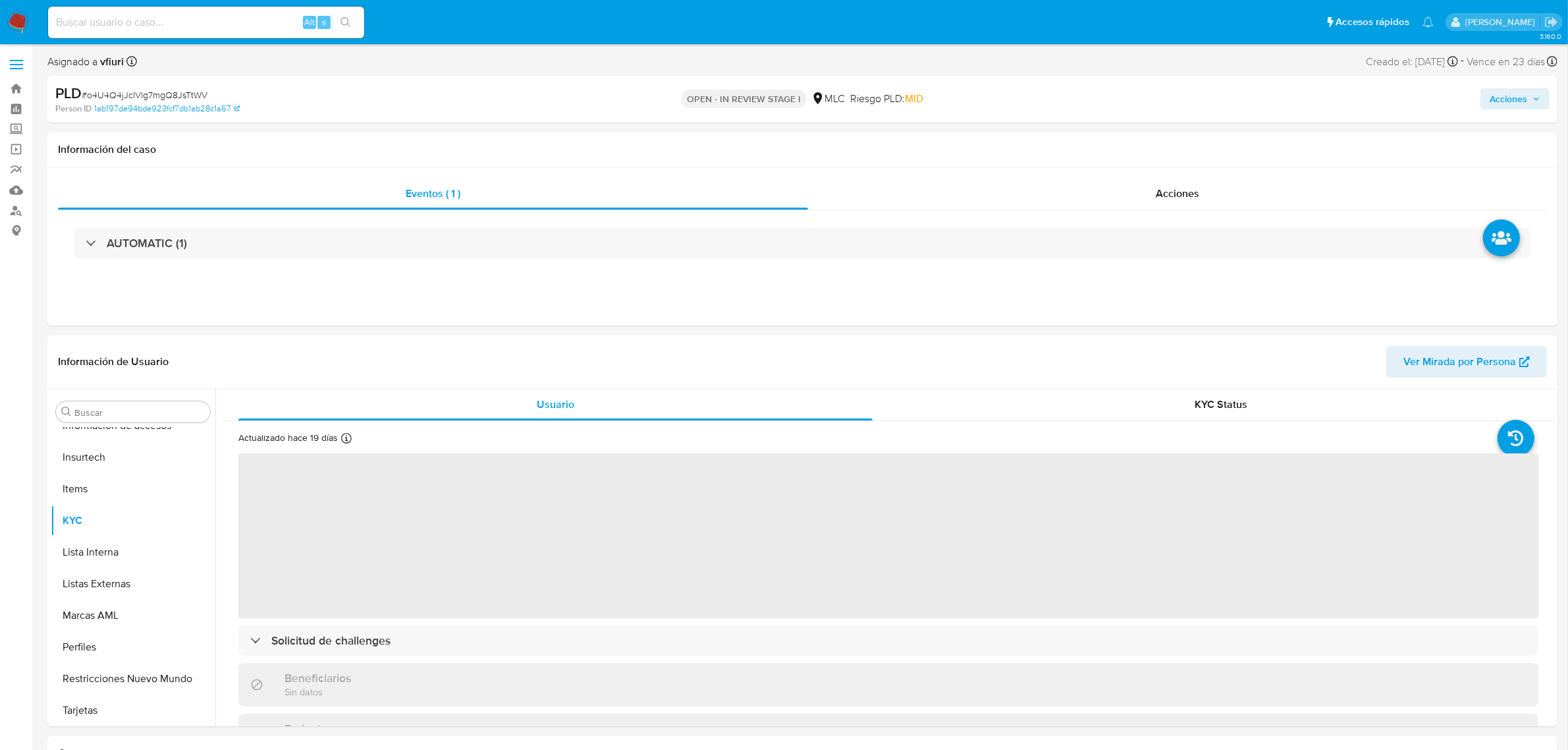
select select "10"
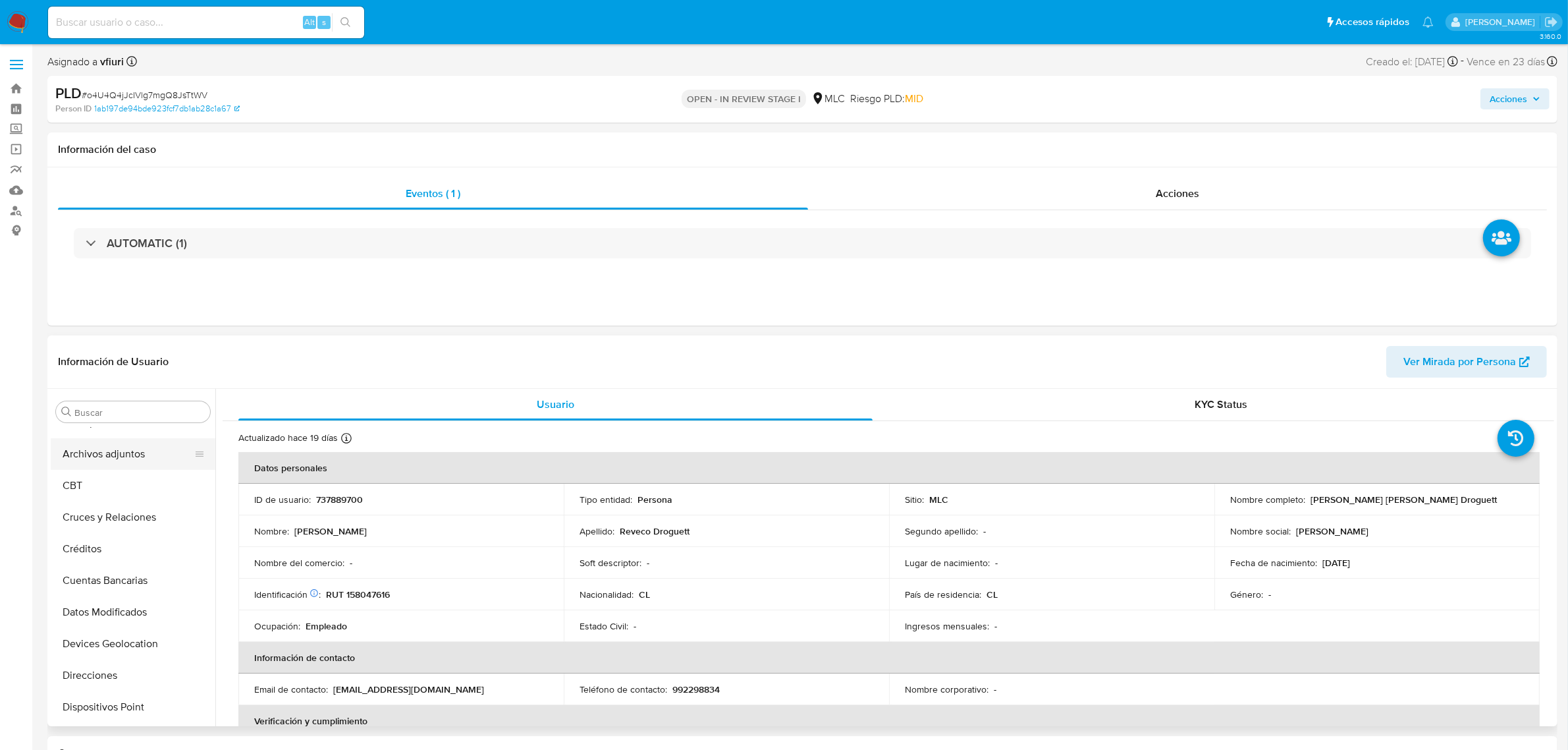
scroll to position [0, 0]
click at [114, 473] on button "Archivos adjuntos" at bounding box center [128, 475] width 154 height 32
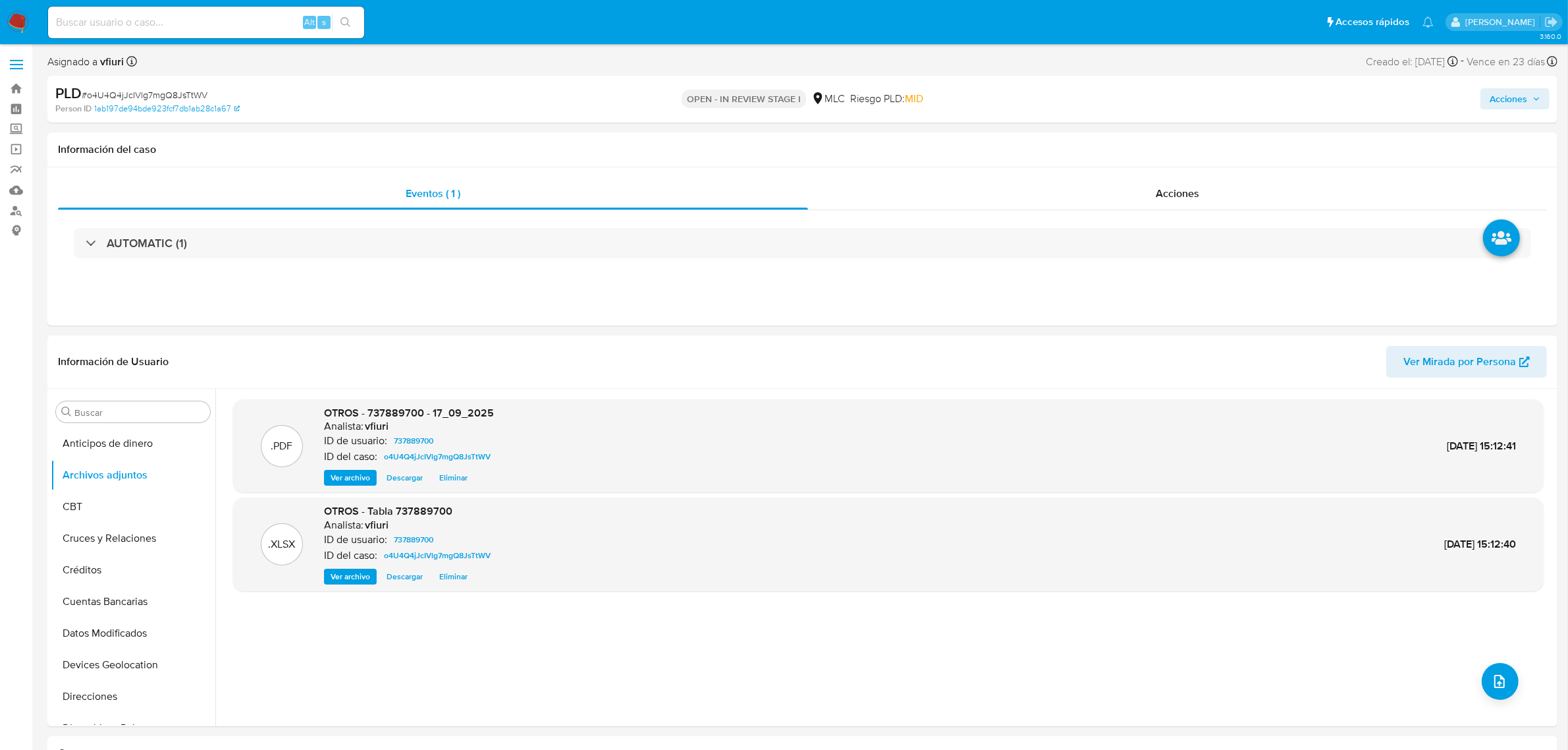
click at [1486, 99] on button "Acciones" at bounding box center [1515, 99] width 69 height 21
click at [1174, 144] on span "Resolución del caso" at bounding box center [1141, 140] width 94 height 15
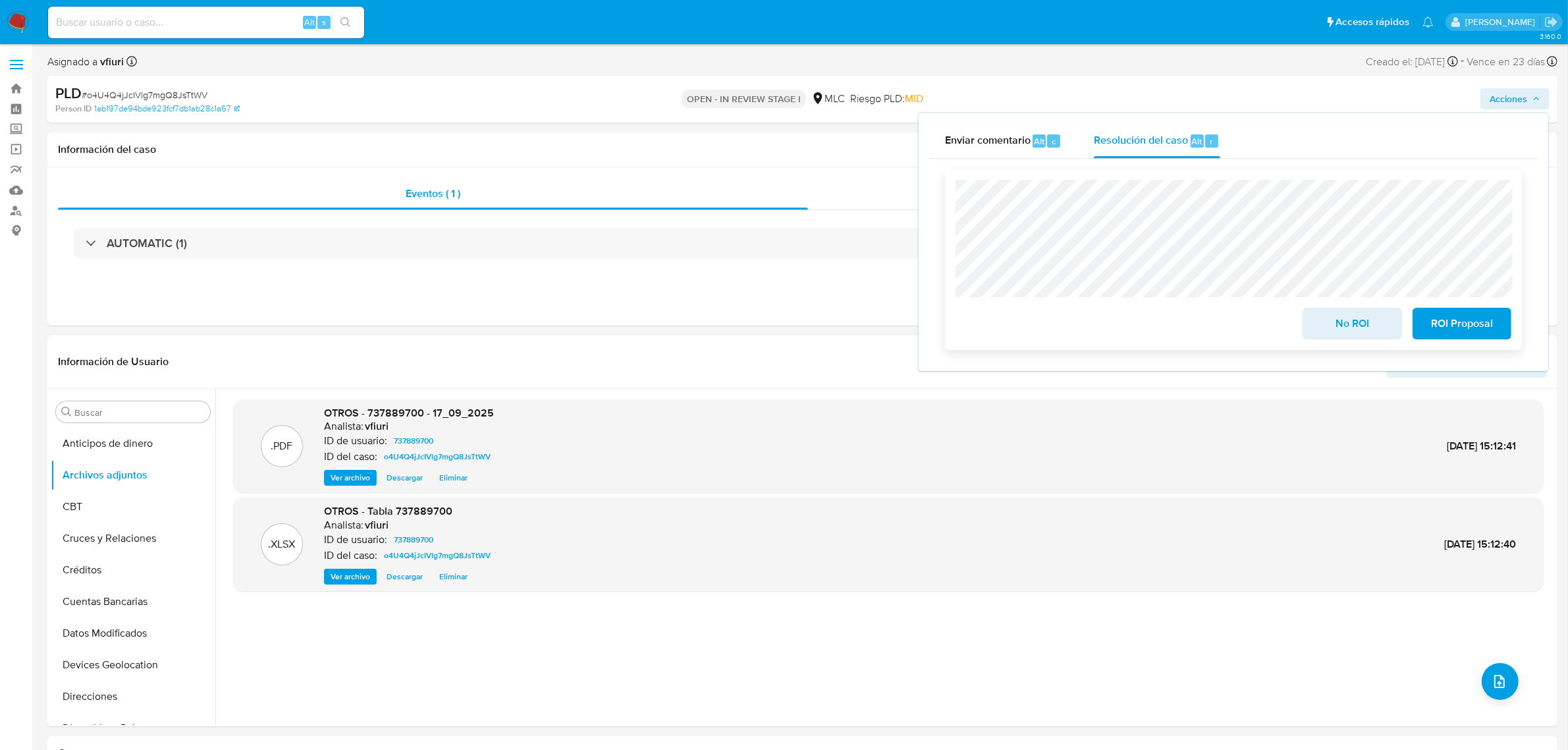
click at [1346, 311] on span "No ROI" at bounding box center [1352, 323] width 64 height 29
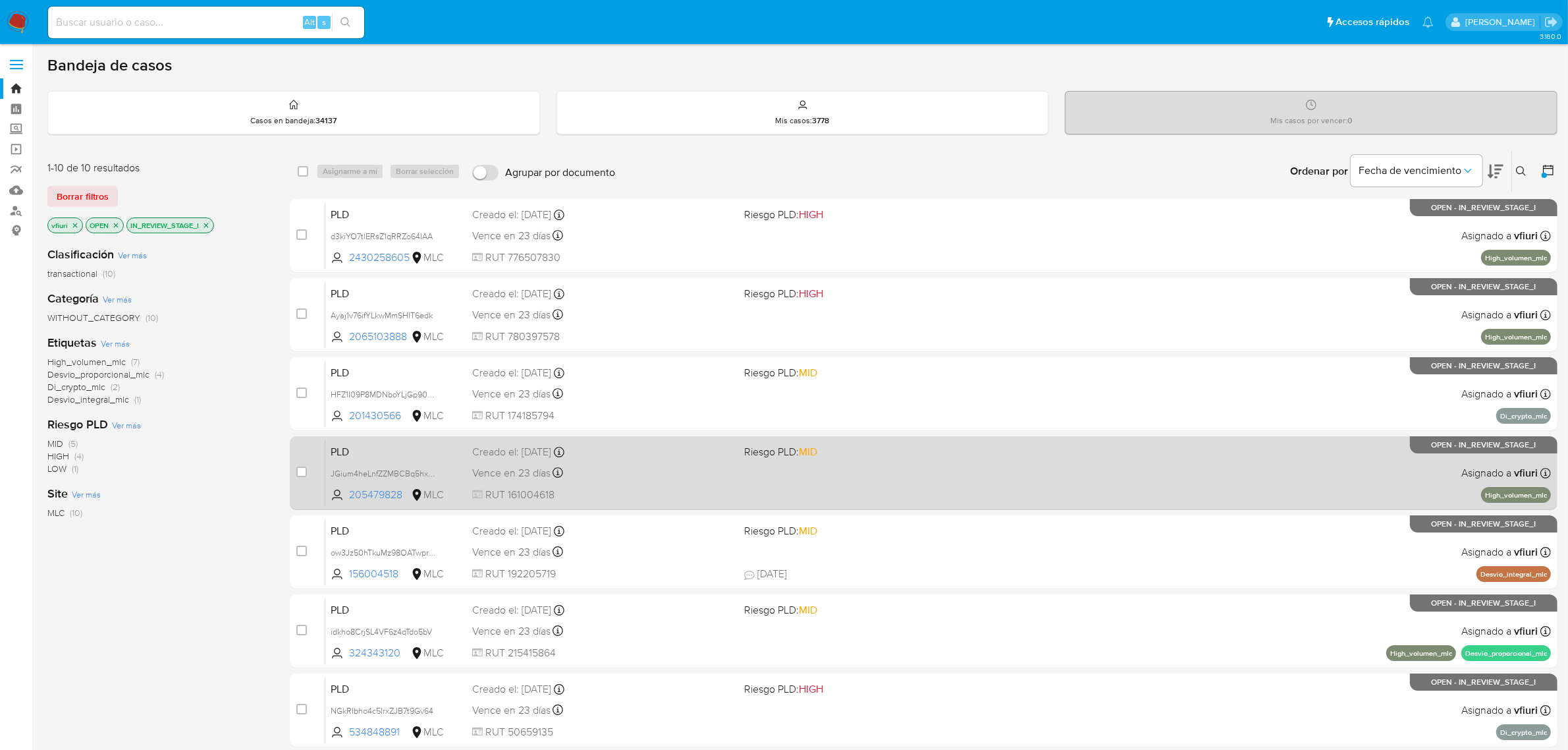
click at [641, 467] on div "Vence en 23 días Vence el 10/10/2025 16:07:13" at bounding box center [603, 473] width 262 height 18
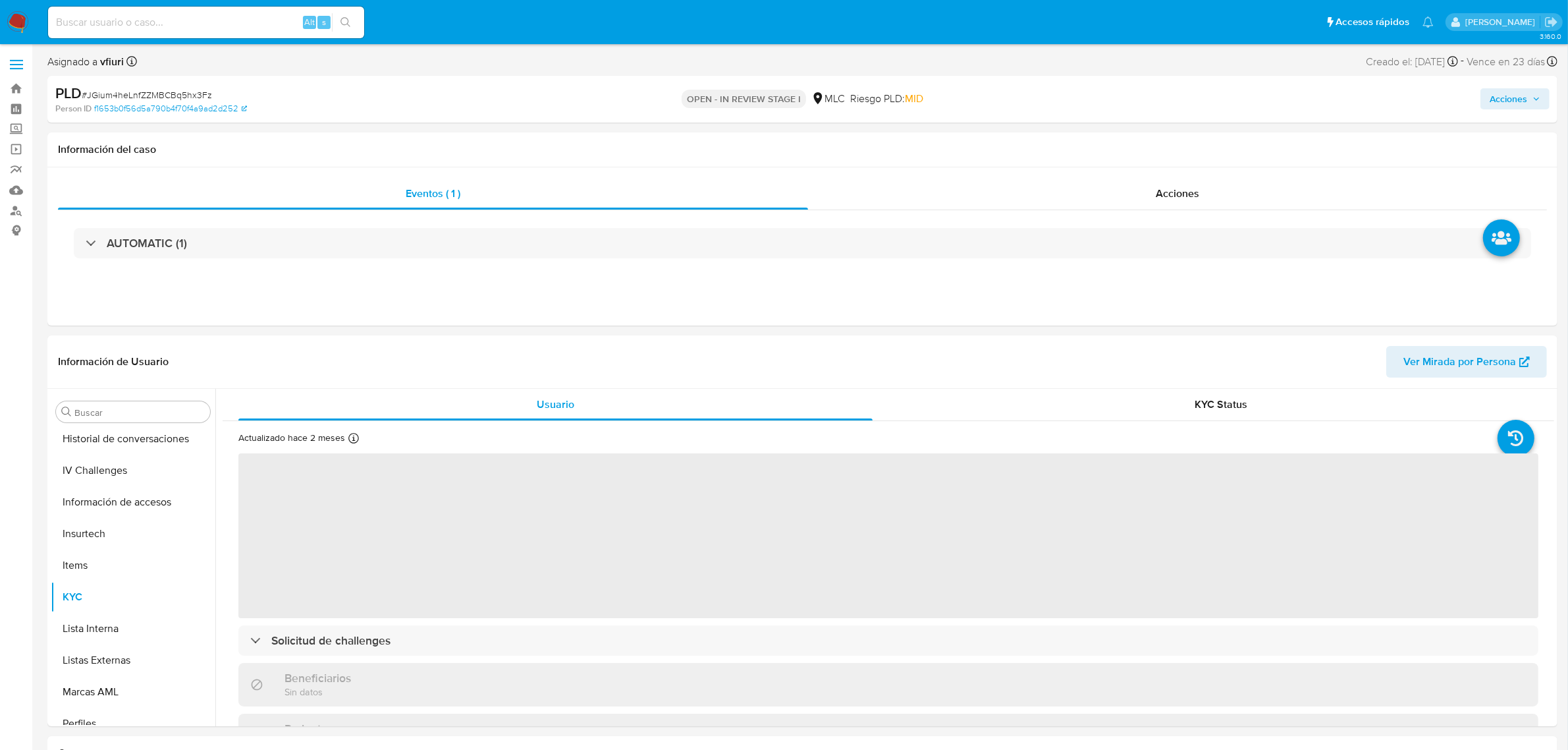
scroll to position [556, 0]
select select "10"
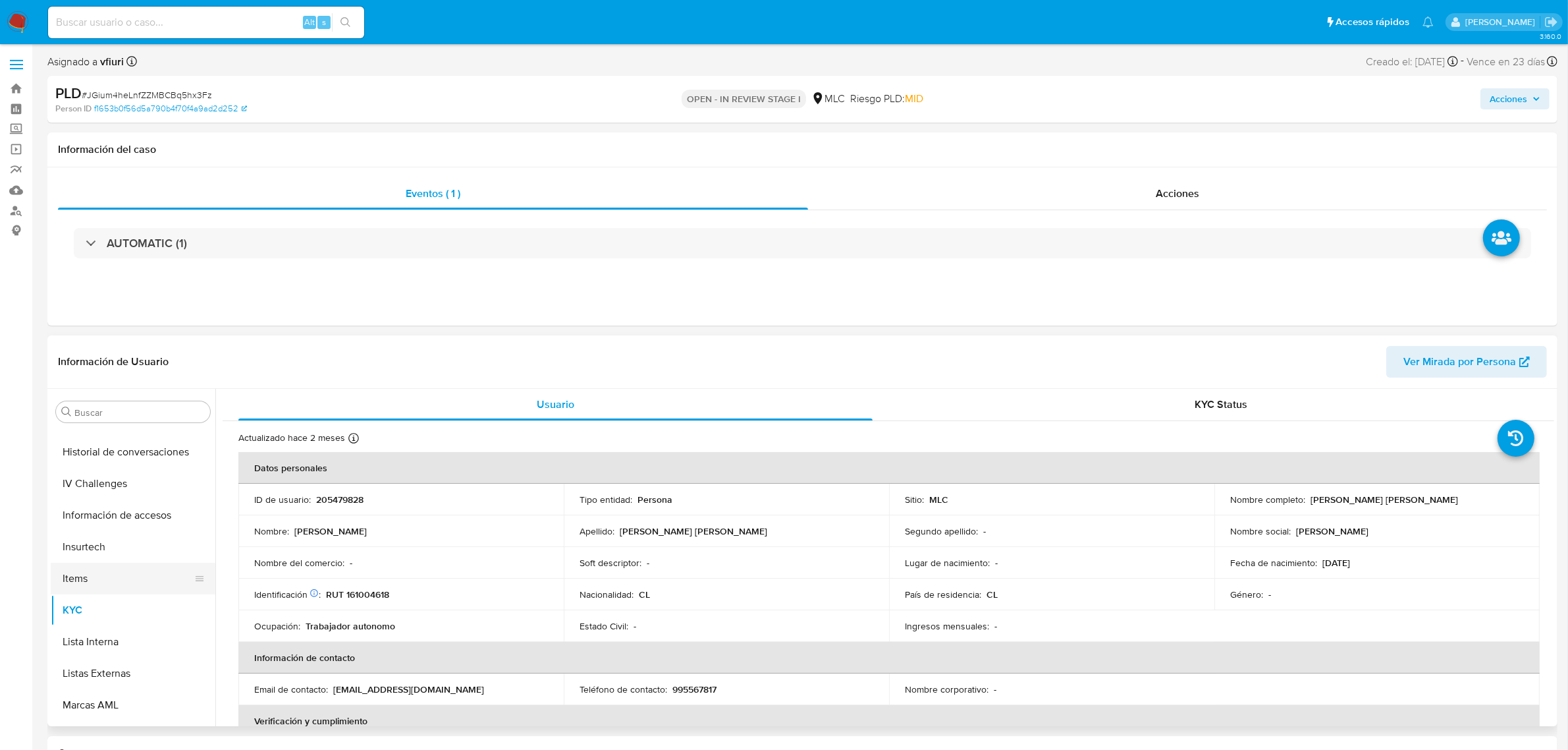
scroll to position [309, 0]
click at [125, 557] on button "Historial Casos" at bounding box center [128, 546] width 154 height 32
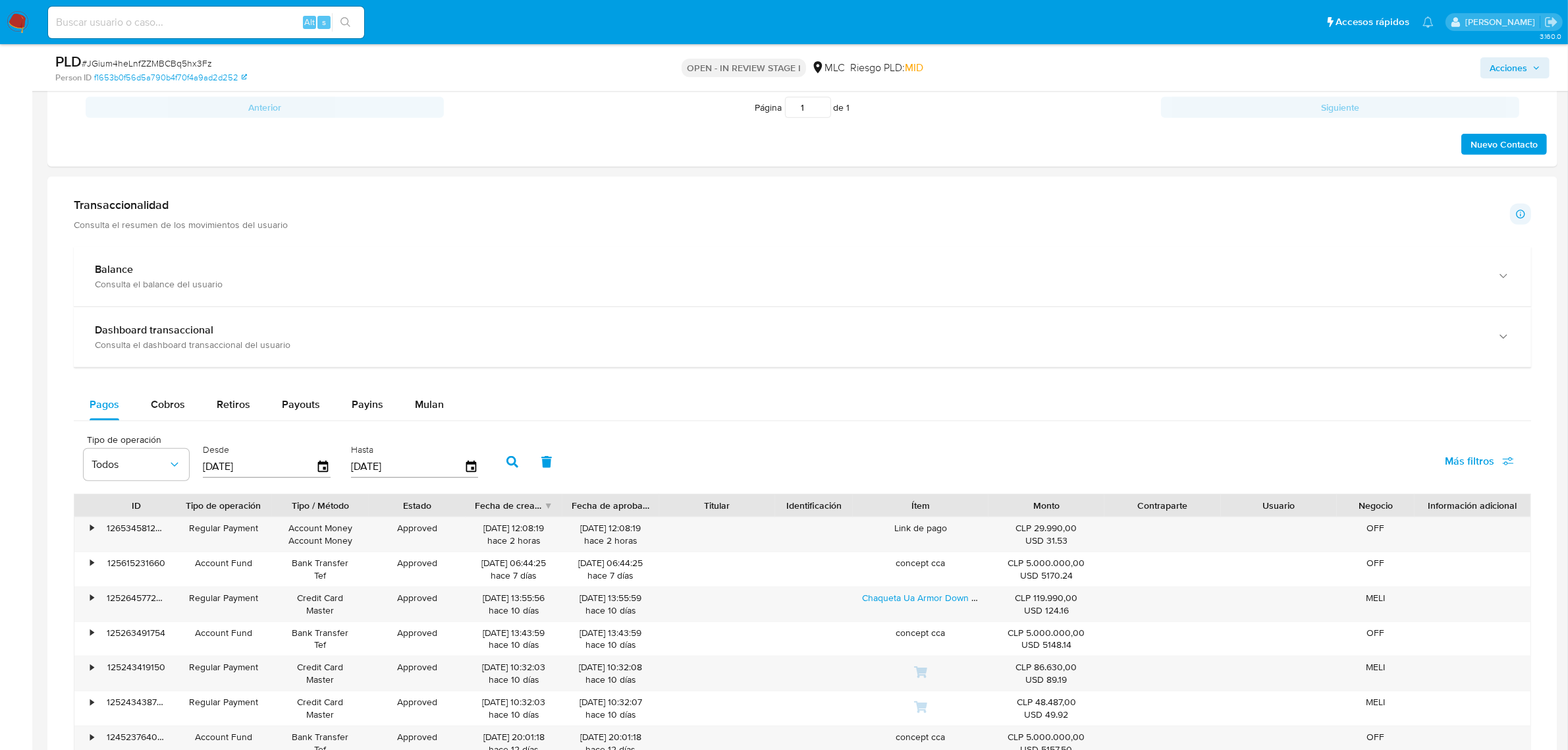
scroll to position [907, 0]
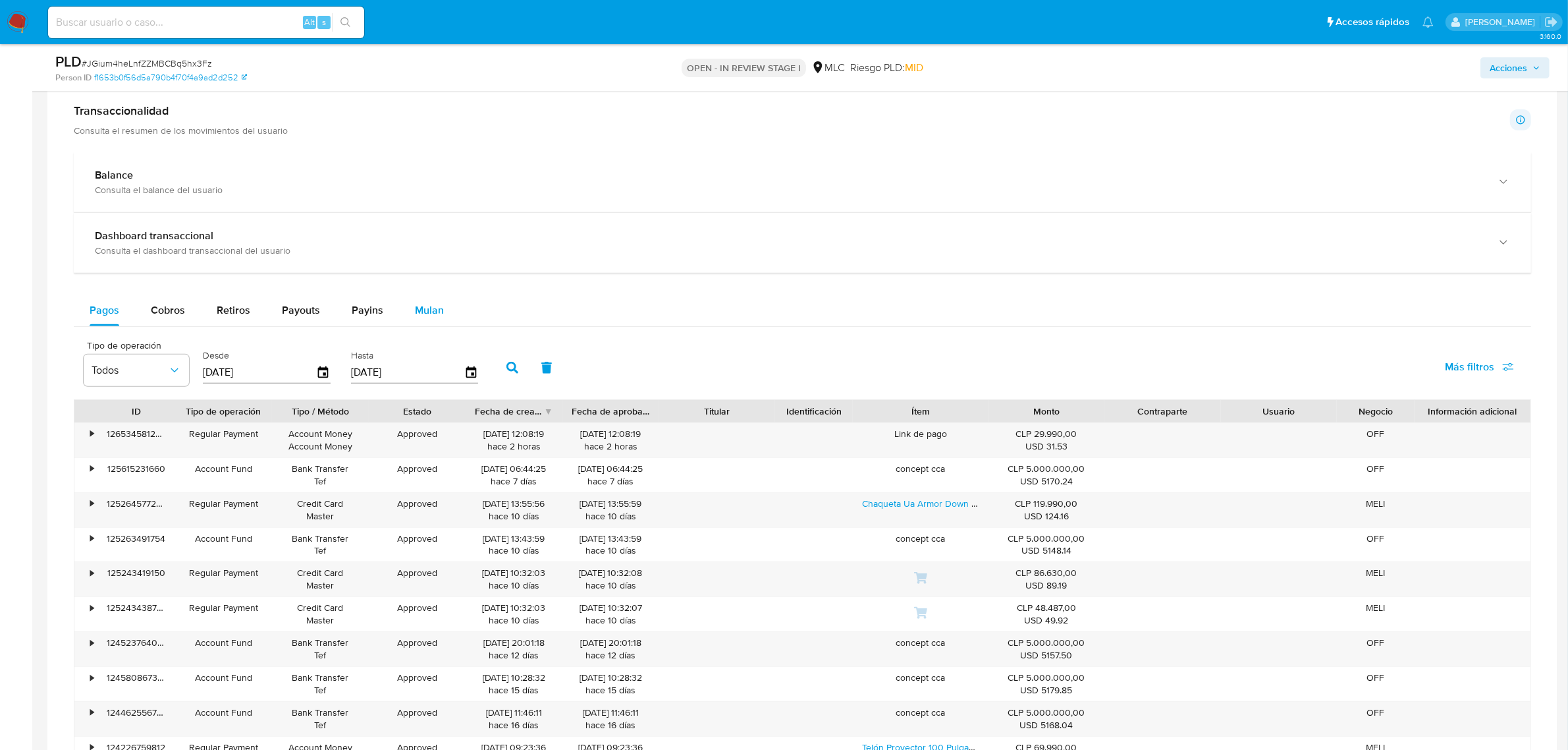
click at [433, 311] on span "Mulan" at bounding box center [429, 310] width 29 height 15
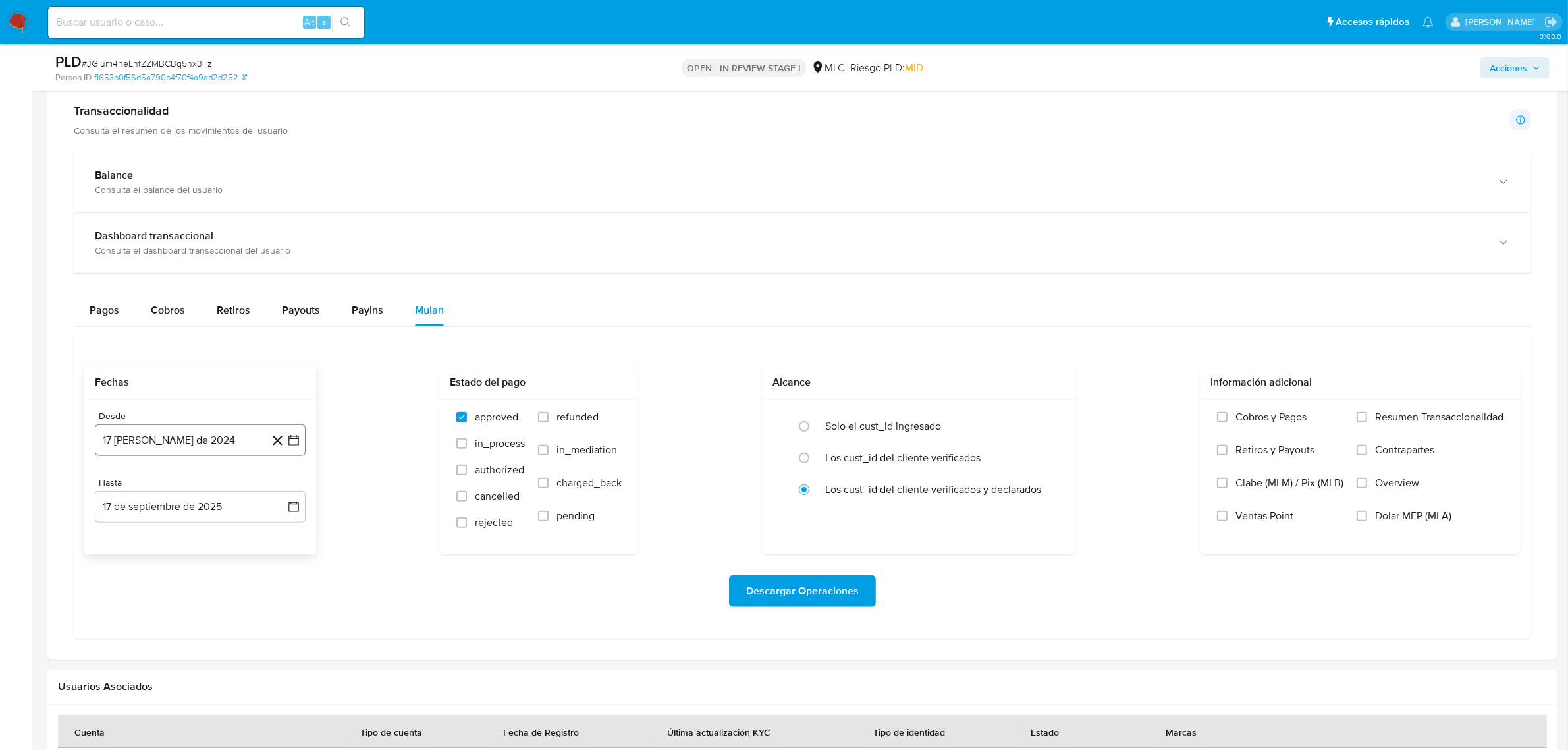
click at [297, 446] on icon "button" at bounding box center [294, 441] width 13 height 13
click at [280, 492] on icon "Mes siguiente" at bounding box center [282, 487] width 16 height 16
click at [156, 594] on button "10" at bounding box center [148, 589] width 21 height 21
click at [284, 518] on button "17 de septiembre de 2025" at bounding box center [200, 507] width 211 height 32
click at [153, 636] on button "9" at bounding box center [148, 629] width 21 height 21
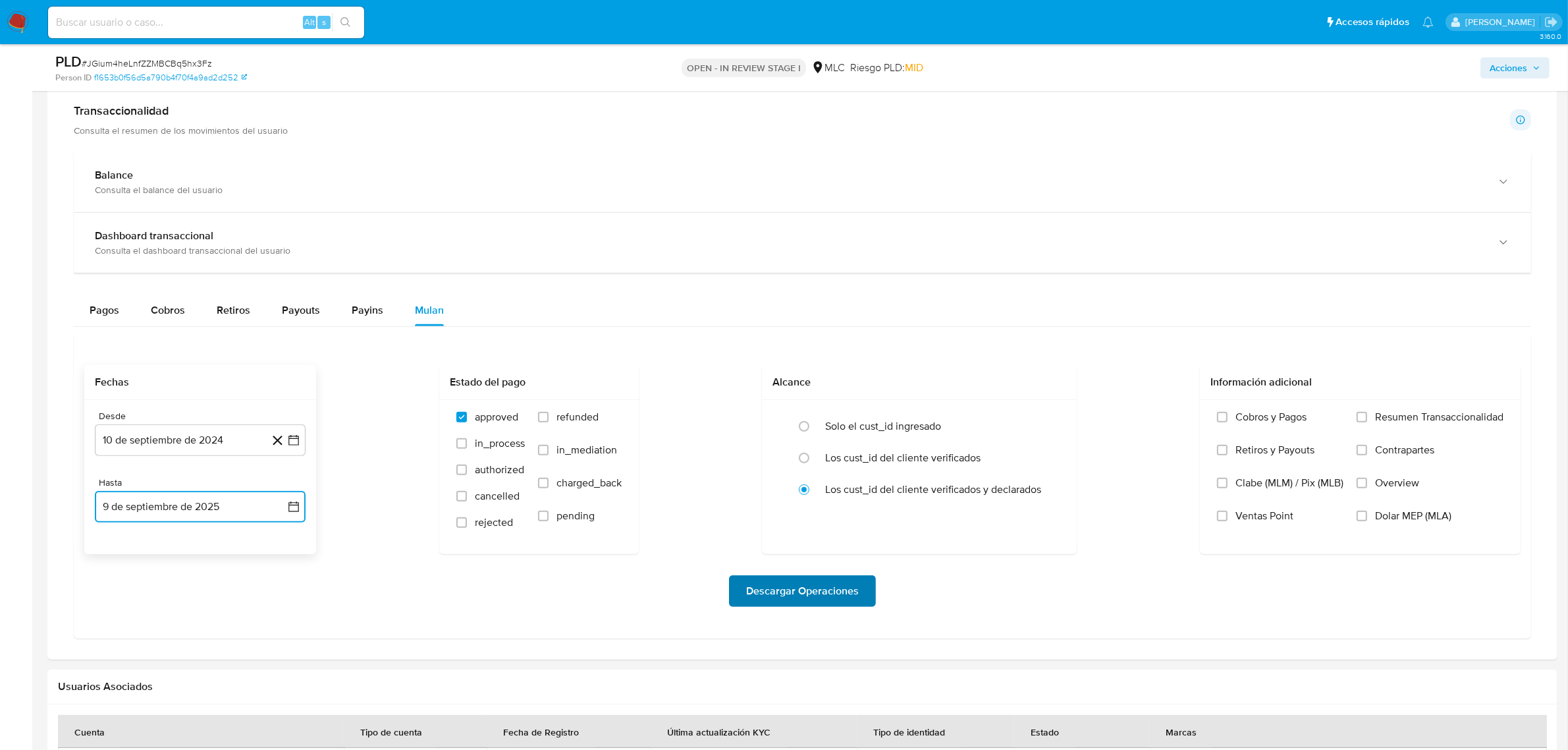
click at [782, 593] on span "Descargar Operaciones" at bounding box center [803, 591] width 113 height 29
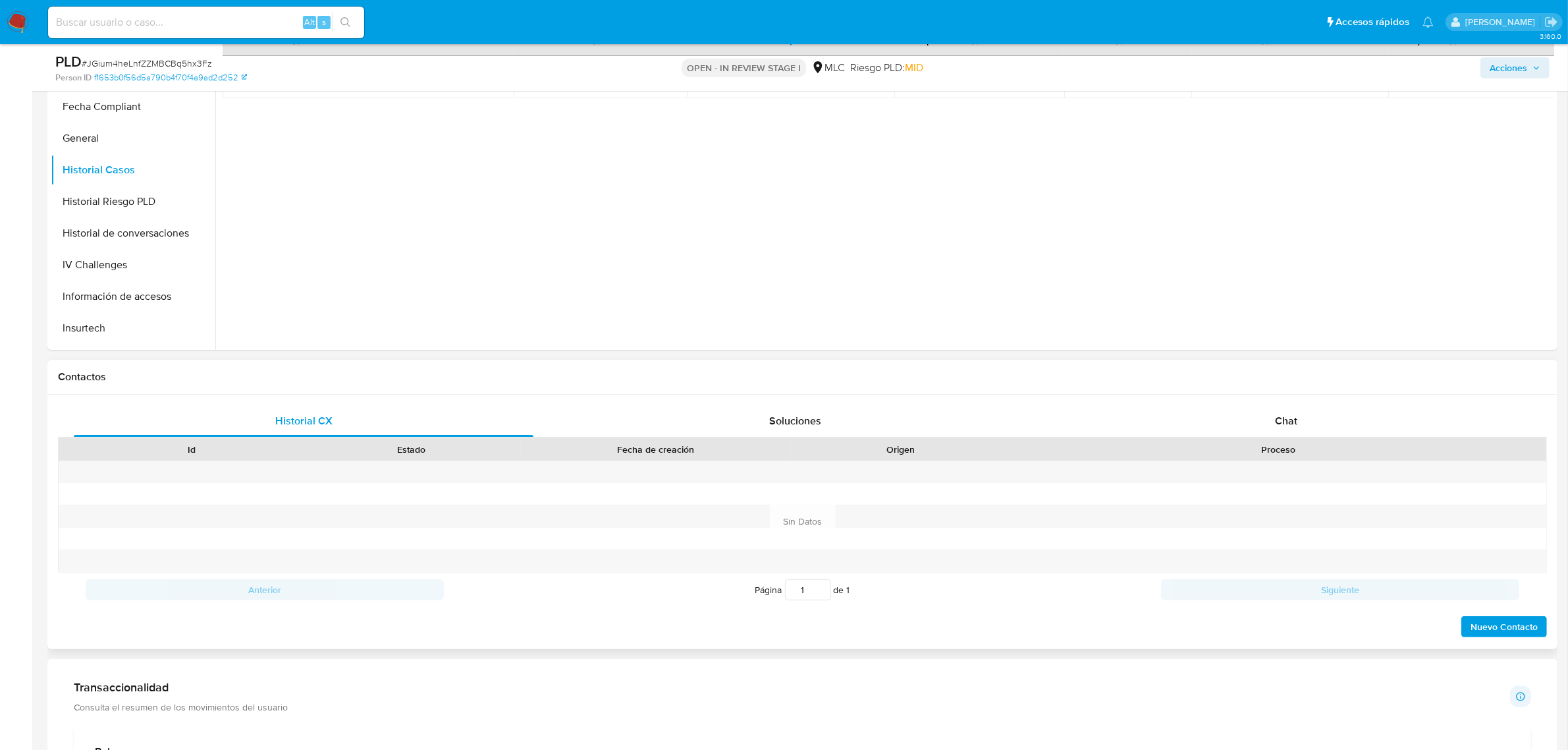
scroll to position [0, 0]
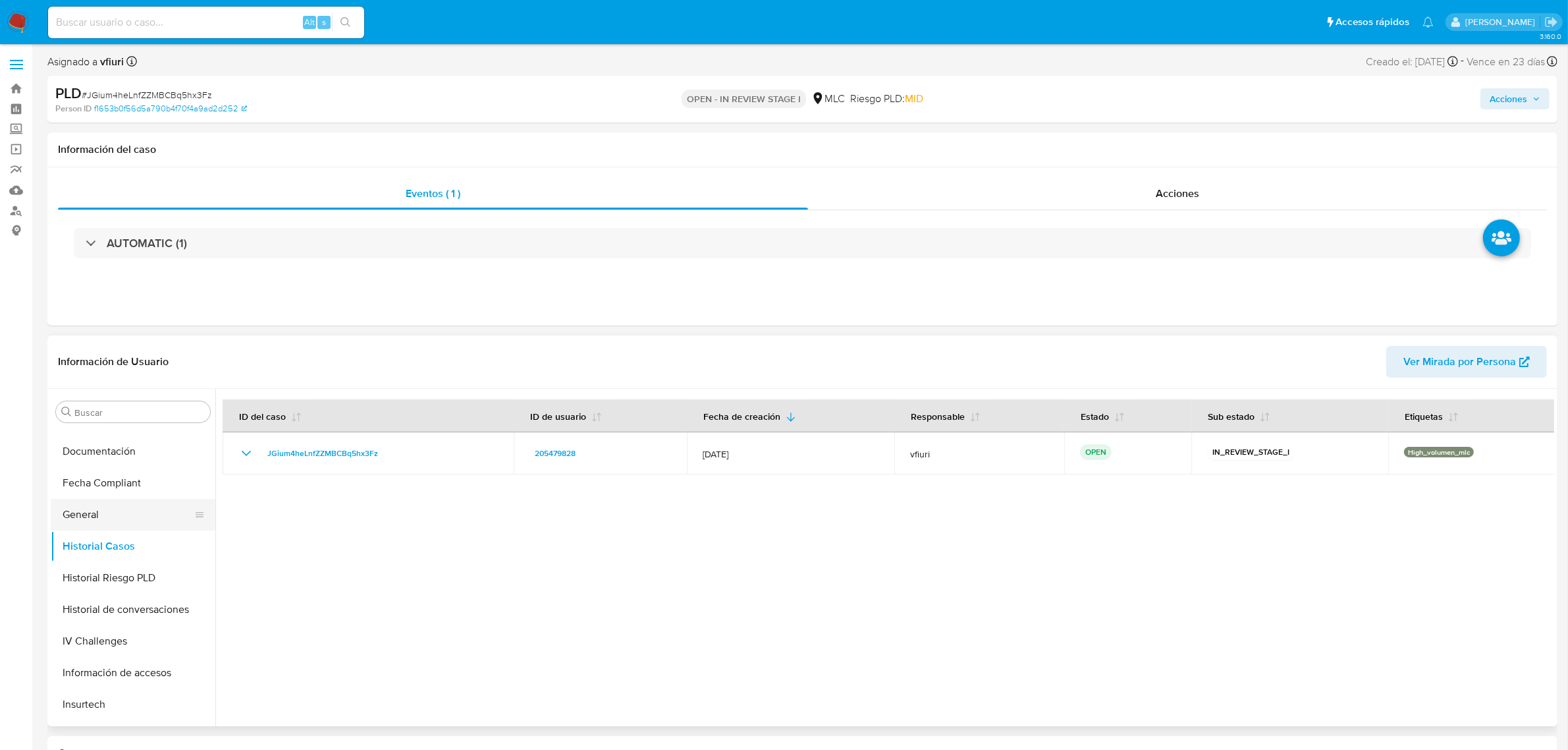
click at [91, 519] on button "General" at bounding box center [128, 515] width 154 height 32
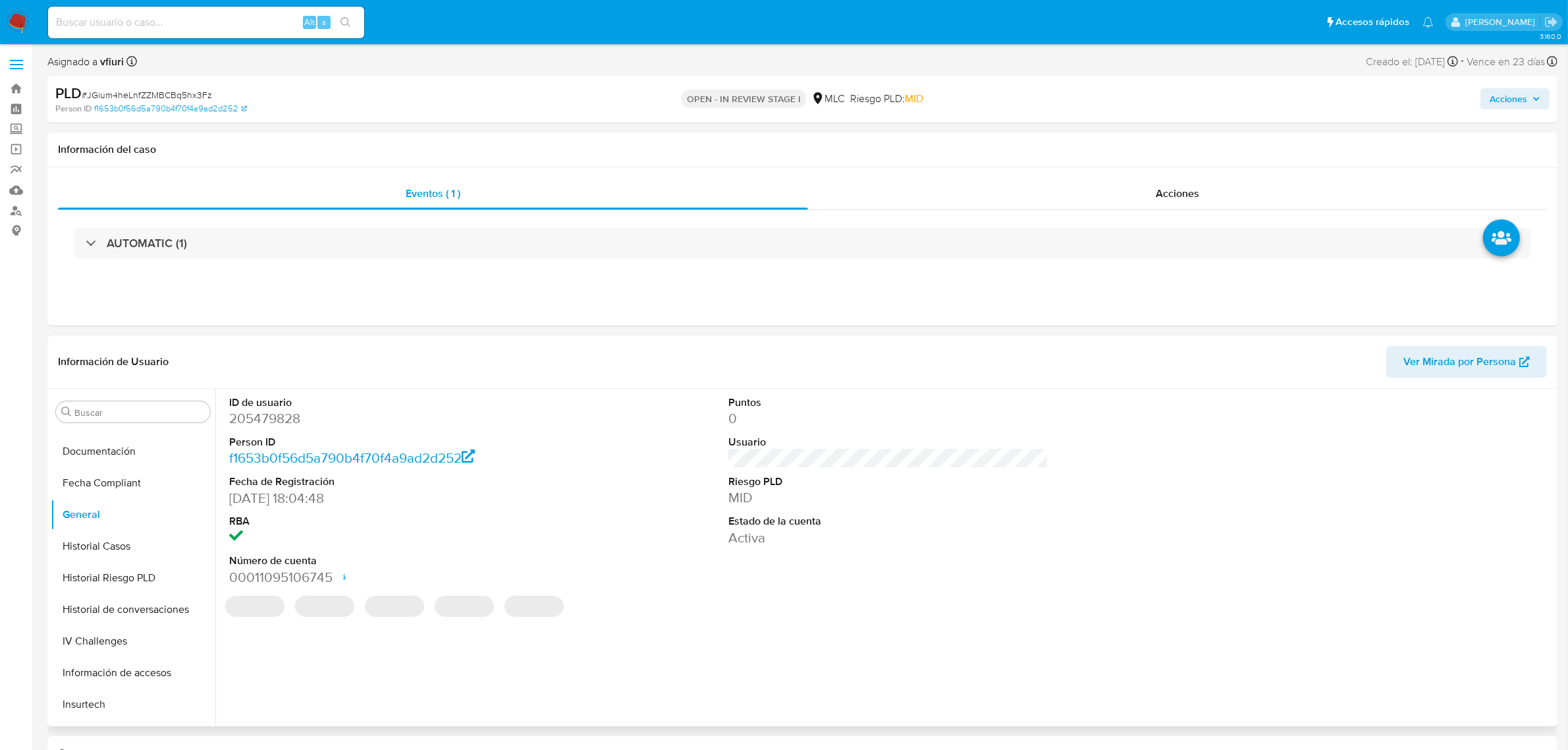
click at [288, 424] on dd "205479828" at bounding box center [389, 418] width 320 height 19
copy dd "205479828"
drag, startPoint x: 260, startPoint y: 429, endPoint x: 248, endPoint y: 414, distance: 19.2
click at [248, 414] on dd "205479828" at bounding box center [389, 418] width 320 height 19
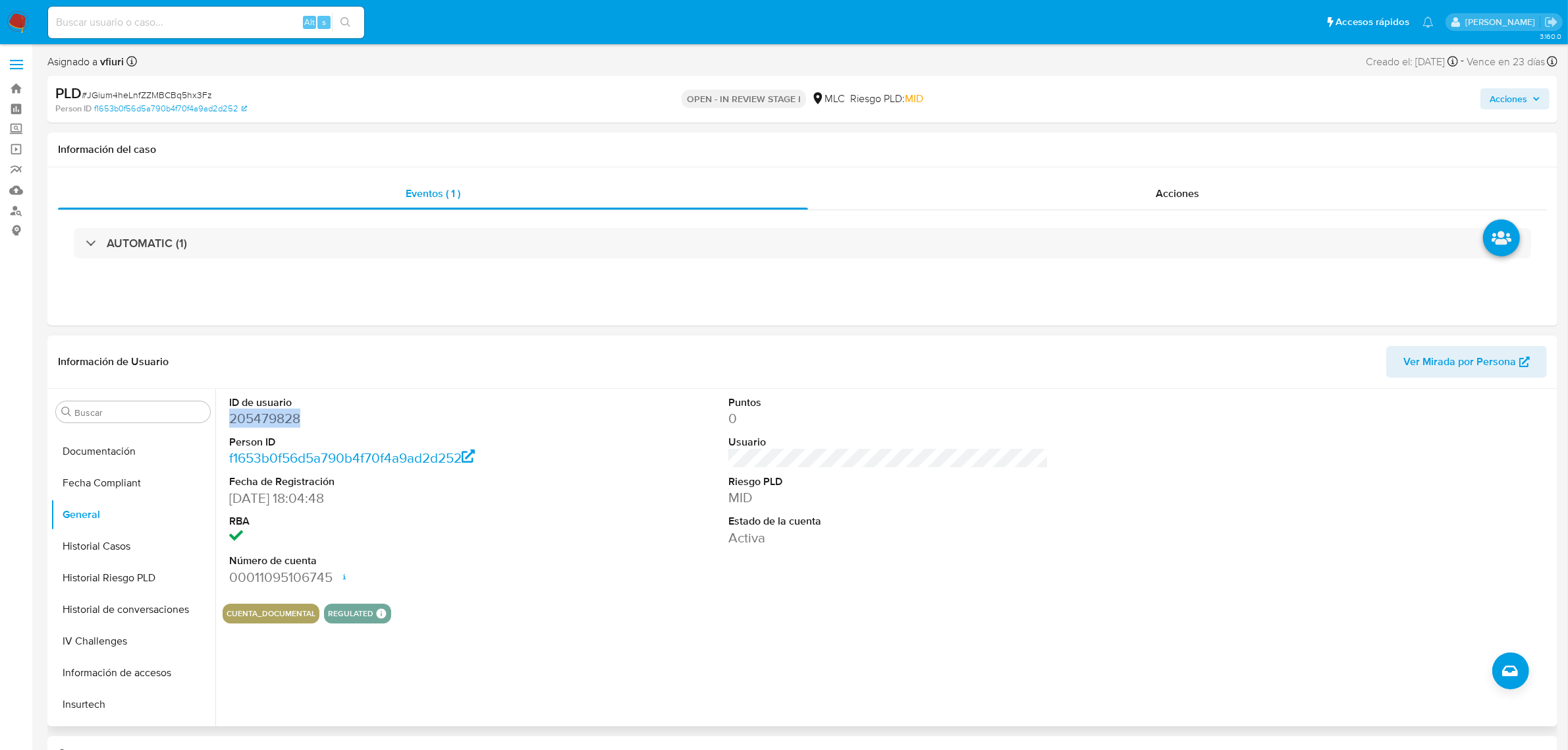
click at [248, 414] on dd "205479828" at bounding box center [389, 418] width 320 height 19
copy dd "205479828"
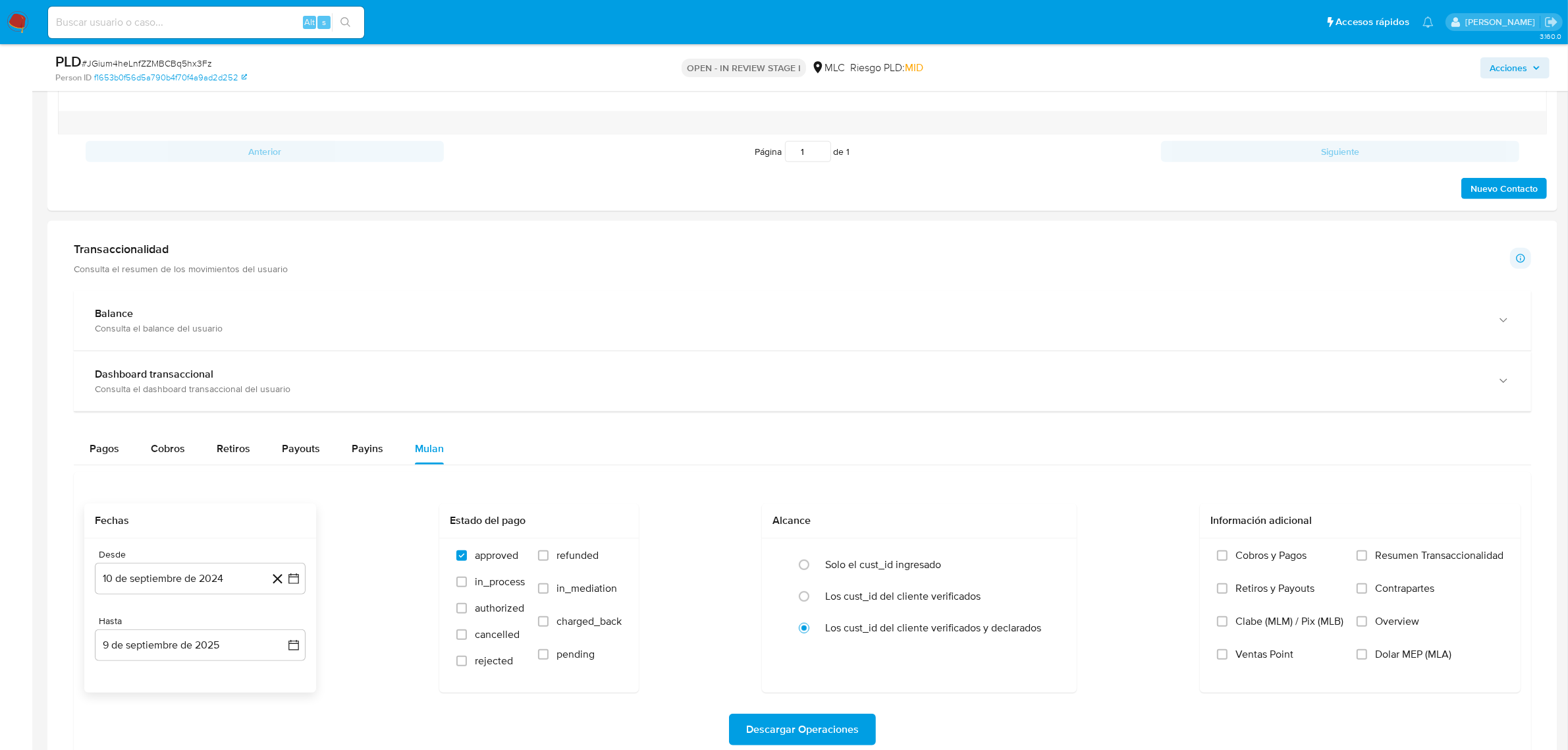
scroll to position [494, 0]
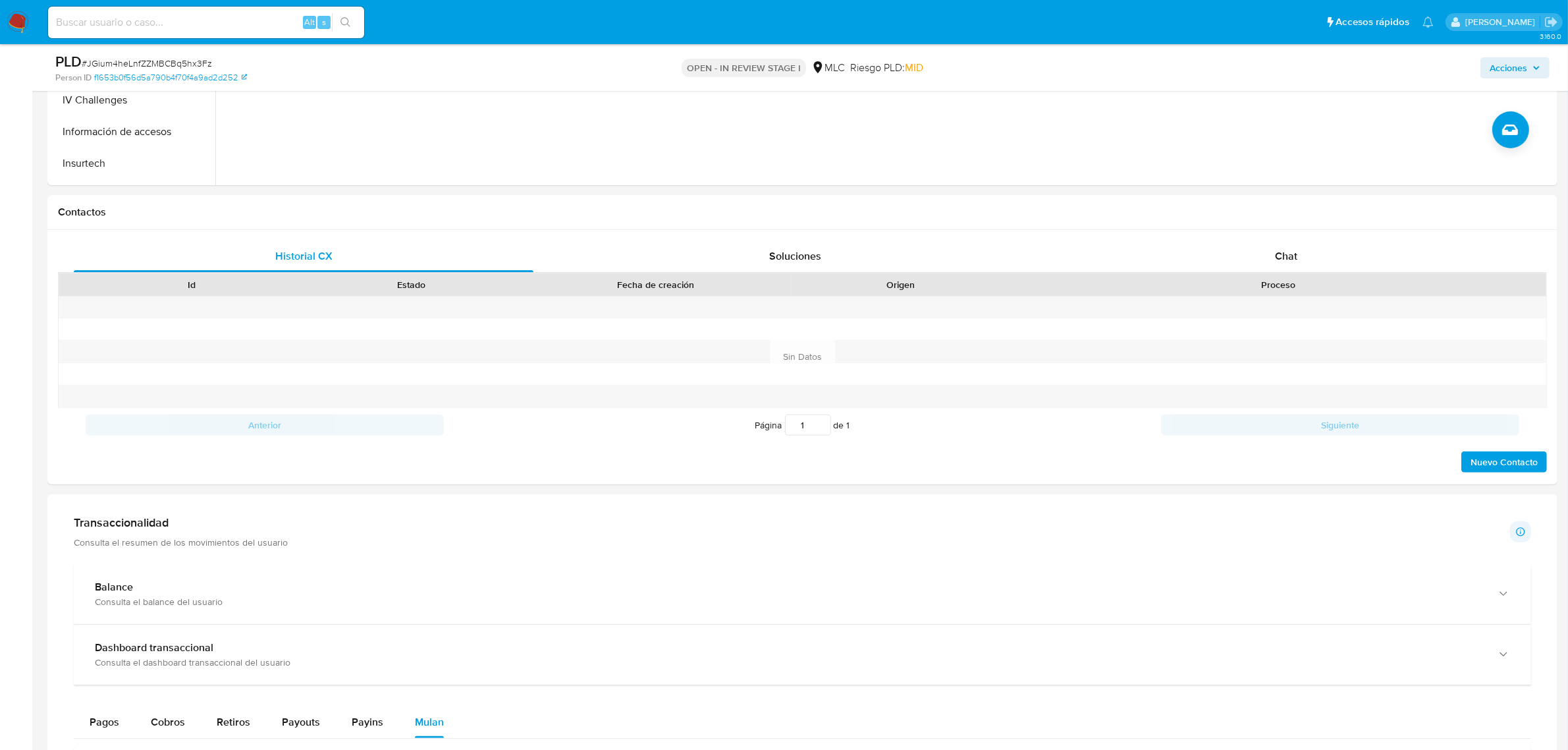
click at [195, 67] on span "# JGium4heLnfZZMBCBq5hx3Fz" at bounding box center [147, 63] width 130 height 13
copy span "JGium4heLnfZZMBCBq5hx3Fz"
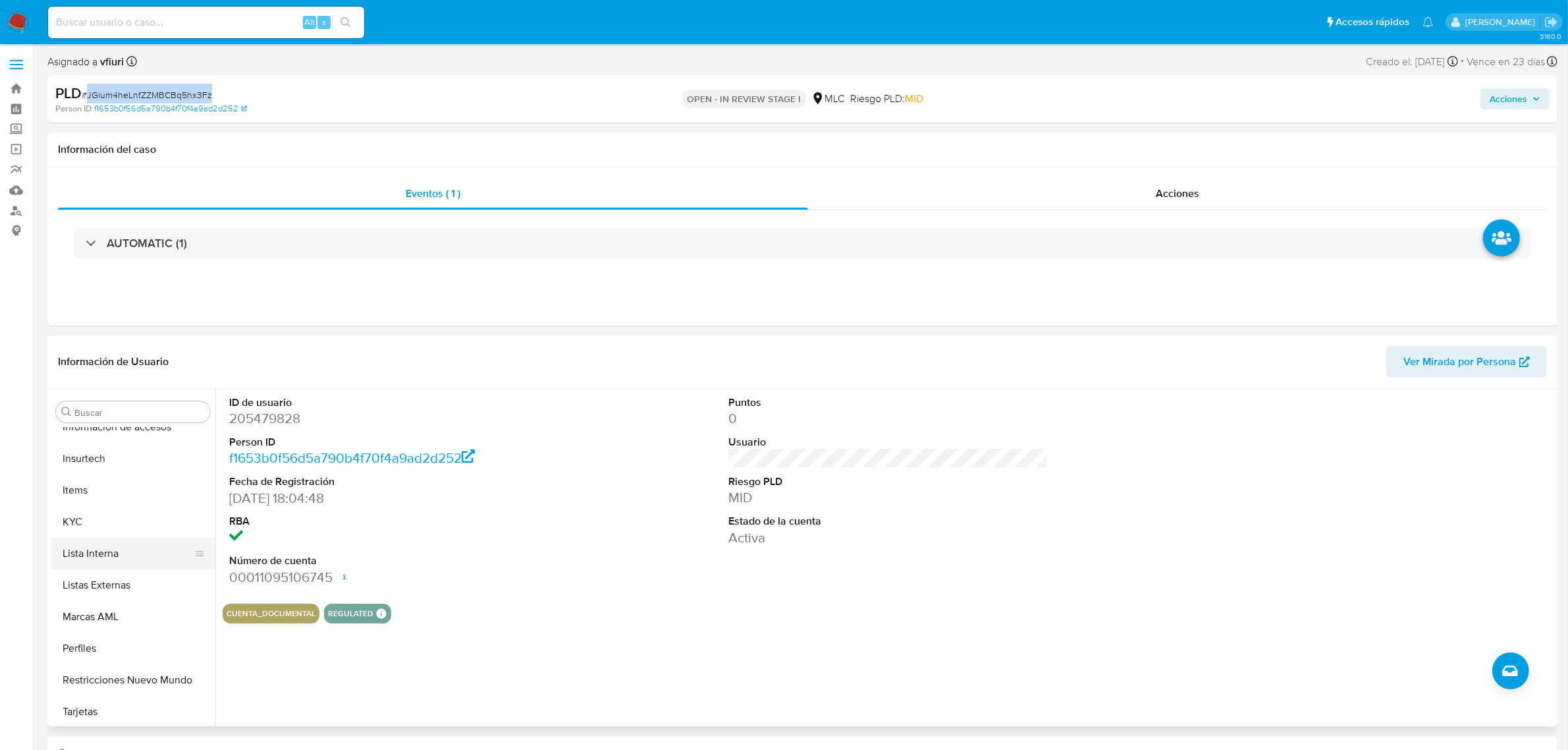
scroll to position [556, 0]
click at [85, 525] on button "KYC" at bounding box center [128, 521] width 154 height 32
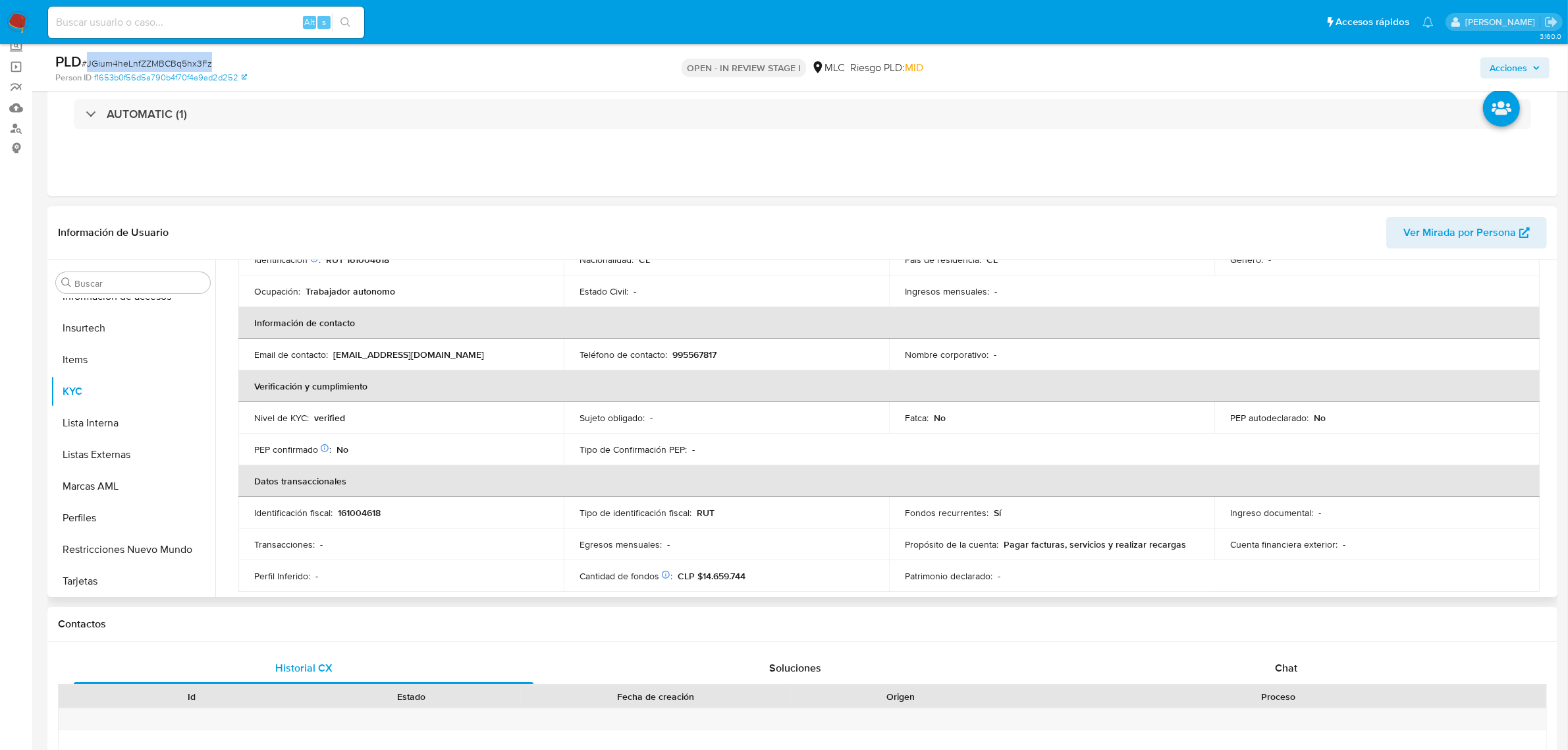
scroll to position [0, 0]
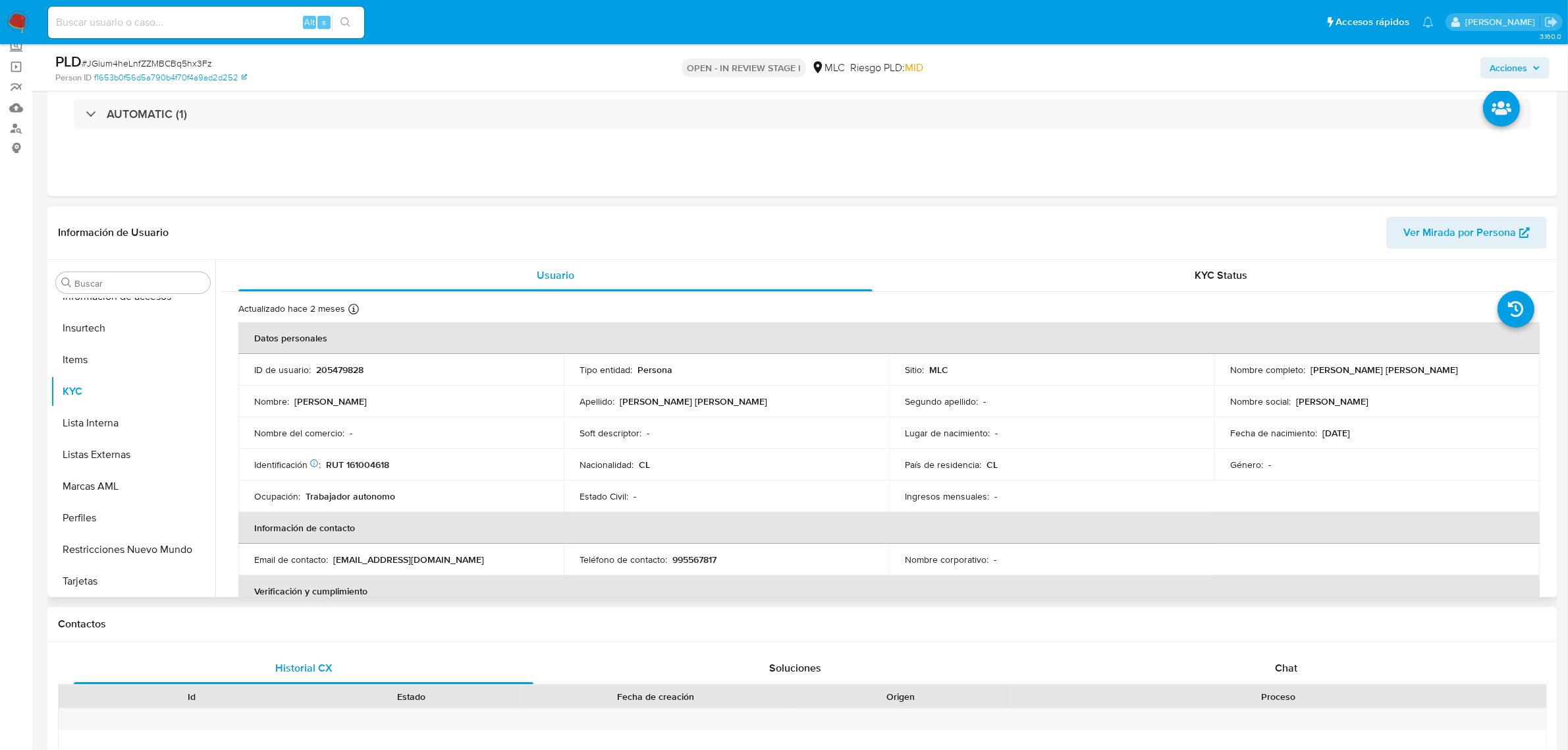
click at [371, 464] on p "RUT 161004618" at bounding box center [357, 464] width 63 height 12
copy p "161004618"
click at [93, 410] on button "Cruces y Relaciones" at bounding box center [128, 409] width 154 height 32
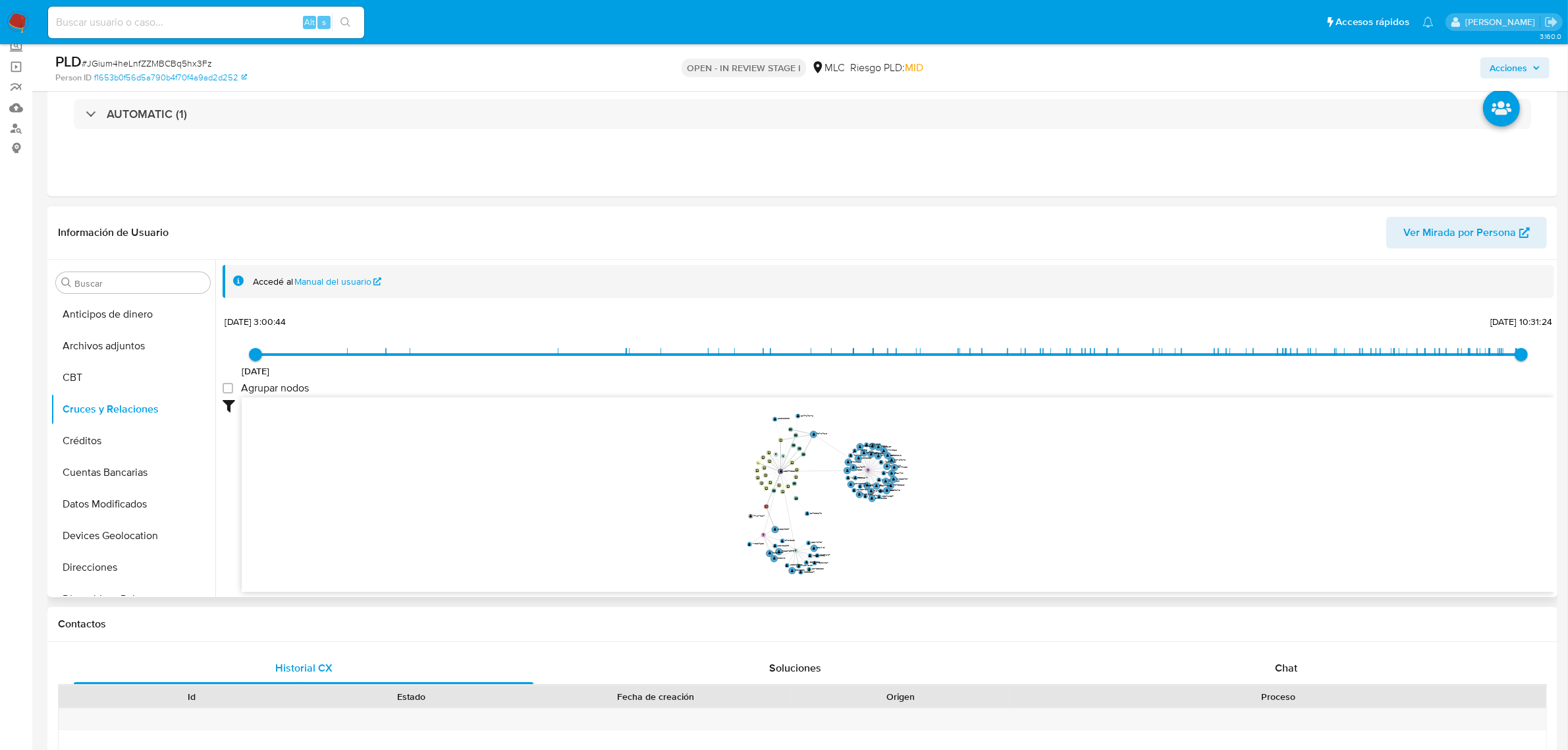
drag, startPoint x: 882, startPoint y: 514, endPoint x: 959, endPoint y: 523, distance: 77.5
click at [959, 525] on icon "device-673d14b985e4e4c5548e51d0  user-205479828  205479828 device-64d4d9d27d3…" at bounding box center [898, 493] width 1313 height 191
drag, startPoint x: 959, startPoint y: 522, endPoint x: 985, endPoint y: 528, distance: 26.7
click at [982, 528] on icon "device-673d14b985e4e4c5548e51d0  user-205479828  205479828 device-64d4d9d27d3…" at bounding box center [898, 493] width 1313 height 191
click at [985, 525] on icon "device-673d14b985e4e4c5548e51d0  user-205479828  205479828 device-64d4d9d27d3…" at bounding box center [898, 493] width 1313 height 191
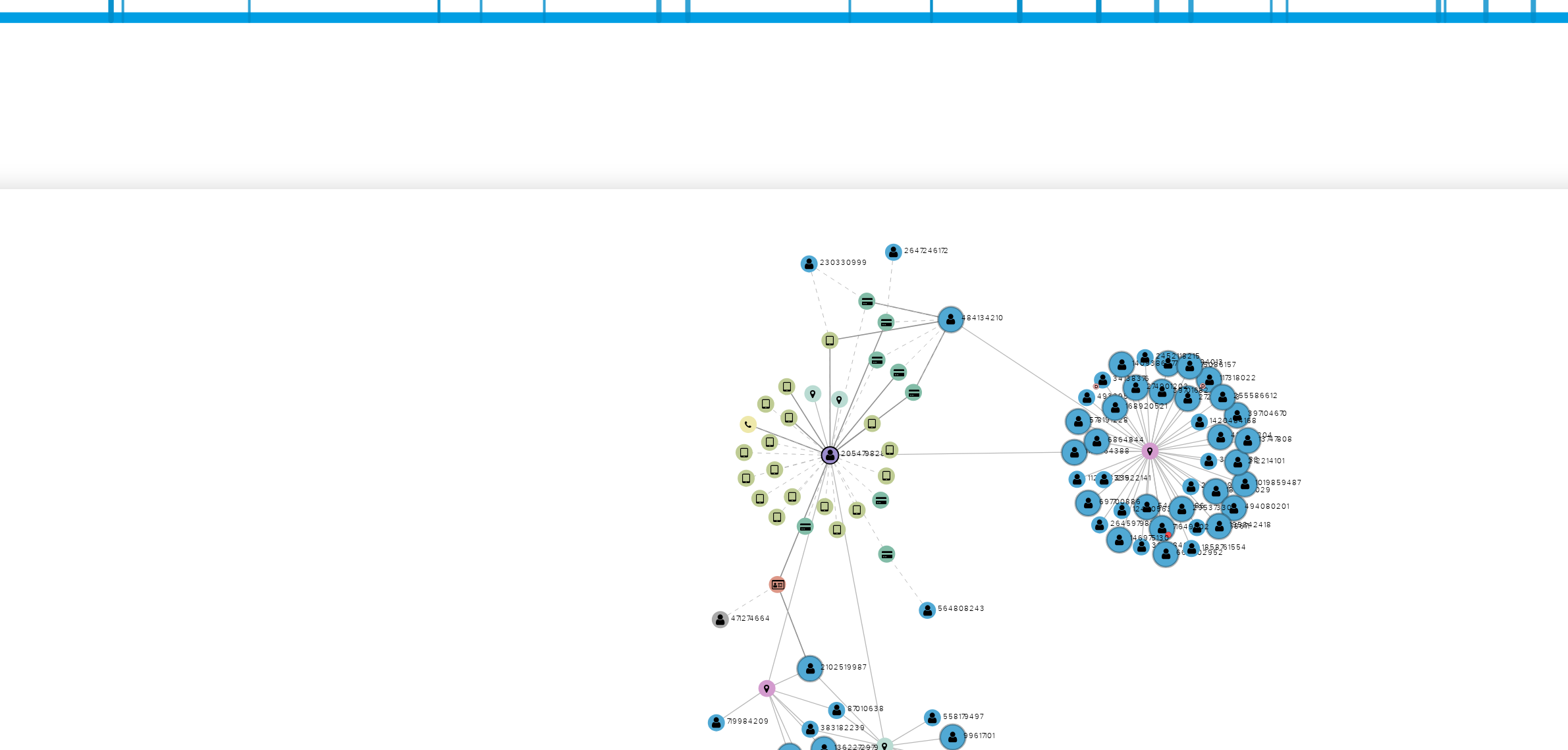
drag, startPoint x: 857, startPoint y: 434, endPoint x: 853, endPoint y: 427, distance: 8.1
click at [853, 427] on icon "device-673d14b985e4e4c5548e51d0  user-205479828  205479828 device-64d4d9d27d3…" at bounding box center [898, 493] width 1313 height 191
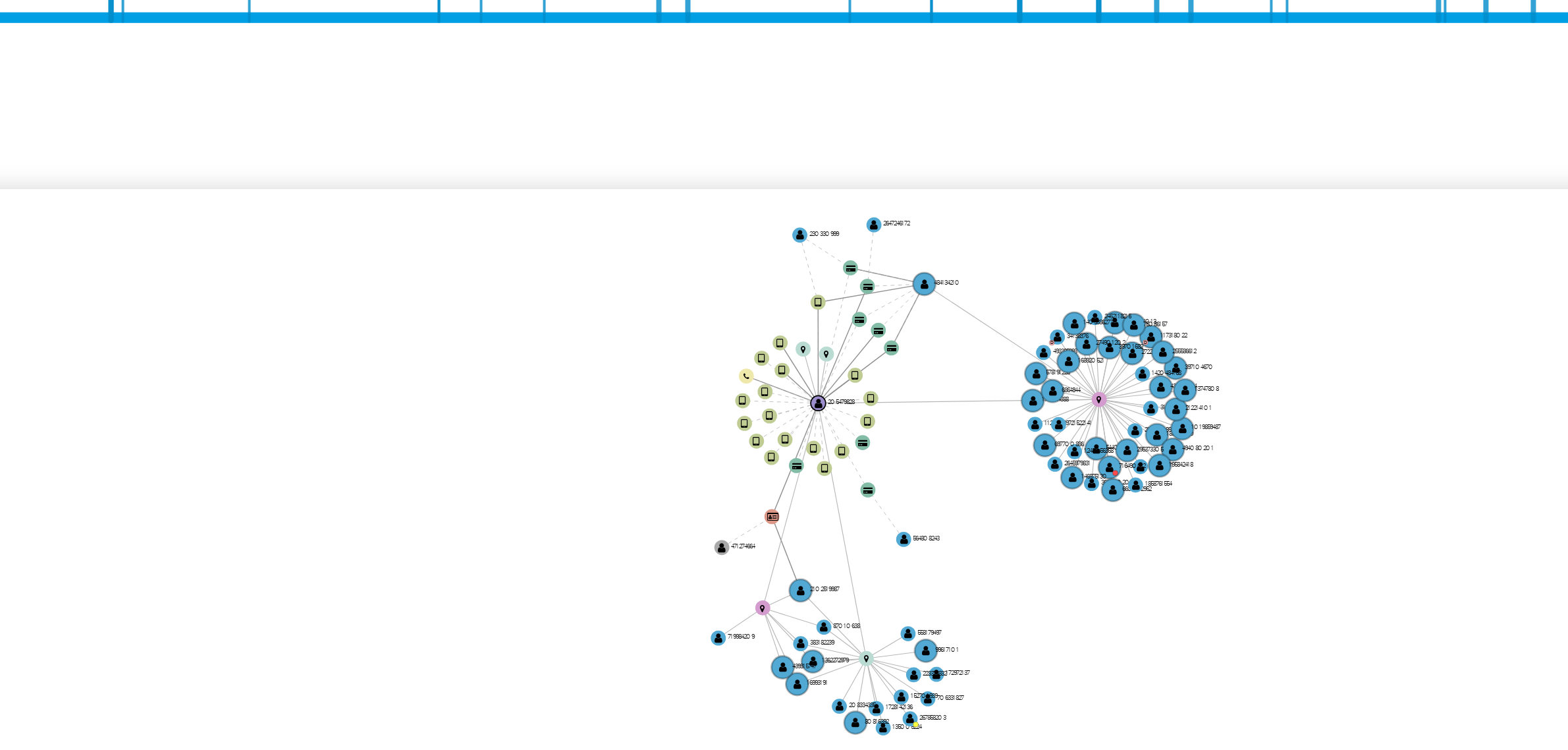
drag, startPoint x: 847, startPoint y: 488, endPoint x: 838, endPoint y: 481, distance: 11.4
click at [838, 481] on icon "device-673d14b985e4e4c5548e51d0  user-205479828  205479828 device-64d4d9d27d3…" at bounding box center [898, 493] width 1313 height 191
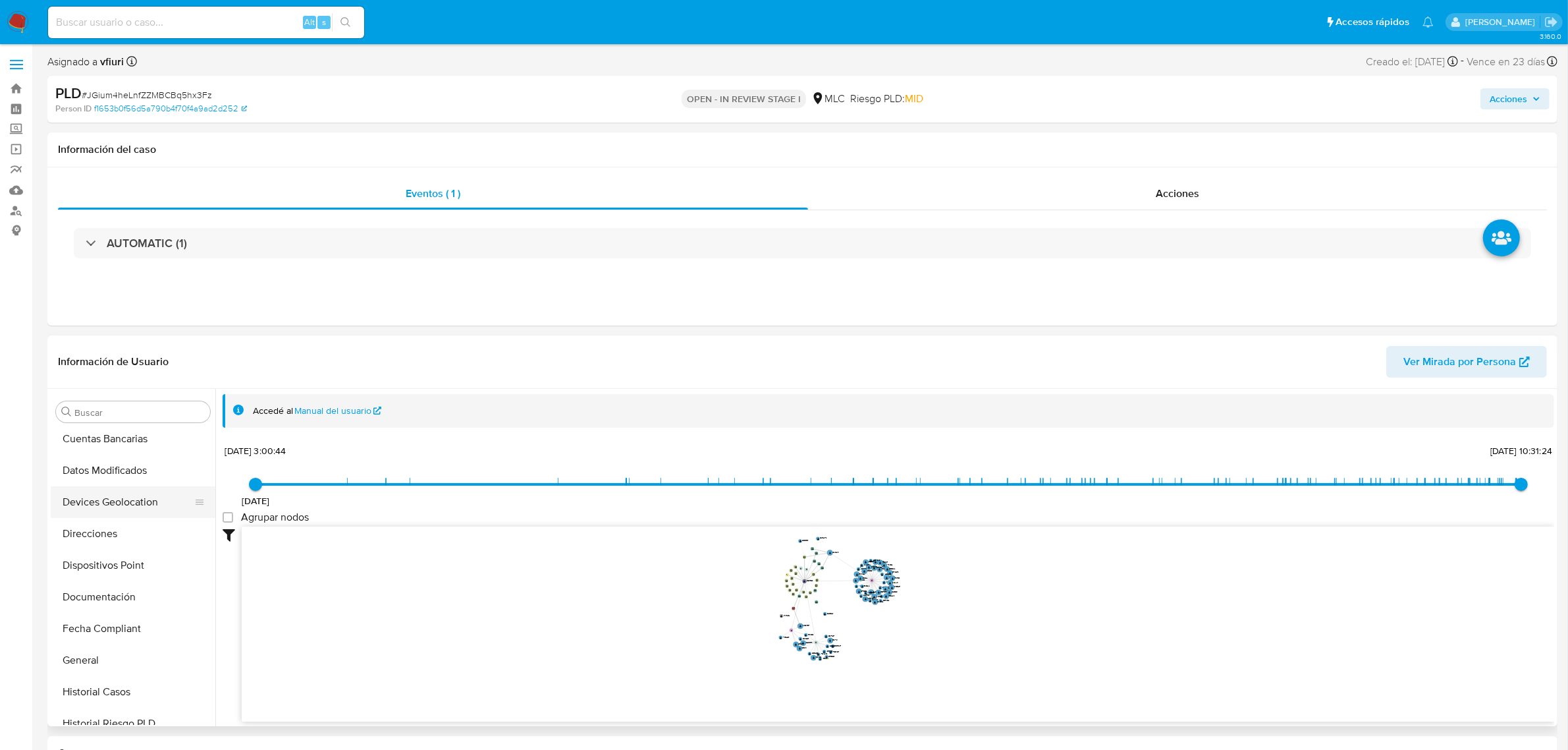
scroll to position [165, 0]
click at [102, 647] on button "General" at bounding box center [128, 658] width 154 height 32
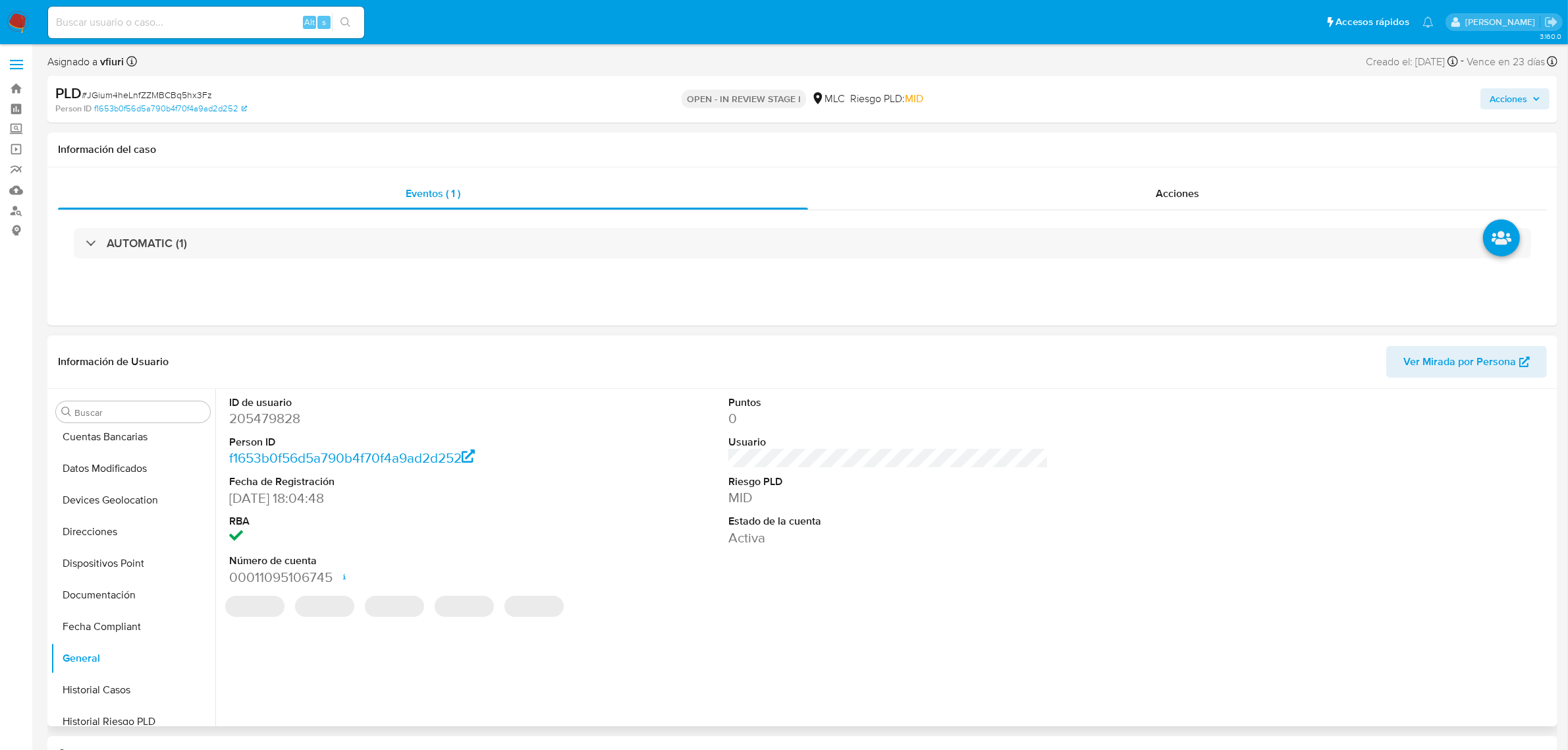
click at [268, 422] on dd "205479828" at bounding box center [389, 418] width 320 height 19
copy dd "205479828"
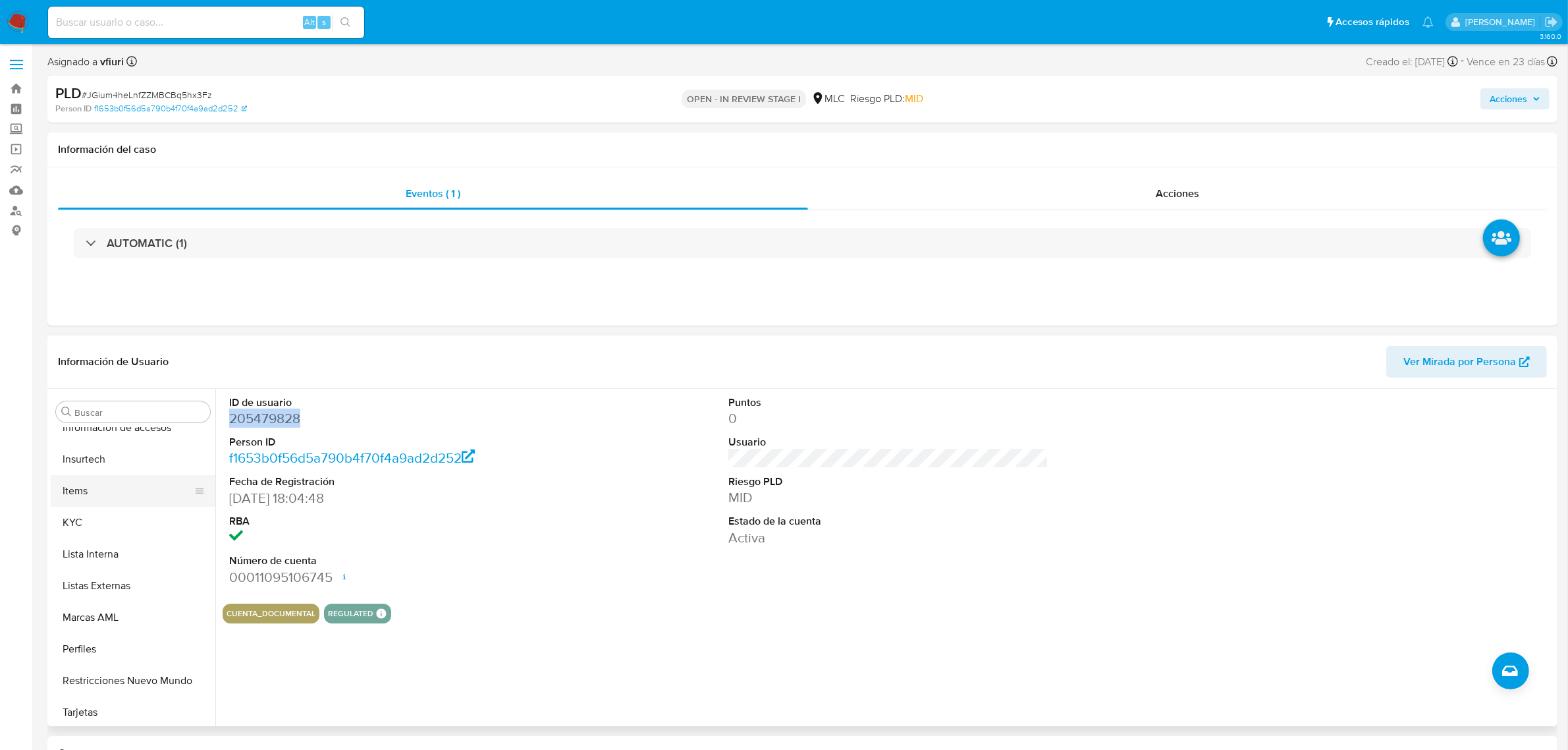
scroll to position [556, 0]
click at [84, 525] on button "KYC" at bounding box center [128, 521] width 154 height 32
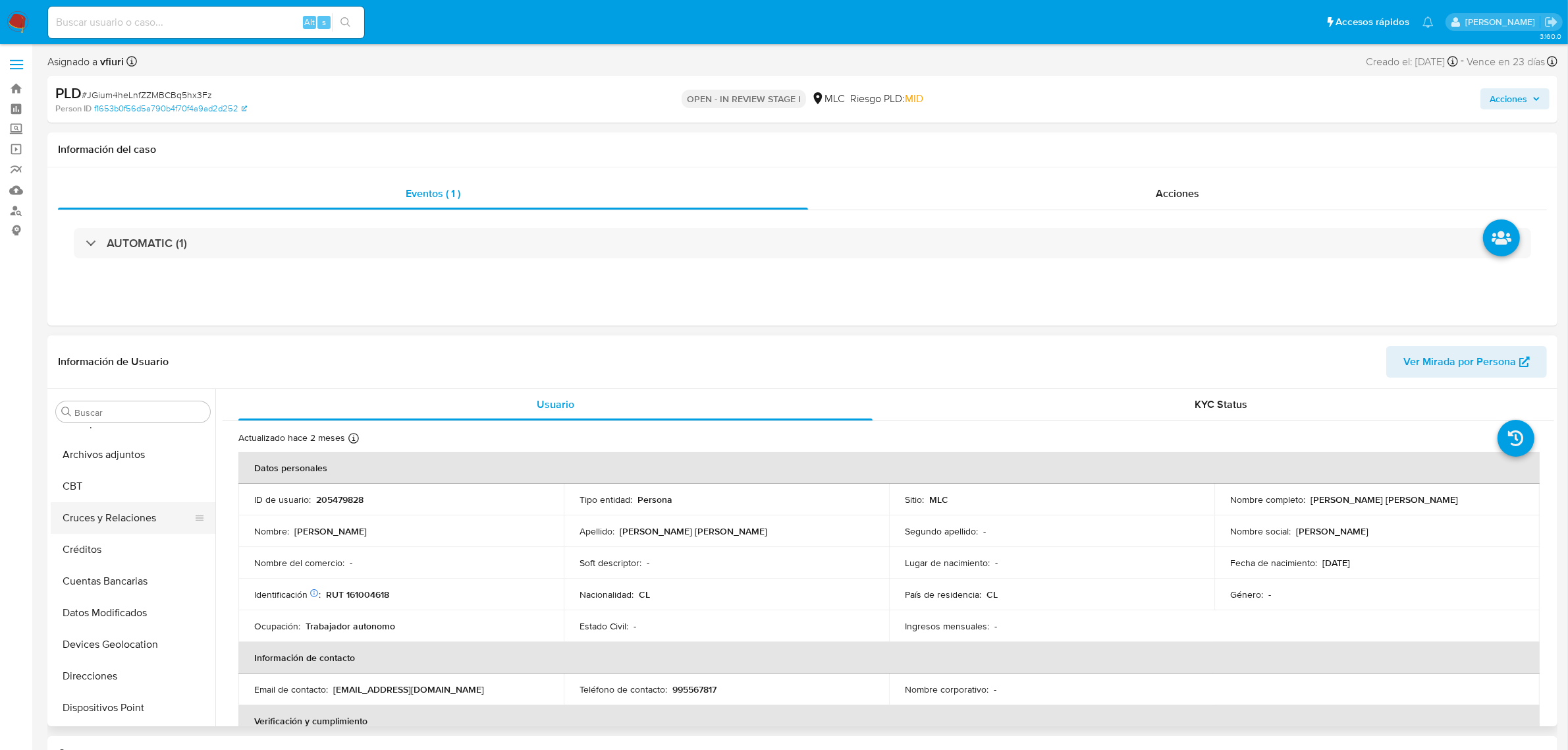
scroll to position [0, 0]
click at [96, 470] on button "Archivos adjuntos" at bounding box center [128, 475] width 154 height 32
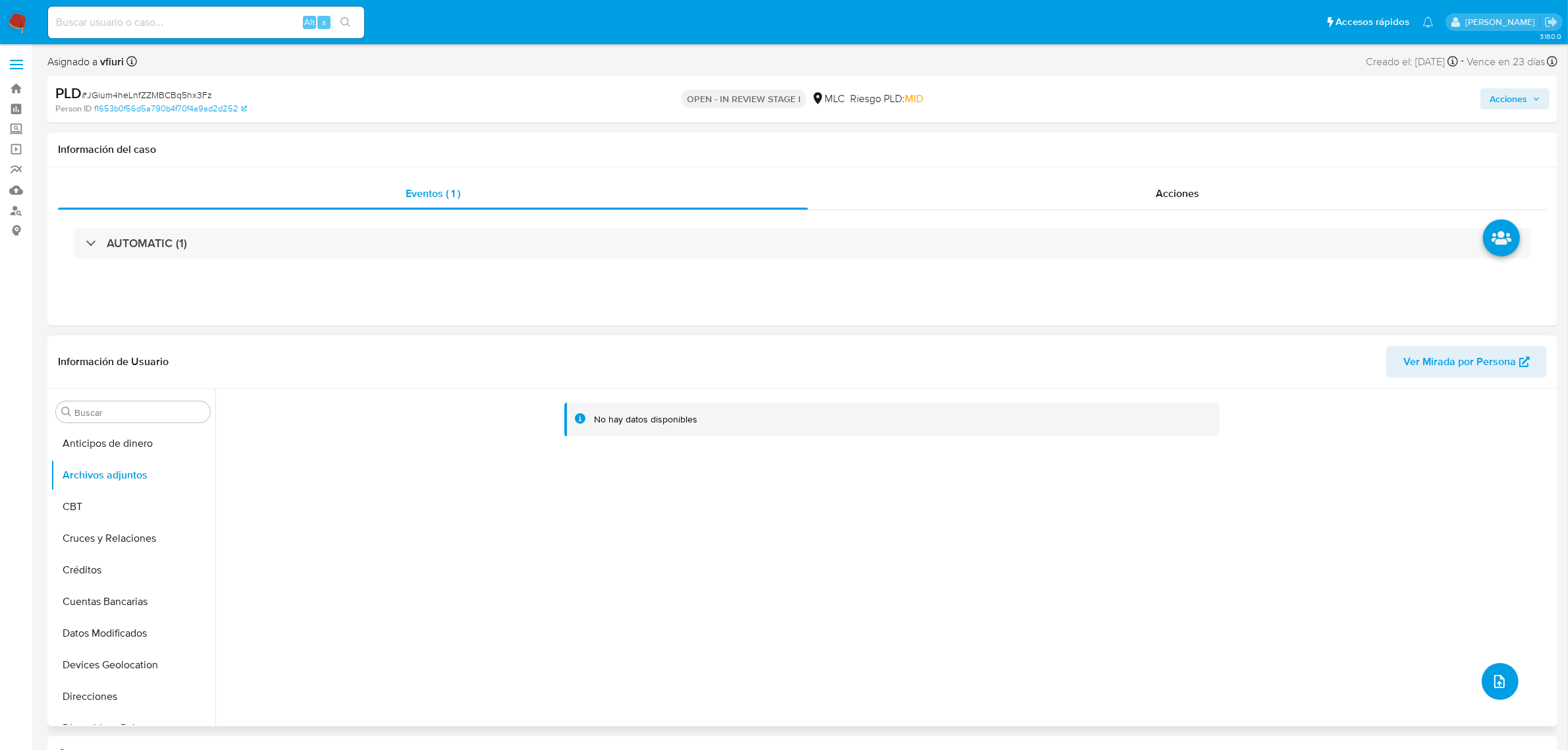
click at [1502, 677] on icon "upload-file" at bounding box center [1499, 681] width 16 height 16
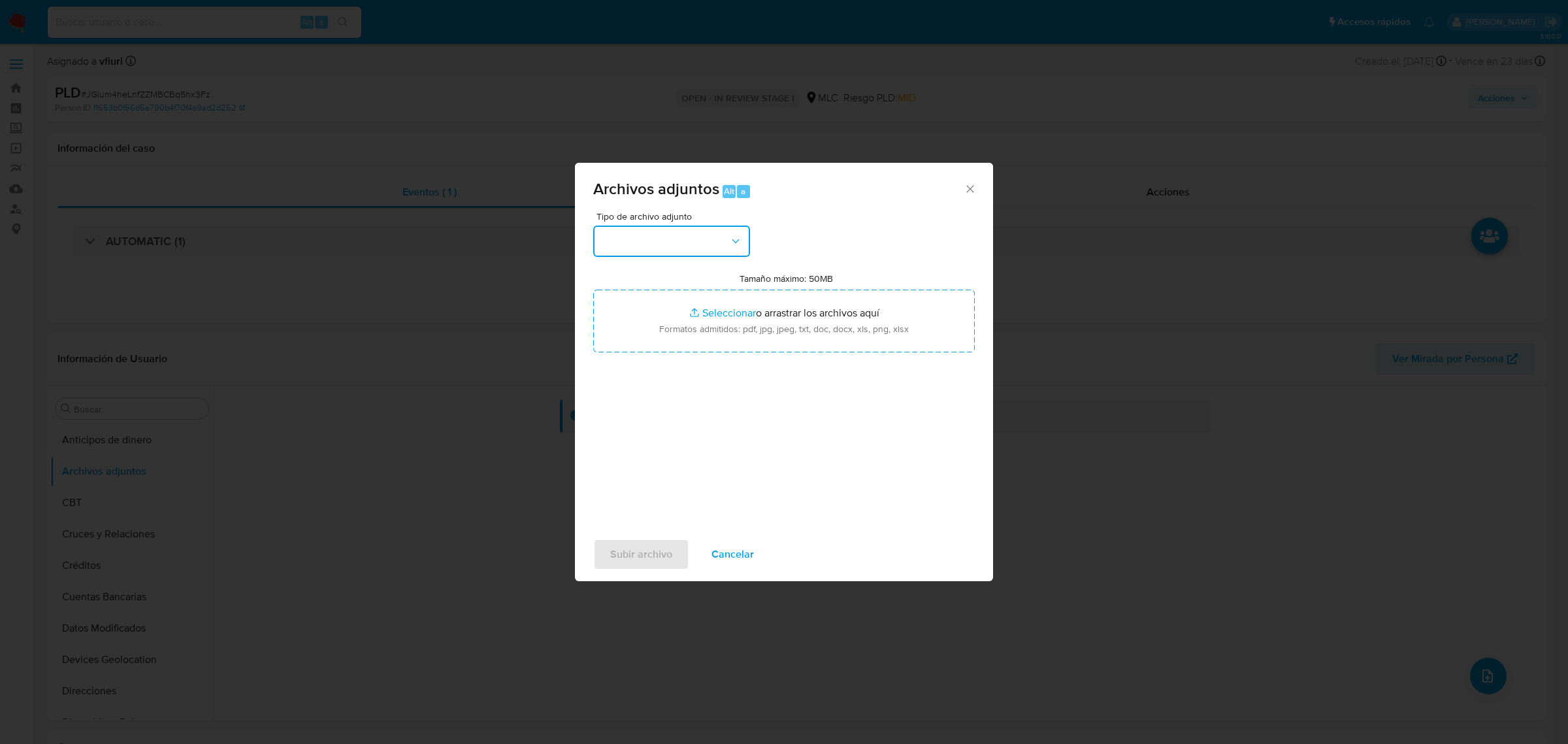
click at [687, 247] on button "button" at bounding box center [671, 241] width 157 height 32
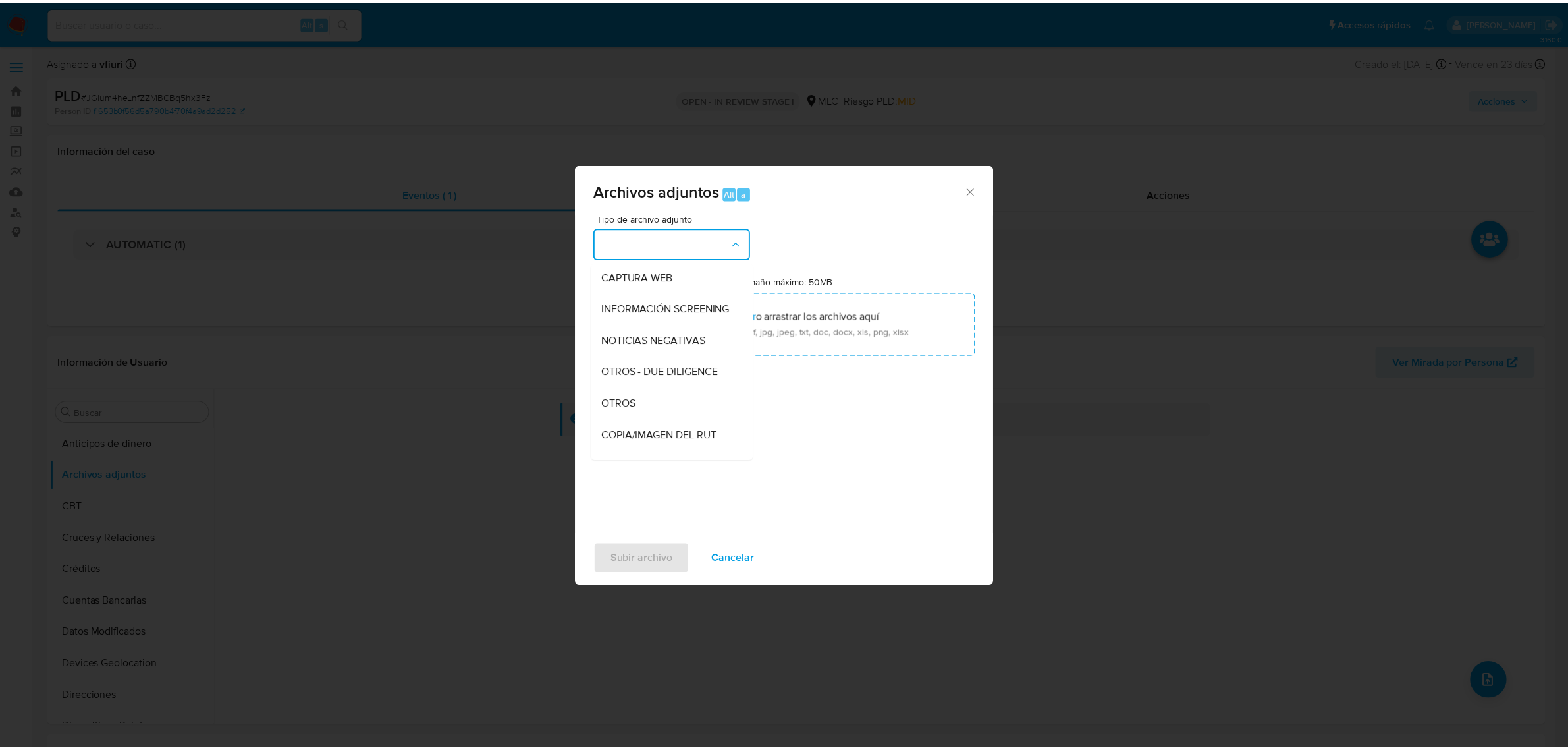
scroll to position [82, 0]
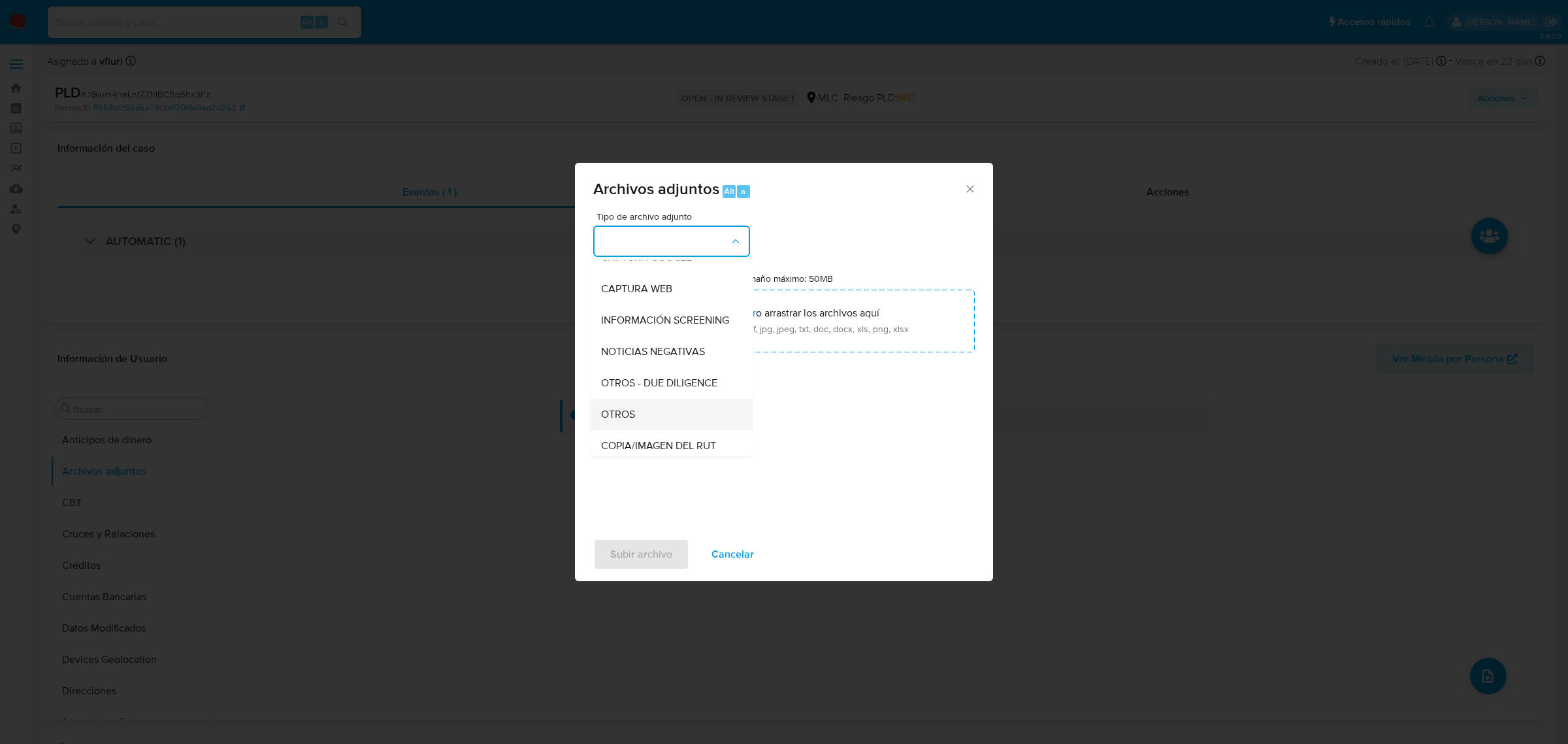
click at [638, 414] on div "OTROS" at bounding box center [667, 414] width 133 height 32
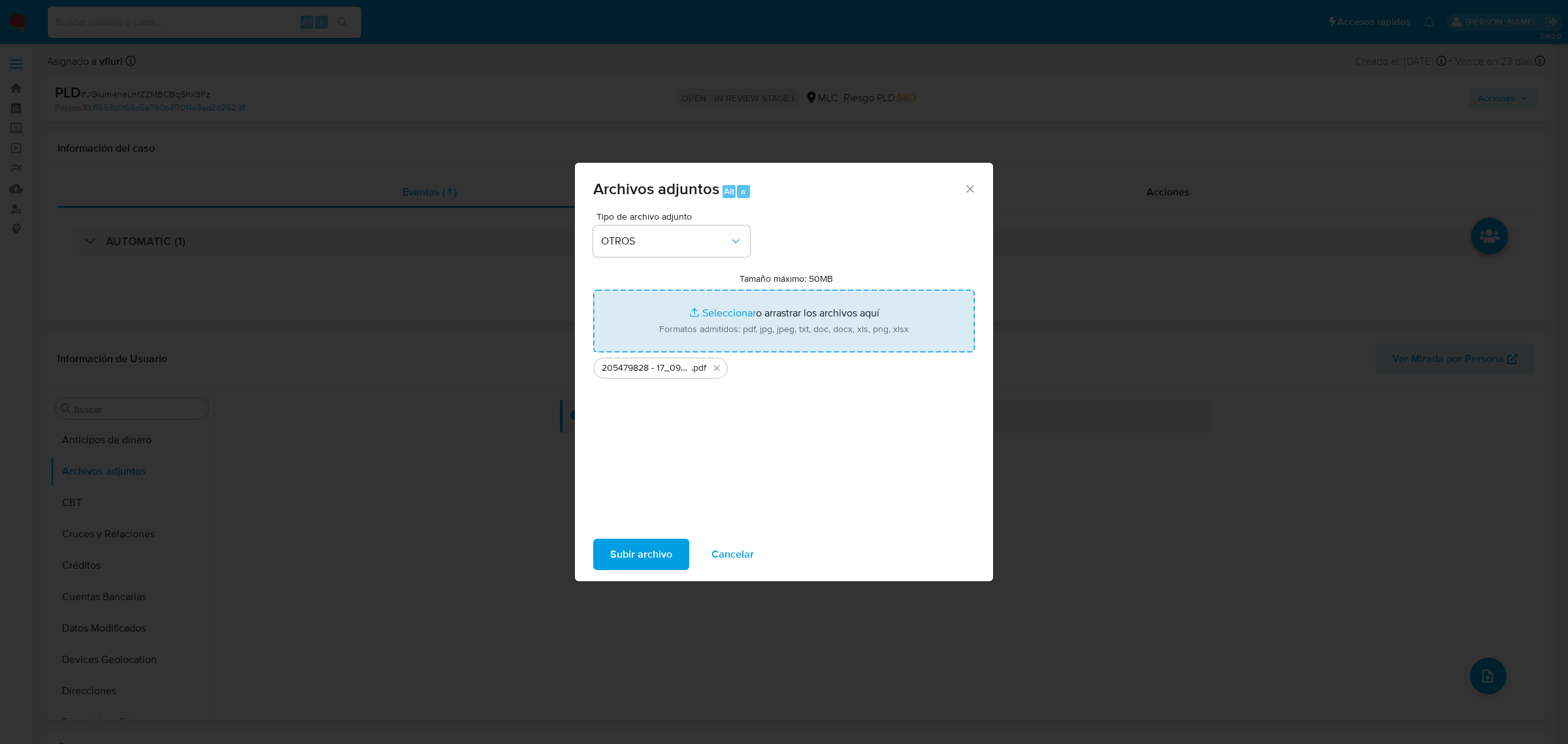
type input "C:\fakepath\Tabla 205479828.xlsx"
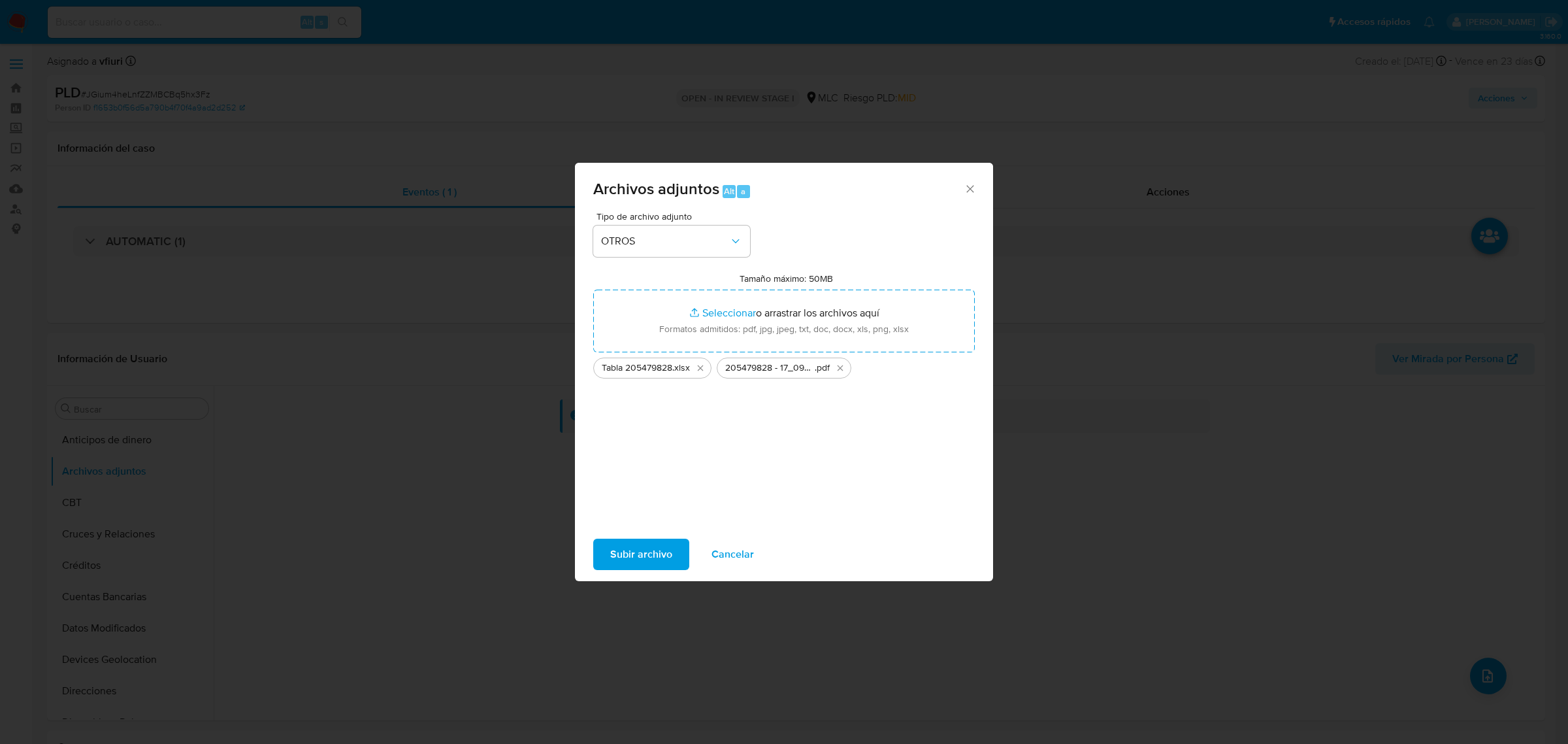
click at [624, 556] on span "Subir archivo" at bounding box center [641, 554] width 62 height 29
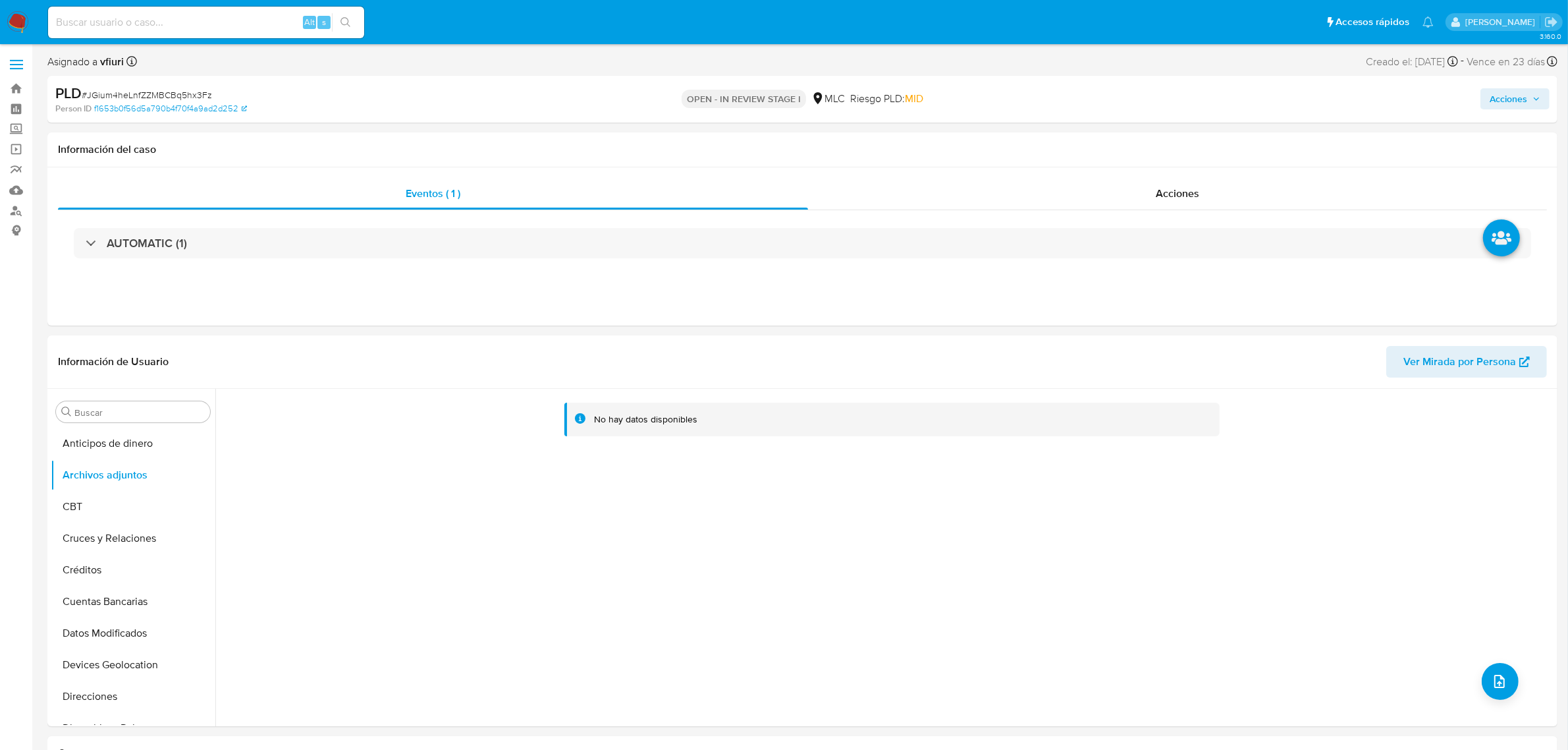
drag, startPoint x: 1503, startPoint y: 103, endPoint x: 1208, endPoint y: 110, distance: 295.1
click at [1502, 103] on span "Acciones" at bounding box center [1509, 99] width 38 height 21
click at [1122, 142] on span "Resolución del caso" at bounding box center [1141, 140] width 94 height 15
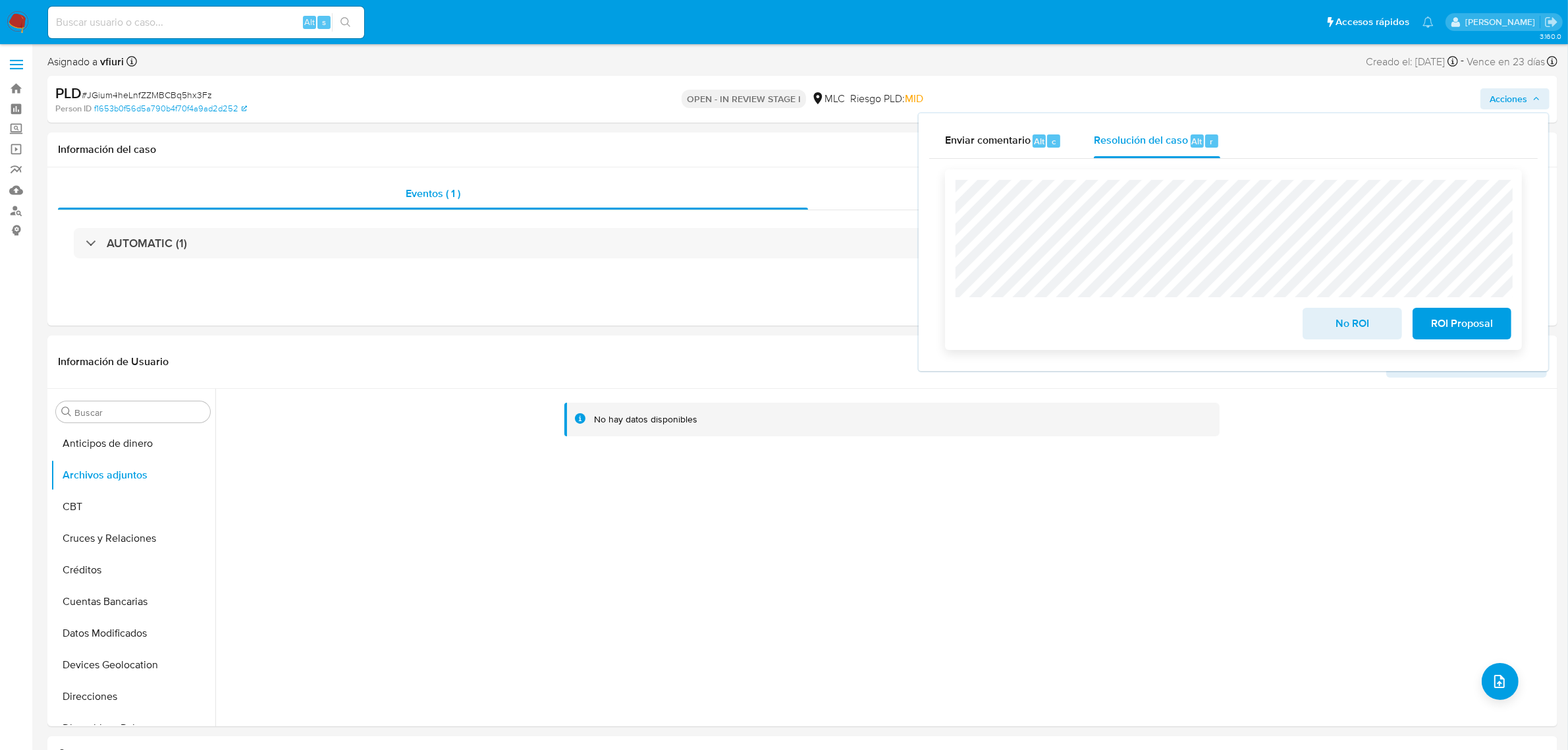
click at [1347, 334] on span "No ROI" at bounding box center [1352, 323] width 64 height 29
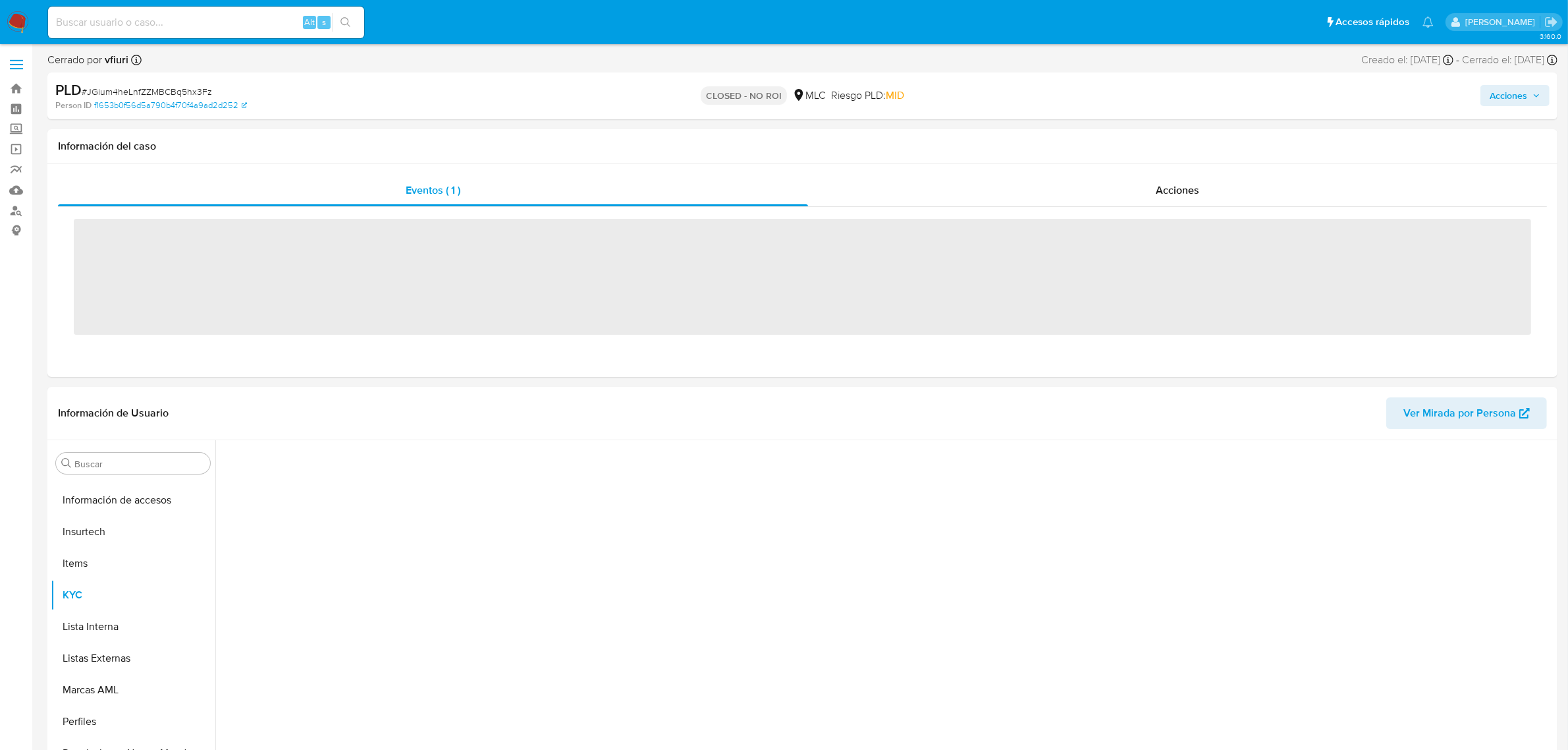
scroll to position [556, 0]
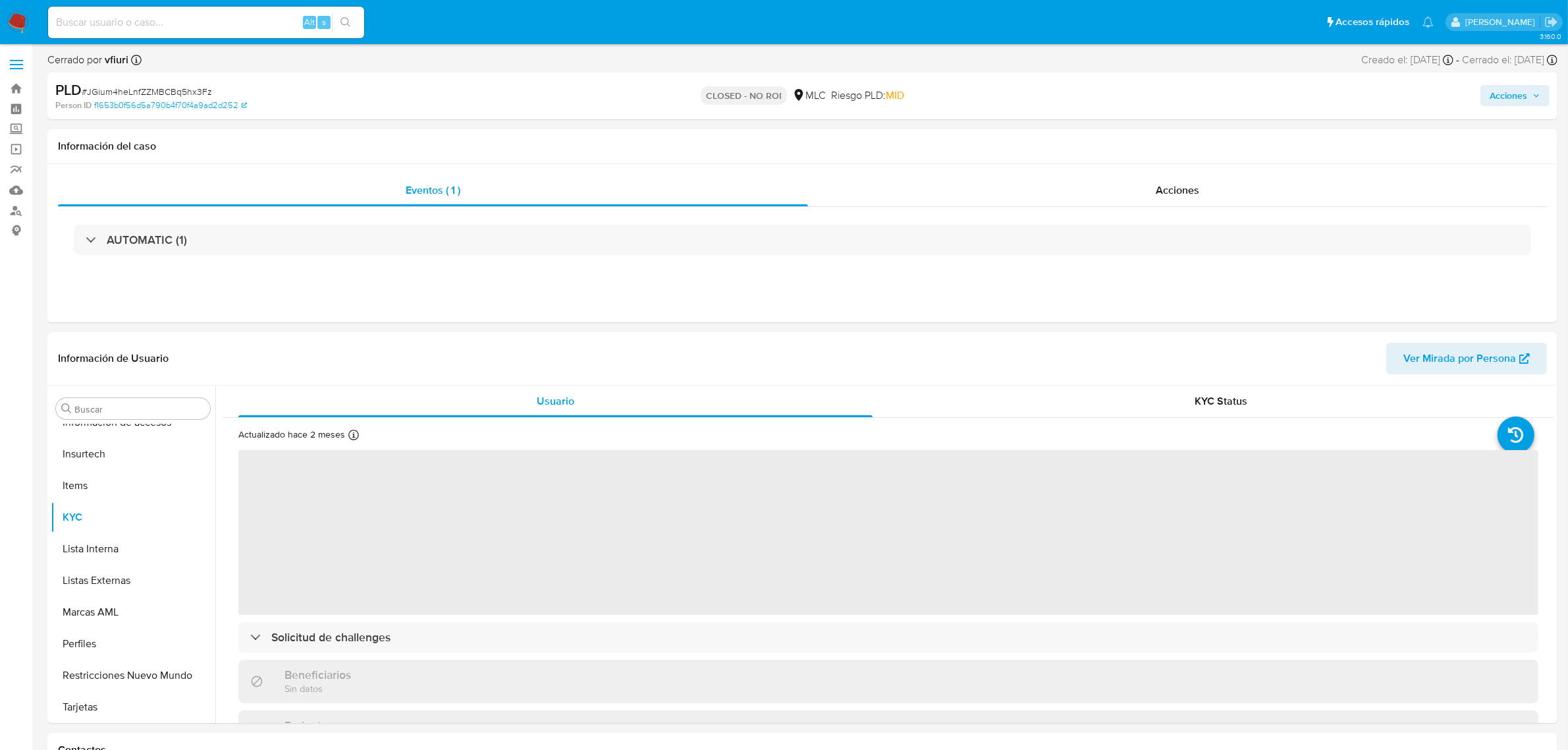
select select "10"
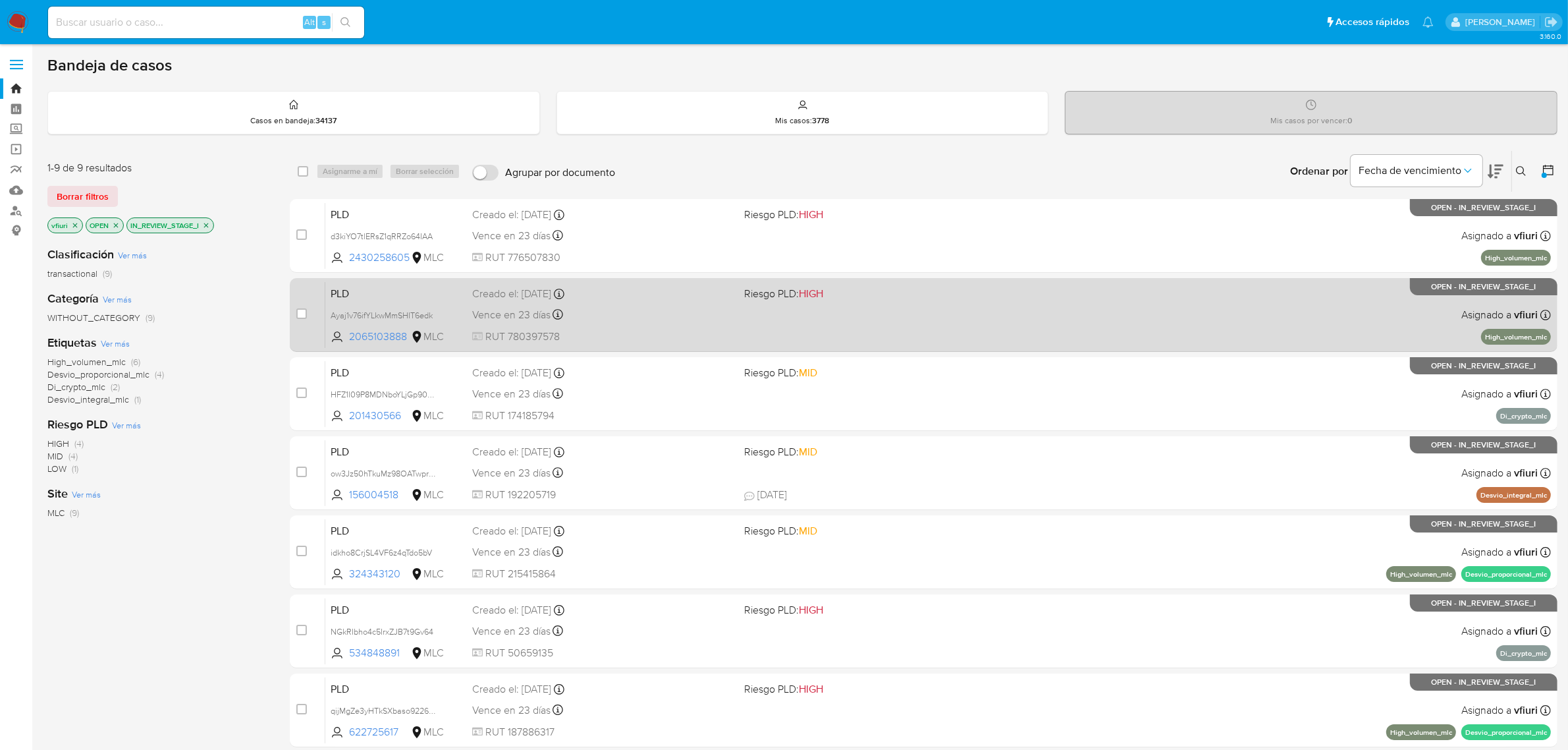
click at [893, 320] on div "PLD Ayaj1v76ifYLkwMmSHIT6edk 2065103888 MLC Riesgo PLD: HIGH Creado el: [DATE] …" at bounding box center [938, 315] width 1225 height 67
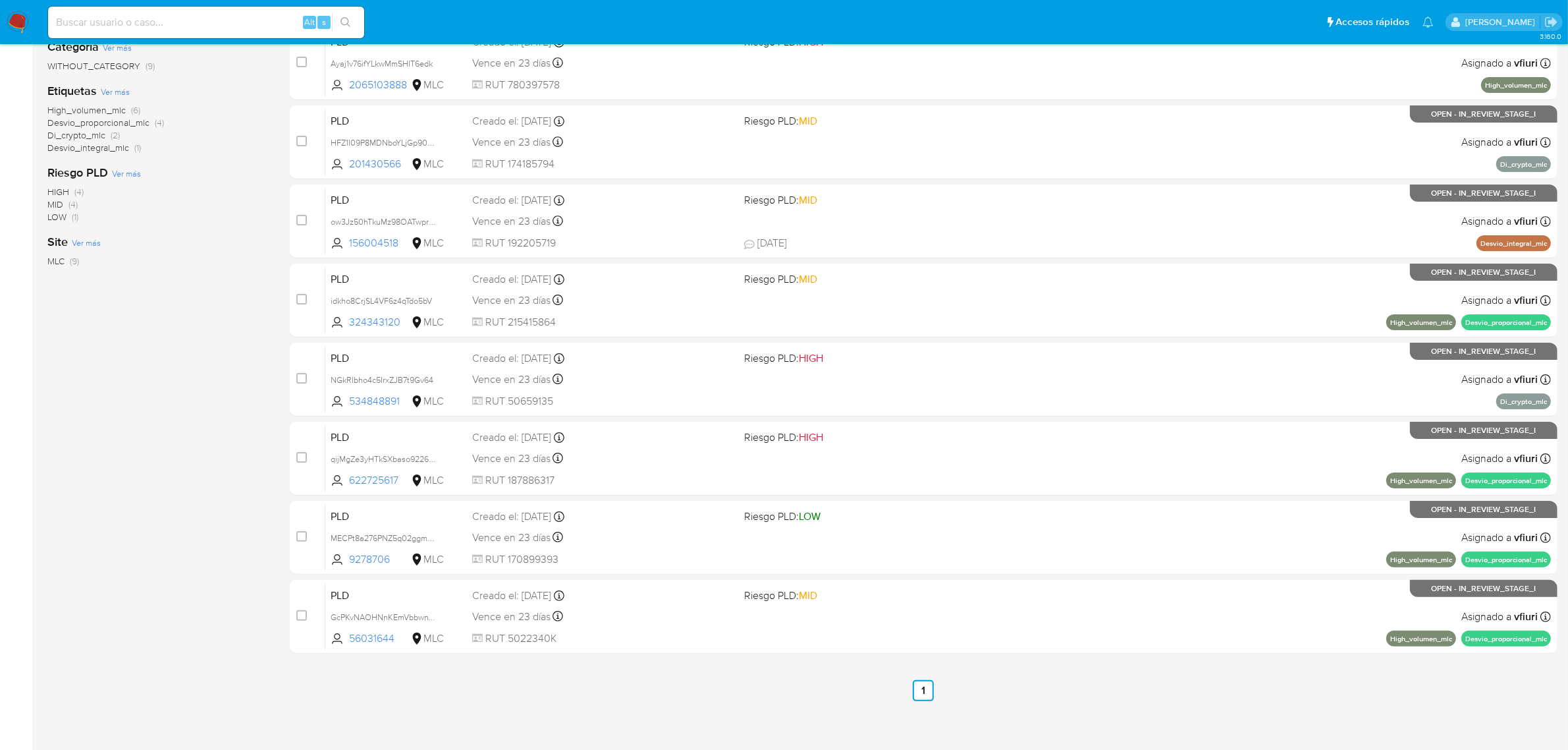
scroll to position [257, 0]
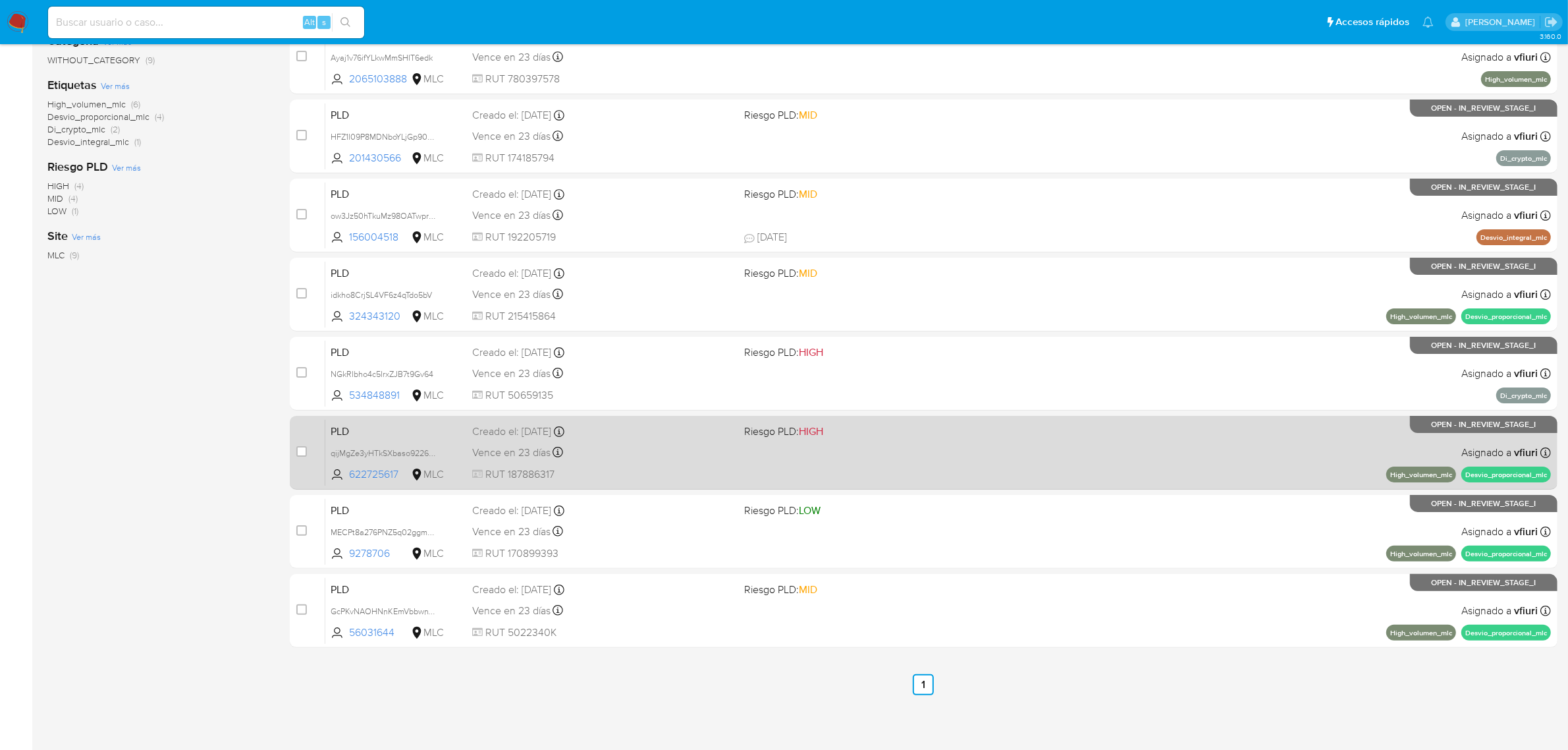
click at [856, 460] on div "PLD qijMgZe3yHTkSXbaso9226xe 622725617 MLC Riesgo PLD: HIGH Creado el: [DATE] C…" at bounding box center [938, 453] width 1225 height 67
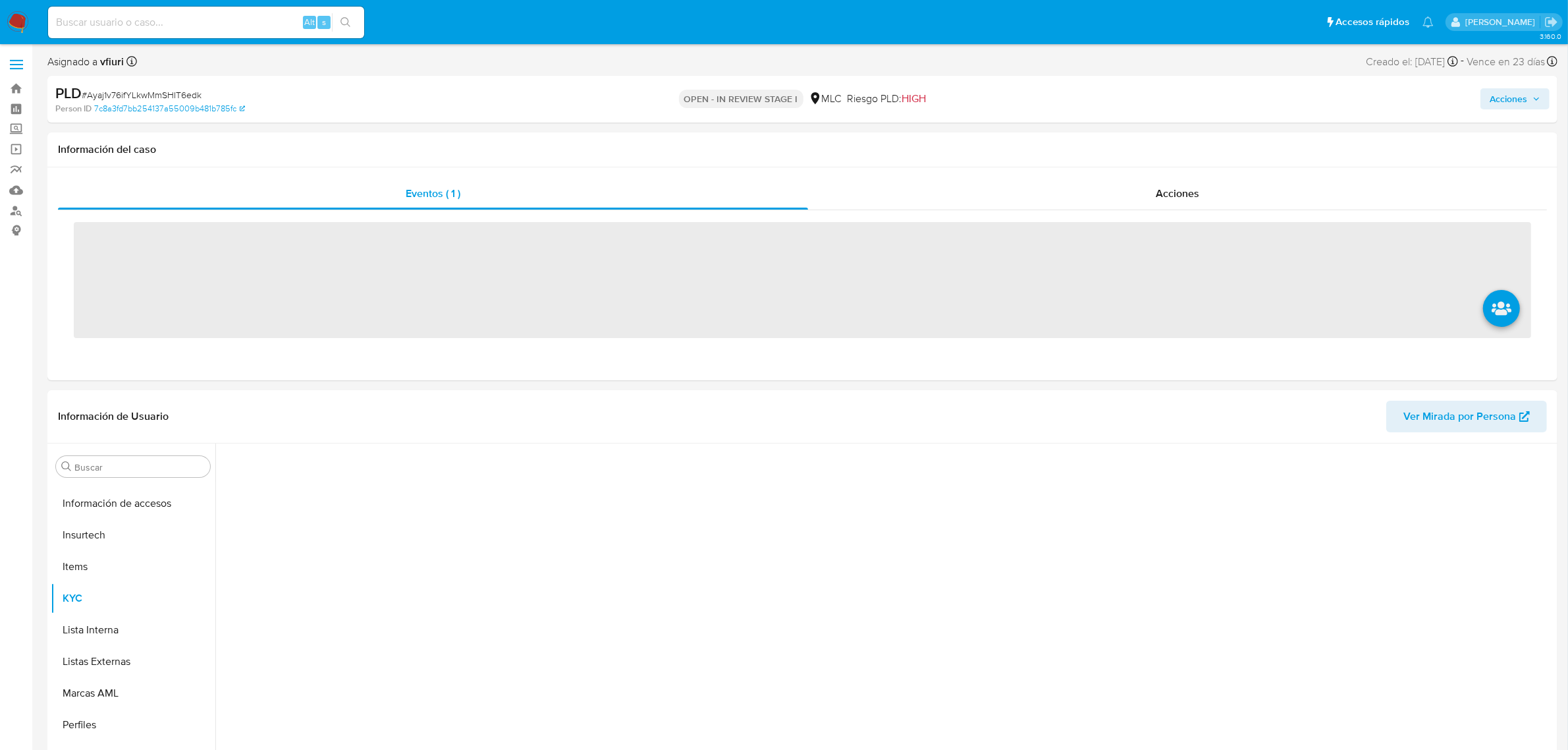
scroll to position [556, 0]
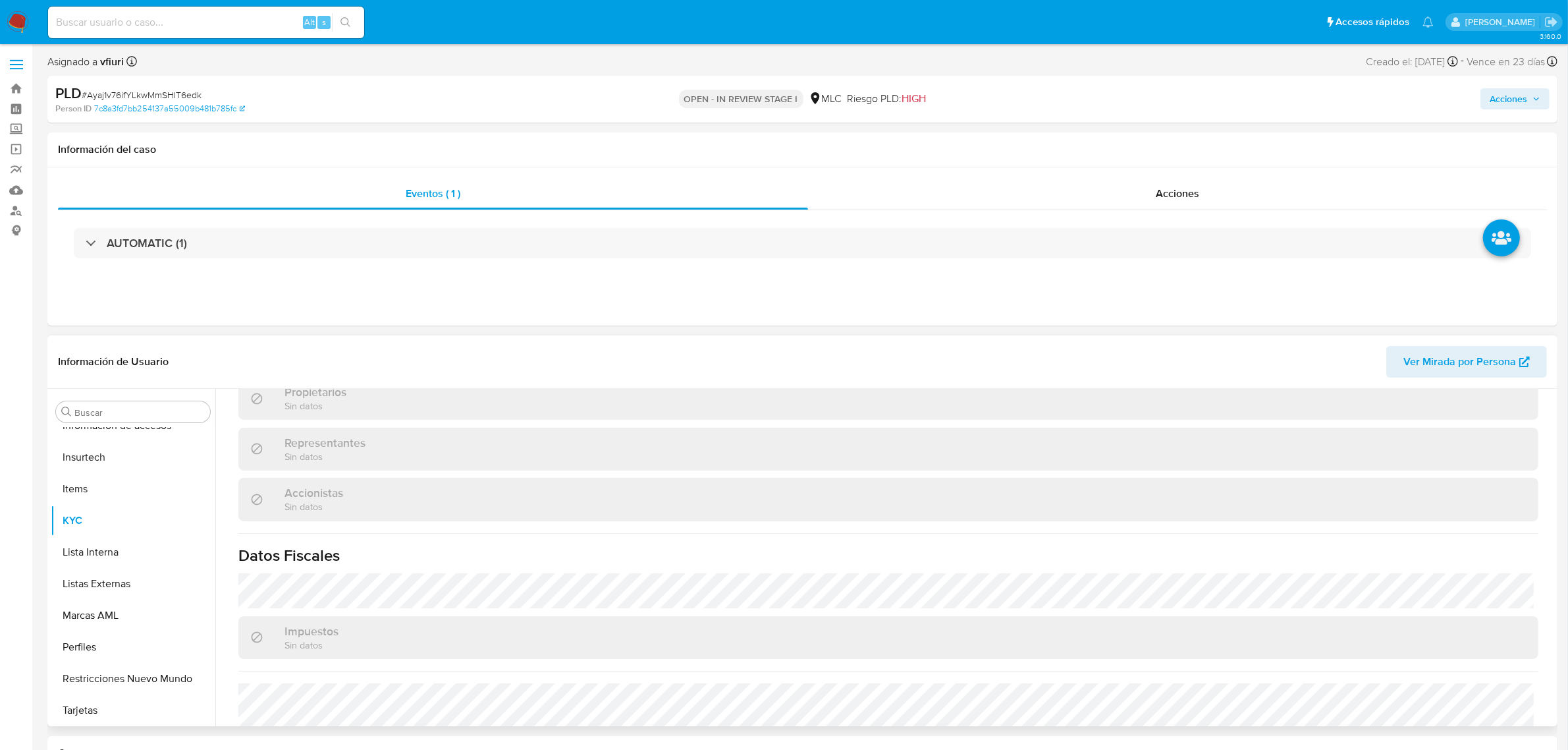
select select "10"
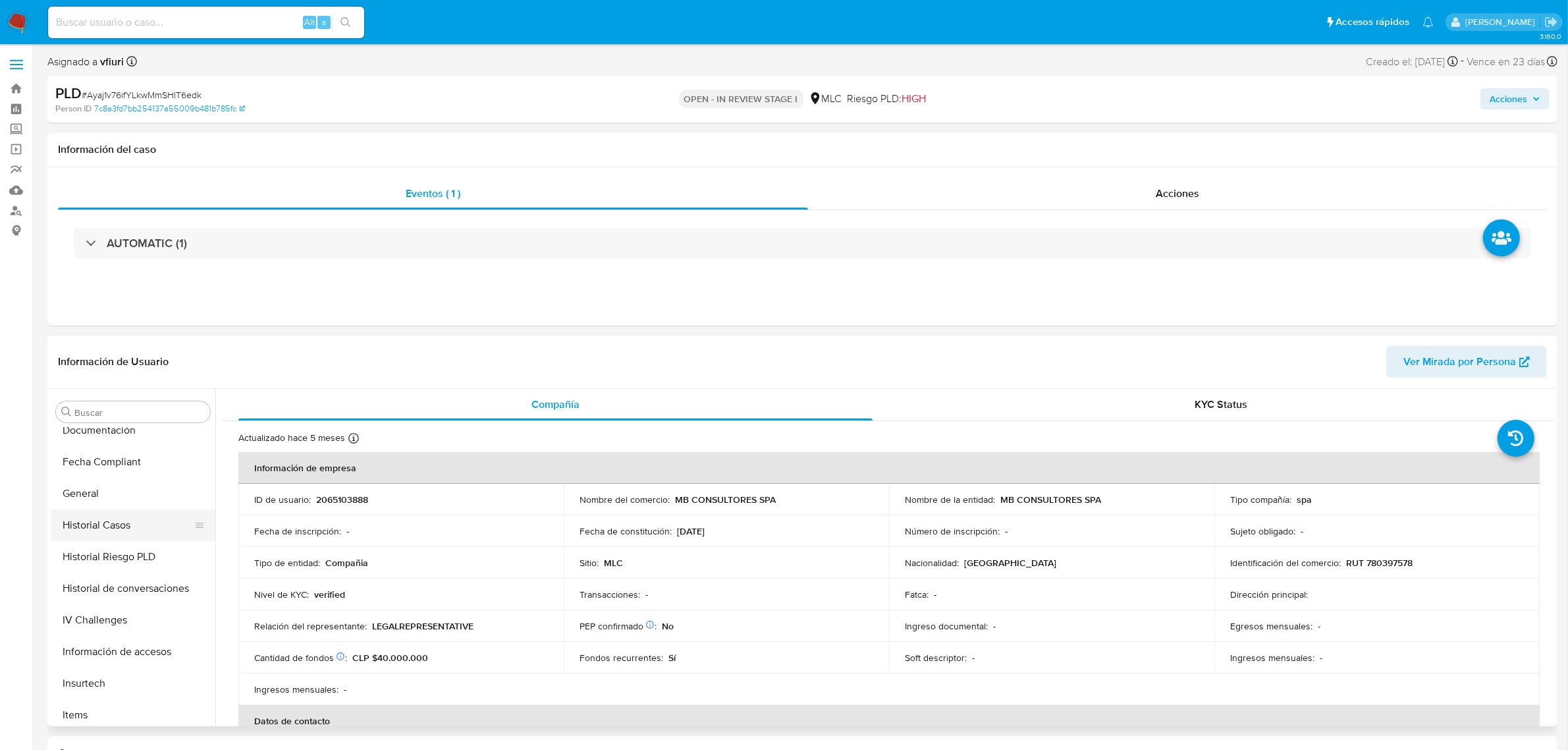
scroll to position [309, 0]
click at [104, 531] on button "Historial Casos" at bounding box center [128, 546] width 154 height 32
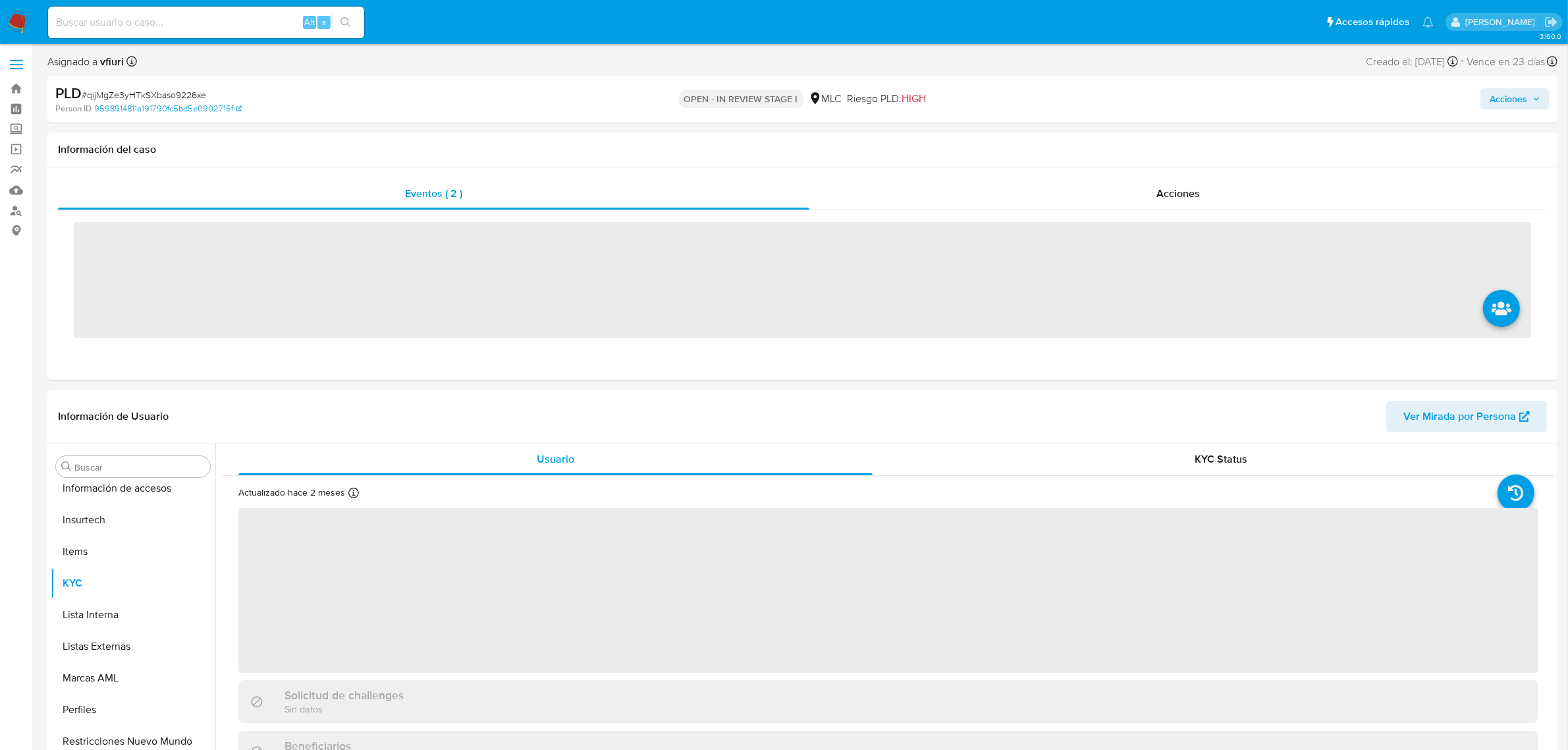
scroll to position [556, 0]
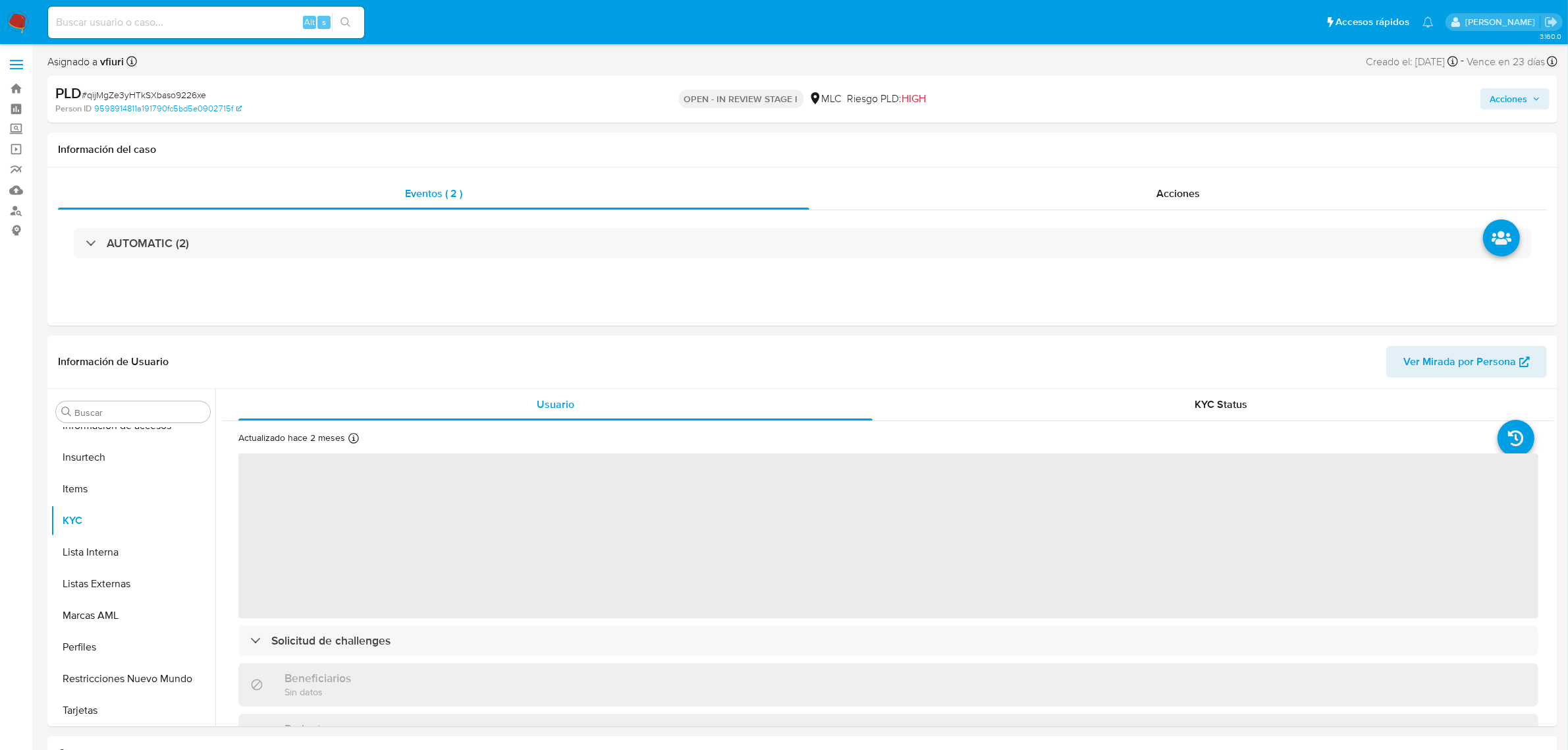
select select "10"
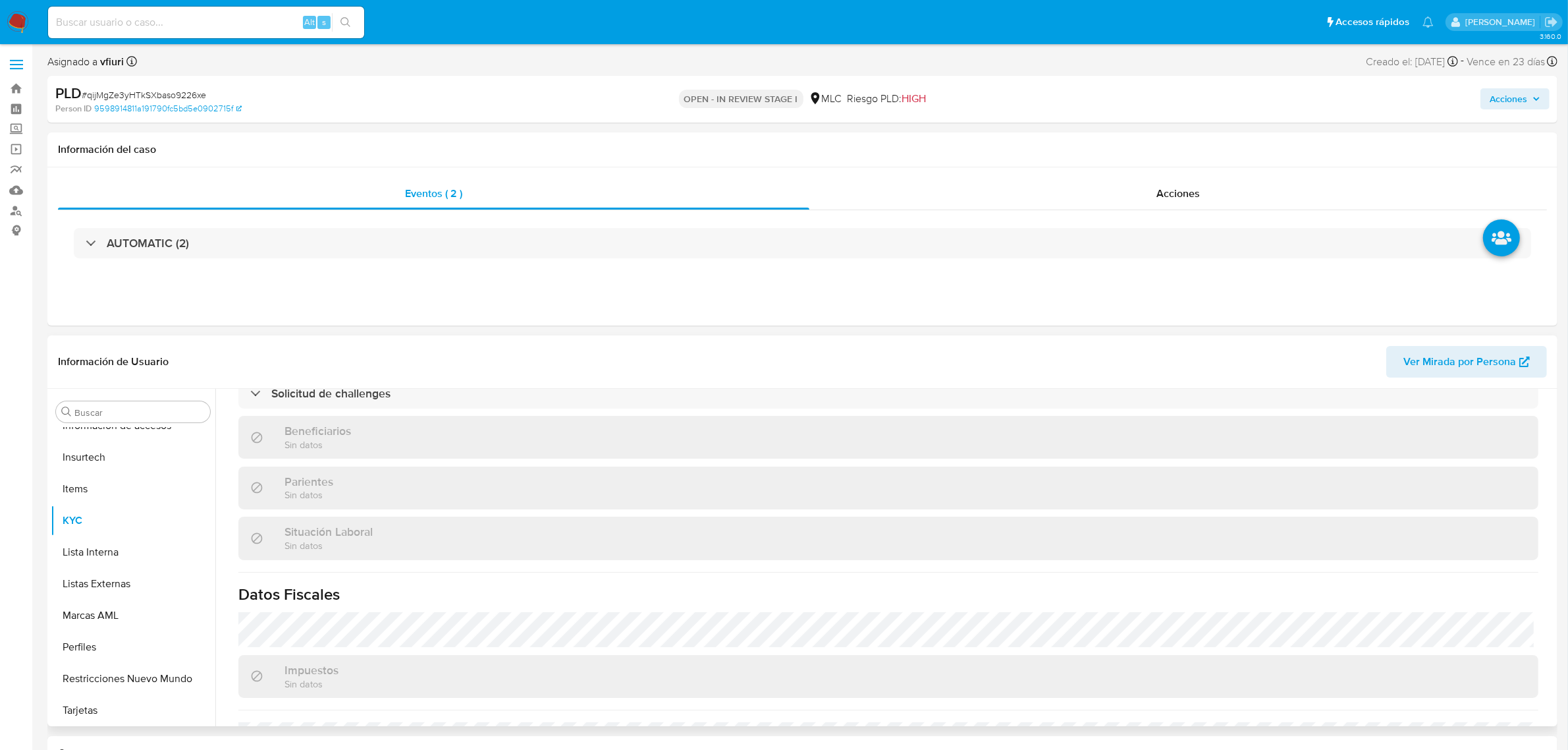
scroll to position [467, 0]
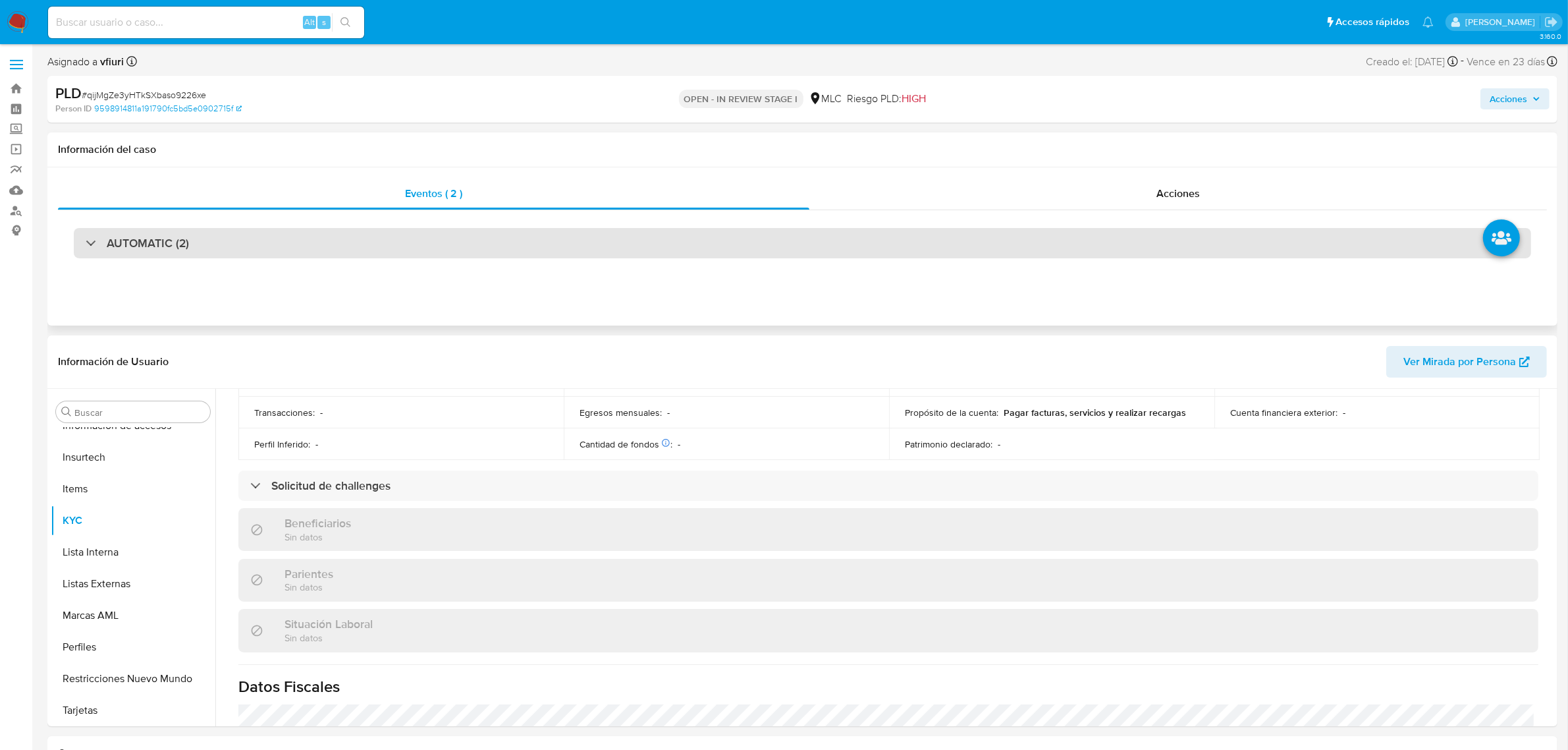
click at [331, 239] on div "AUTOMATIC (2)" at bounding box center [803, 243] width 1458 height 30
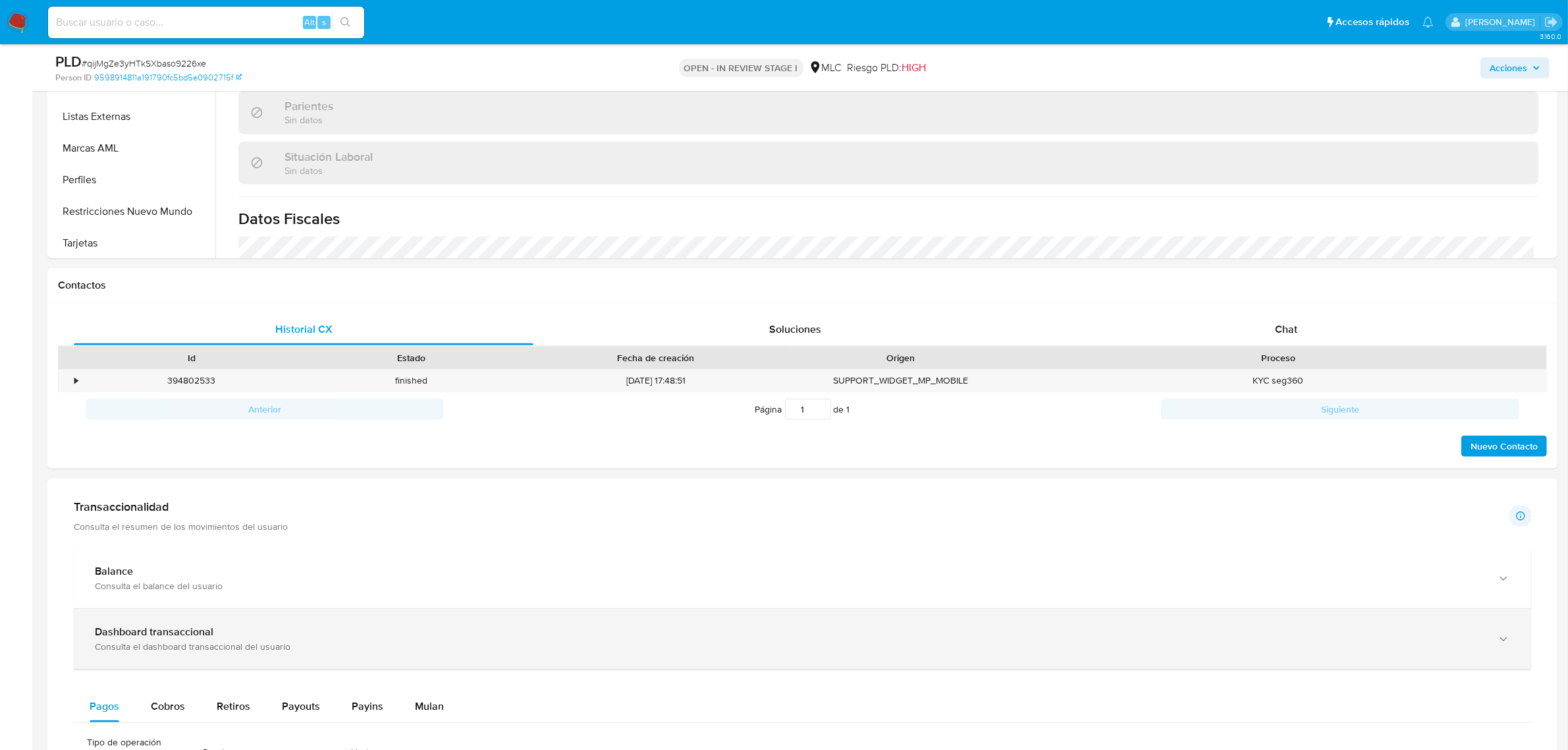
scroll to position [1154, 0]
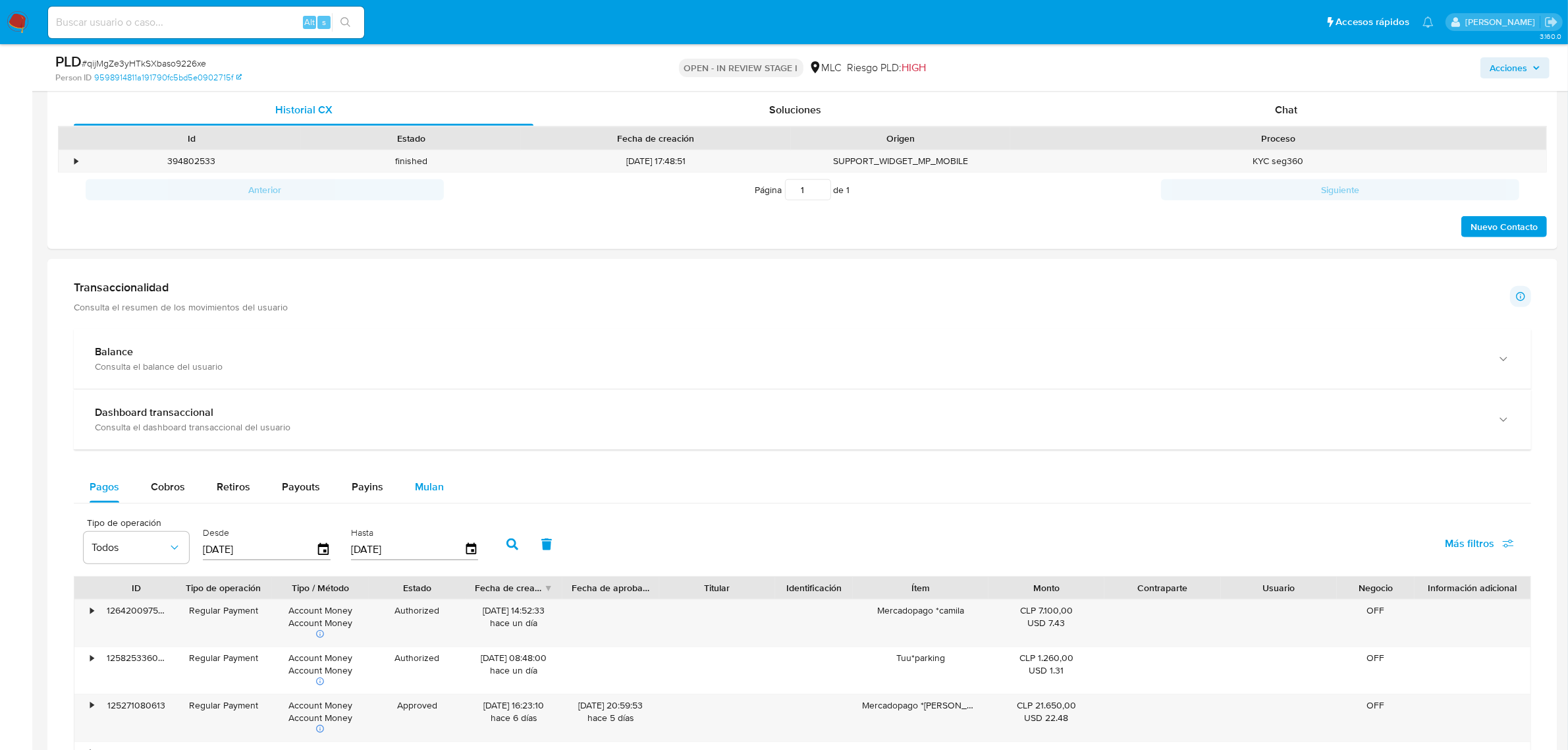
click at [446, 481] on button "Mulan" at bounding box center [429, 487] width 61 height 32
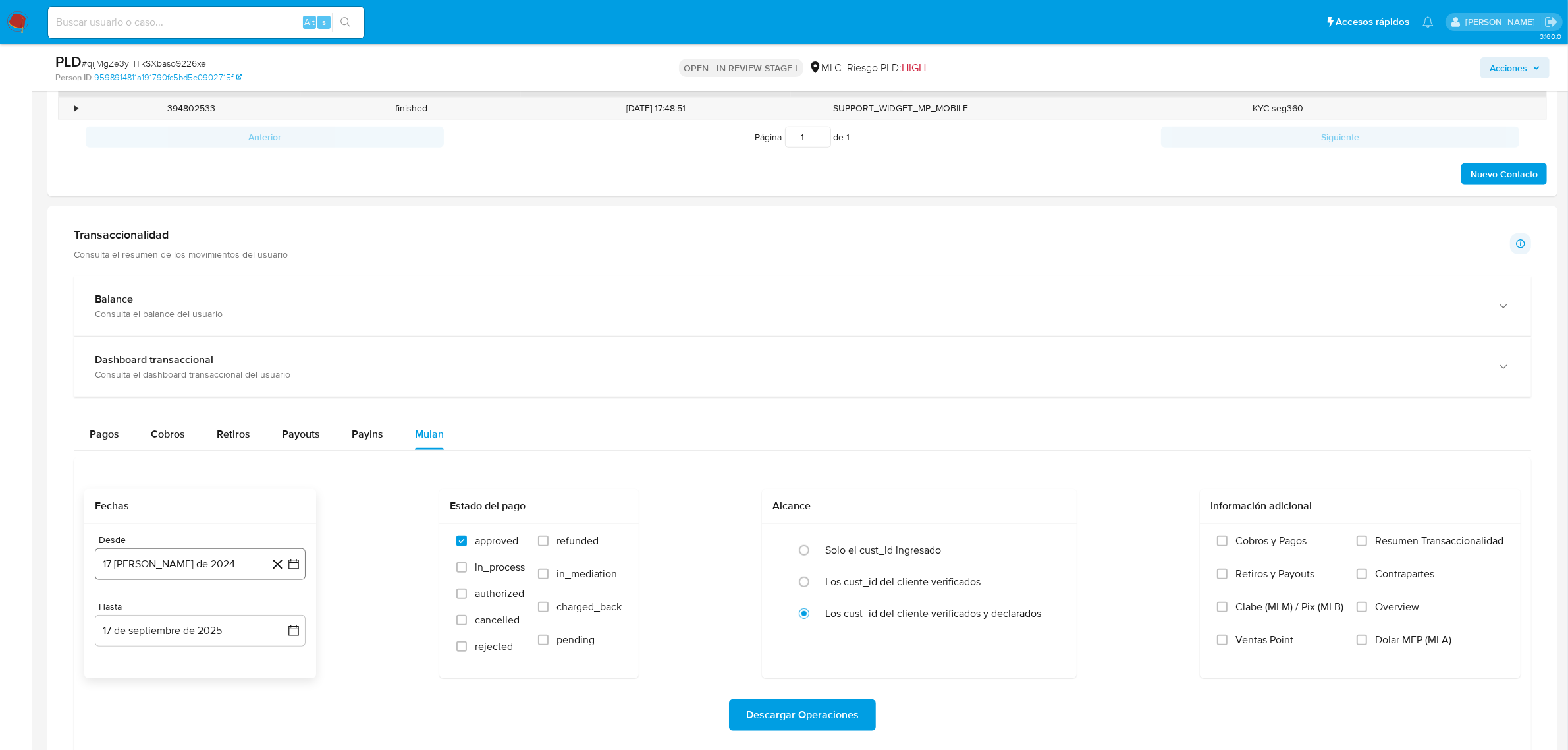
scroll to position [1236, 0]
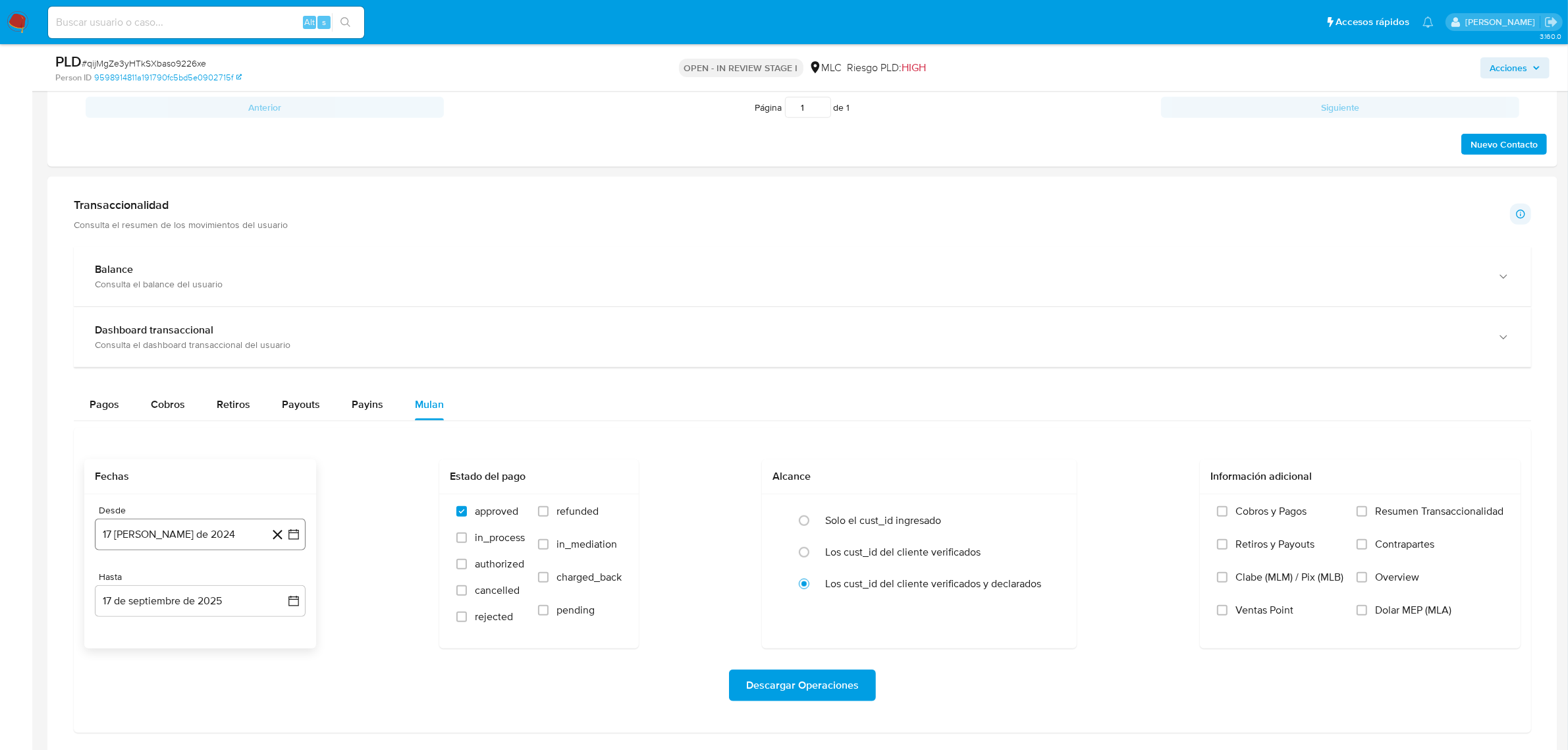
click at [304, 542] on button "17 [PERSON_NAME] de 2024" at bounding box center [200, 534] width 211 height 32
click at [279, 341] on icon "Mes siguiente" at bounding box center [282, 335] width 16 height 16
click at [151, 412] on button "10" at bounding box center [148, 409] width 21 height 21
click at [295, 611] on button "17 de septiembre de 2025" at bounding box center [200, 601] width 211 height 32
click at [149, 481] on button "9" at bounding box center [148, 476] width 21 height 21
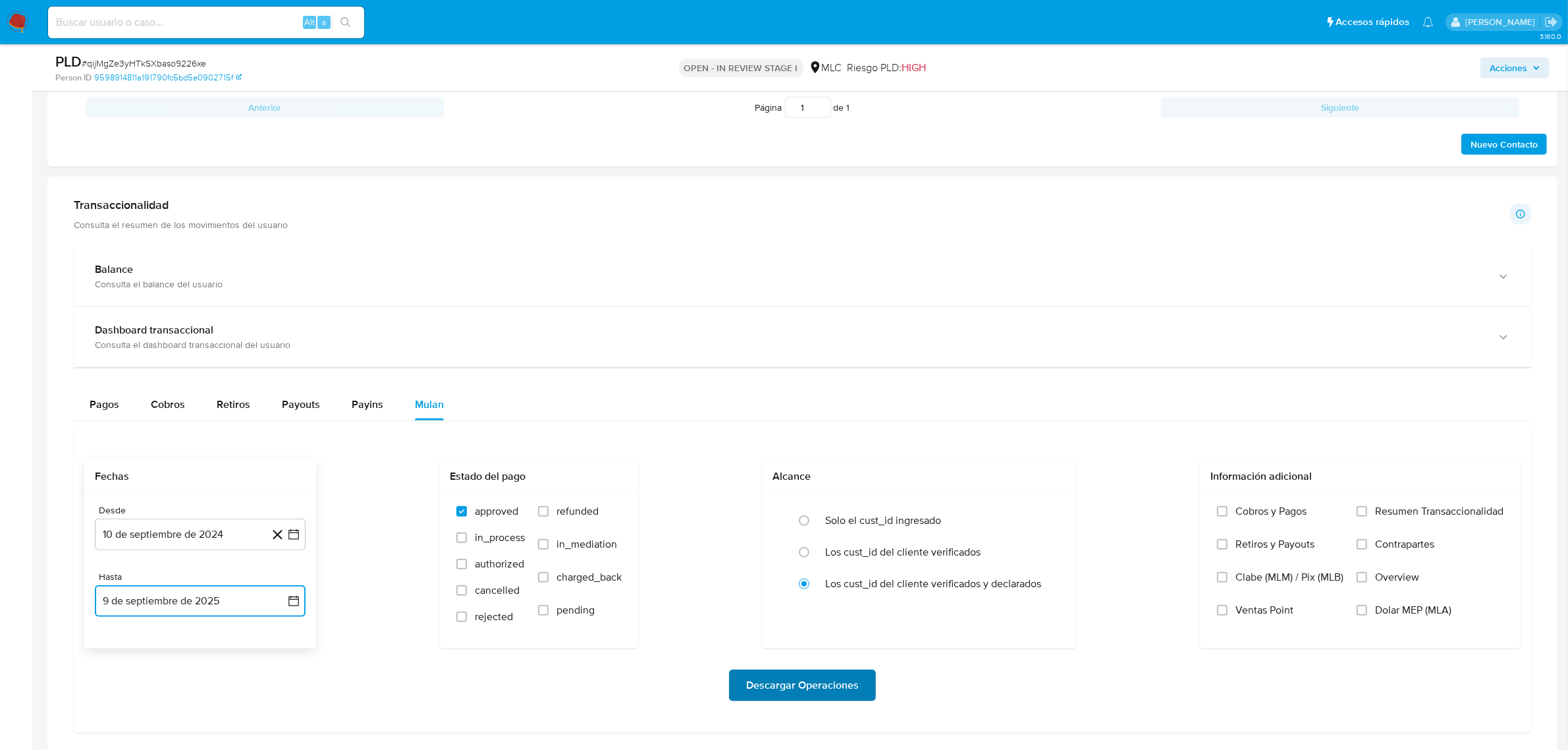
click at [755, 683] on span "Descargar Operaciones" at bounding box center [803, 685] width 113 height 29
